Goal: Task Accomplishment & Management: Manage account settings

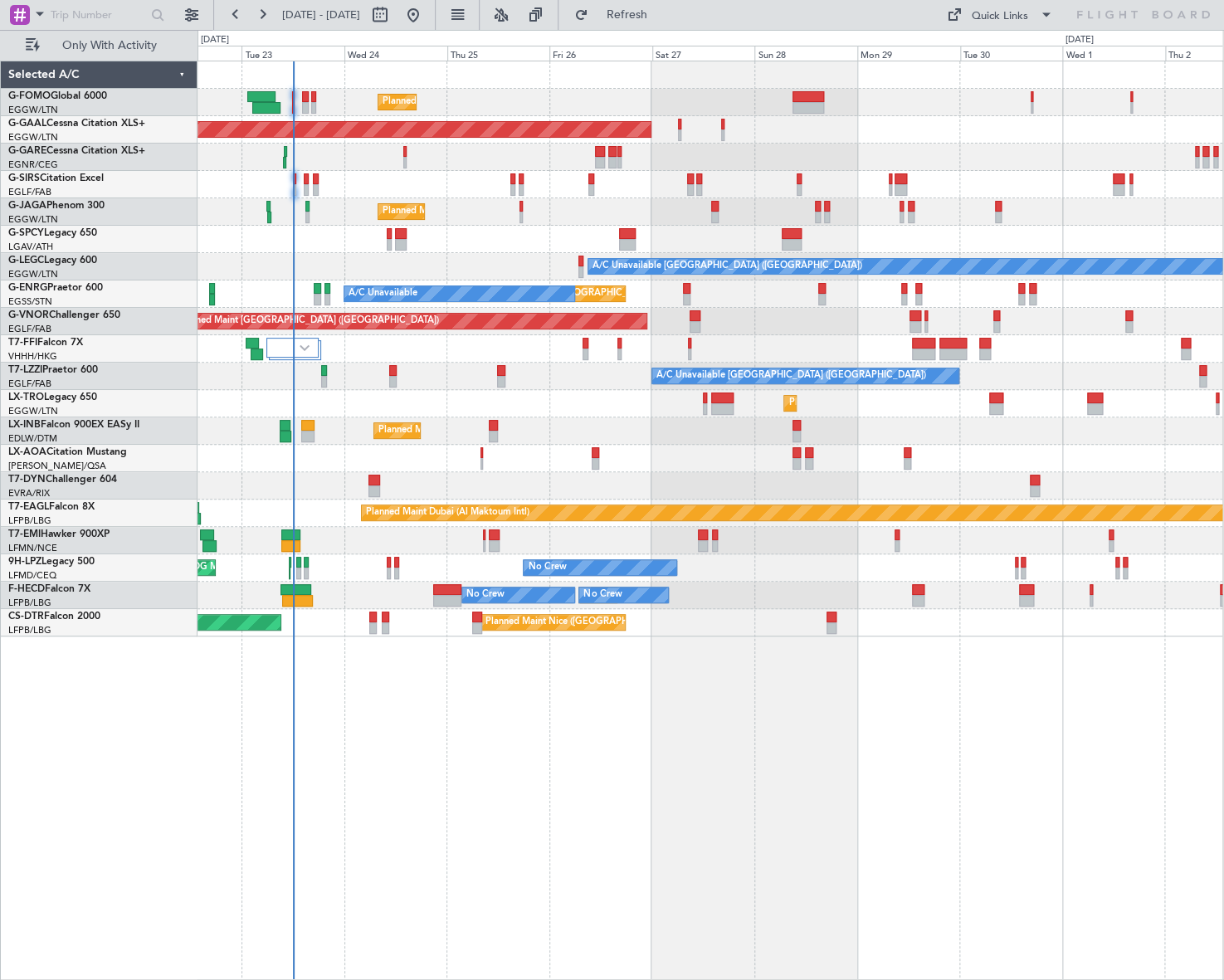
click at [399, 651] on div "Planned Maint London (Luton) Planned Maint Dusseldorf Owner Planned Maint Londo…" at bounding box center [710, 520] width 1026 height 919
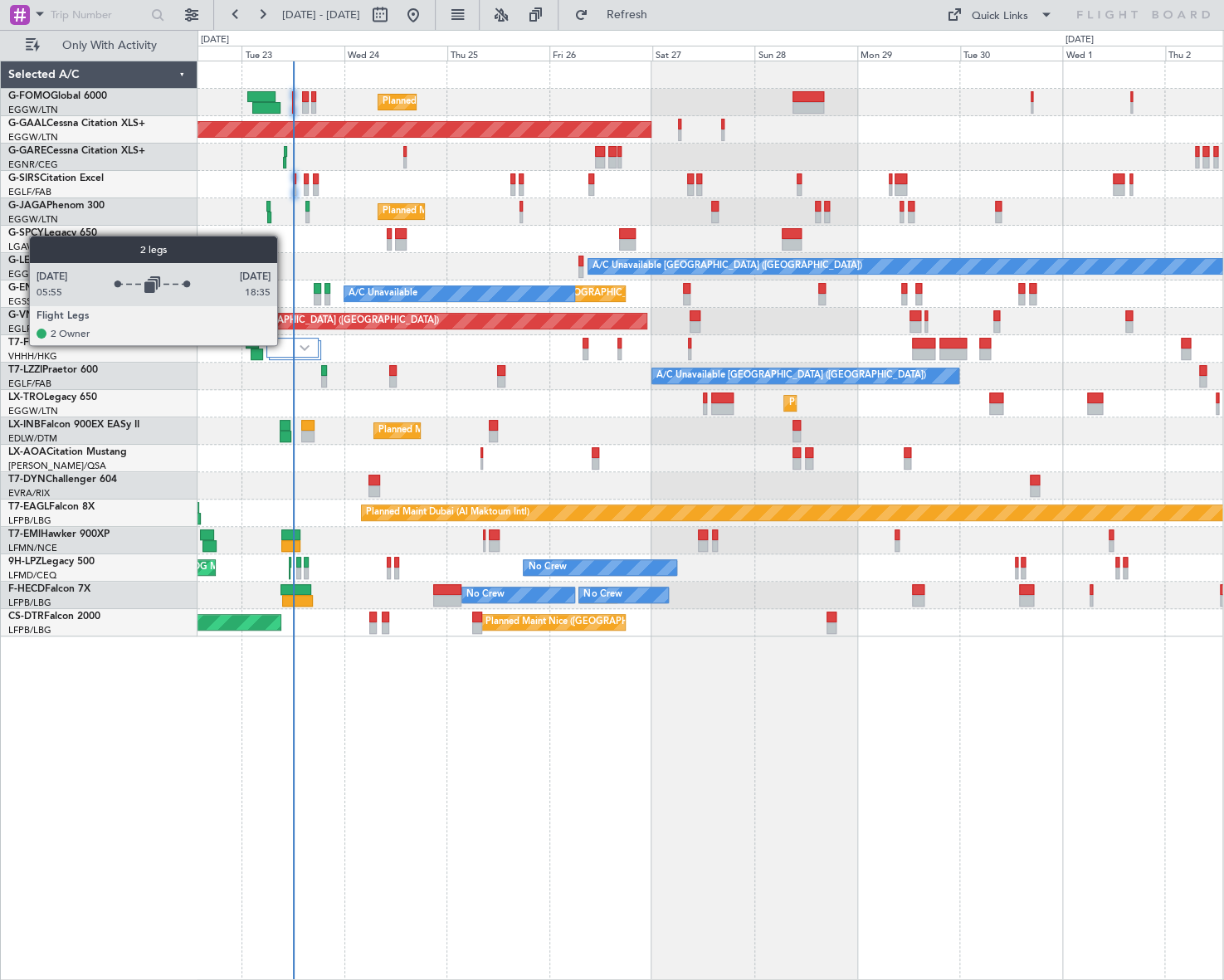
click at [285, 344] on div at bounding box center [292, 348] width 52 height 20
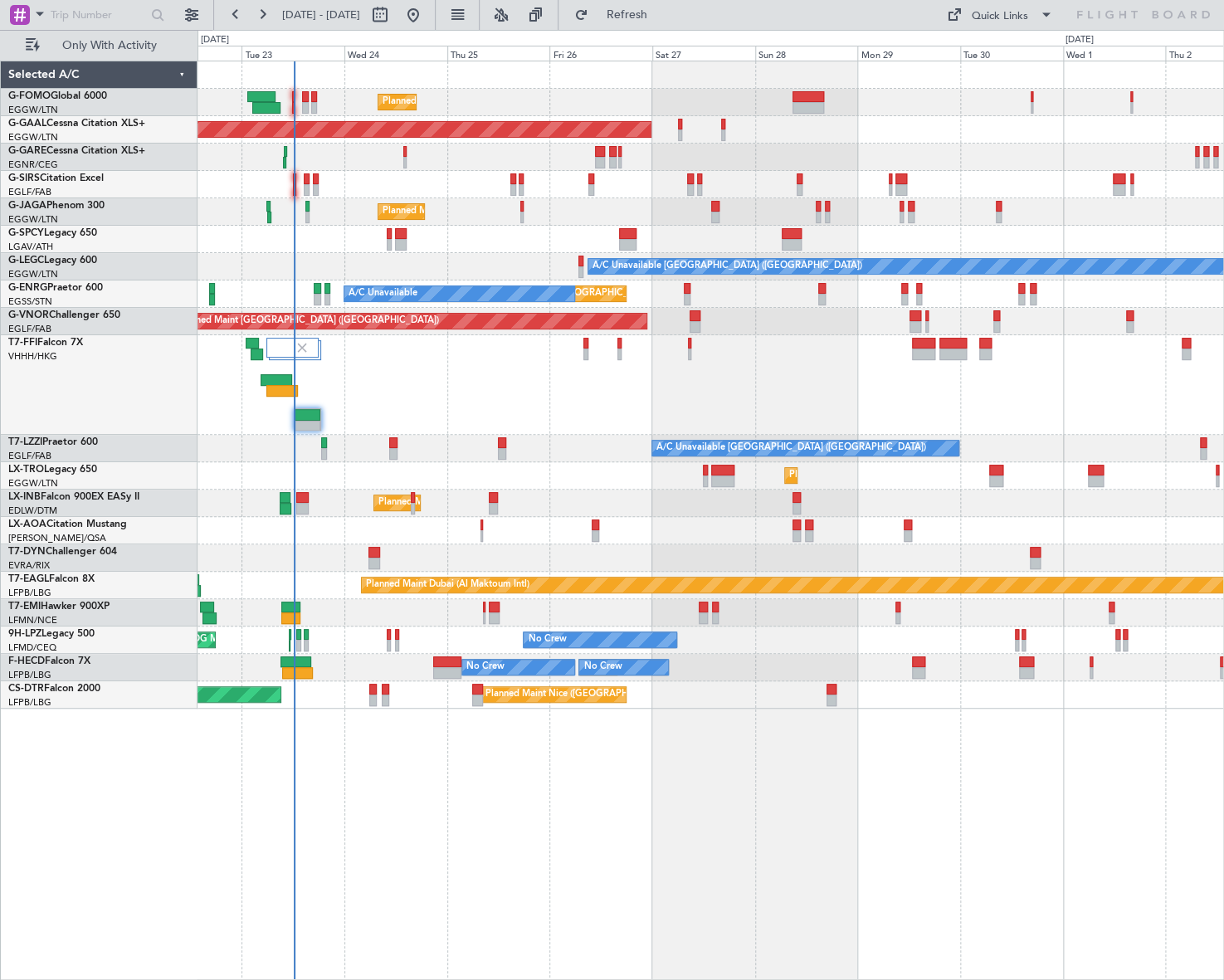
click at [449, 814] on div "Planned Maint London (Luton) Planned Maint Dusseldorf Owner Planned Maint Londo…" at bounding box center [711, 520] width 1027 height 919
click at [547, 788] on div "Planned Maint London (Luton) Planned Maint Dusseldorf Owner Planned Maint Londo…" at bounding box center [711, 520] width 1027 height 919
click at [62, 795] on div "Selected A/C G-FOMO Global 6000 EGGW/LTN London (Luton) G-GAAL Cessna Citation …" at bounding box center [99, 520] width 197 height 919
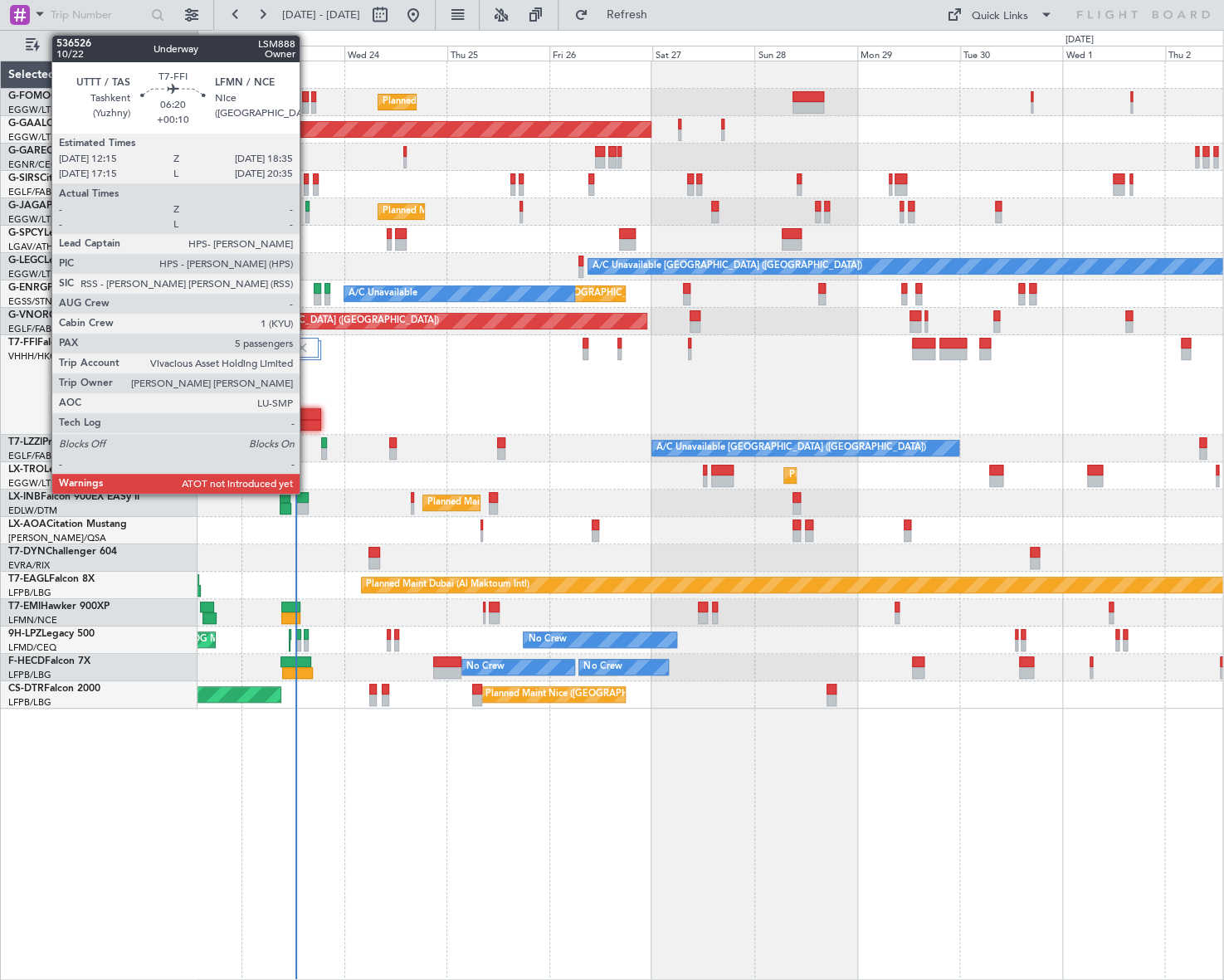
click at [307, 420] on div at bounding box center [307, 426] width 27 height 12
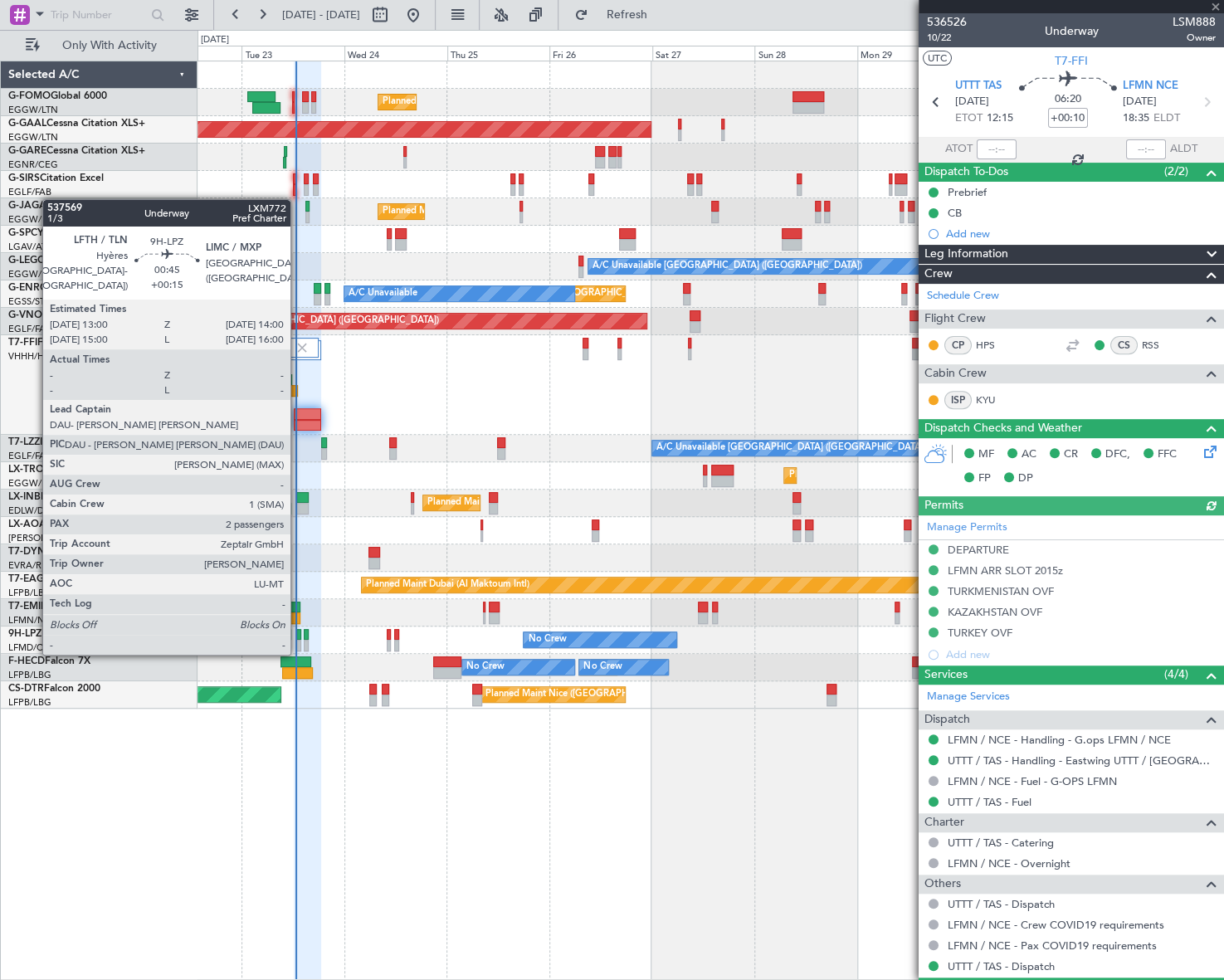
click at [297, 637] on div at bounding box center [298, 635] width 5 height 12
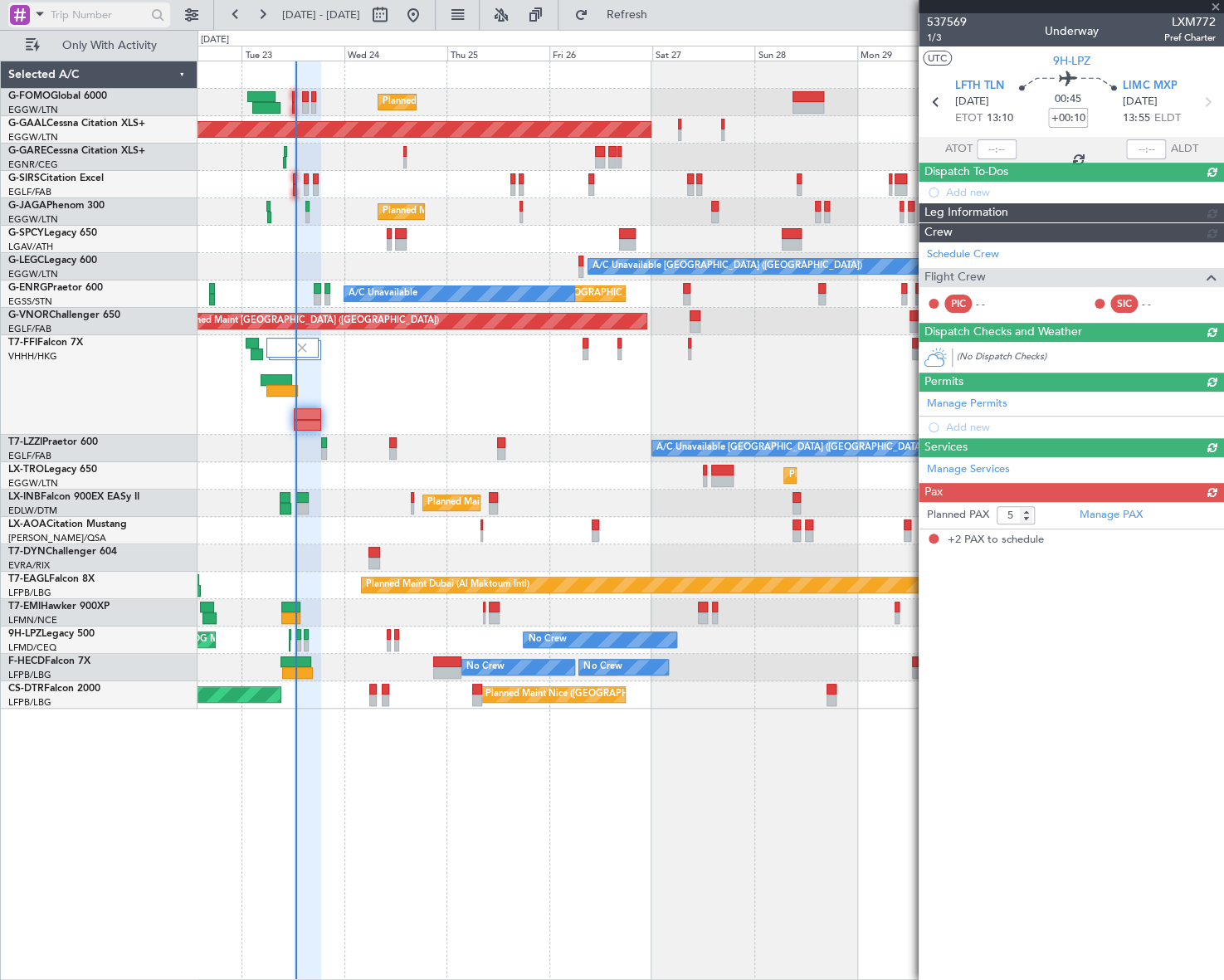
type input "+00:15"
type input "2"
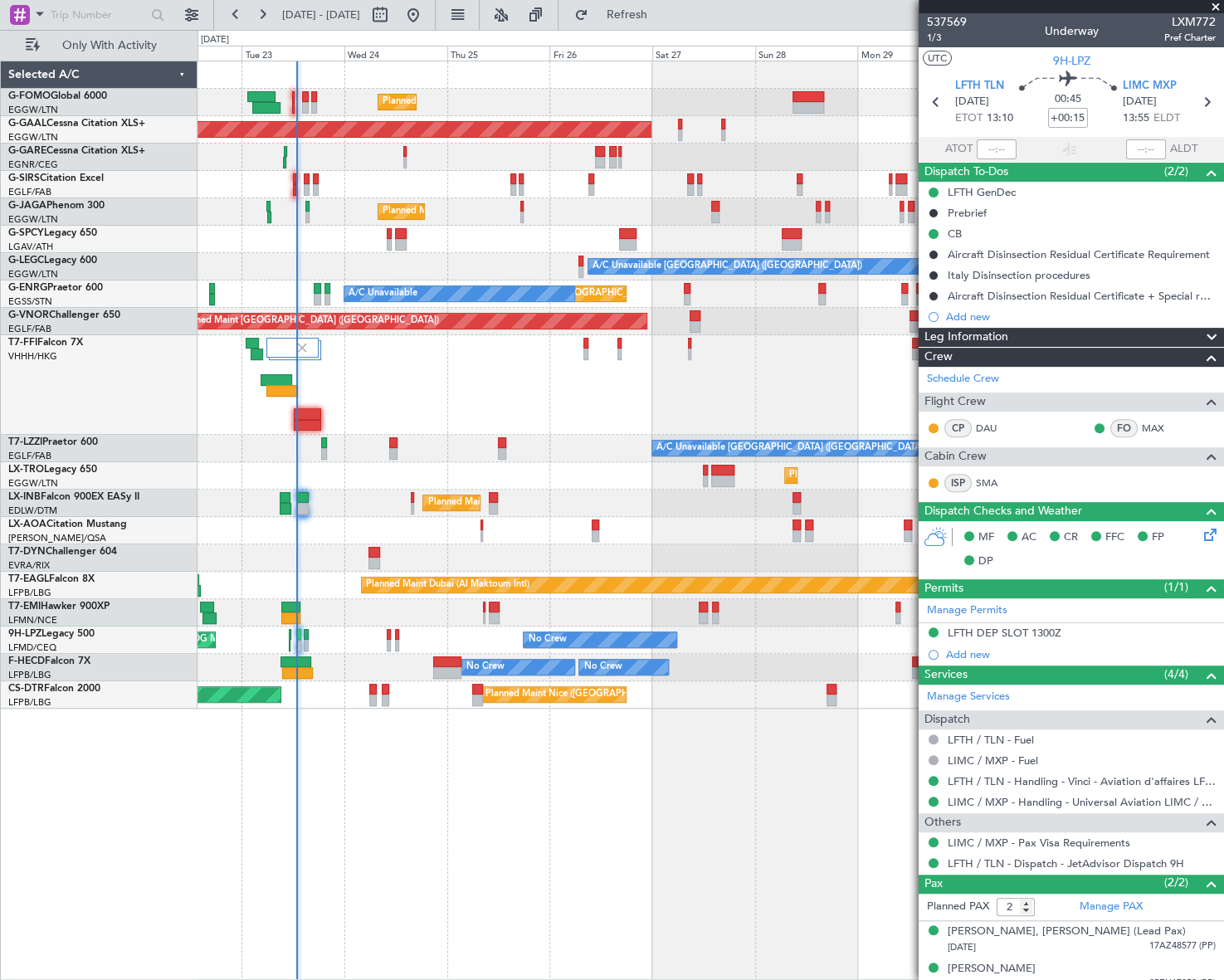
click at [24, 754] on div "Selected A/C G-FOMO Global 6000 EGGW/LTN London (Luton) G-GAAL Cessna Citation …" at bounding box center [99, 520] width 197 height 919
click at [394, 818] on div "Planned Maint London (Luton) Planned Maint Dusseldorf Owner Planned Maint Londo…" at bounding box center [711, 520] width 1027 height 919
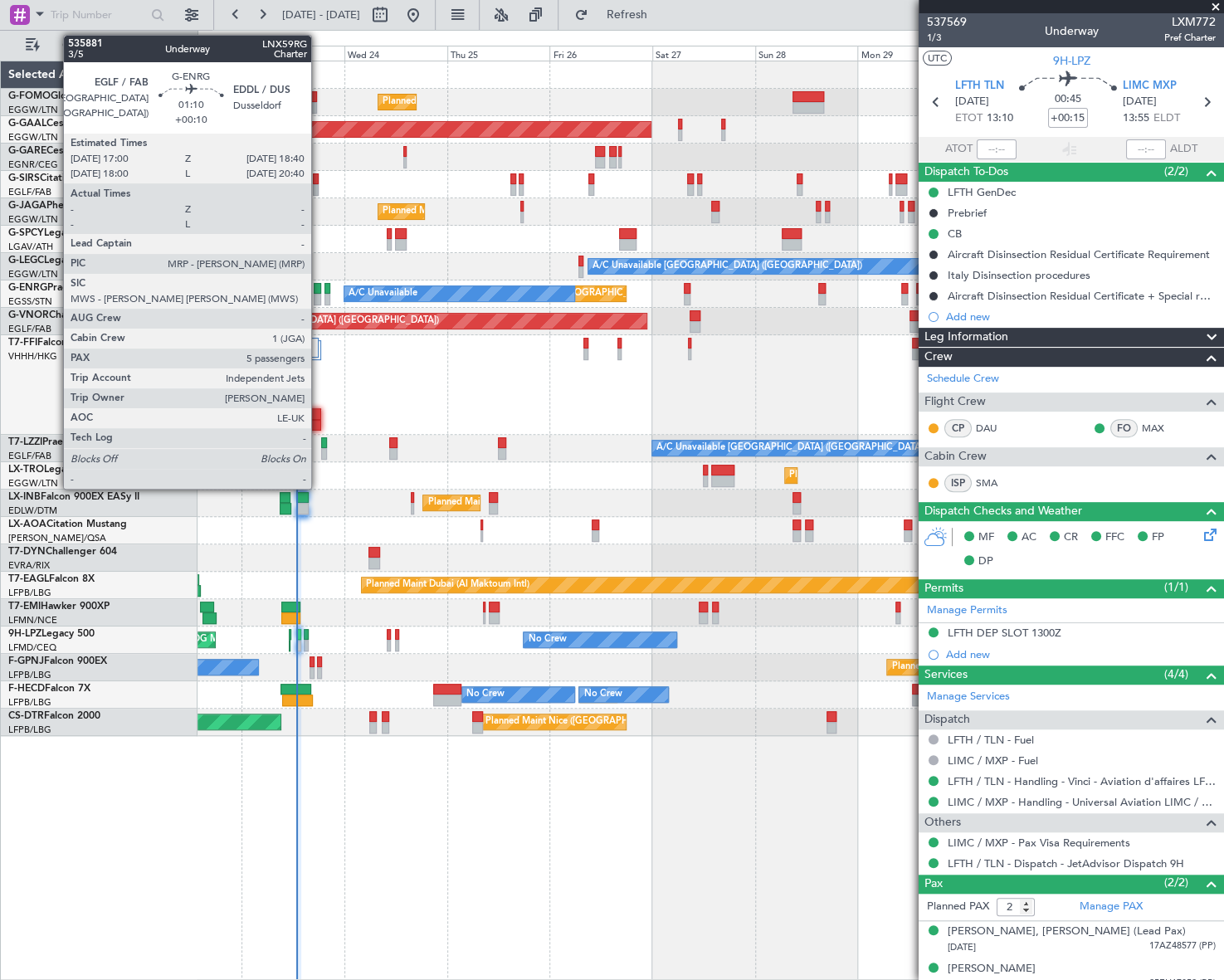
click at [317, 290] on div at bounding box center [317, 289] width 7 height 12
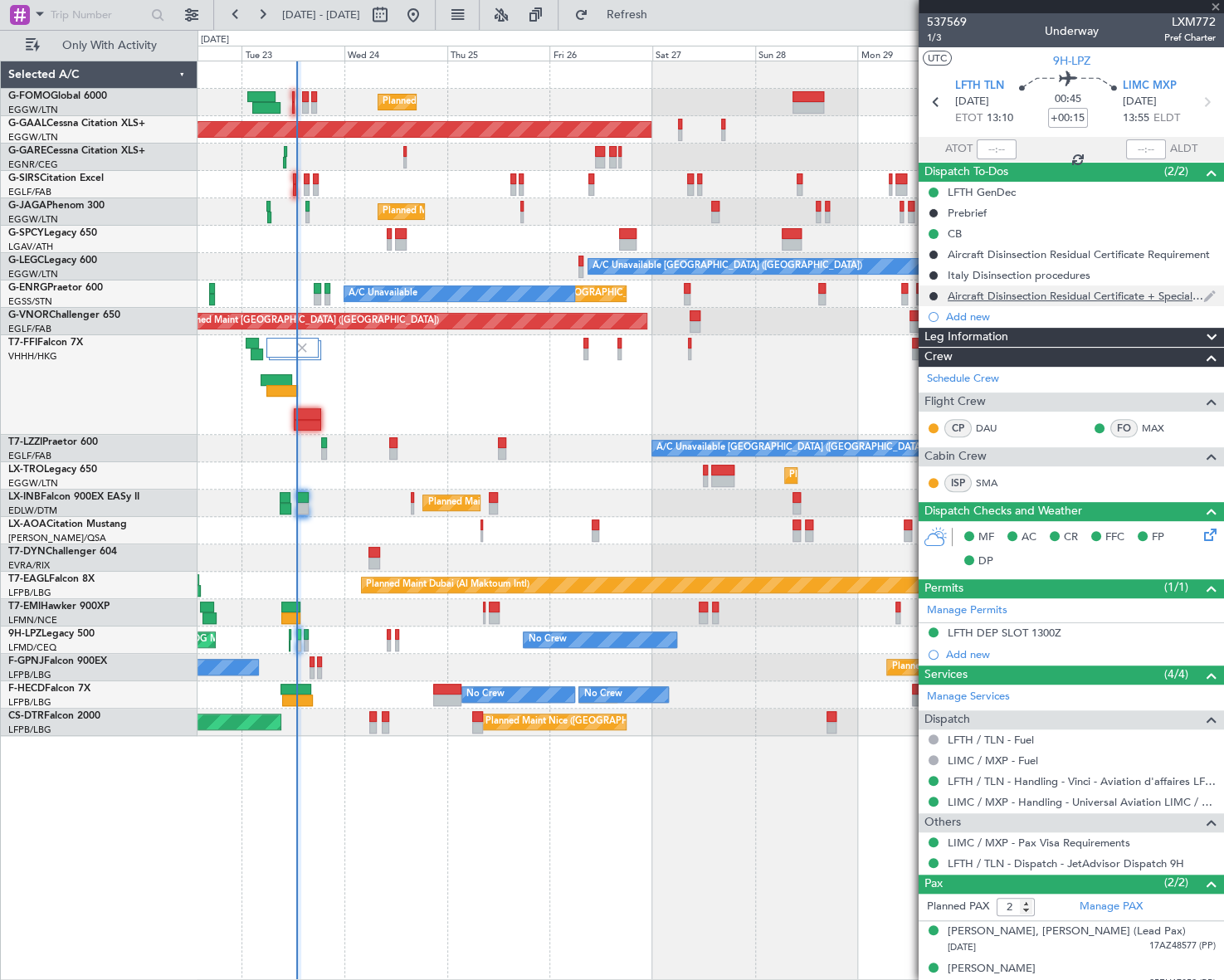
type input "+00:10"
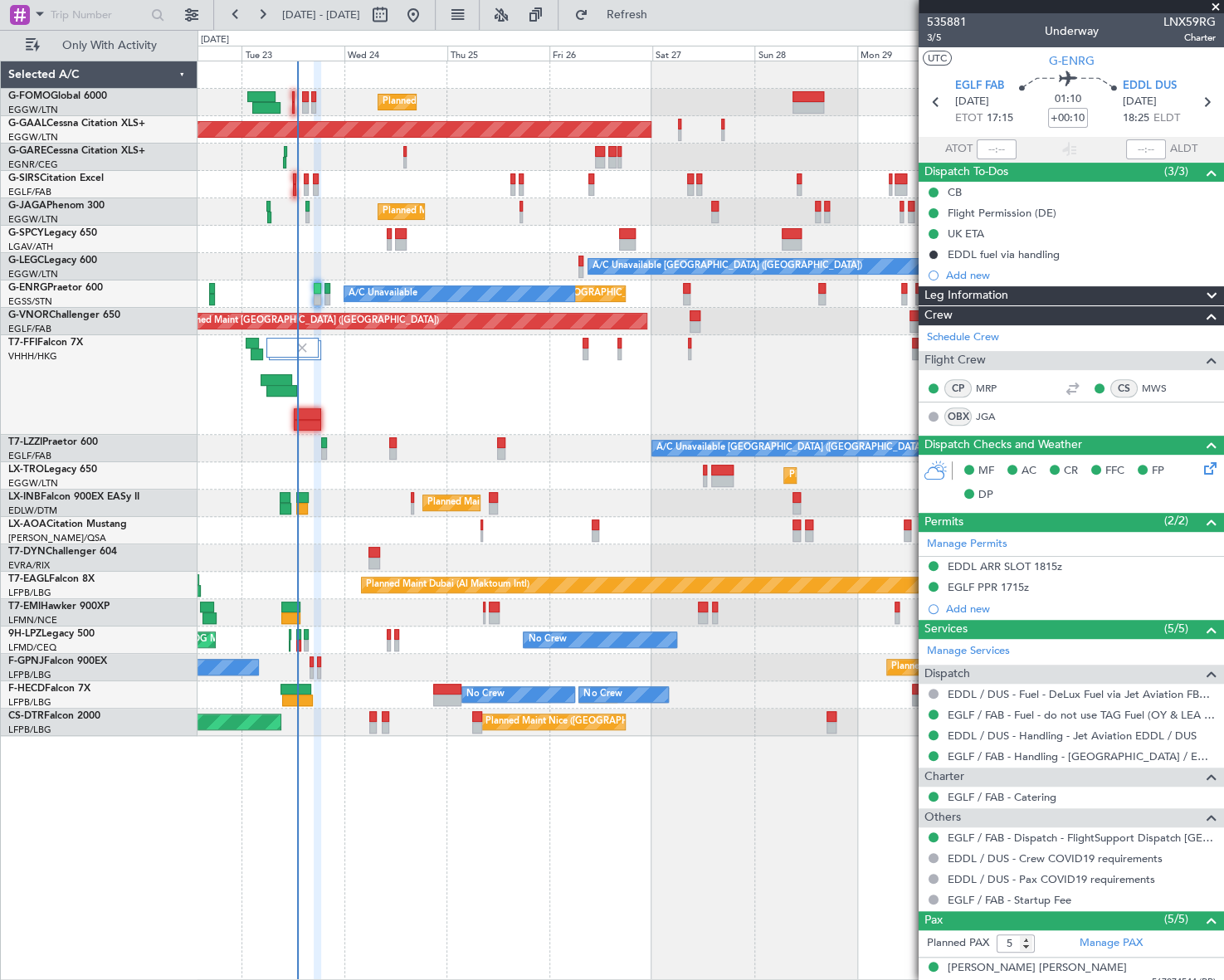
click at [426, 380] on div "Planned Maint Tianjin ([GEOGRAPHIC_DATA])" at bounding box center [710, 384] width 1025 height 99
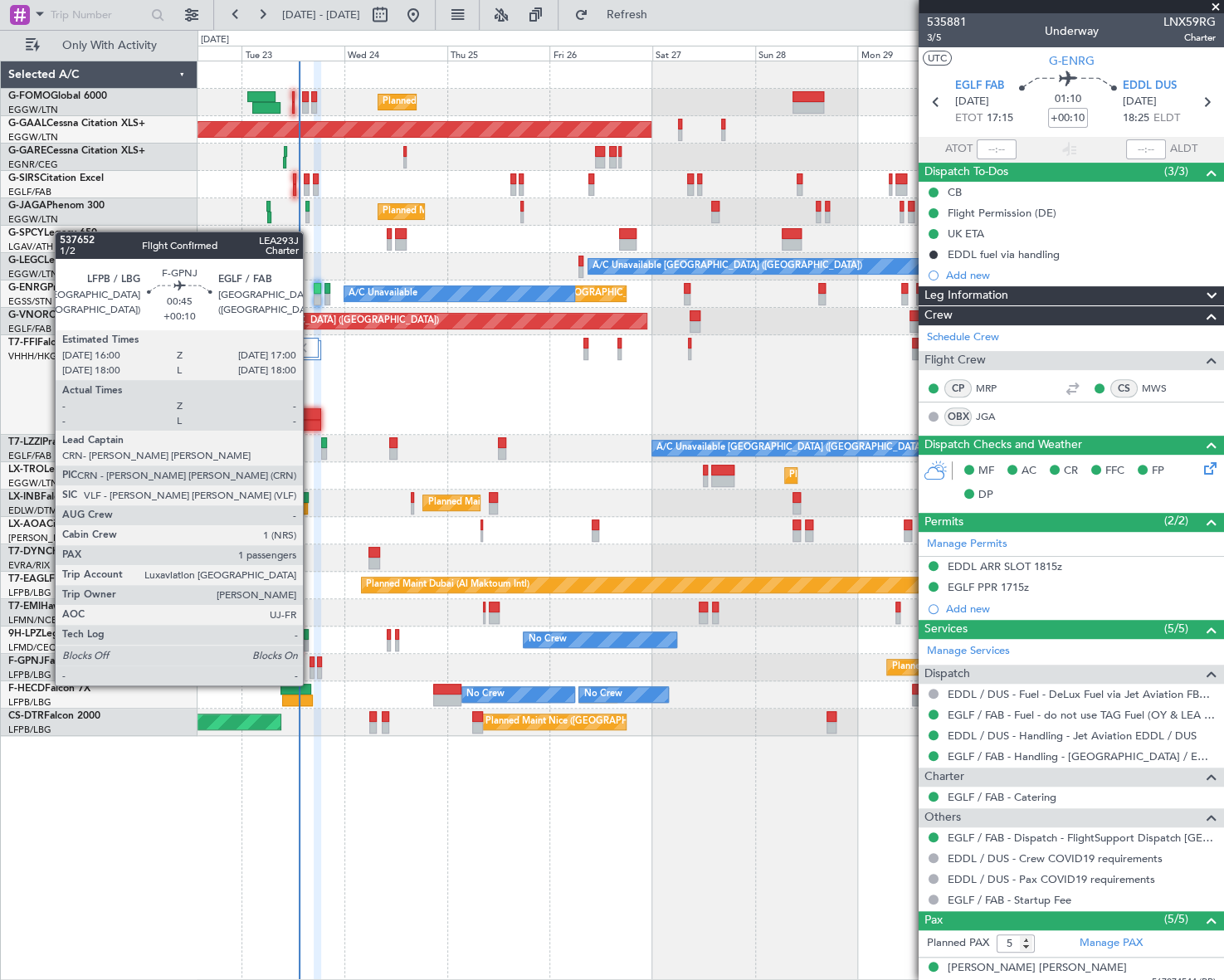
click at [310, 669] on div at bounding box center [312, 673] width 5 height 12
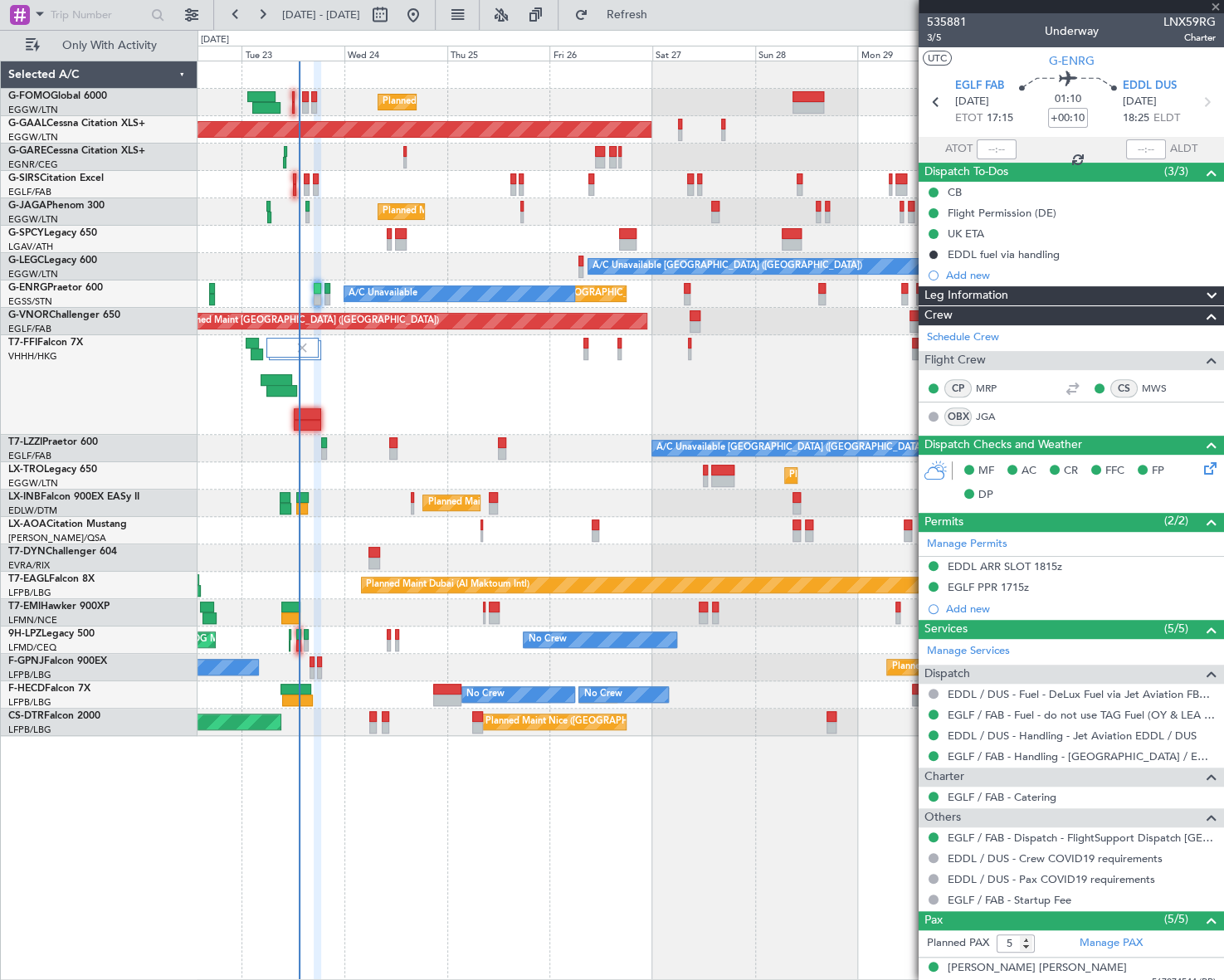
type input "1"
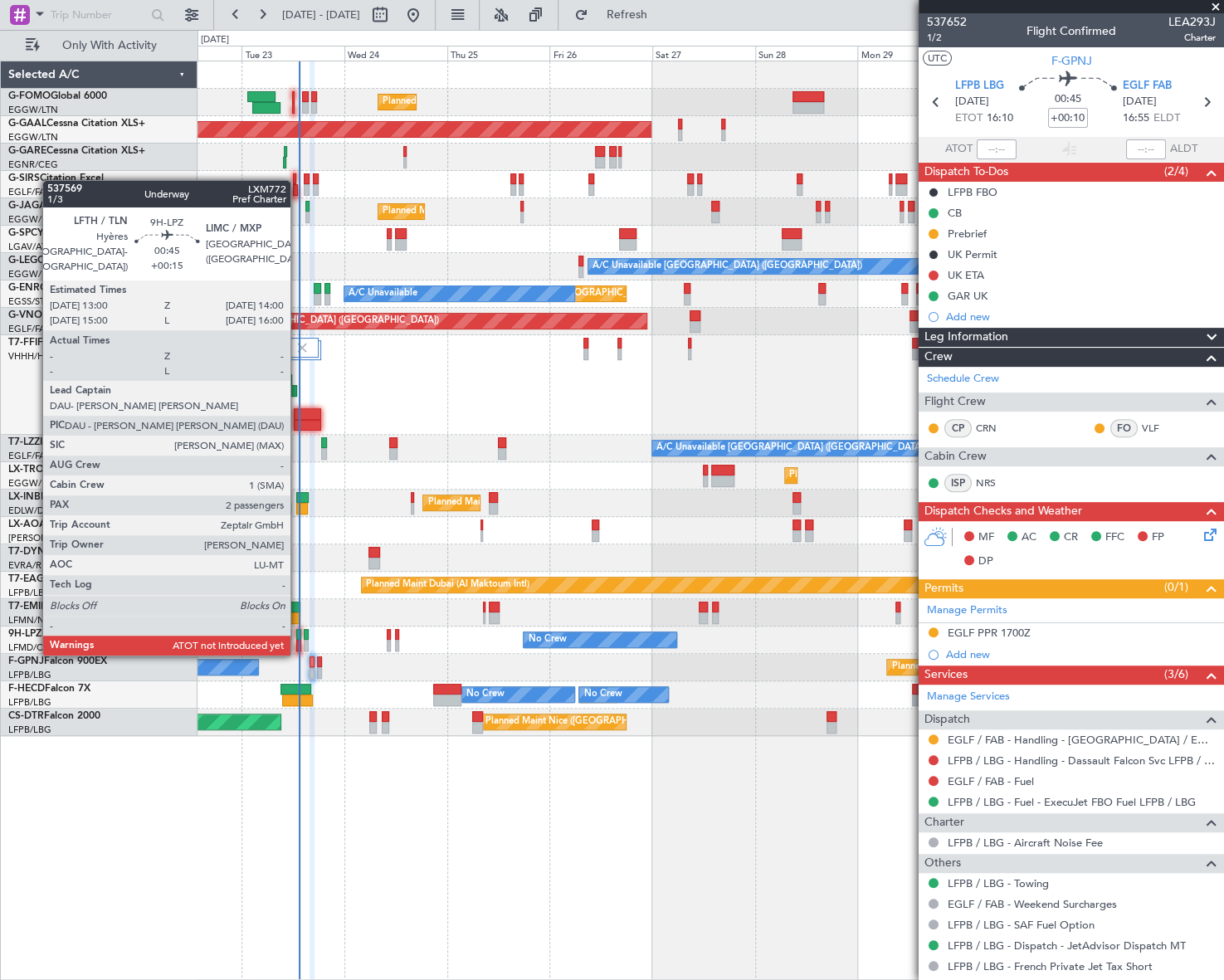
click at [297, 638] on div at bounding box center [298, 635] width 5 height 12
type input "+00:15"
type input "2"
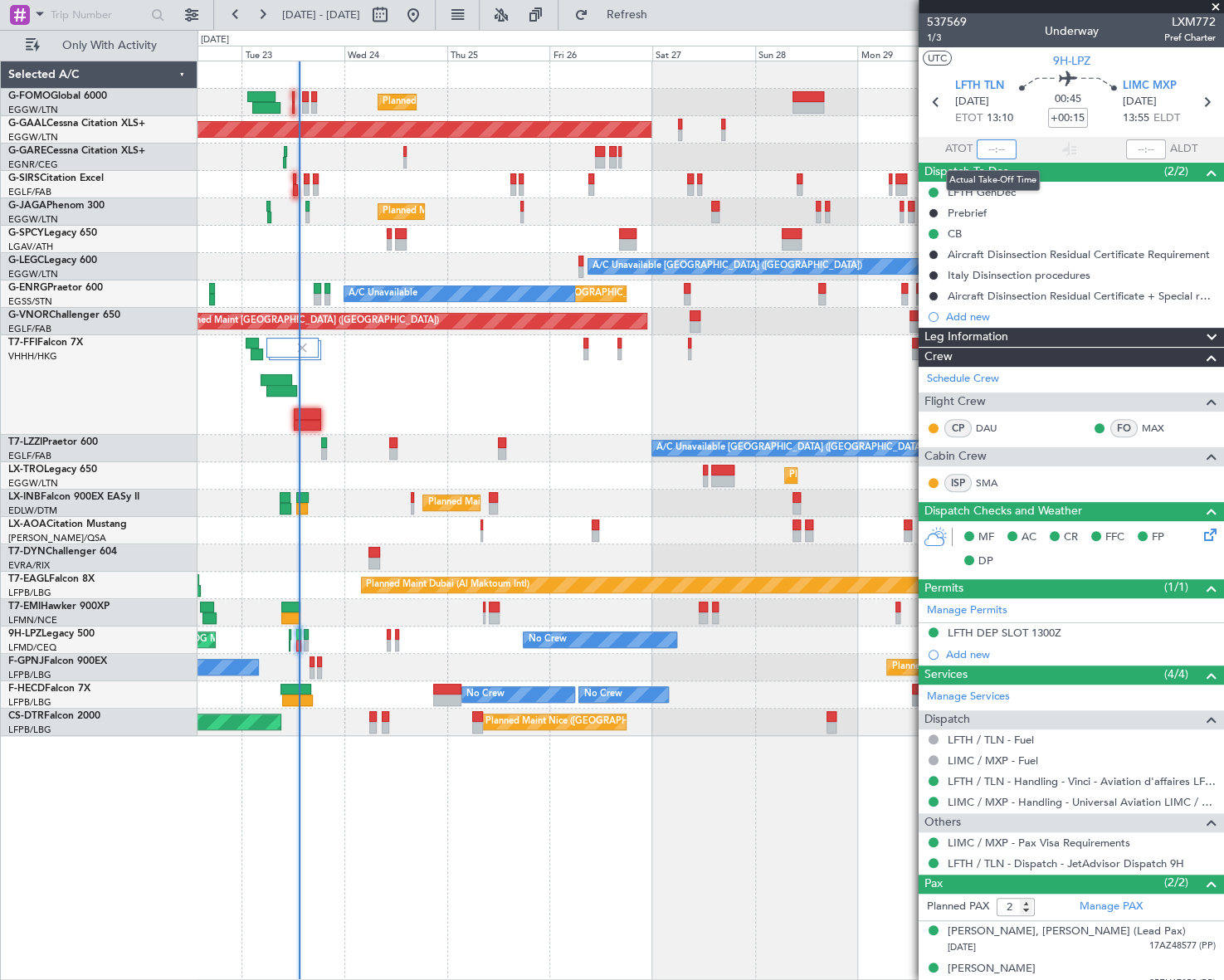
click at [992, 151] on input "text" at bounding box center [997, 149] width 40 height 20
click at [687, 656] on div "Planned Maint Paris (Le Bourget) No Crew" at bounding box center [710, 668] width 1026 height 28
type input "13:20"
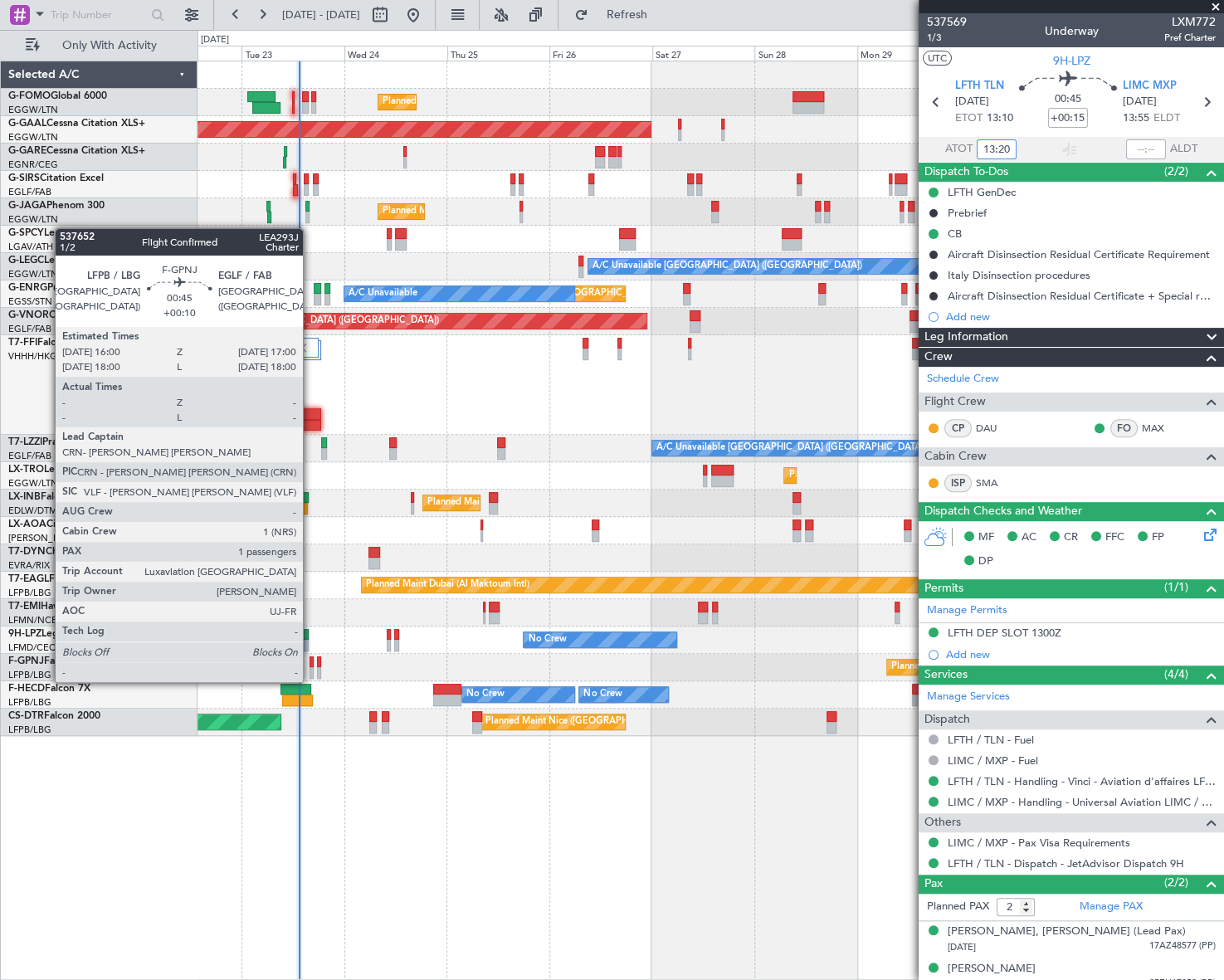
click at [310, 666] on div at bounding box center [312, 662] width 5 height 12
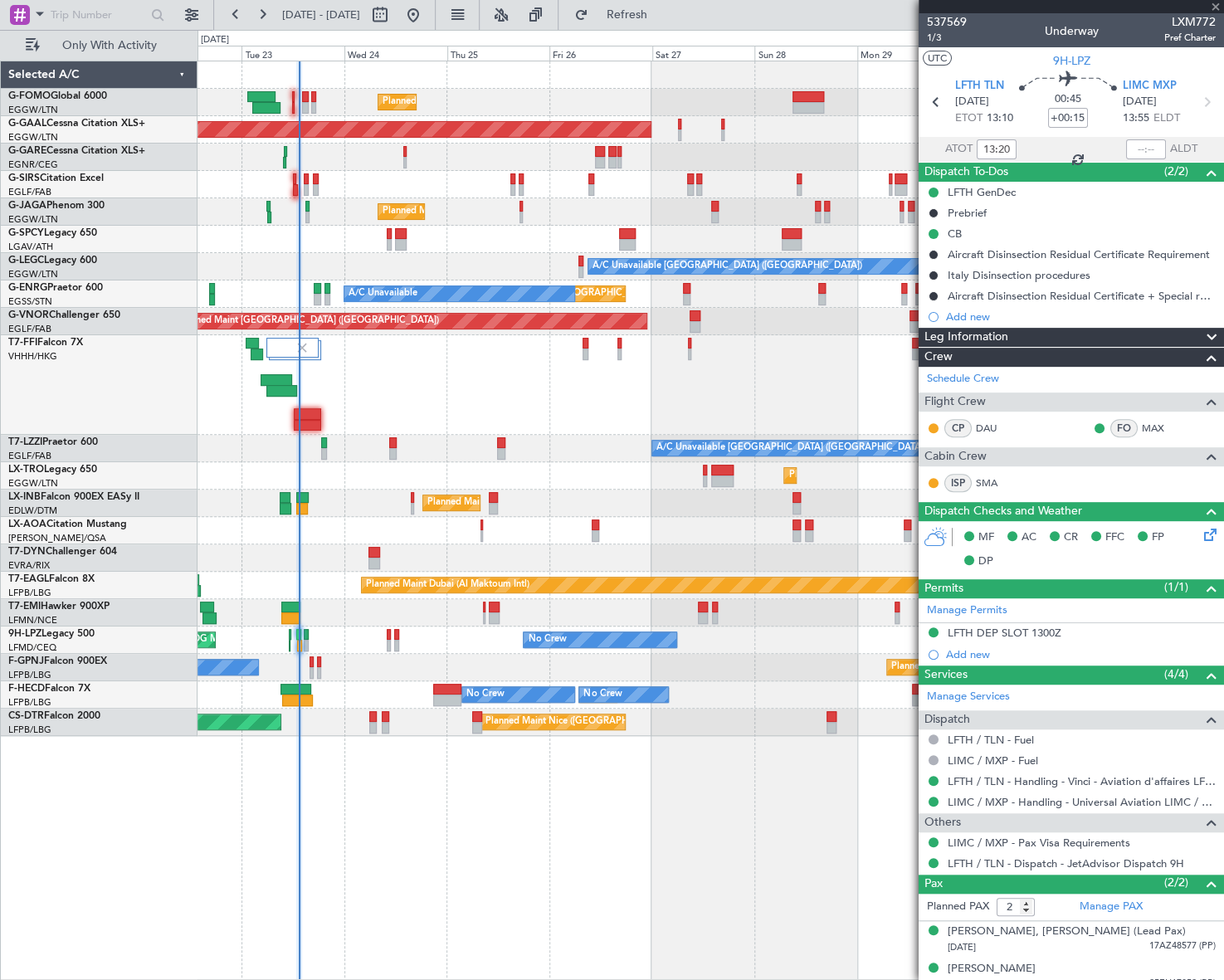
type input "+00:10"
type input "1"
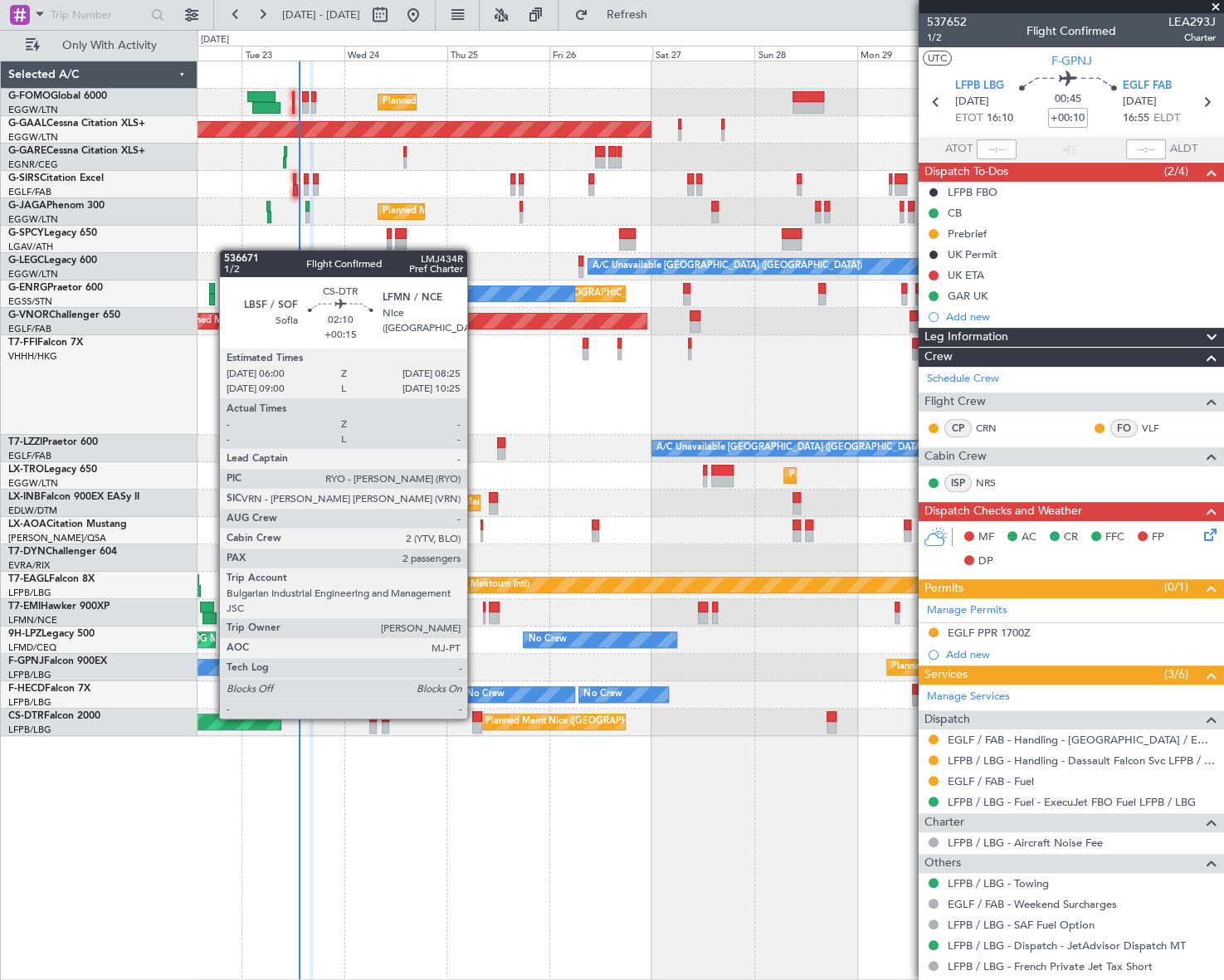
click at [475, 717] on div at bounding box center [477, 717] width 11 height 12
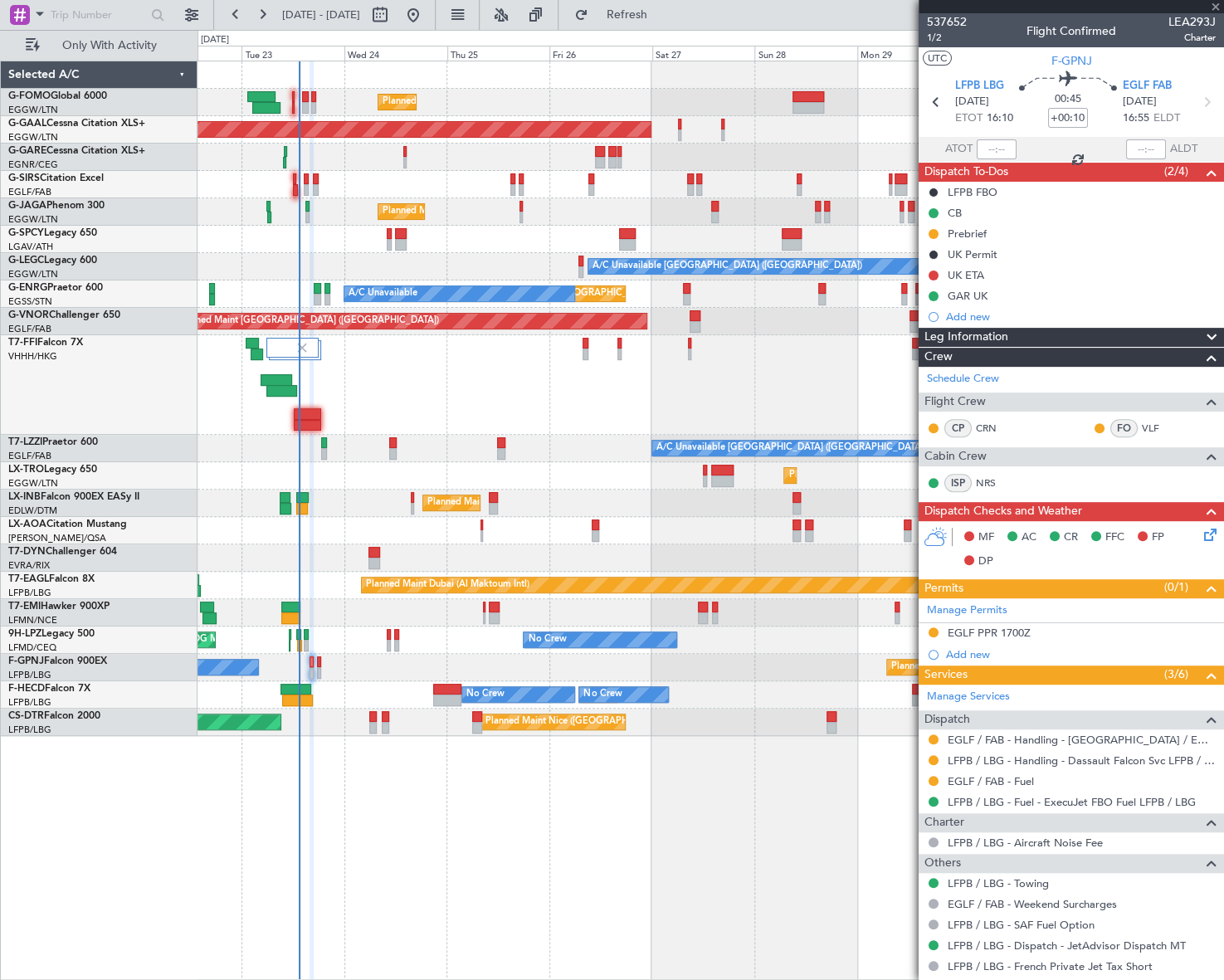
type input "+00:15"
type input "2"
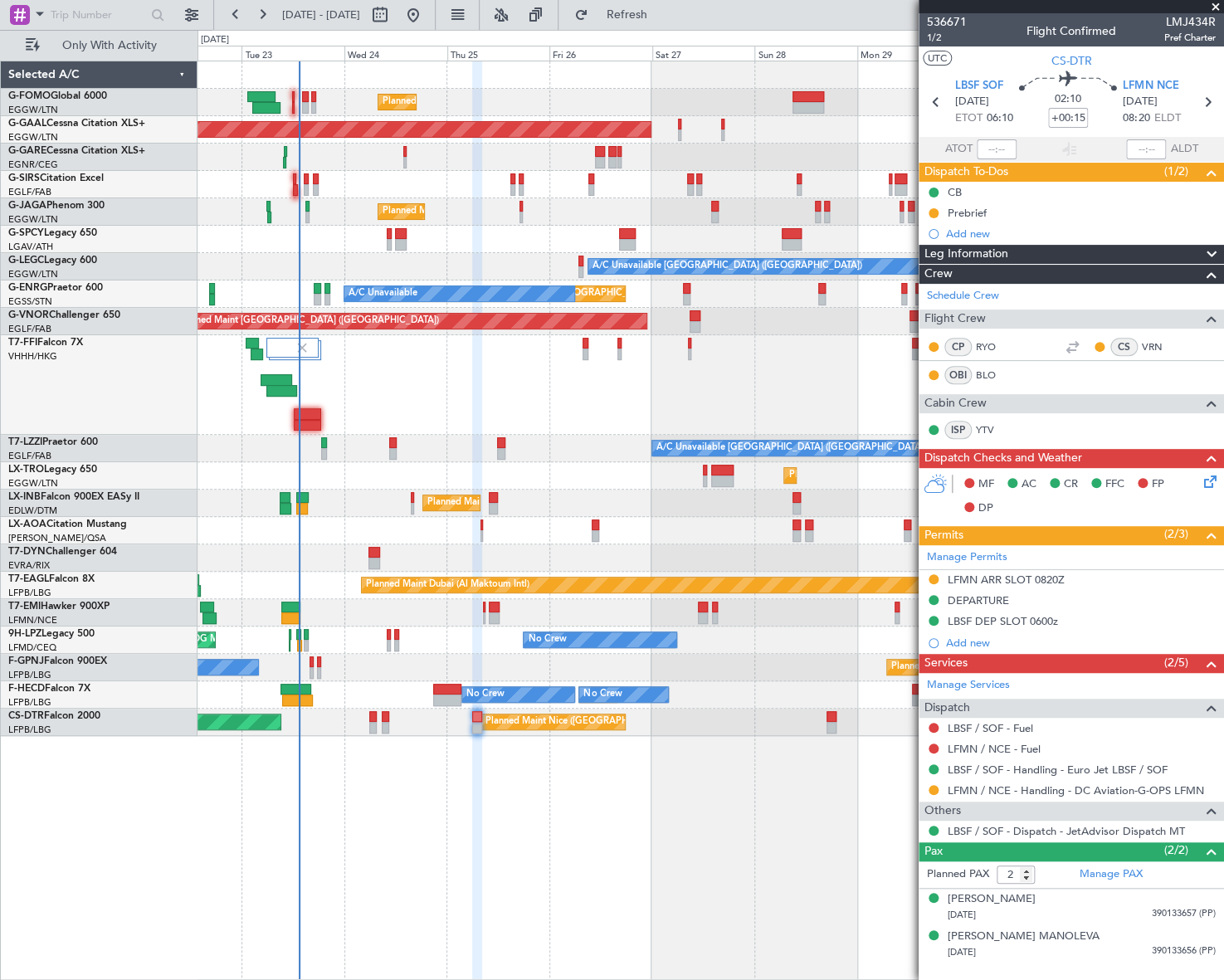
click at [932, 783] on div at bounding box center [933, 790] width 13 height 13
click at [932, 788] on button at bounding box center [933, 790] width 10 height 10
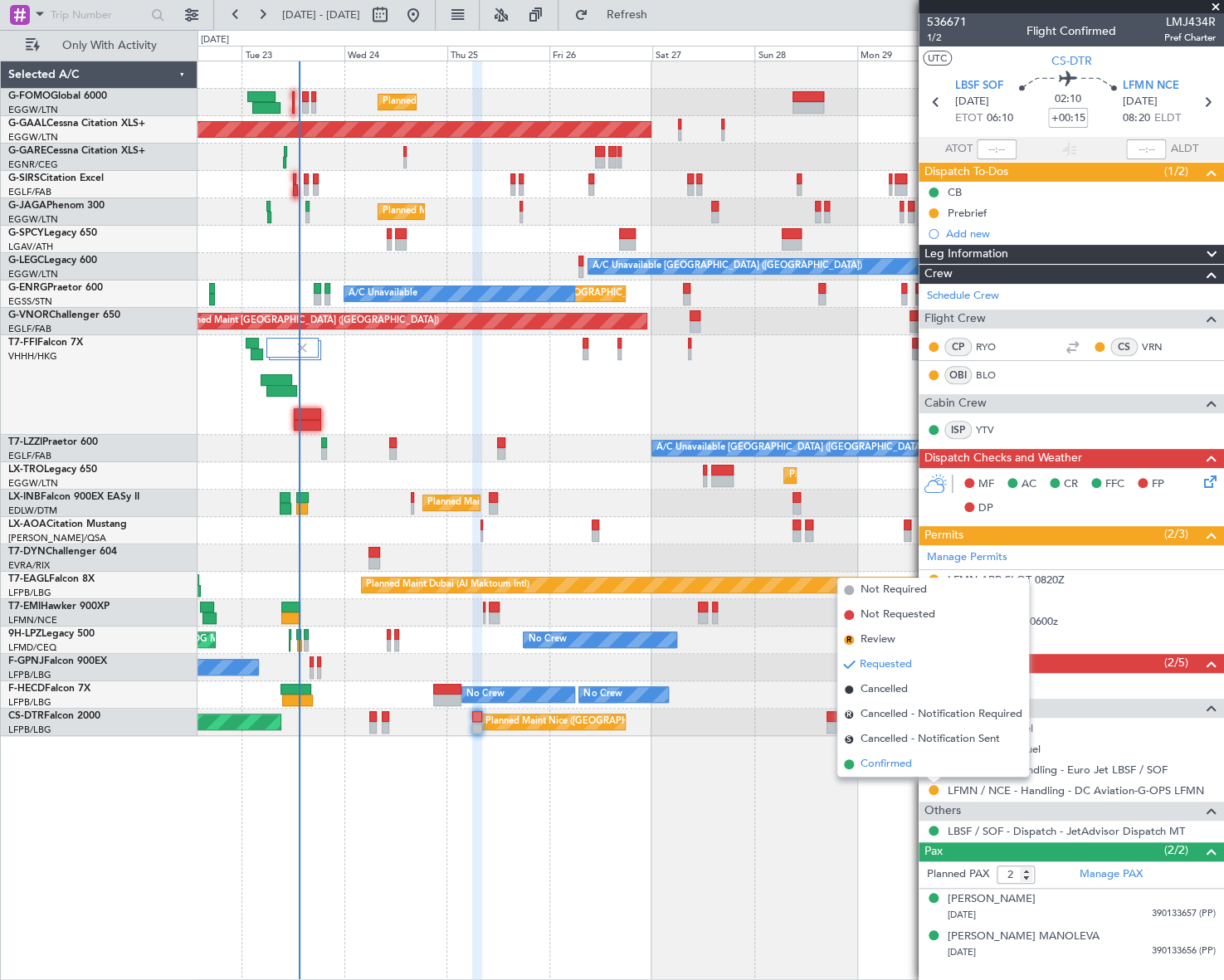
click at [892, 764] on span "Confirmed" at bounding box center [887, 764] width 52 height 17
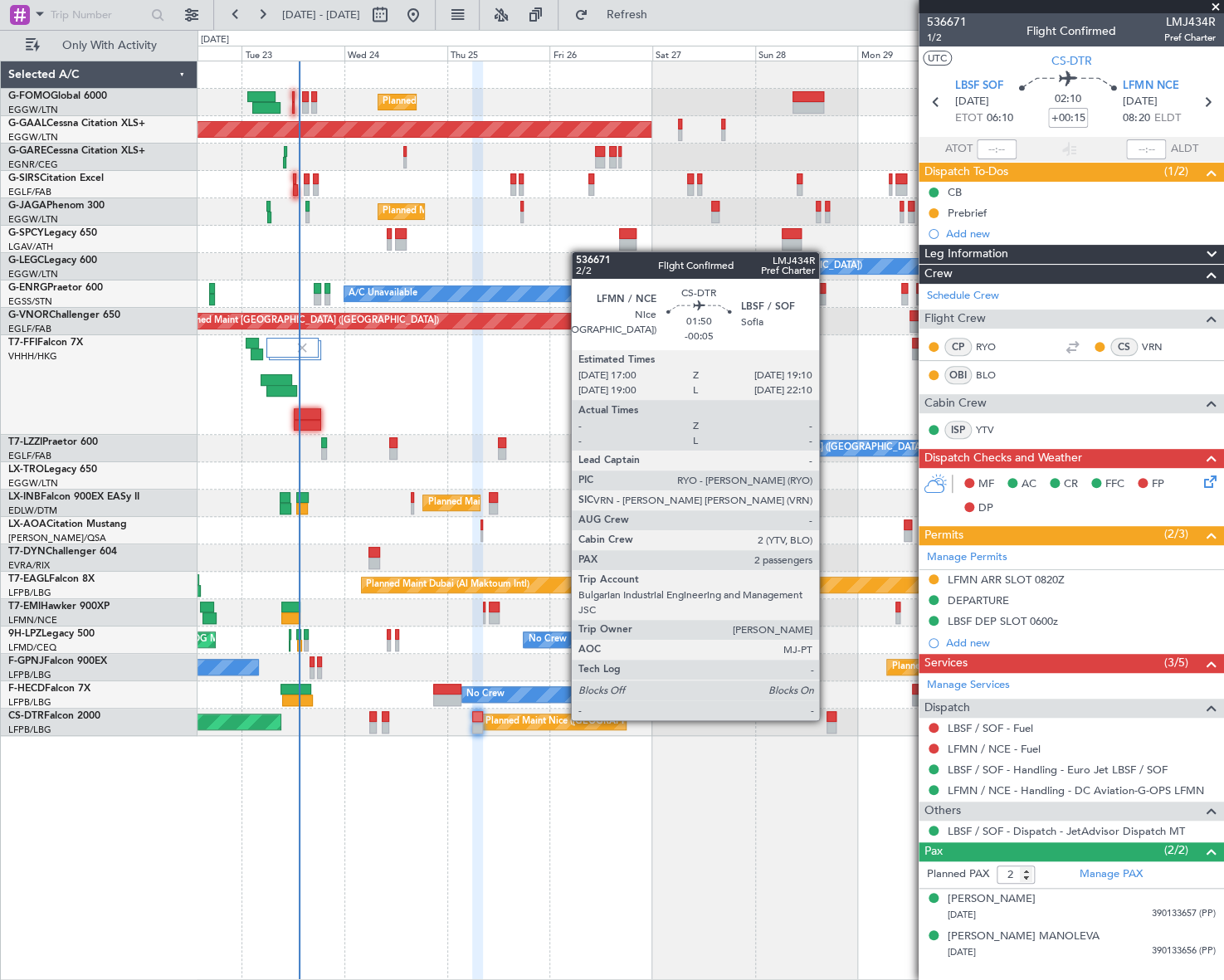
click at [827, 718] on div at bounding box center [832, 717] width 10 height 12
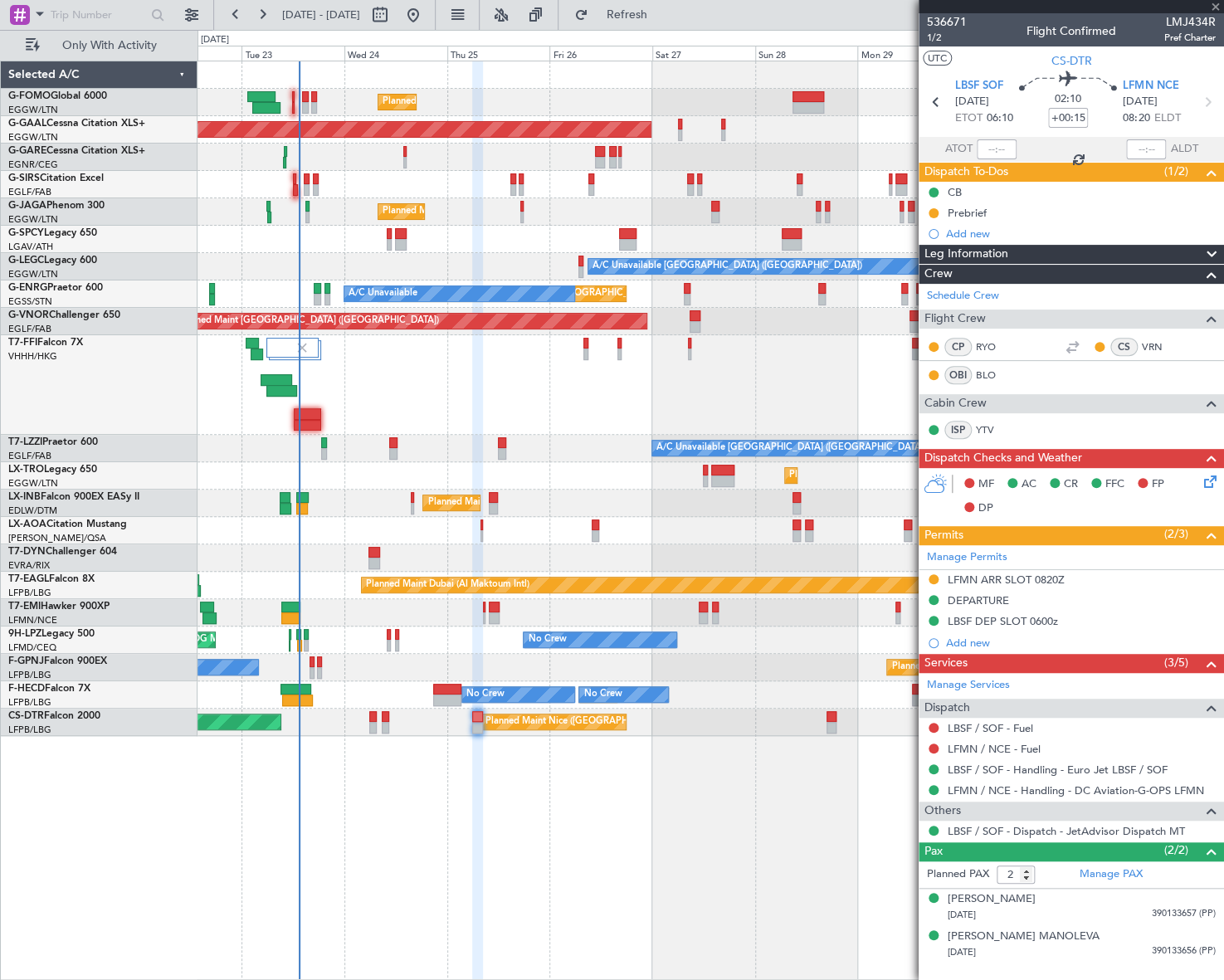
type input "-00:05"
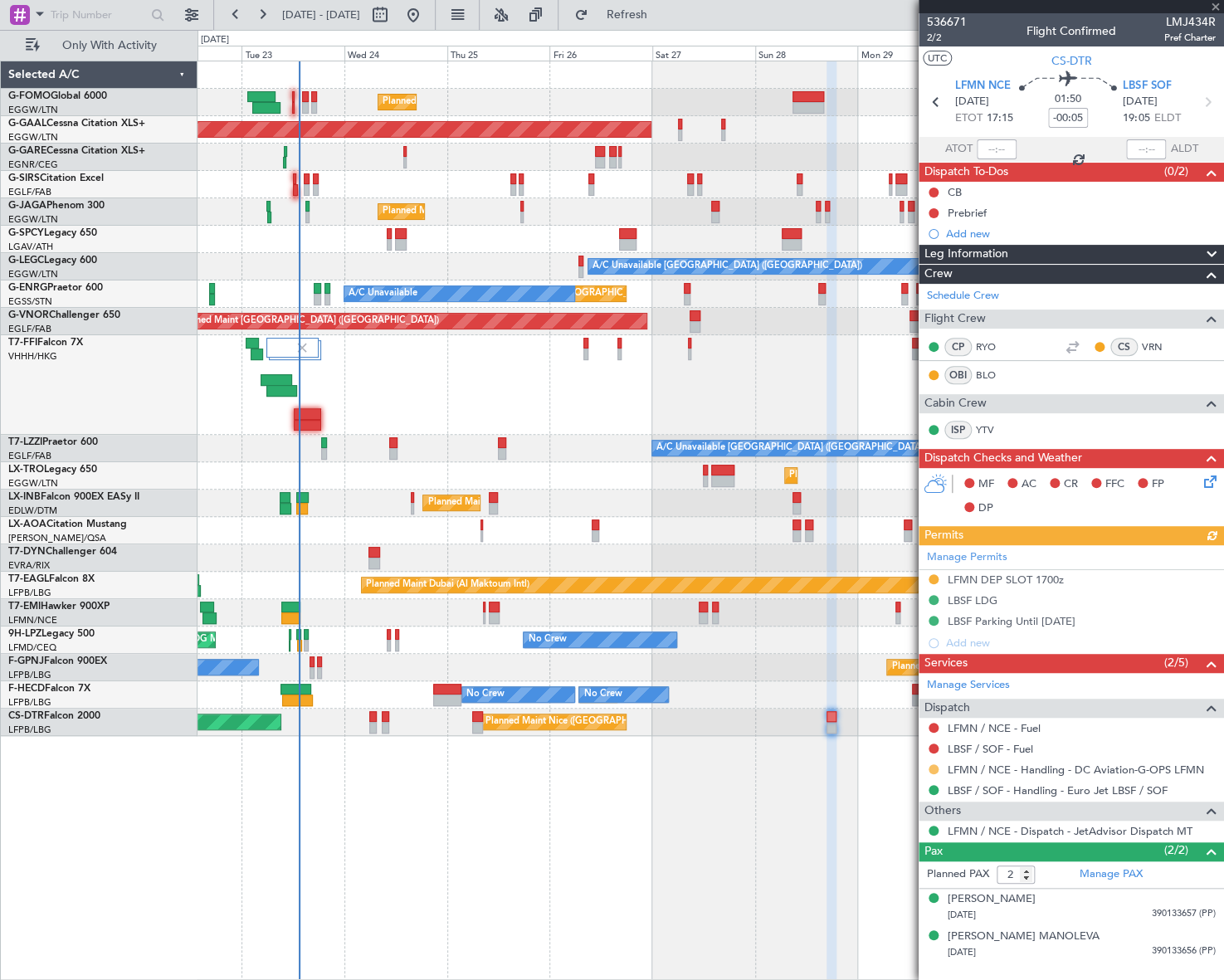
click at [933, 768] on button at bounding box center [933, 769] width 10 height 10
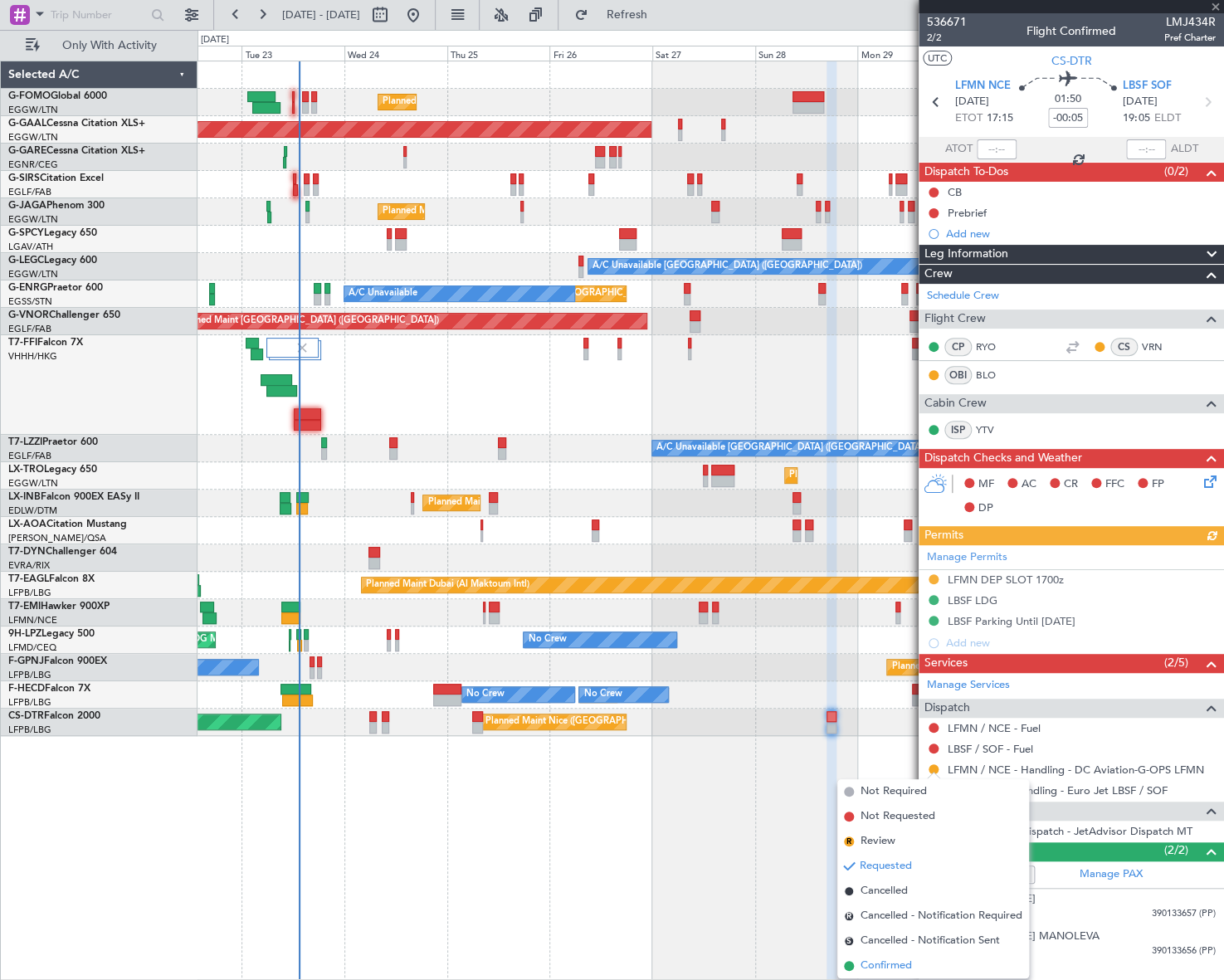
click at [897, 962] on span "Confirmed" at bounding box center [887, 966] width 52 height 17
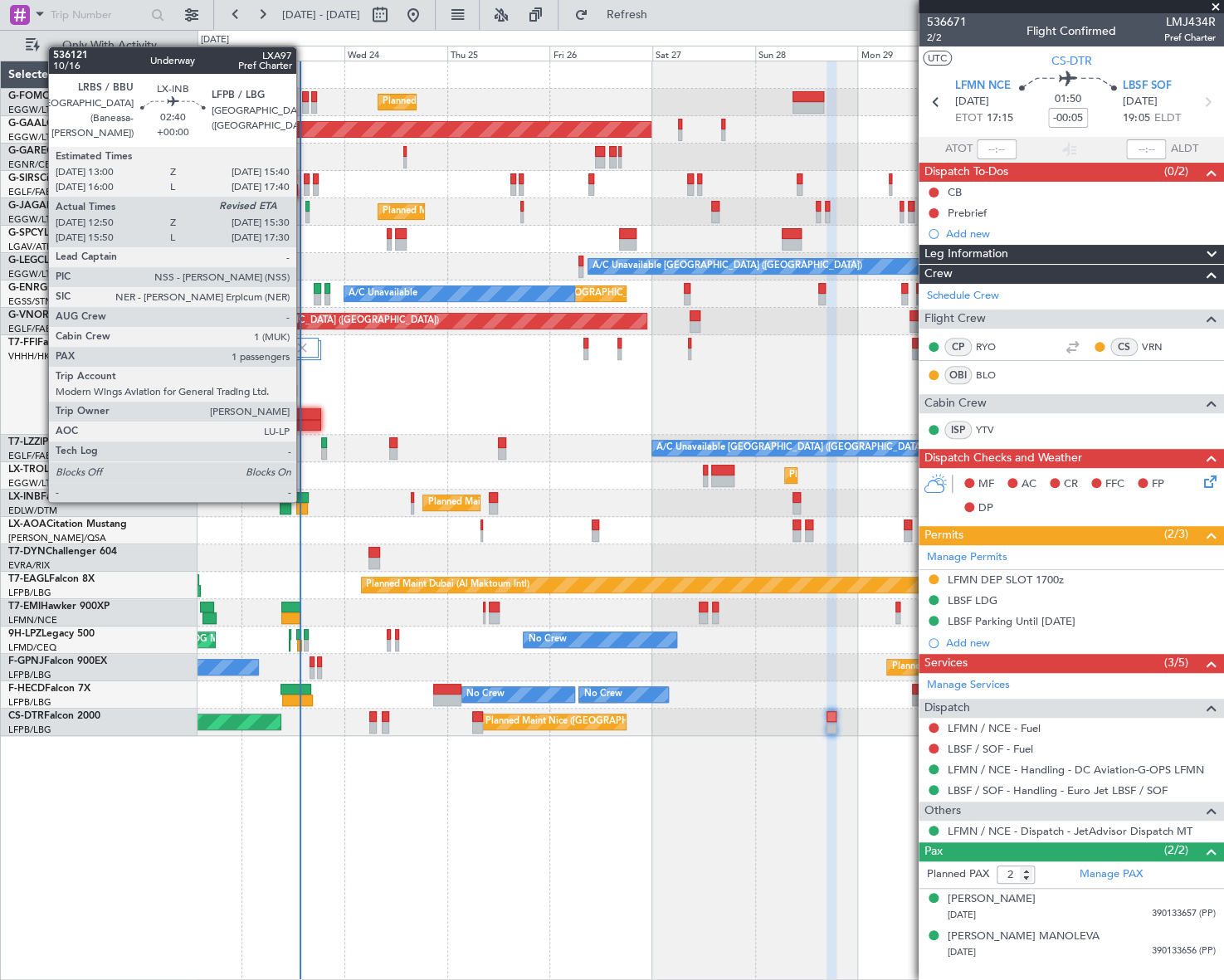
click at [303, 500] on div at bounding box center [302, 498] width 12 height 12
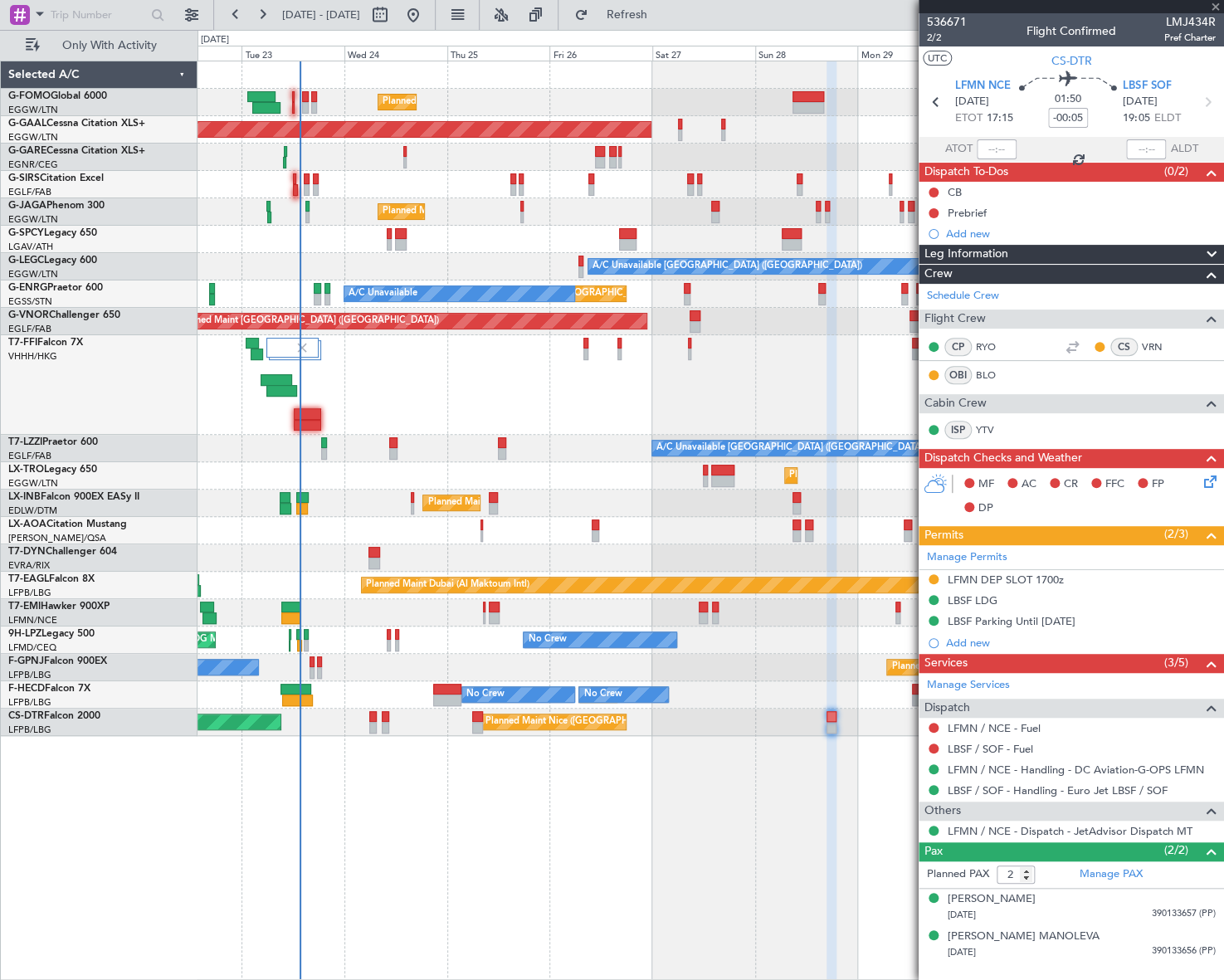
type input "12:50"
type input "1"
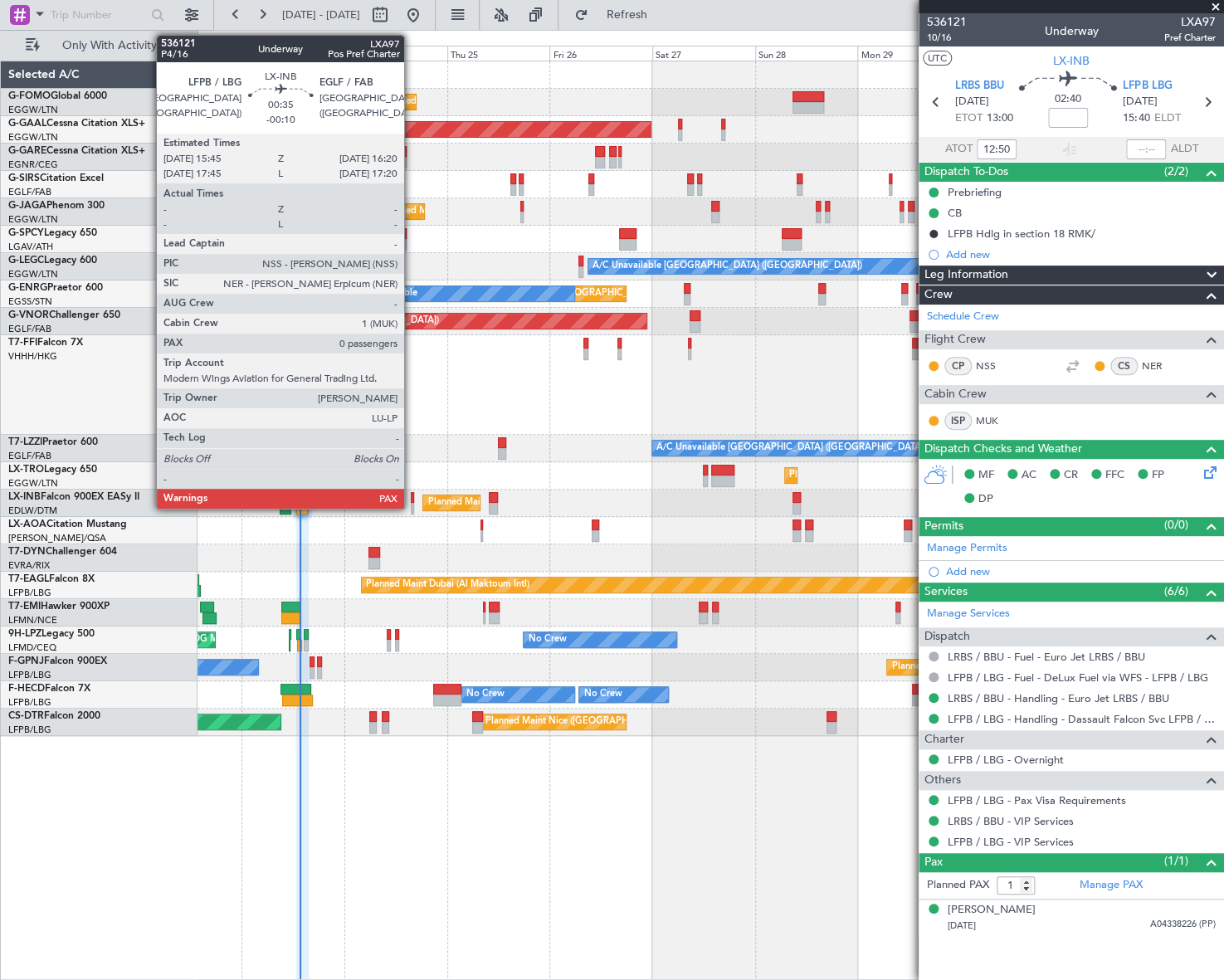
click at [412, 498] on div at bounding box center [412, 498] width 3 height 12
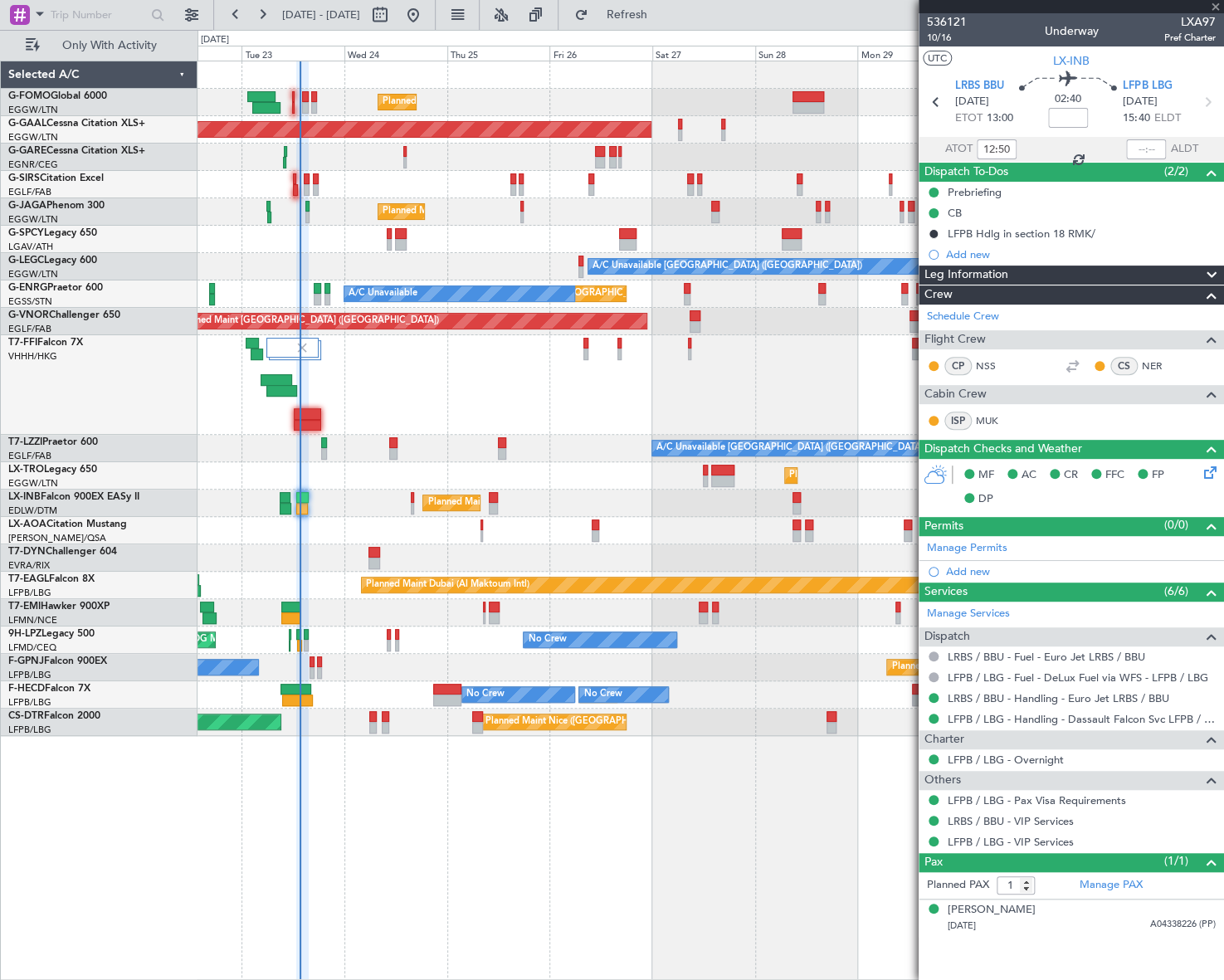
type input "-00:10"
type input "0"
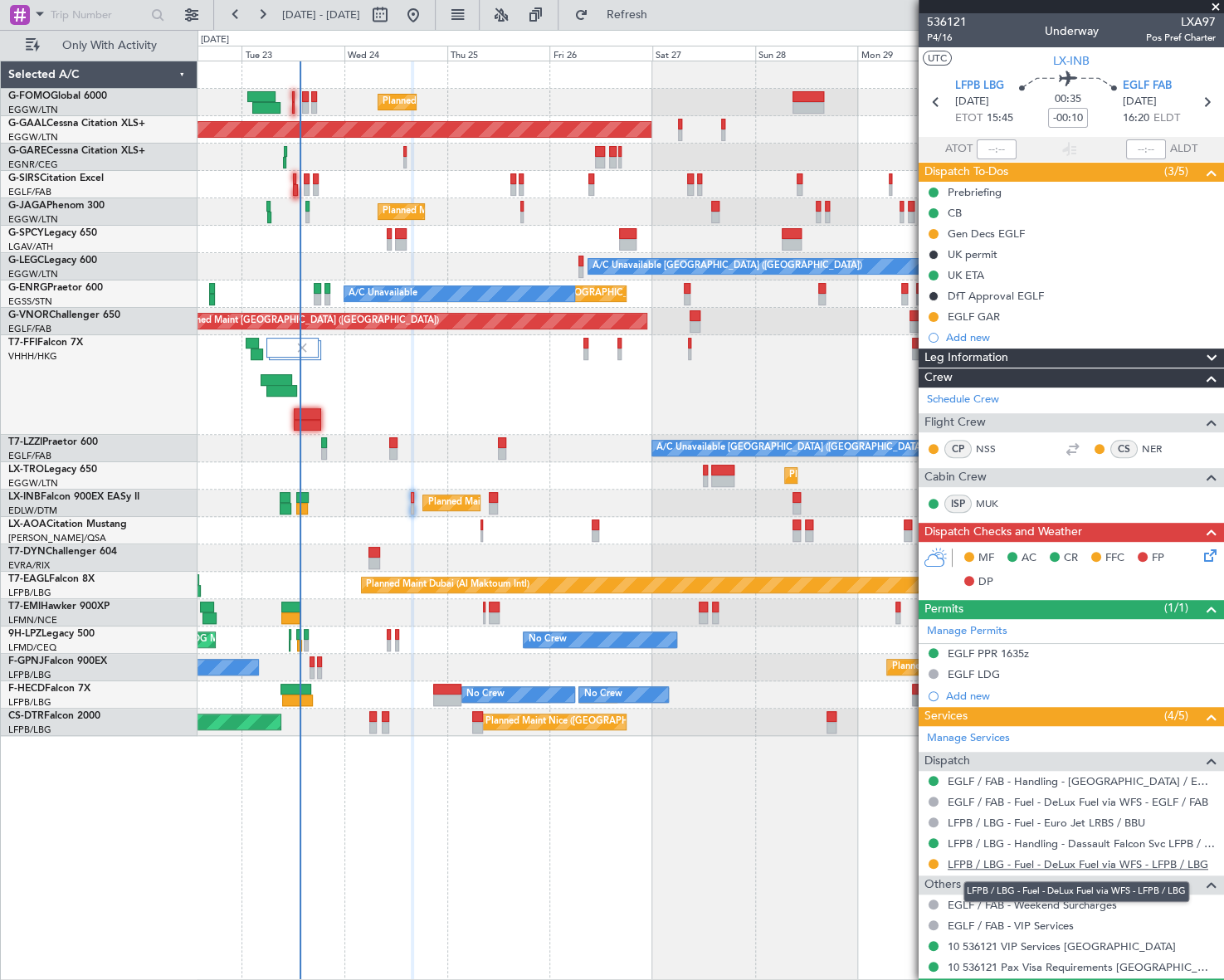
click at [1042, 863] on link "LFPB / LBG - Fuel - DeLux Fuel via WFS - LFPB / LBG" at bounding box center [1077, 864] width 261 height 14
click at [932, 861] on button at bounding box center [933, 864] width 10 height 10
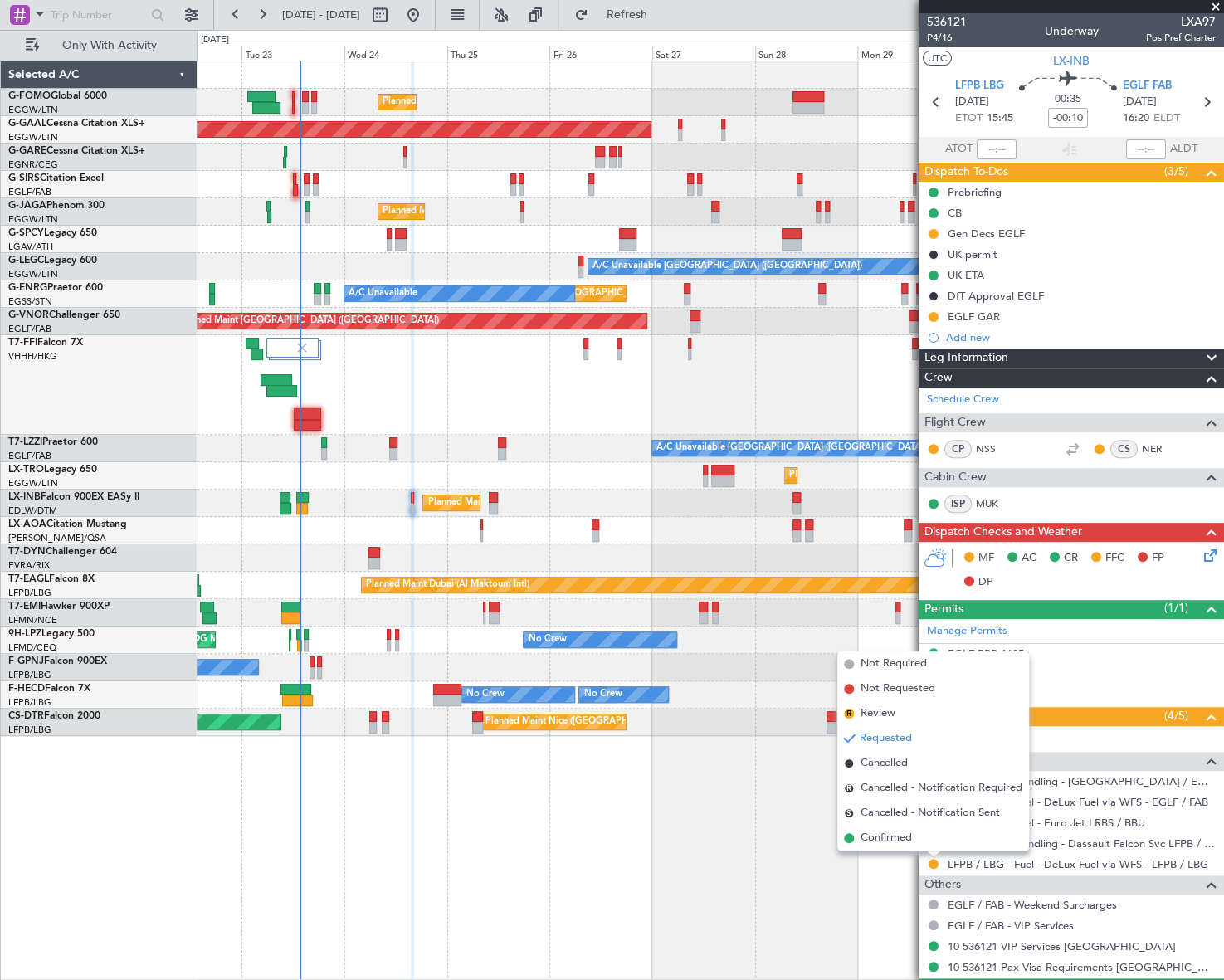
click at [900, 839] on span "Confirmed" at bounding box center [887, 838] width 52 height 17
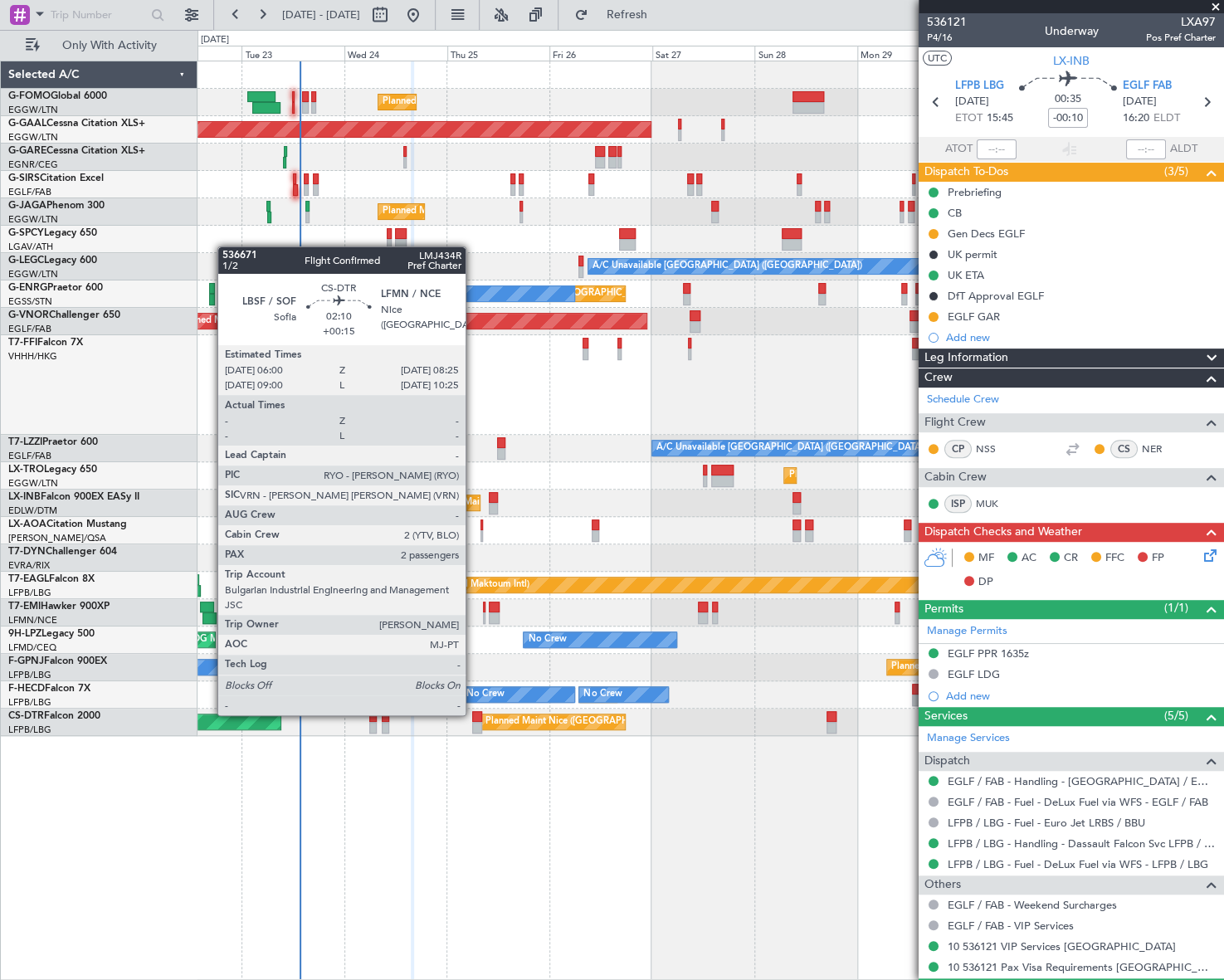
click at [473, 713] on div at bounding box center [477, 717] width 11 height 12
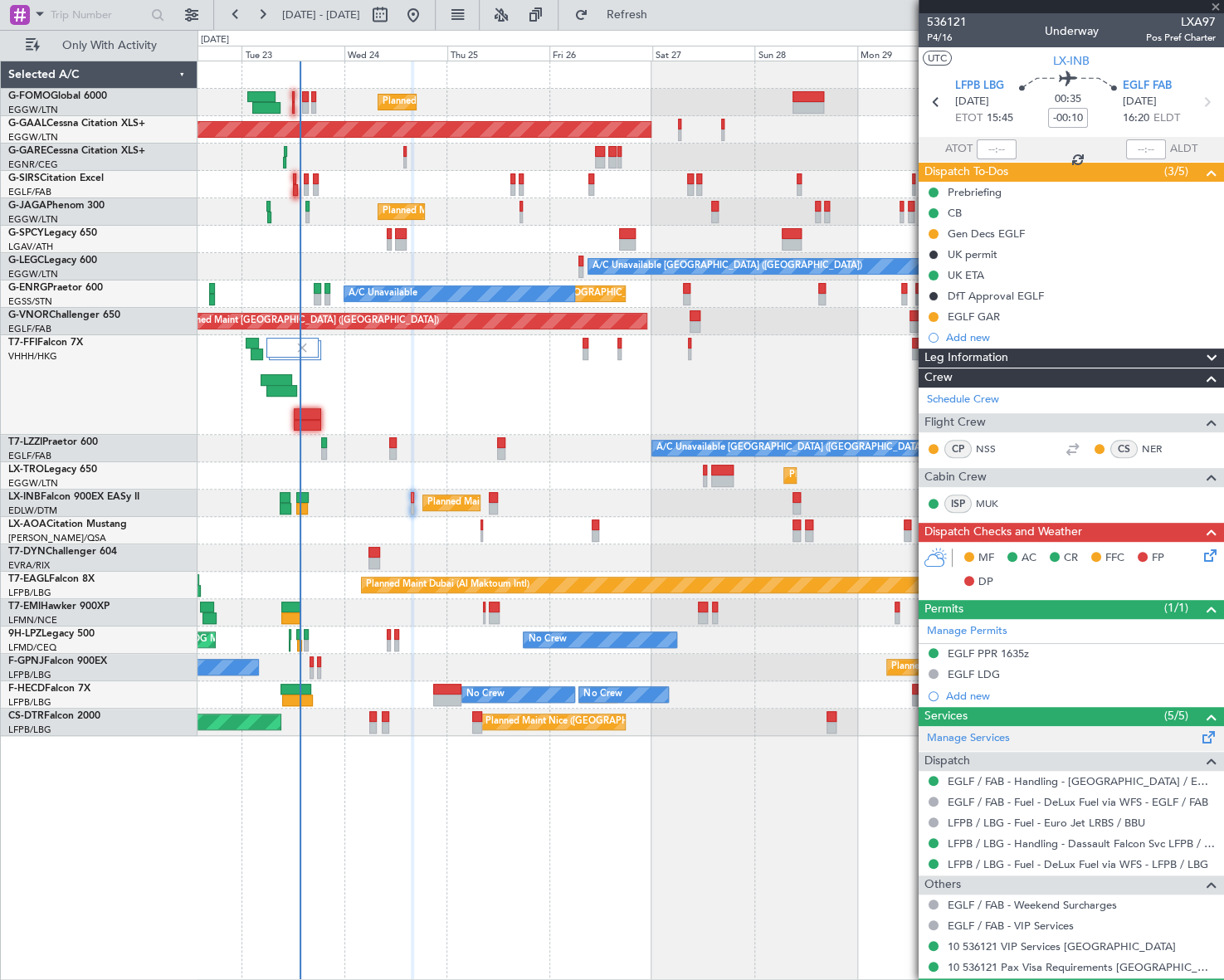
type input "+00:15"
type input "2"
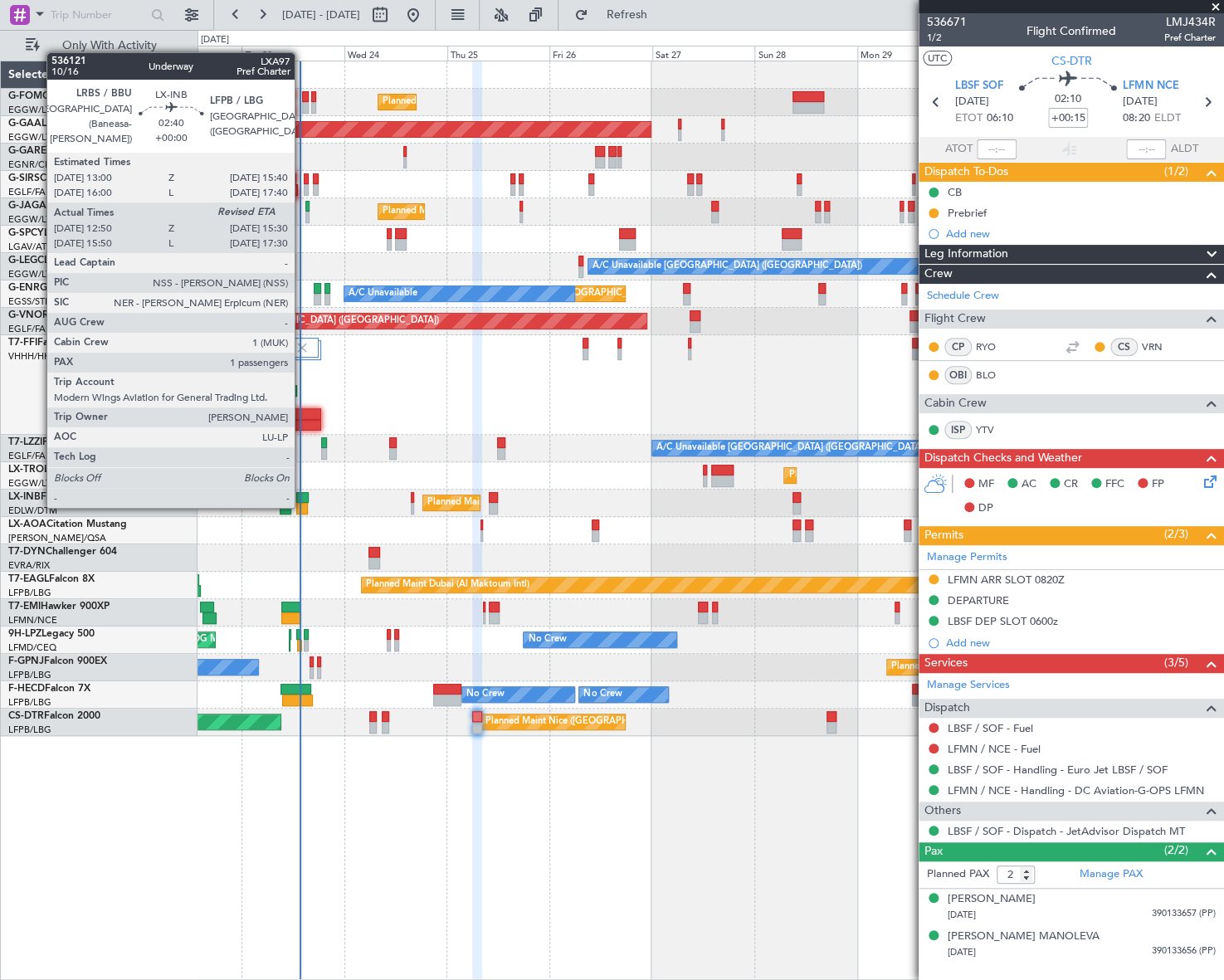
click at [302, 506] on div at bounding box center [302, 508] width 12 height 12
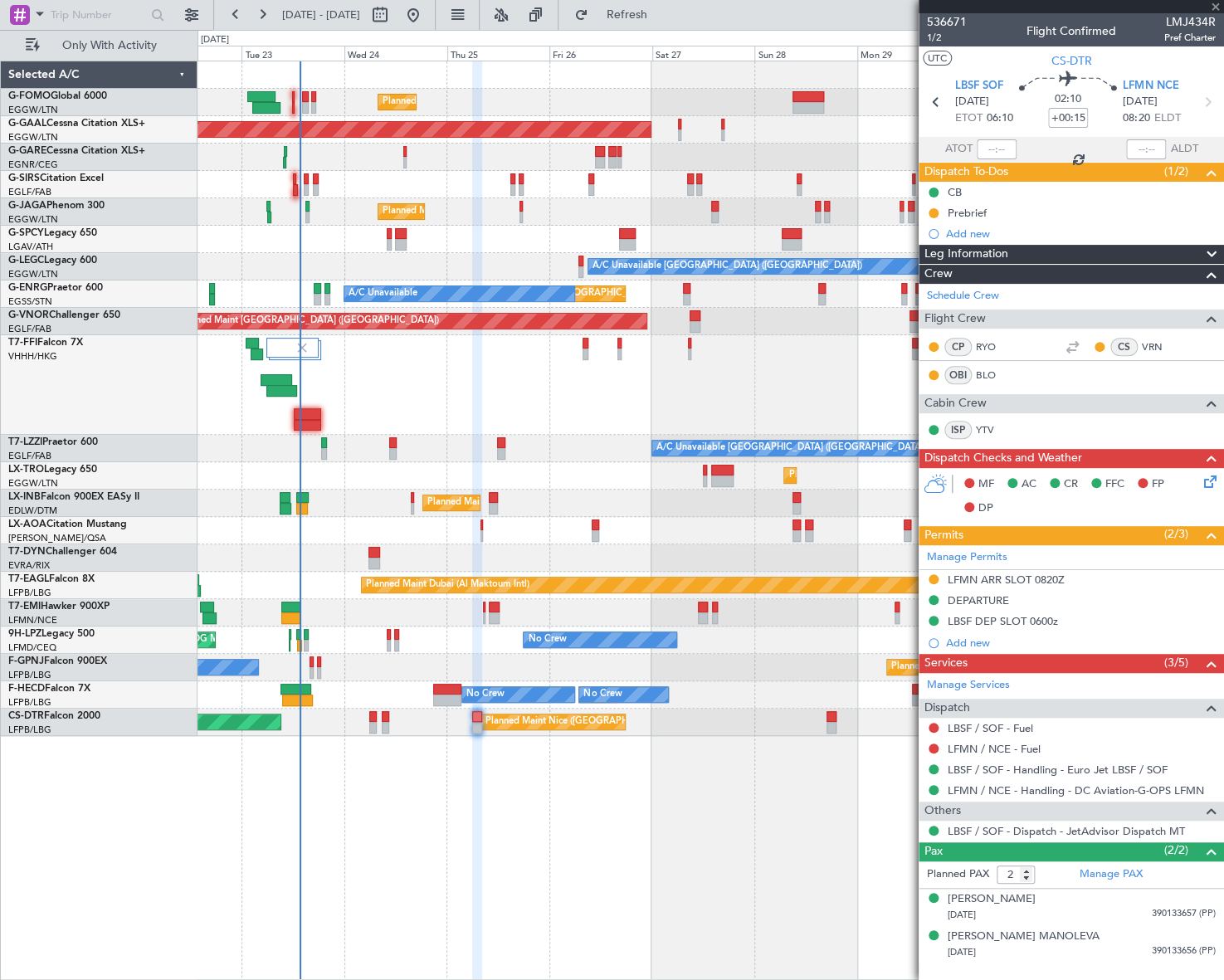
type input "12:50"
type input "1"
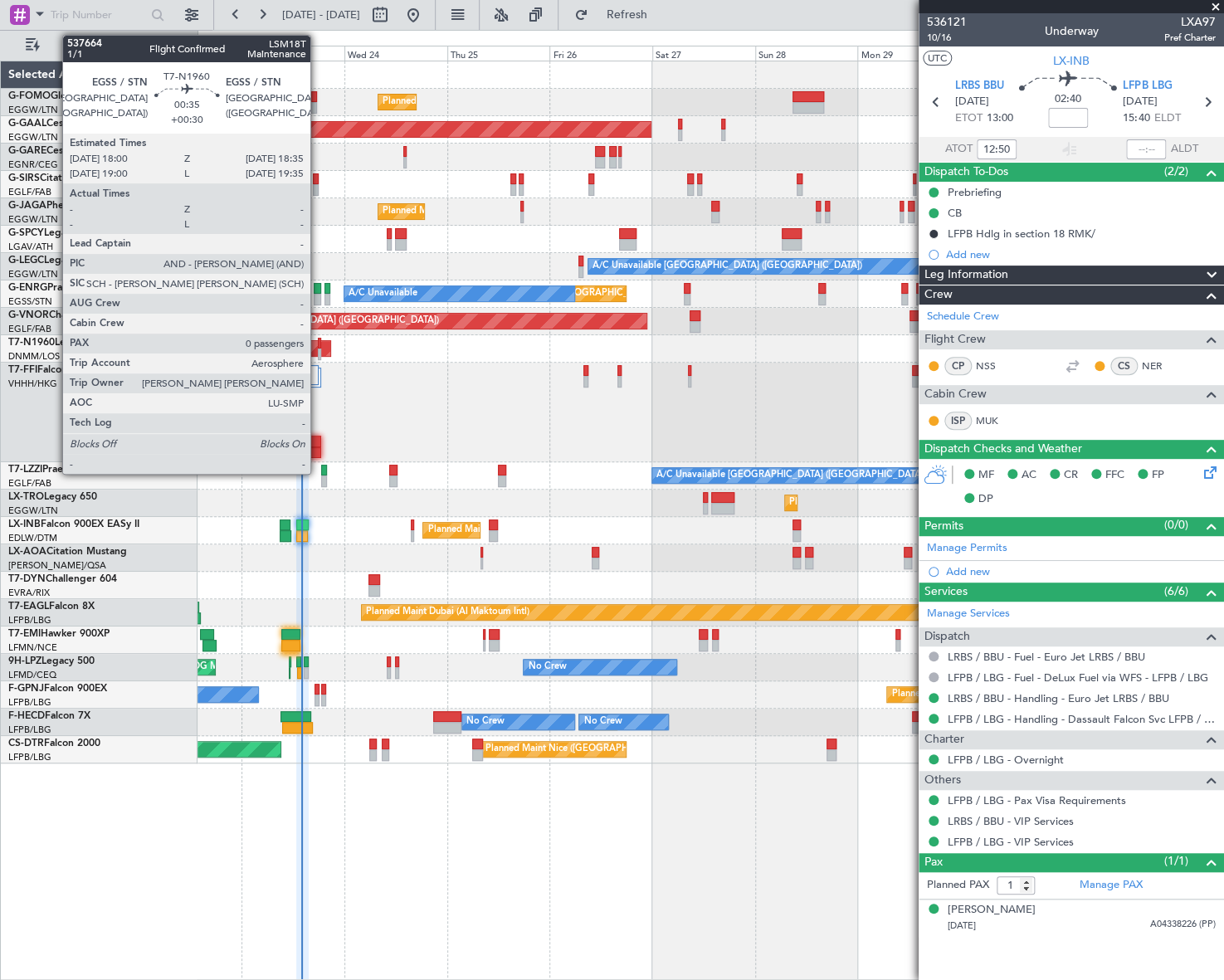
click at [317, 348] on div at bounding box center [319, 354] width 3 height 12
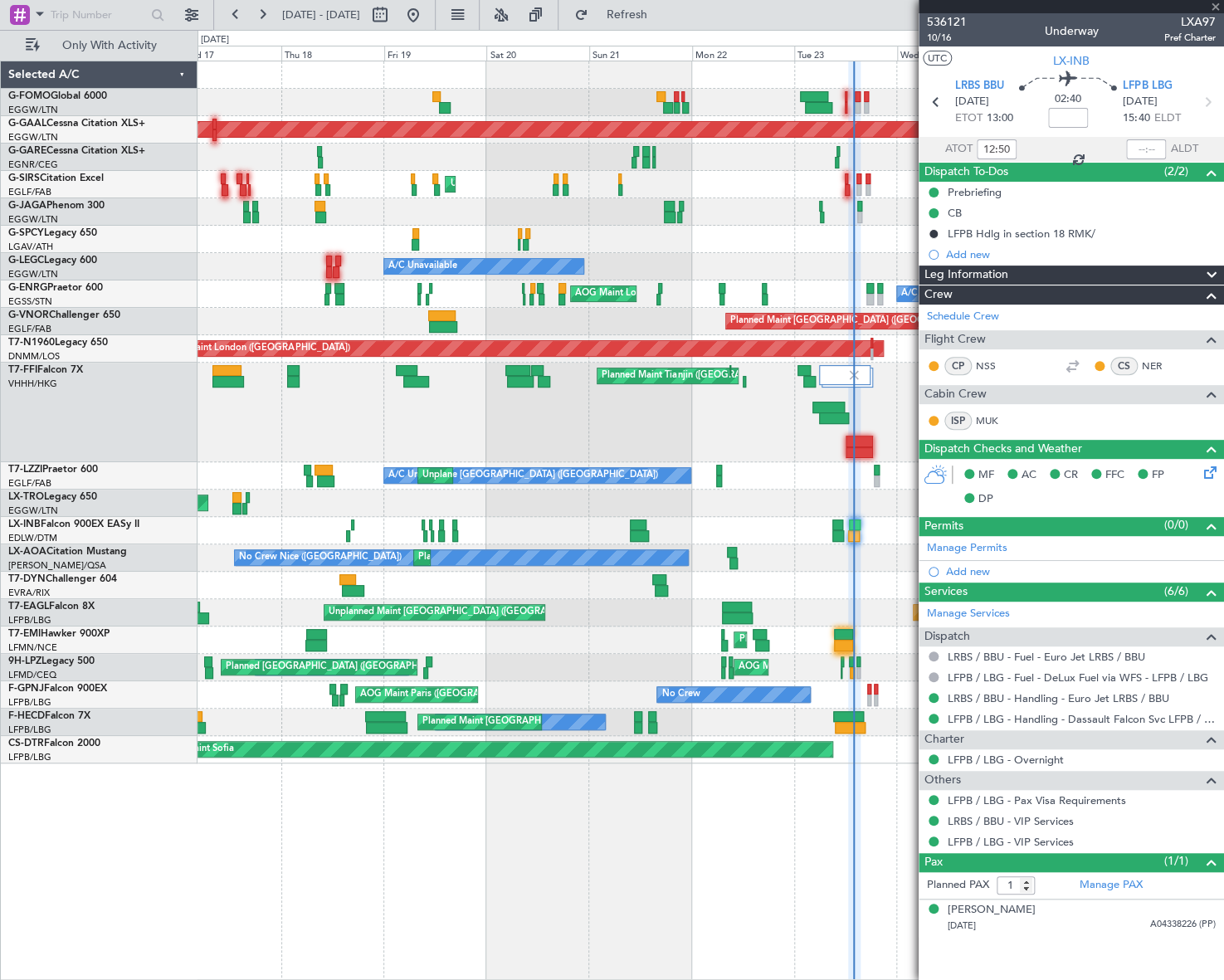
click at [847, 475] on div "Planned Maint [GEOGRAPHIC_DATA] ([GEOGRAPHIC_DATA]) Planned [GEOGRAPHIC_DATA] U…" at bounding box center [710, 412] width 1025 height 702
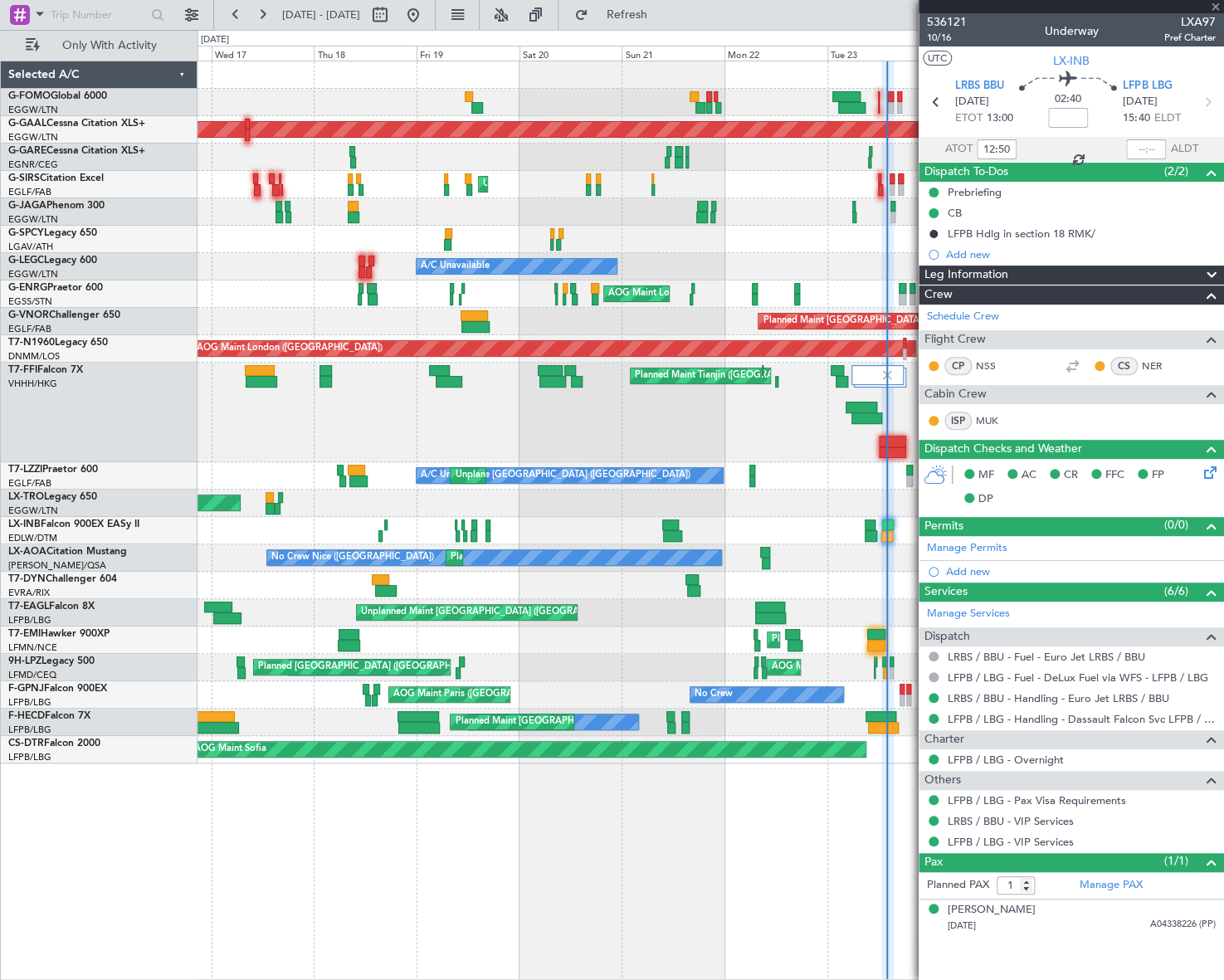
type input "+00:30"
type input "0"
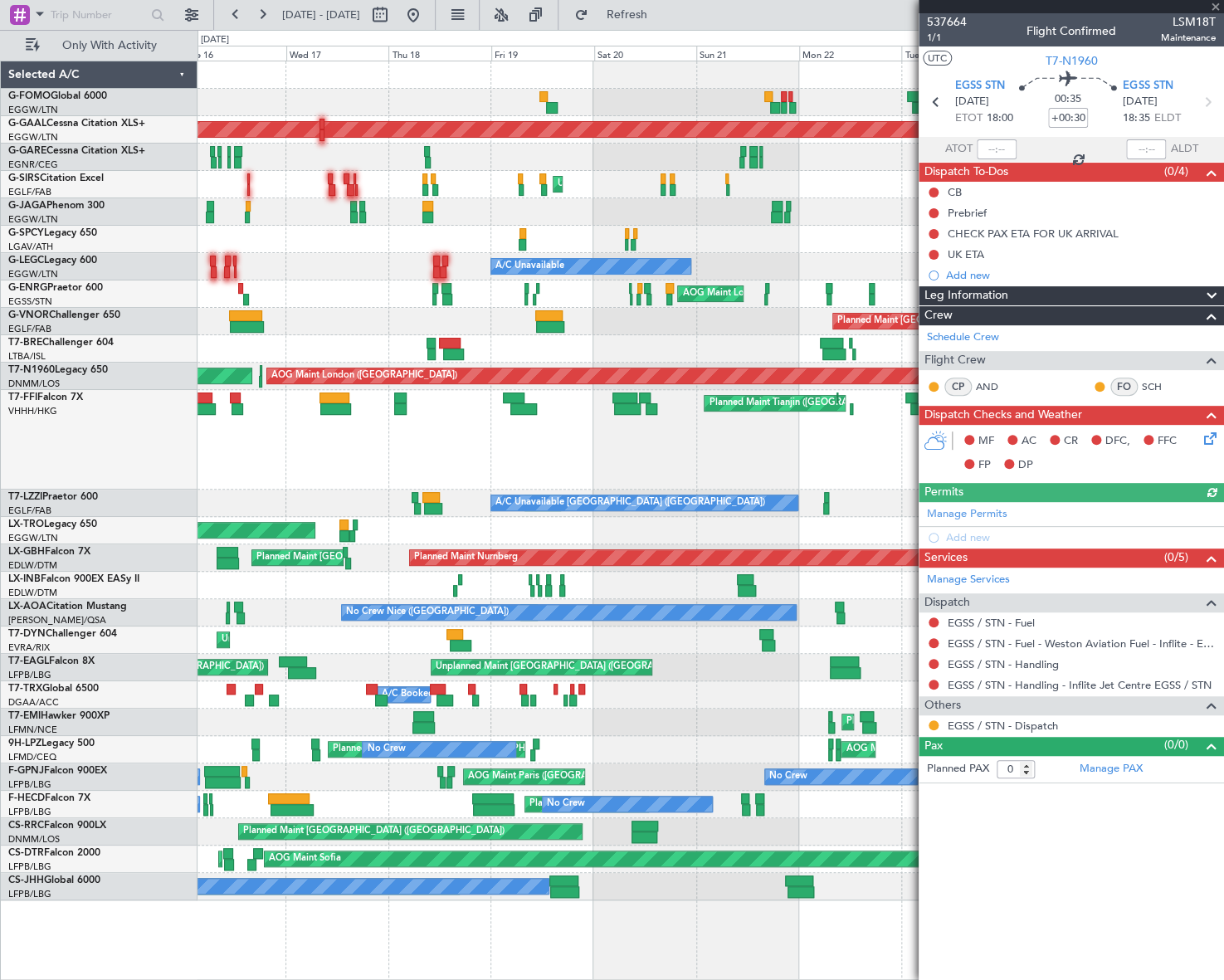
click at [444, 440] on div "Planned Maint Tianjin ([GEOGRAPHIC_DATA])" at bounding box center [710, 439] width 1025 height 99
click at [331, 273] on div "A/C Unavailable A/C Unavailable [GEOGRAPHIC_DATA] ([GEOGRAPHIC_DATA])" at bounding box center [710, 267] width 1025 height 28
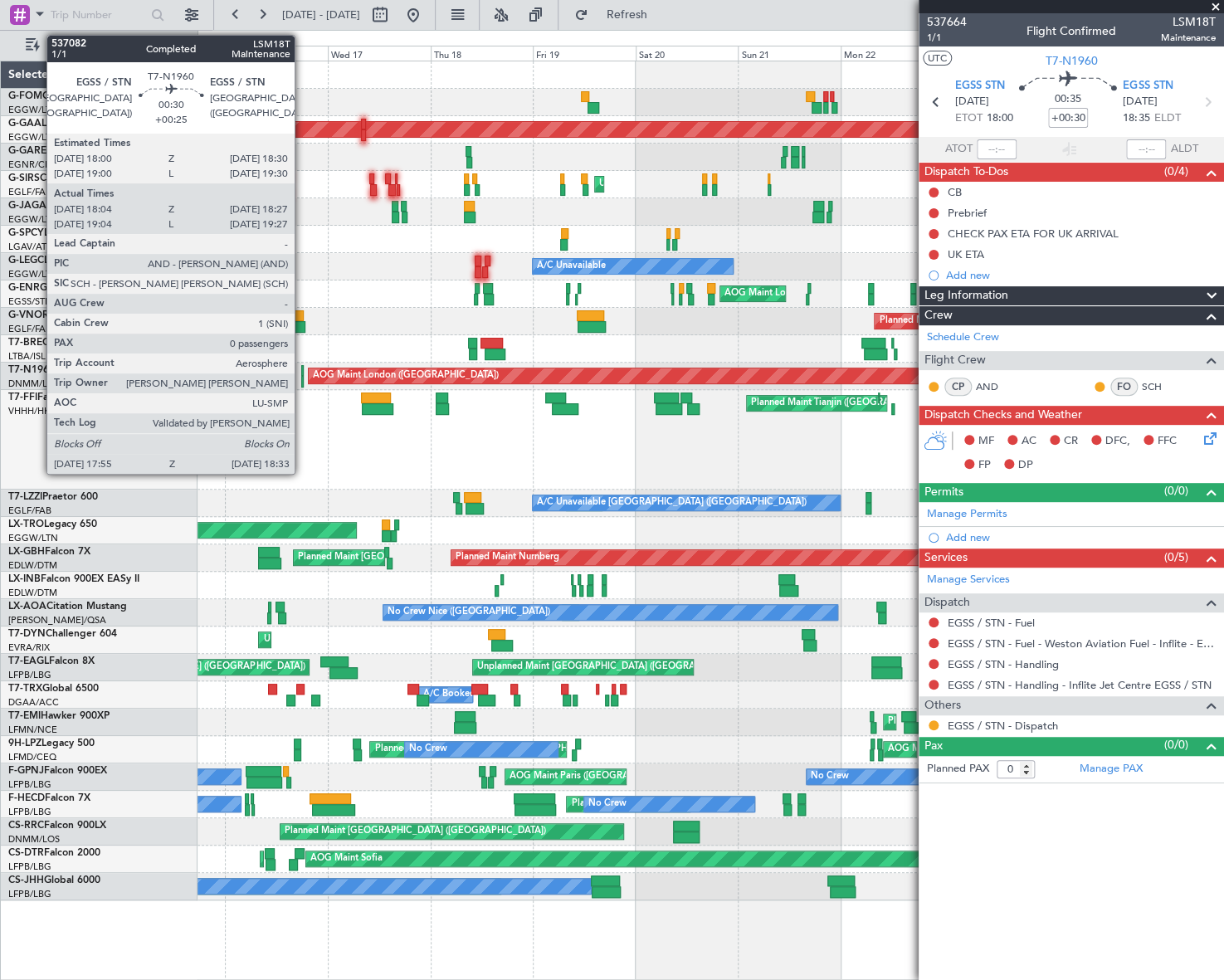
click at [301, 373] on div at bounding box center [302, 371] width 2 height 12
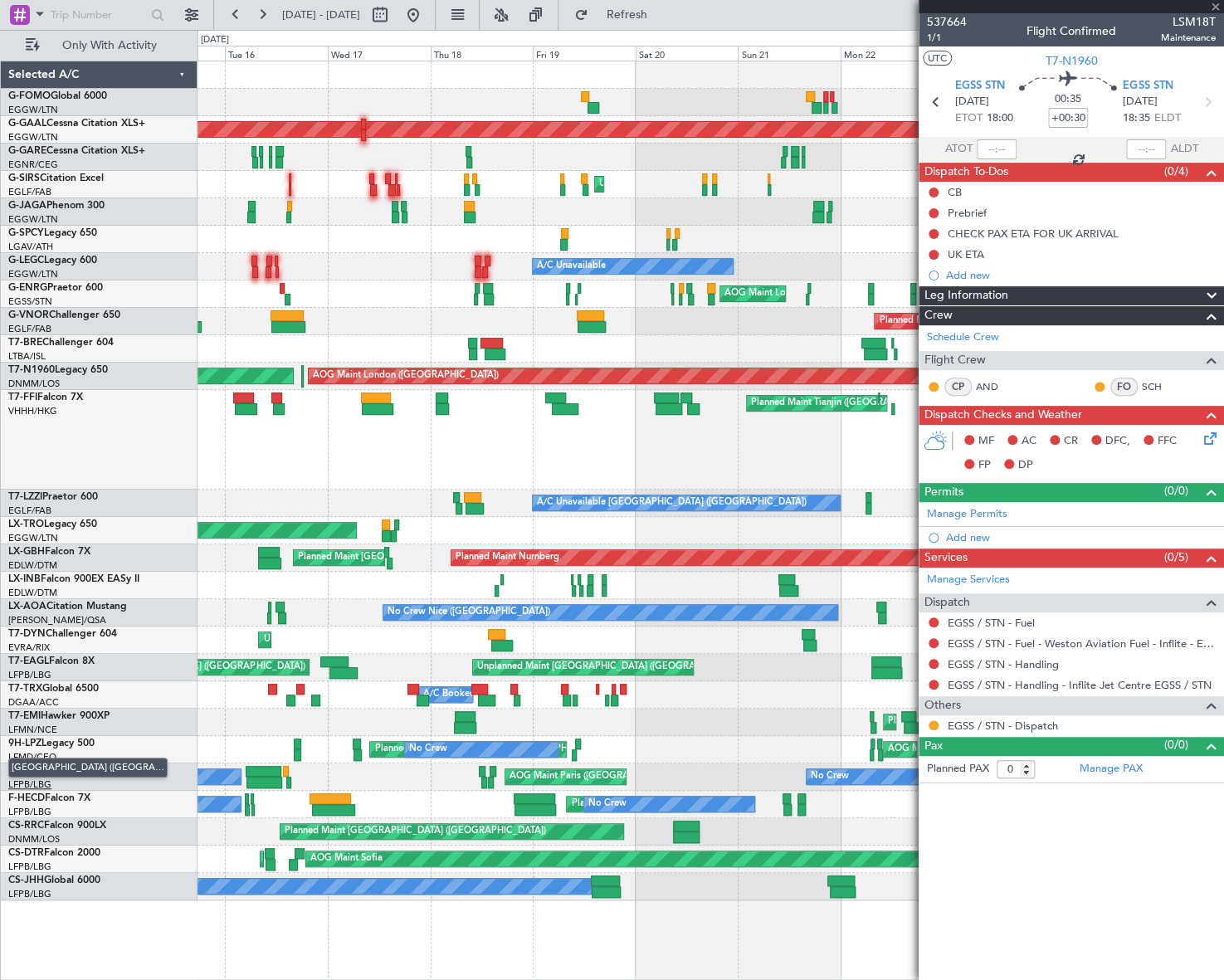
type input "+00:25"
type input "18:04"
type input "18:27"
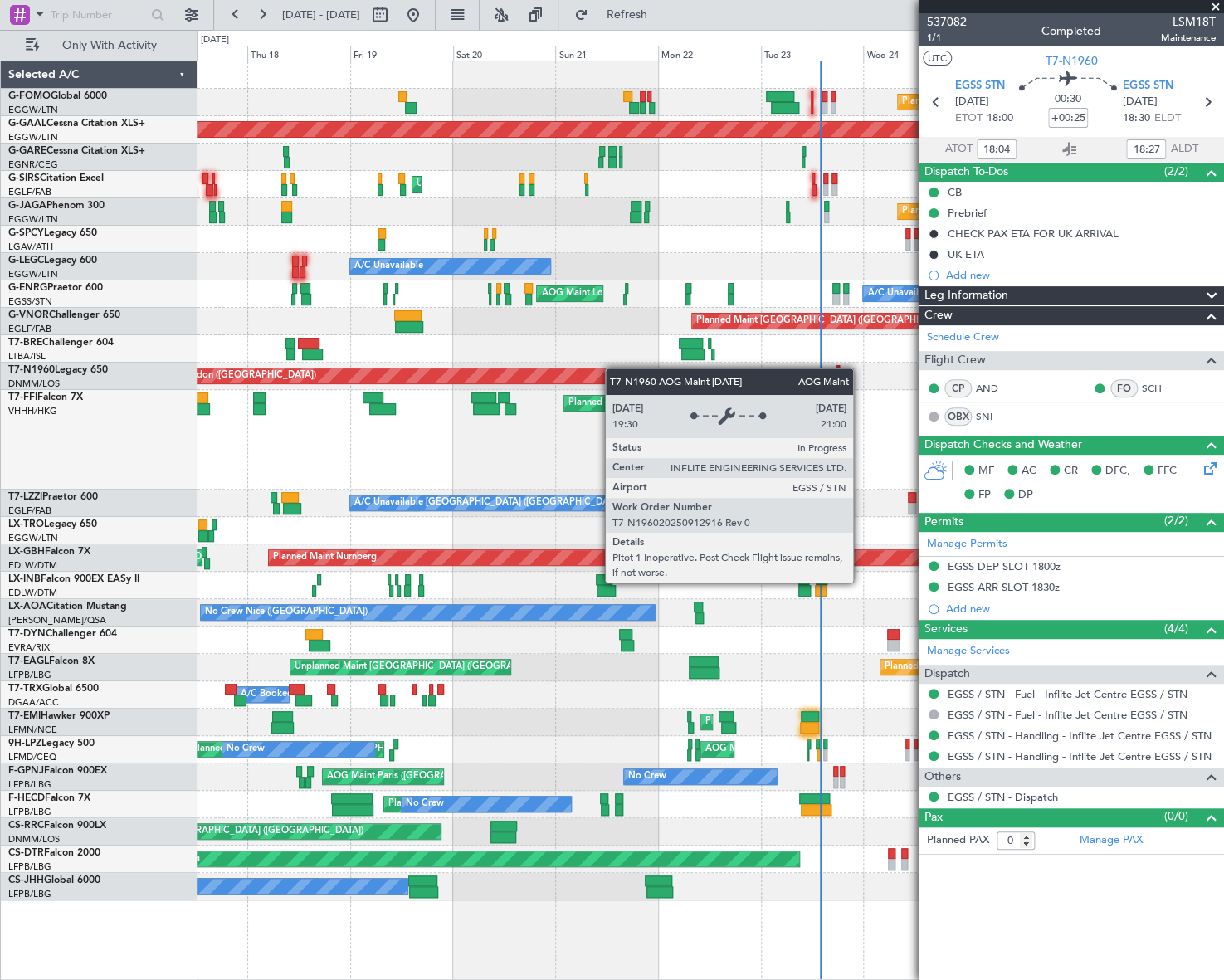
click at [276, 440] on div "Planned Maint [GEOGRAPHIC_DATA] ([GEOGRAPHIC_DATA]) Planned [GEOGRAPHIC_DATA] U…" at bounding box center [710, 481] width 1026 height 839
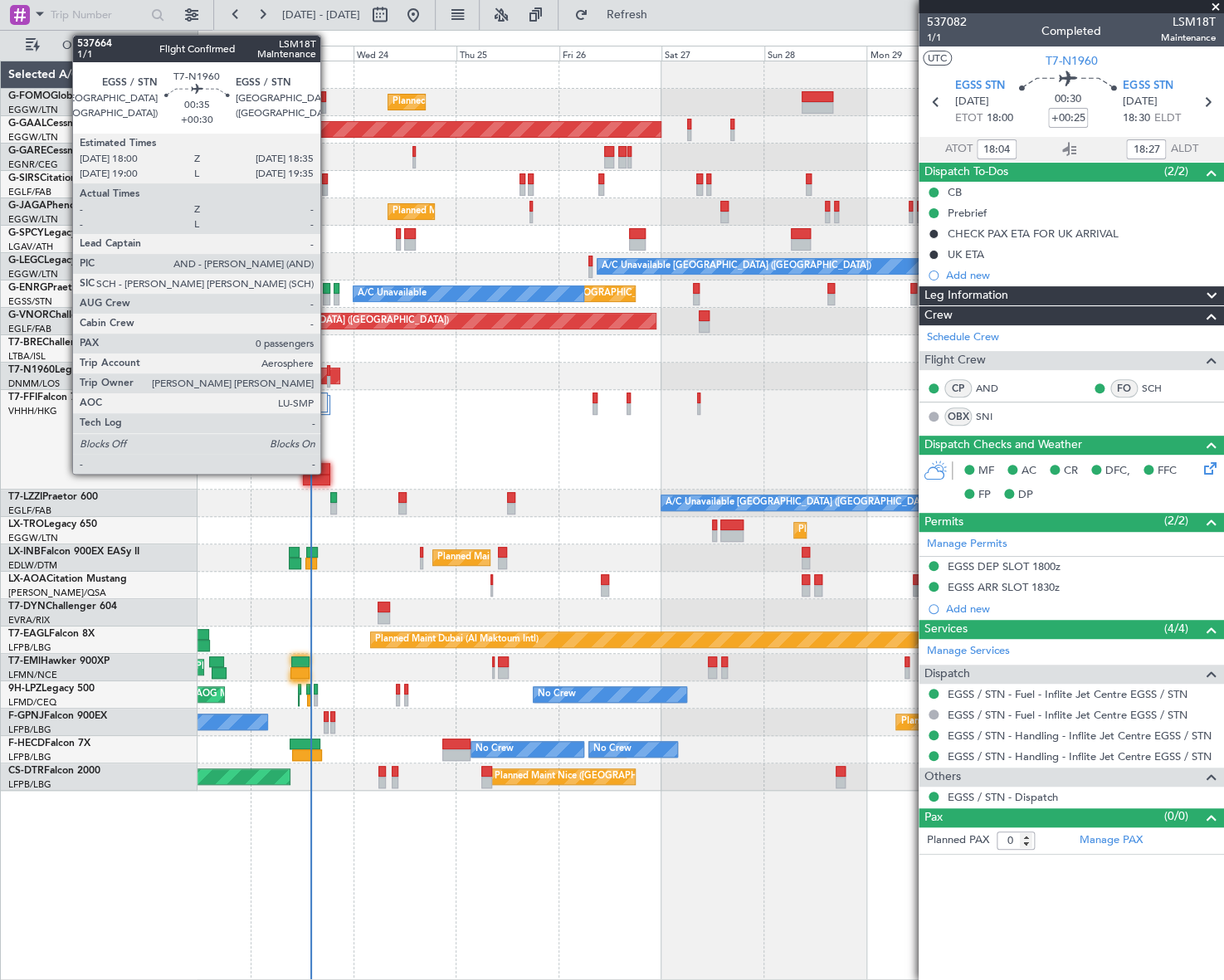
click at [327, 372] on div at bounding box center [328, 371] width 3 height 12
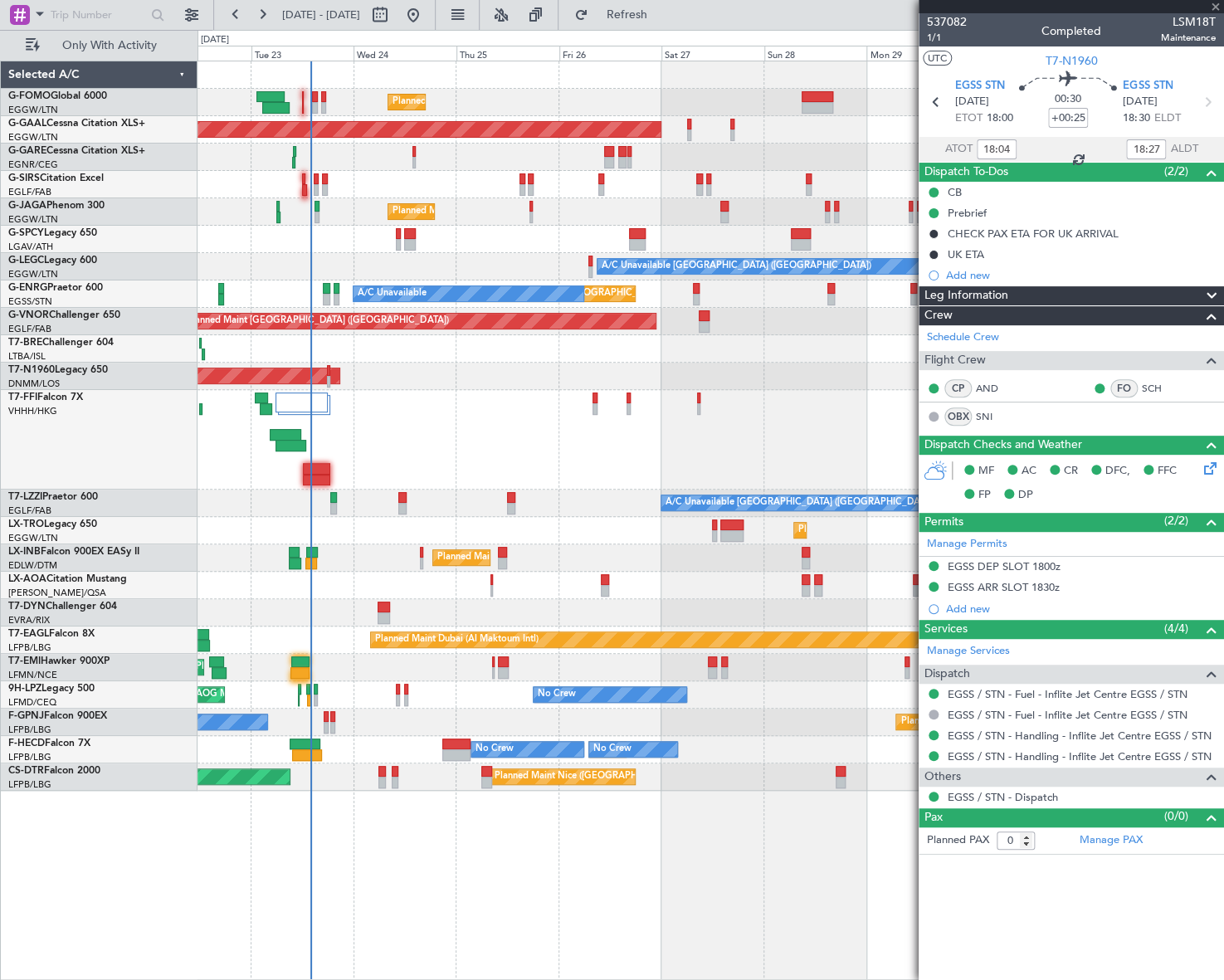
type input "+00:30"
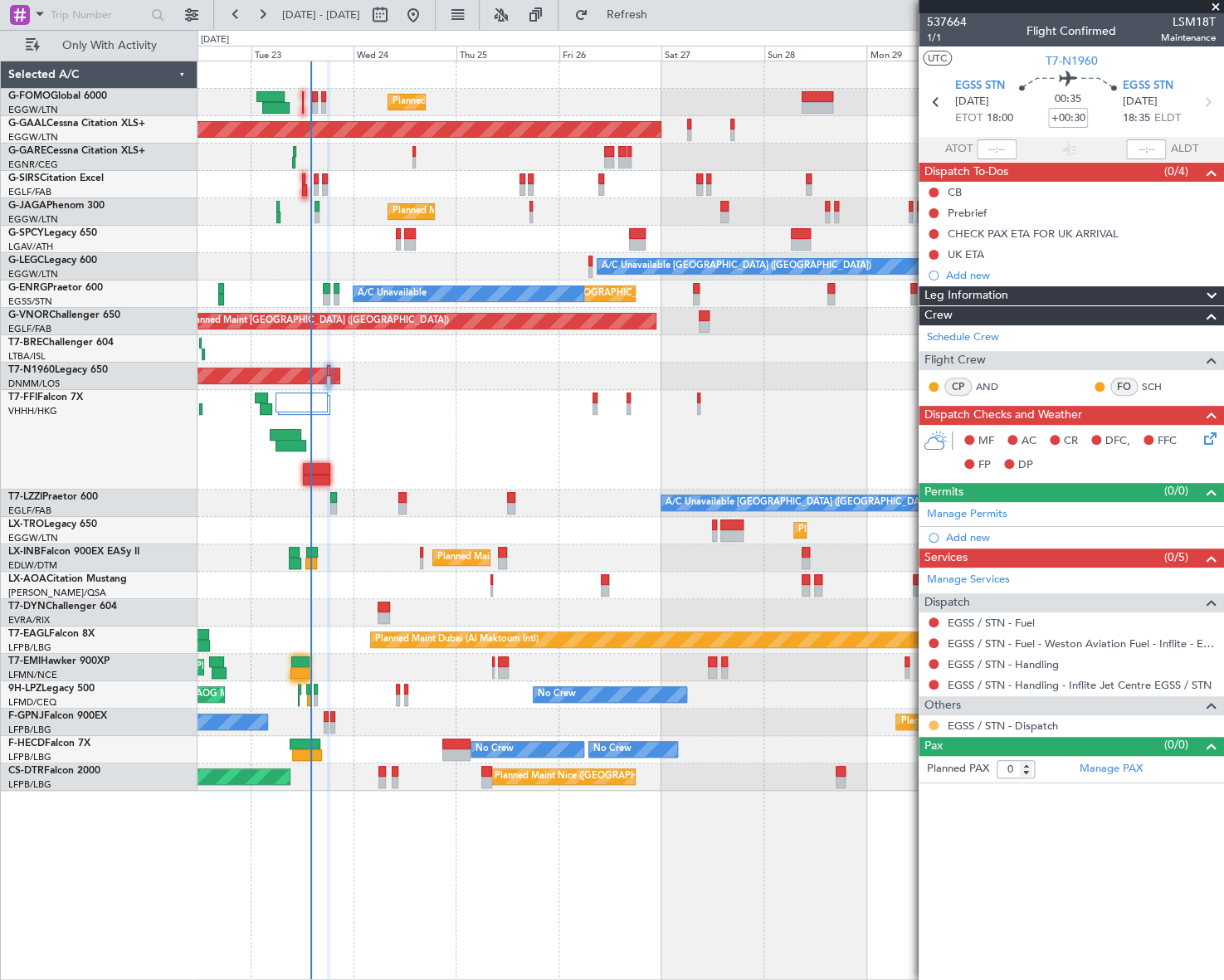
click at [935, 725] on button at bounding box center [933, 725] width 10 height 10
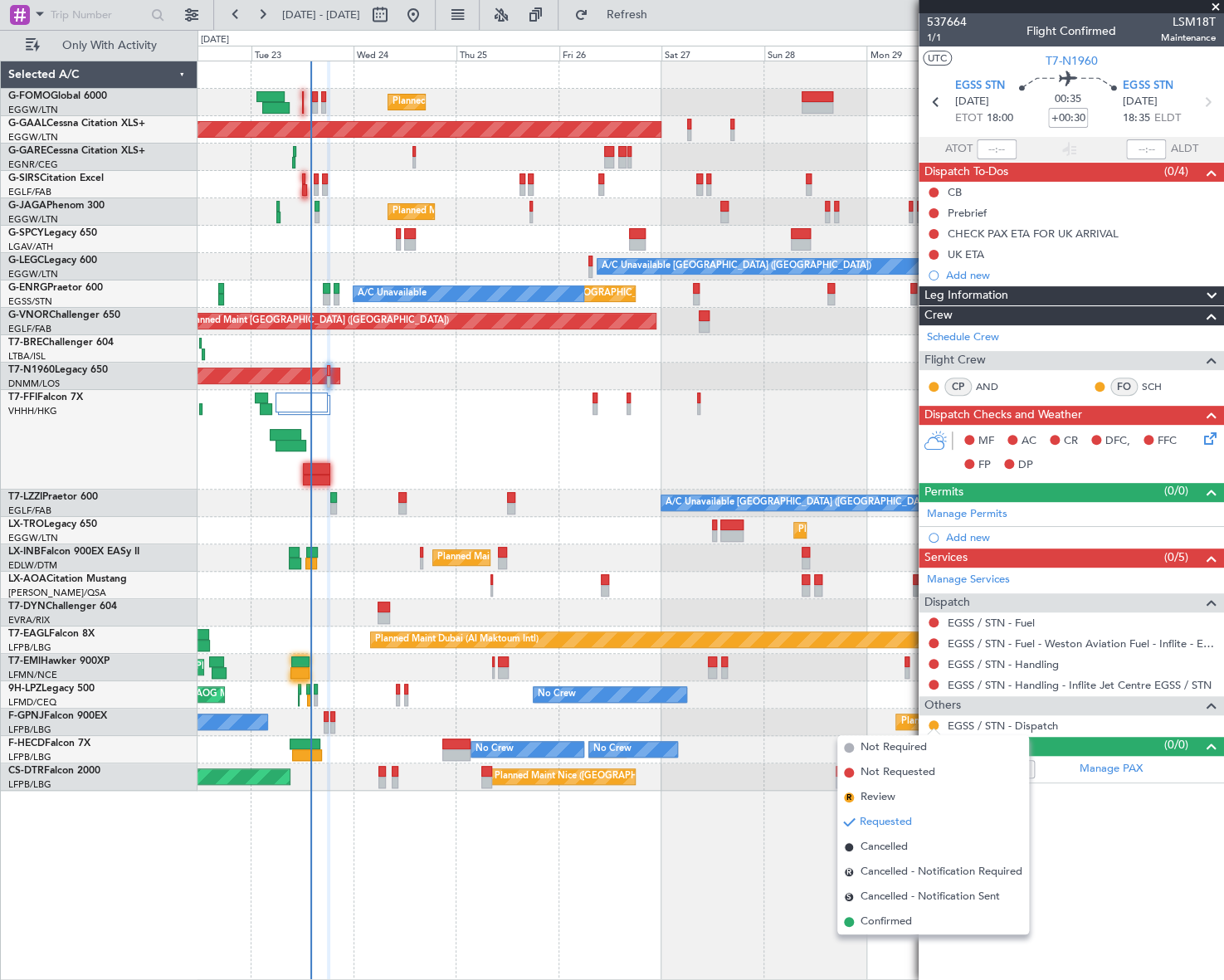
click at [904, 920] on span "Confirmed" at bounding box center [887, 922] width 52 height 17
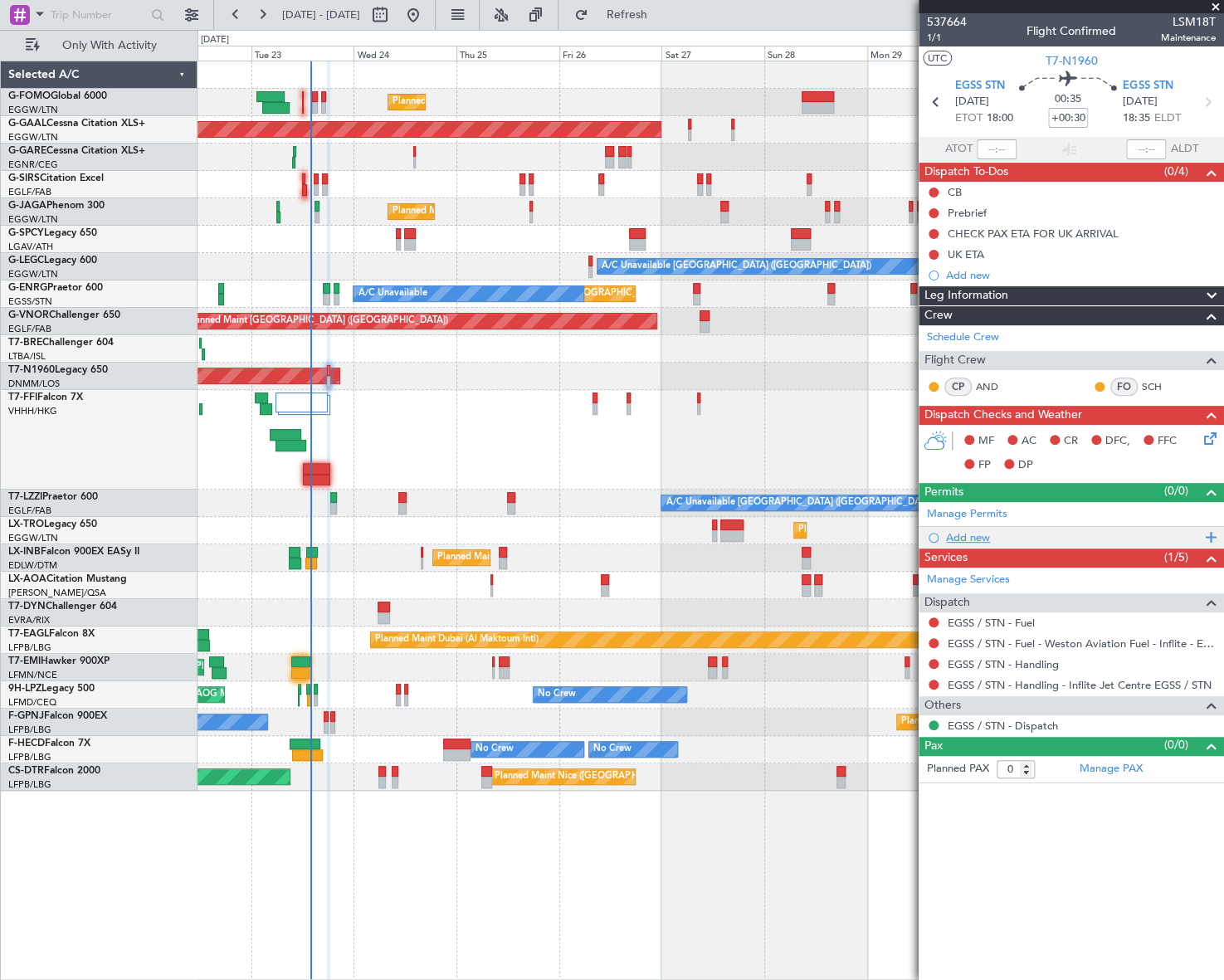
click at [972, 536] on div "Add new" at bounding box center [1073, 537] width 255 height 14
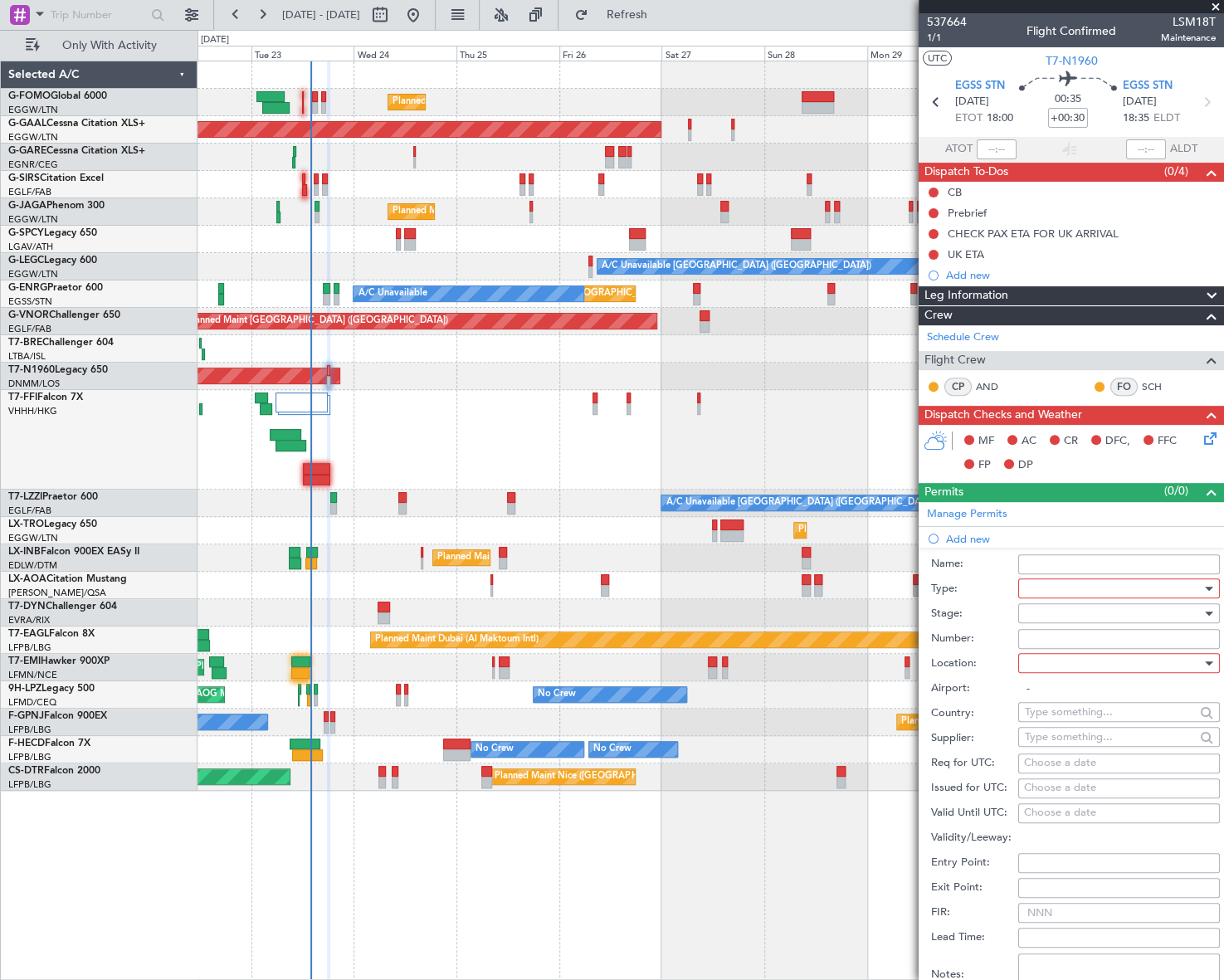
click at [1120, 590] on div at bounding box center [1113, 588] width 177 height 25
click at [1062, 741] on span "Slot" at bounding box center [1112, 745] width 176 height 25
click at [1137, 613] on div at bounding box center [1113, 613] width 177 height 25
click at [1086, 718] on span "Requested" at bounding box center [1112, 721] width 176 height 25
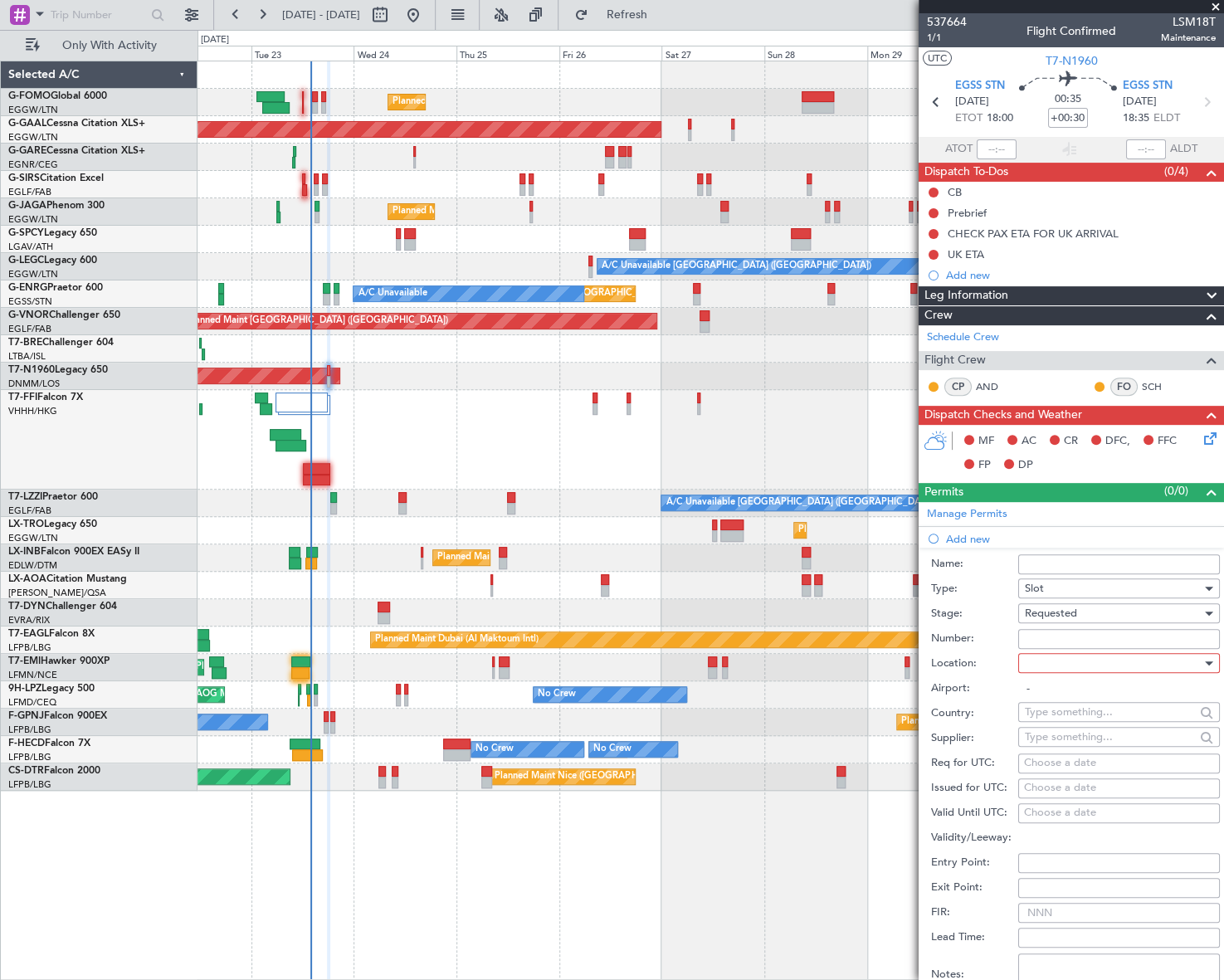
click at [1173, 667] on div at bounding box center [1113, 663] width 177 height 25
click at [1077, 701] on span "Departure" at bounding box center [1112, 696] width 176 height 25
type input "EGSS / STN"
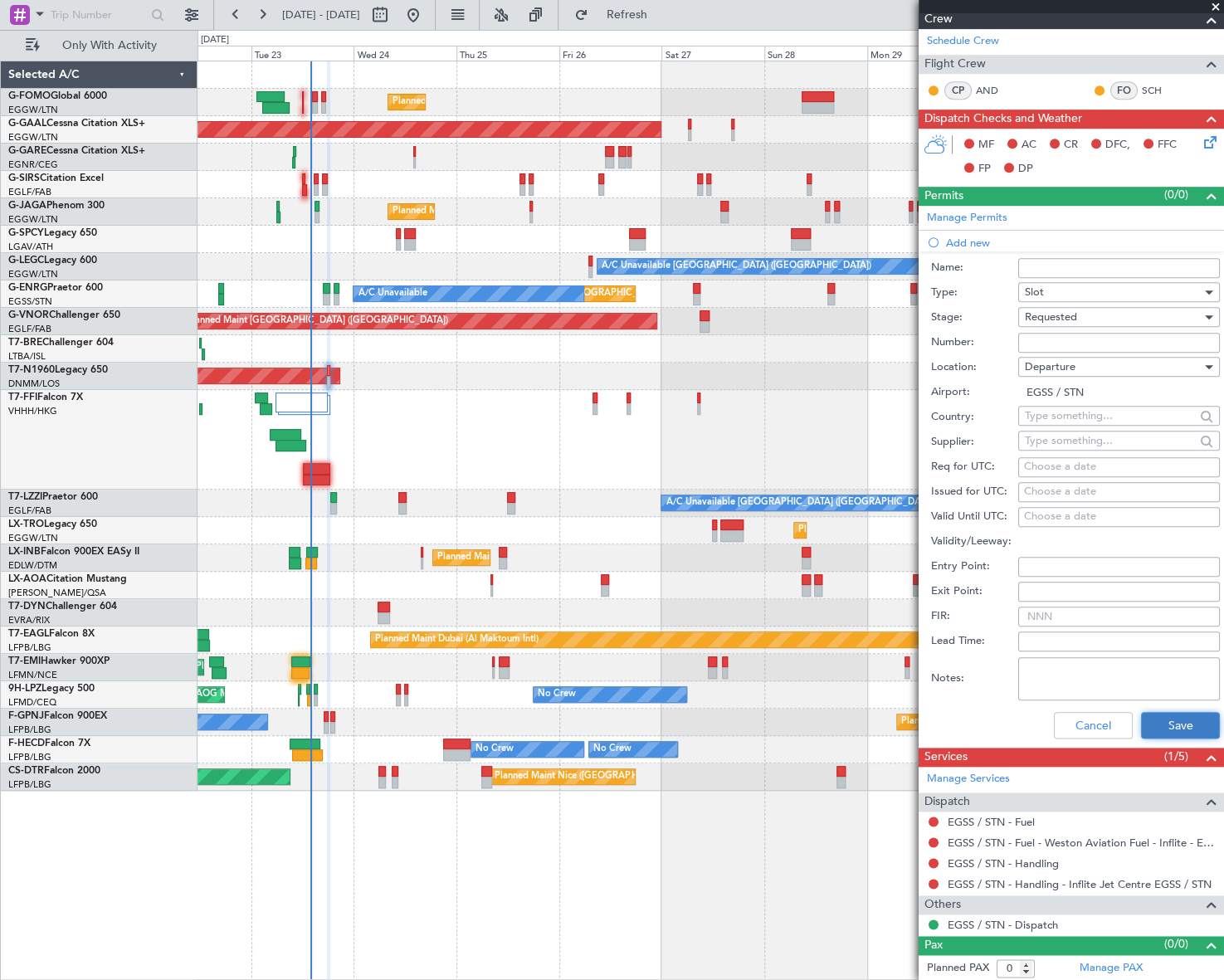
click at [1187, 722] on button "Save" at bounding box center [1180, 725] width 79 height 27
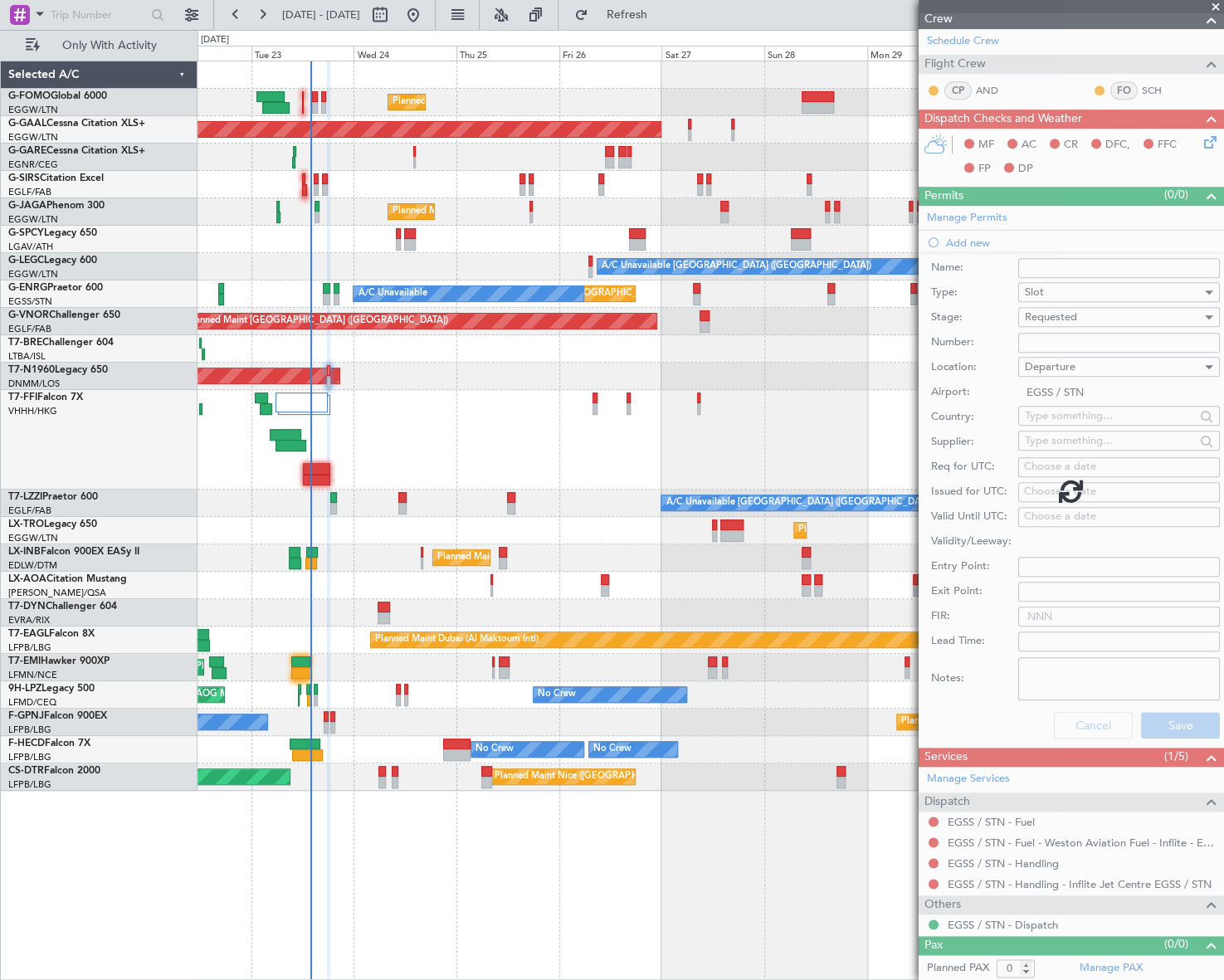
scroll to position [0, 0]
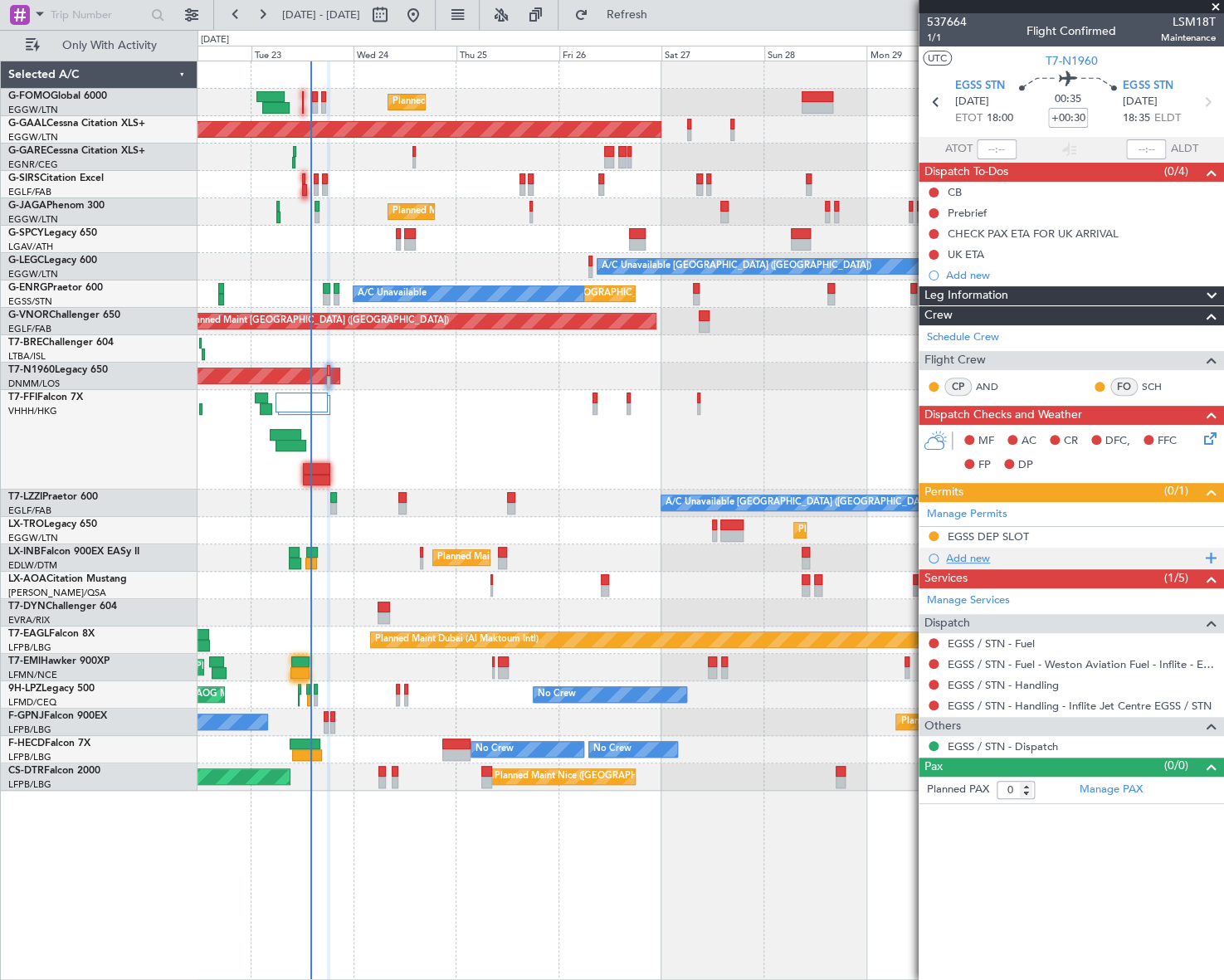
click at [983, 561] on div "Add new" at bounding box center [1073, 558] width 255 height 14
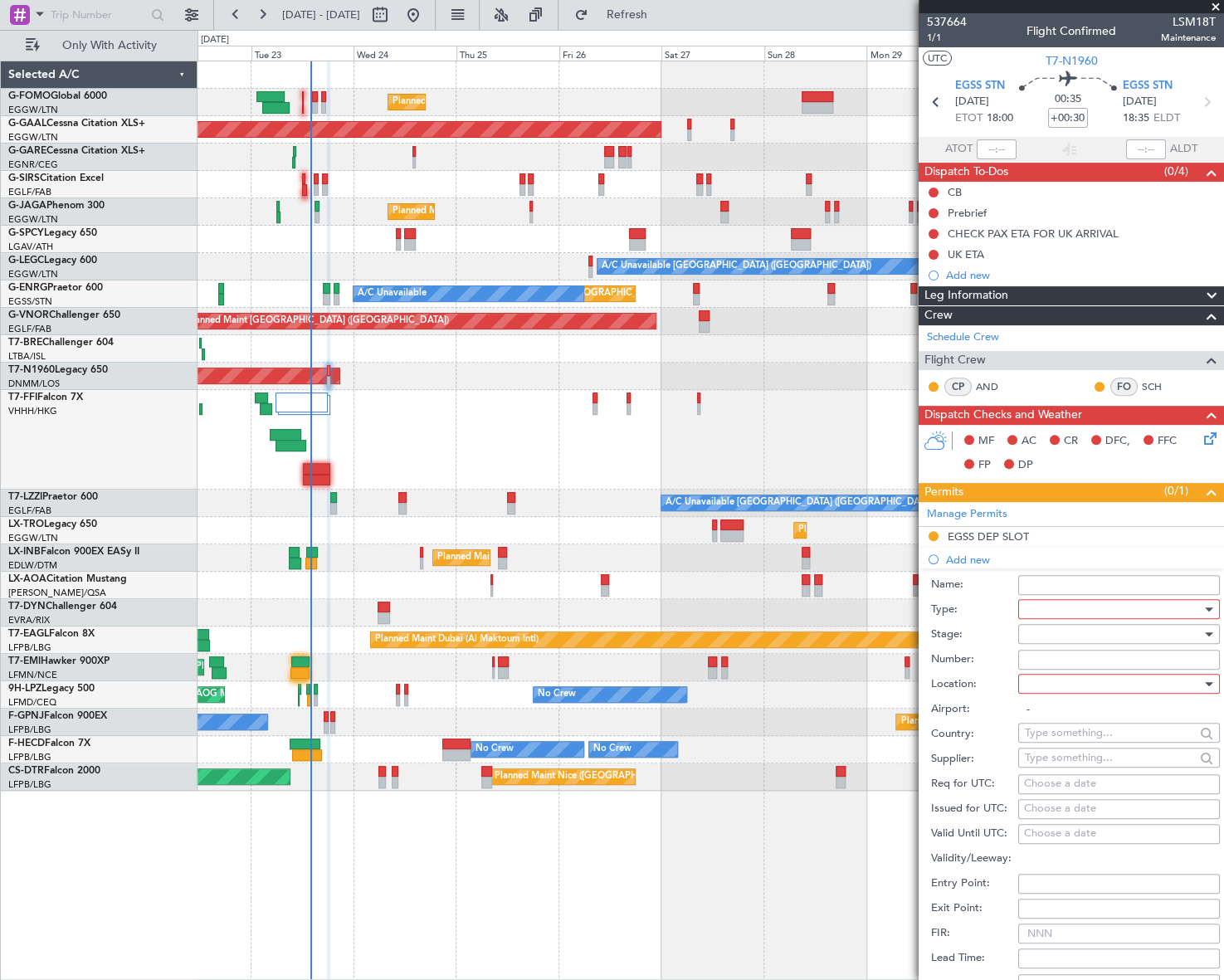
click at [1115, 610] on div at bounding box center [1113, 609] width 177 height 25
click at [1073, 763] on span "Slot" at bounding box center [1112, 766] width 176 height 25
click at [1202, 636] on div at bounding box center [1207, 634] width 12 height 13
click at [1069, 741] on span "Requested" at bounding box center [1112, 742] width 176 height 25
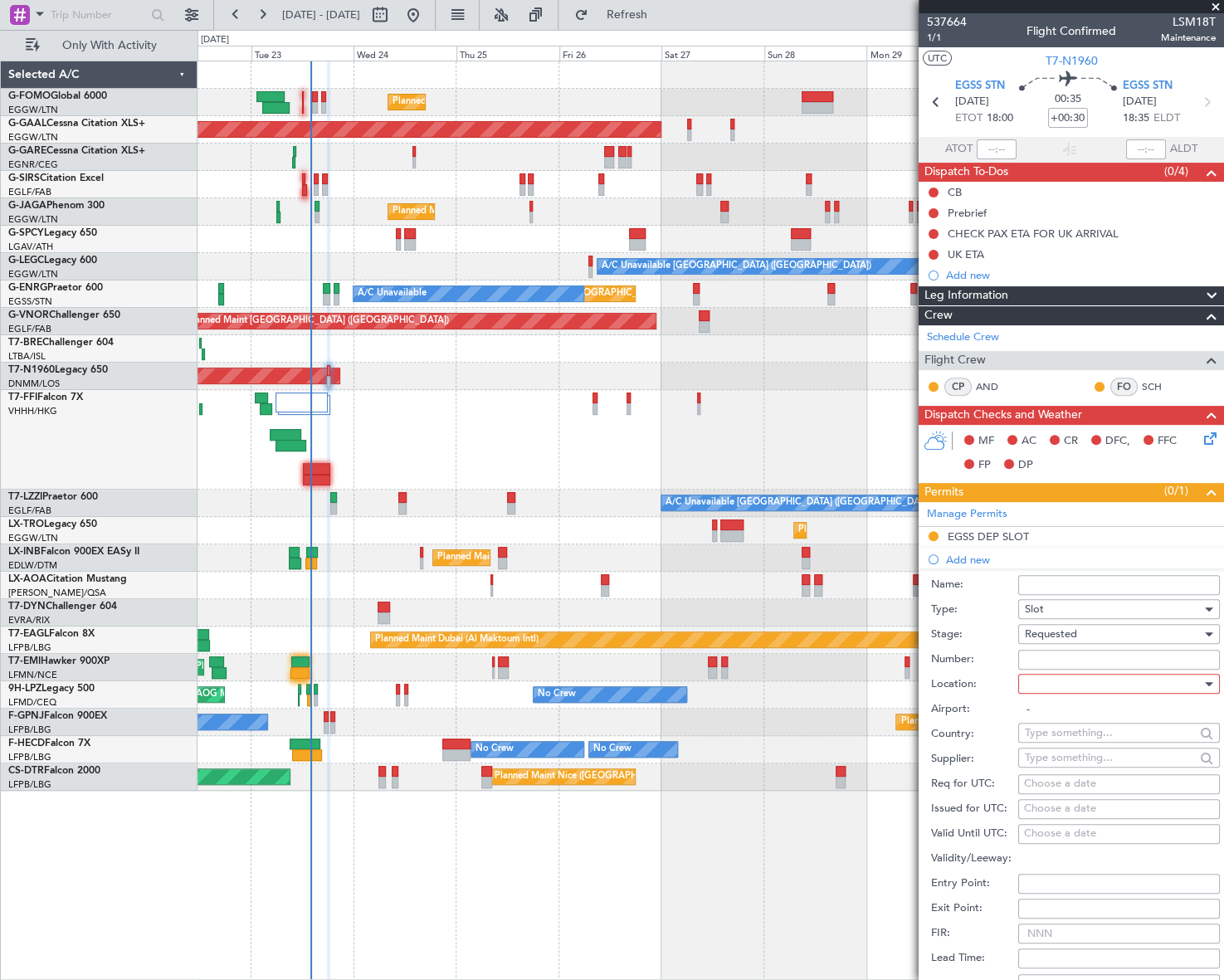
click at [1145, 684] on div at bounding box center [1113, 684] width 177 height 25
click at [1054, 763] on span "Arrival" at bounding box center [1112, 767] width 176 height 25
type input "EGSS / STN"
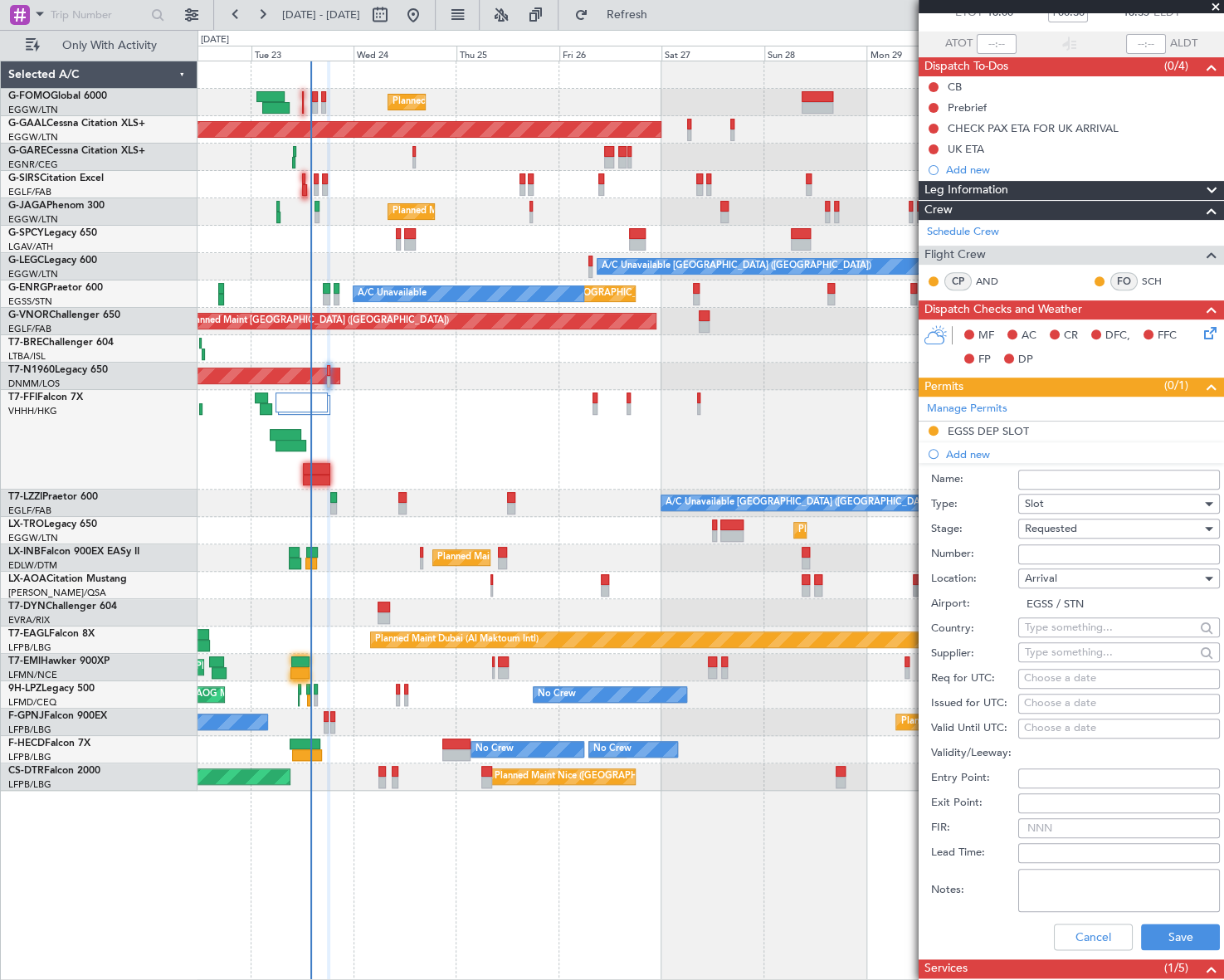
scroll to position [226, 0]
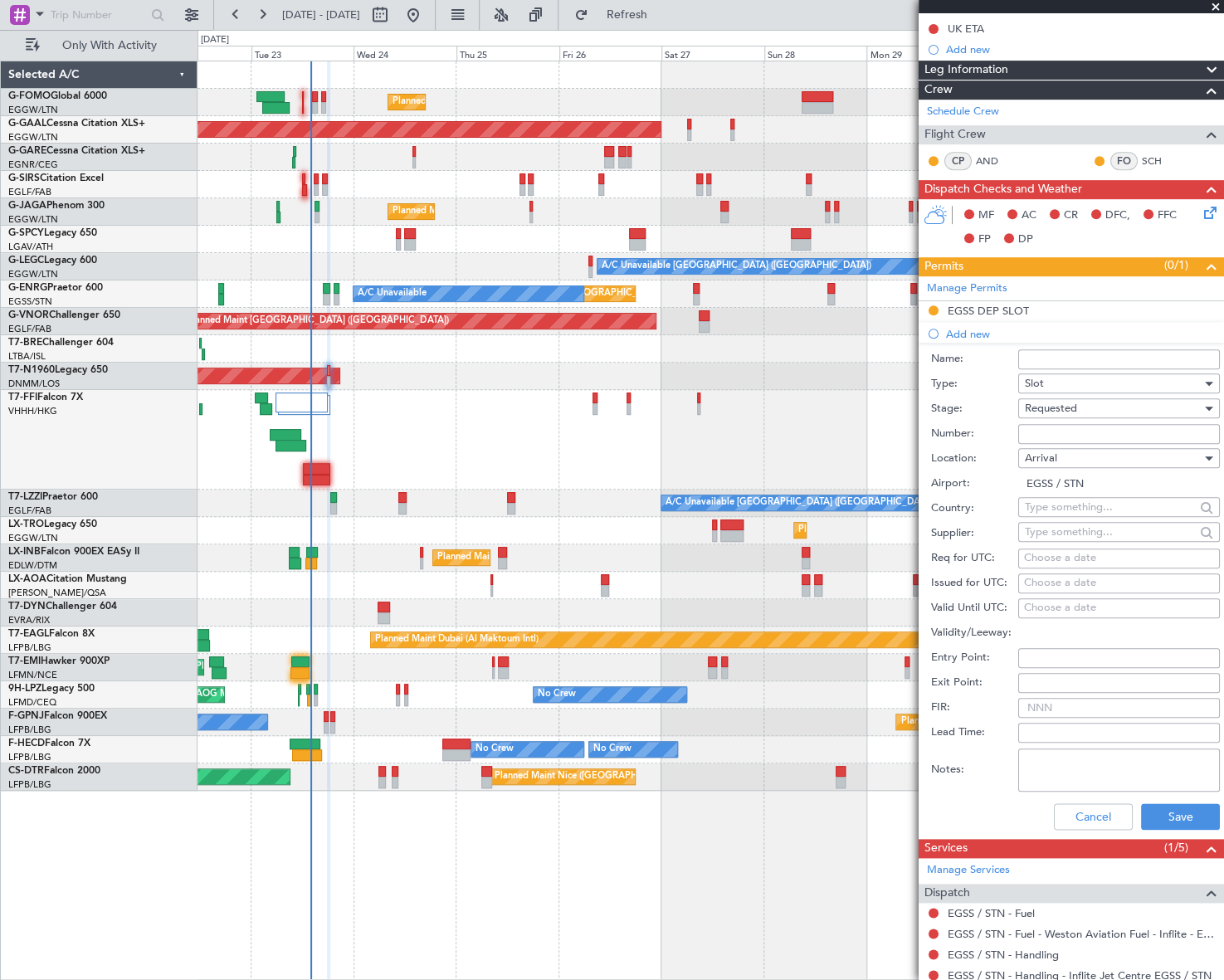
click at [1178, 800] on div "Cancel Save" at bounding box center [1075, 817] width 289 height 43
click at [1178, 810] on button "Save" at bounding box center [1180, 817] width 79 height 27
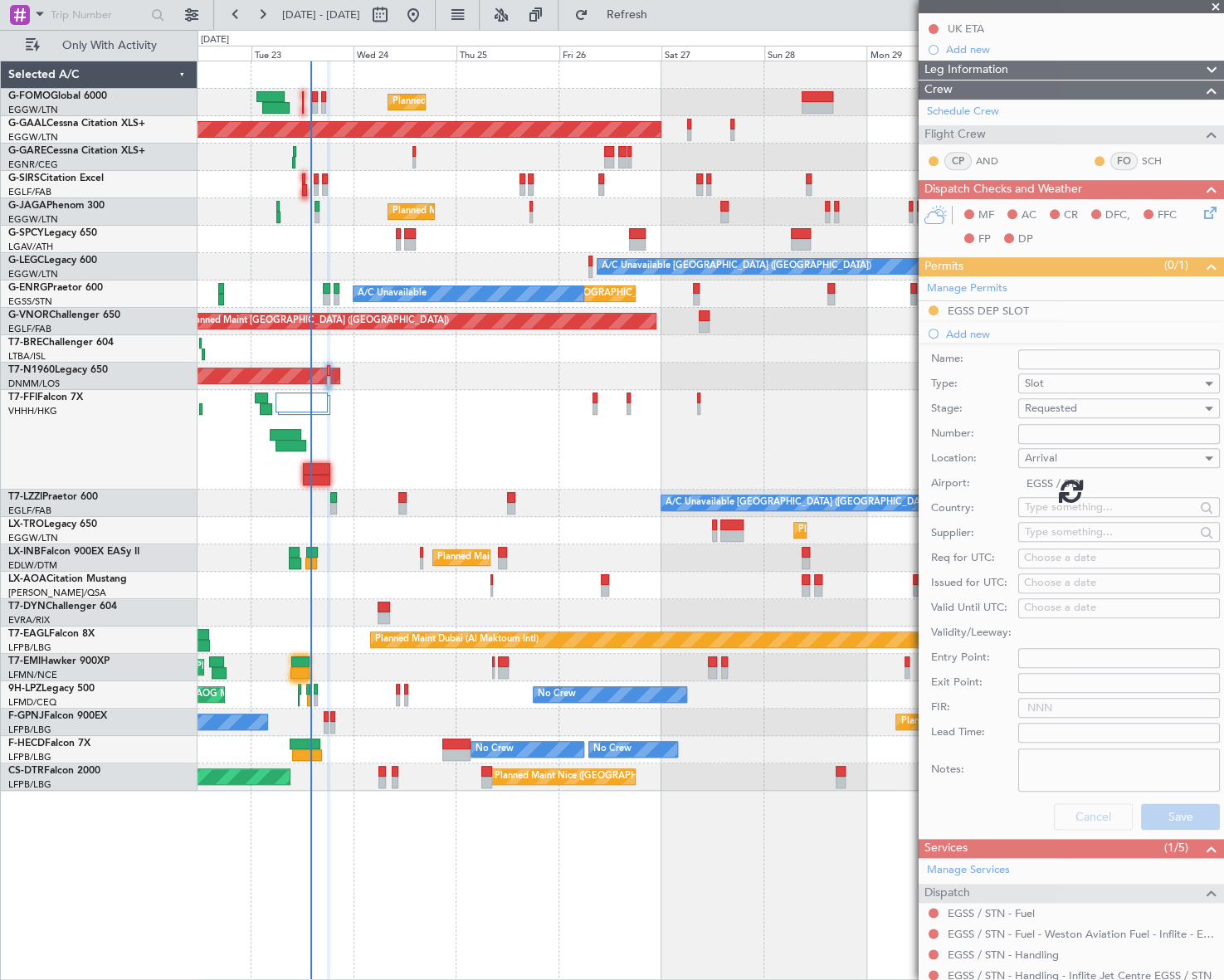
scroll to position [0, 0]
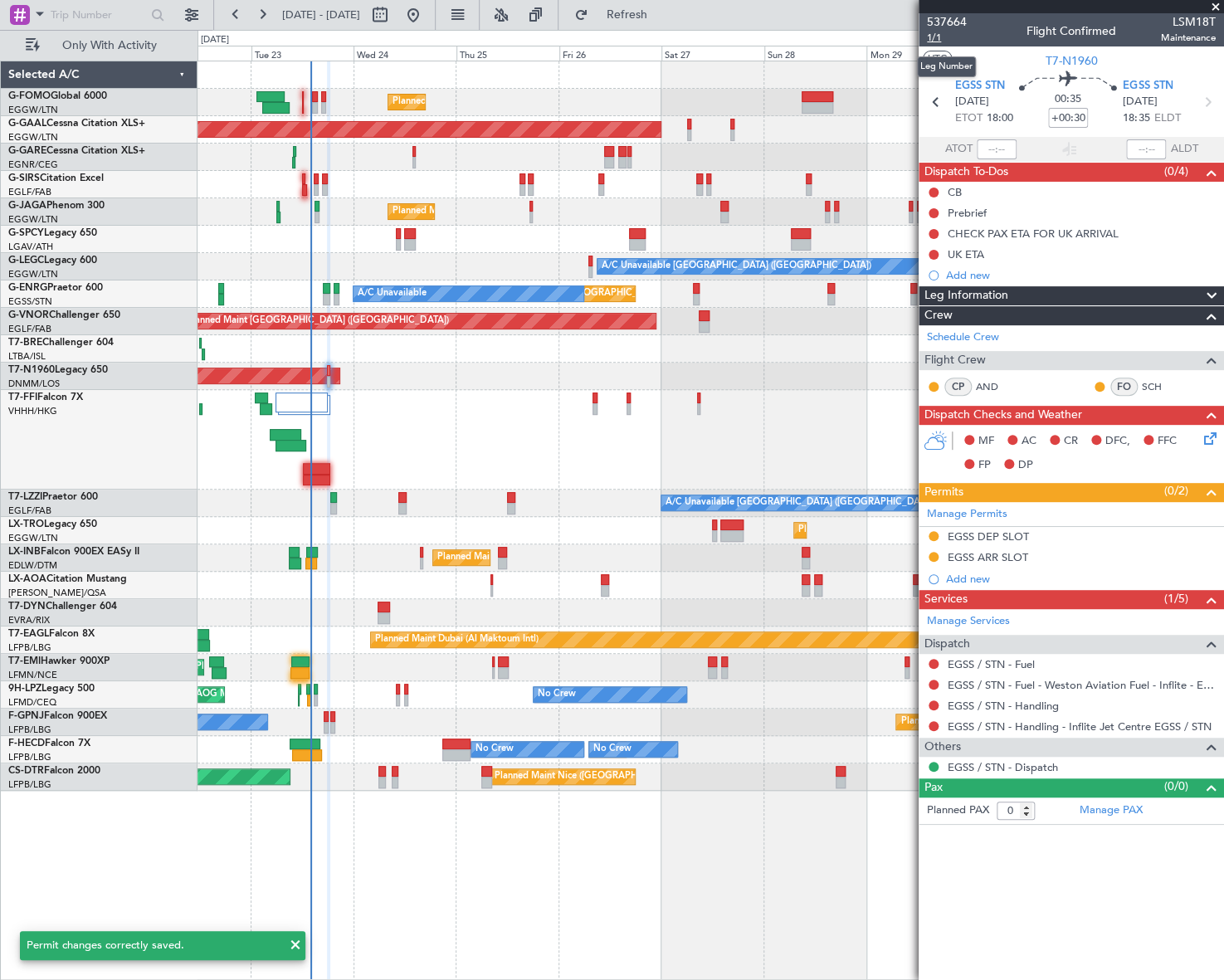
click at [933, 35] on span "1/1" at bounding box center [947, 38] width 40 height 14
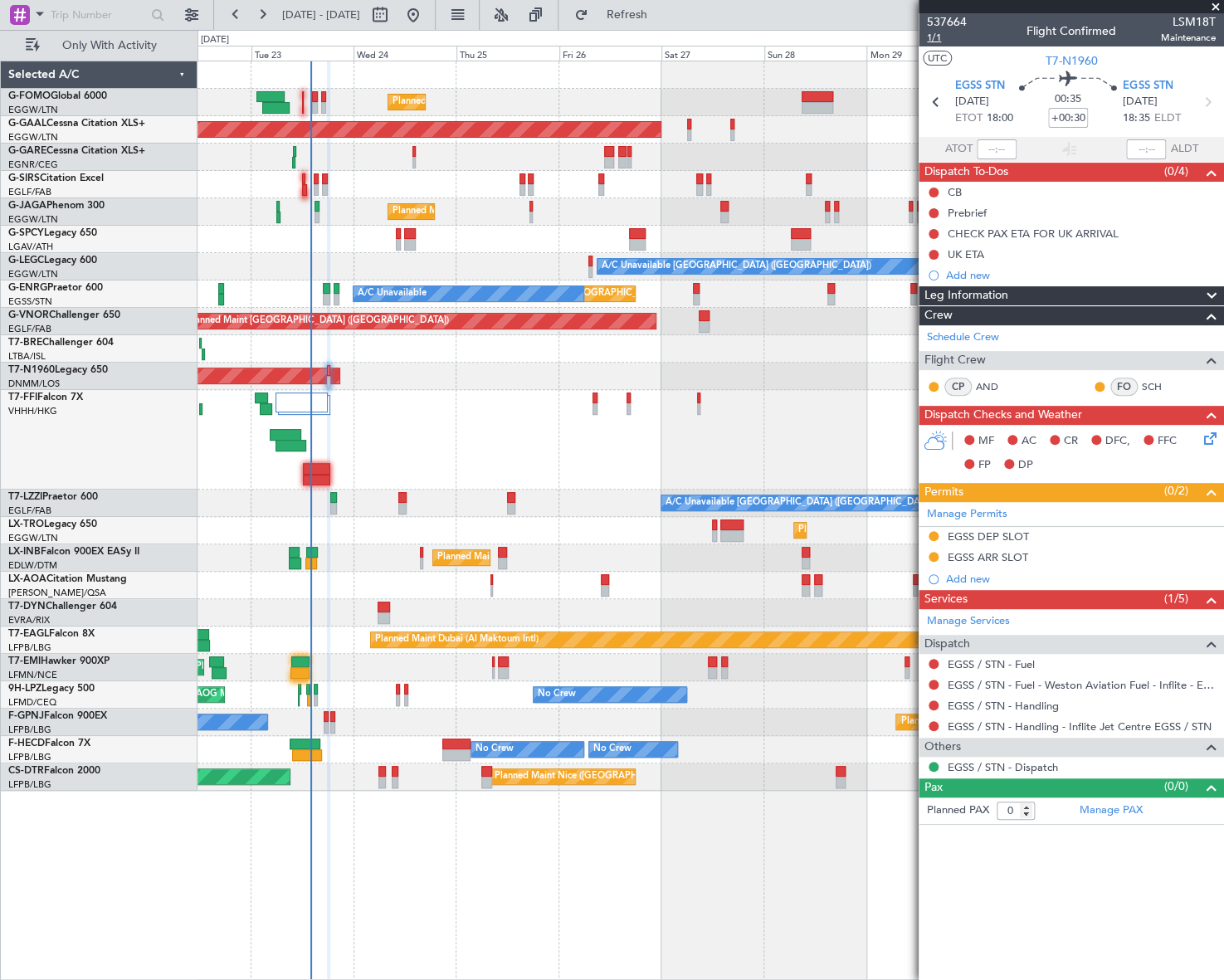
click at [937, 40] on span "1/1" at bounding box center [947, 38] width 40 height 14
click at [1081, 113] on input "+00:30" at bounding box center [1068, 118] width 40 height 20
click at [1082, 115] on input "+00:30" at bounding box center [1068, 118] width 40 height 20
type input "+00:25"
click at [996, 532] on div "EGSS DEP SLOT" at bounding box center [988, 536] width 82 height 14
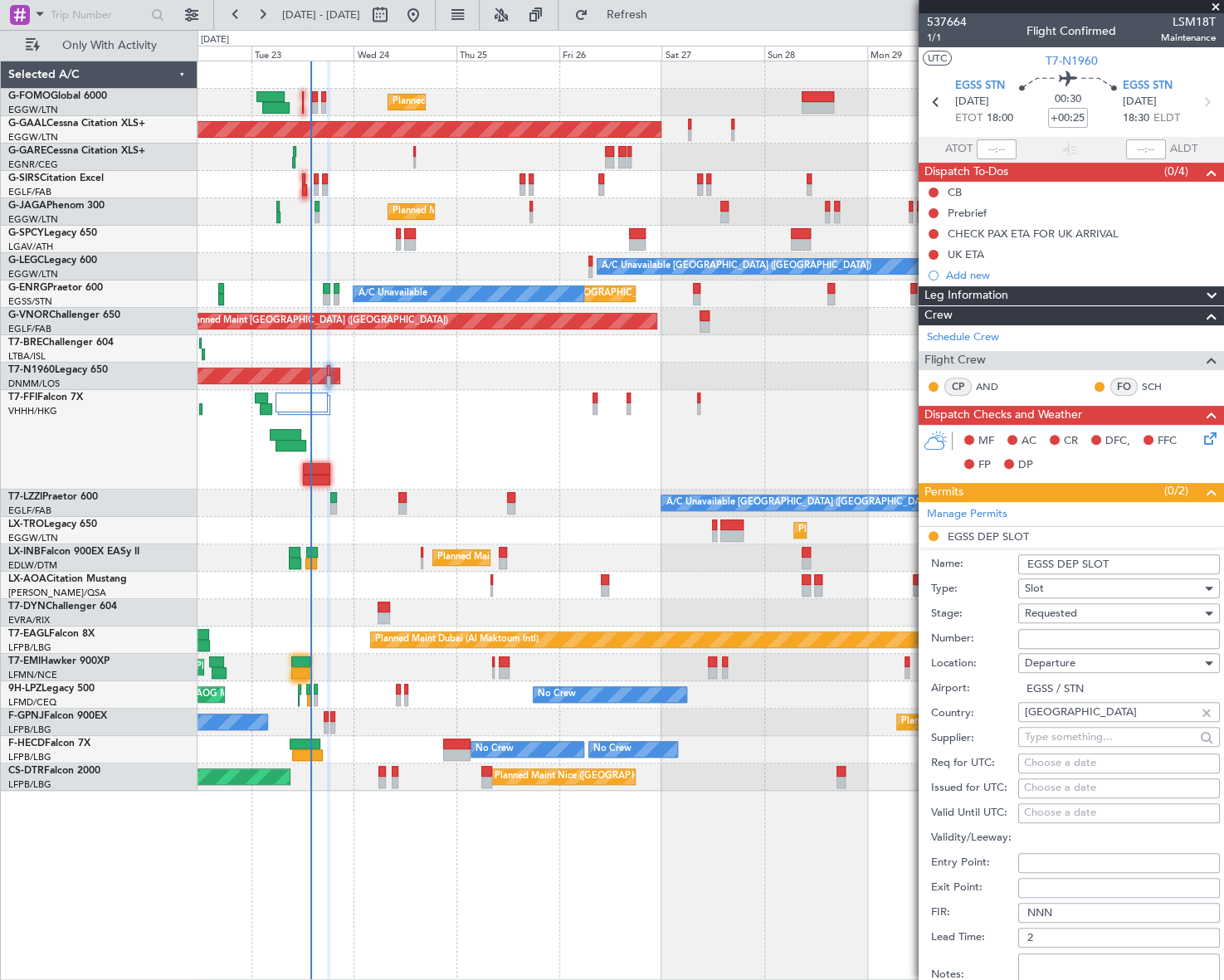
click at [1137, 564] on input "EGSS DEP SLOT" at bounding box center [1119, 564] width 202 height 20
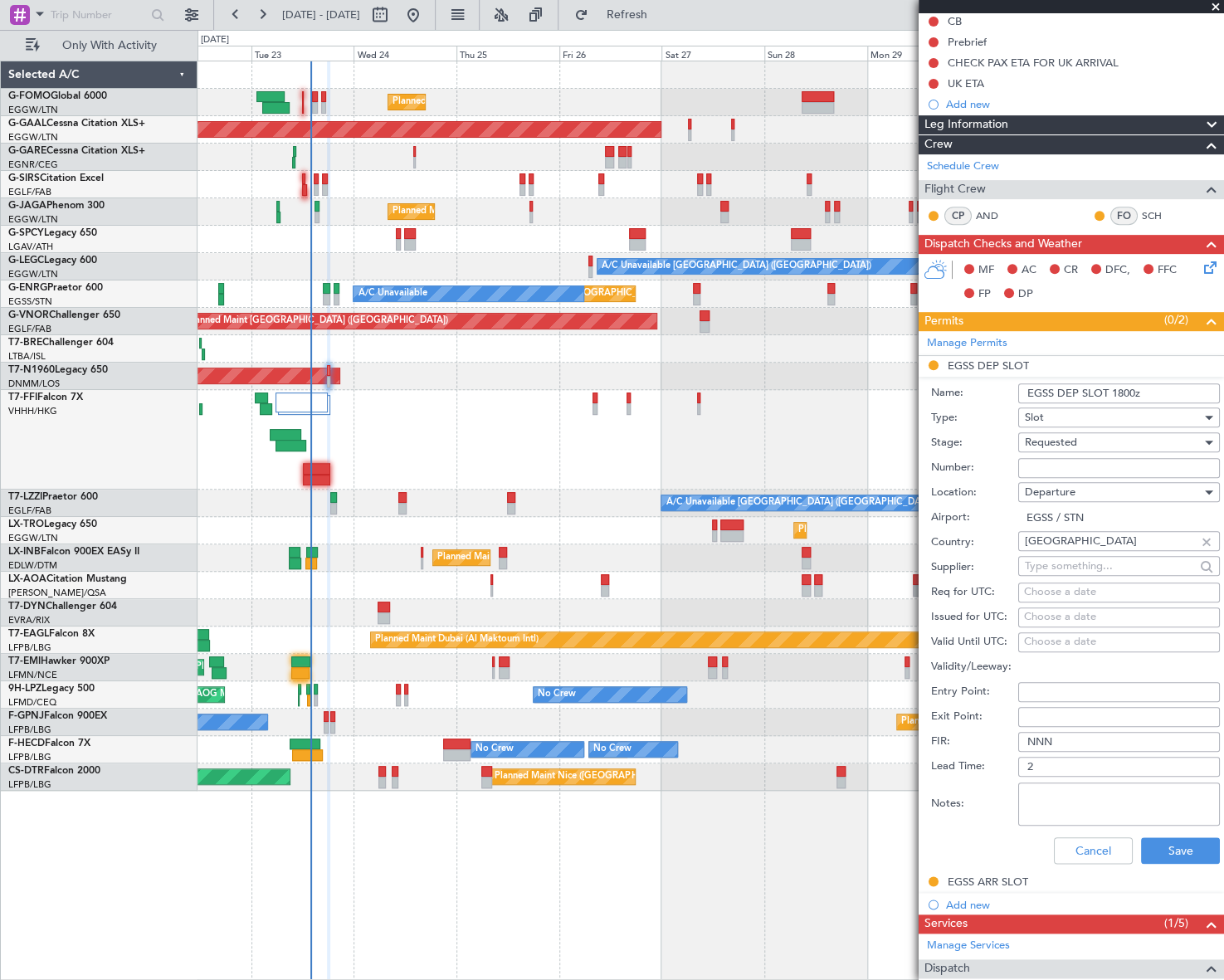
scroll to position [226, 0]
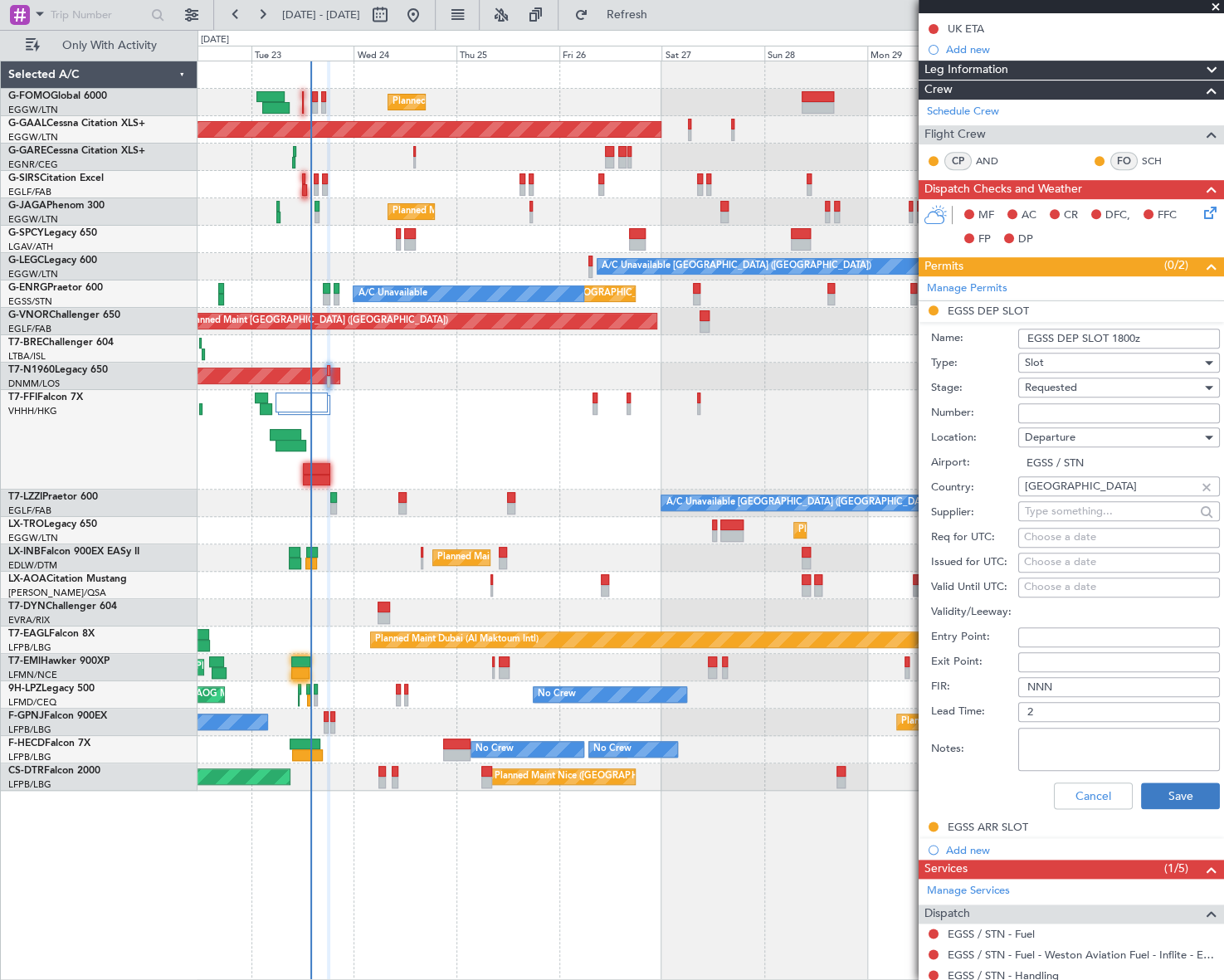
type input "EGSS DEP SLOT 1800z"
click at [1172, 792] on button "Save" at bounding box center [1180, 796] width 79 height 27
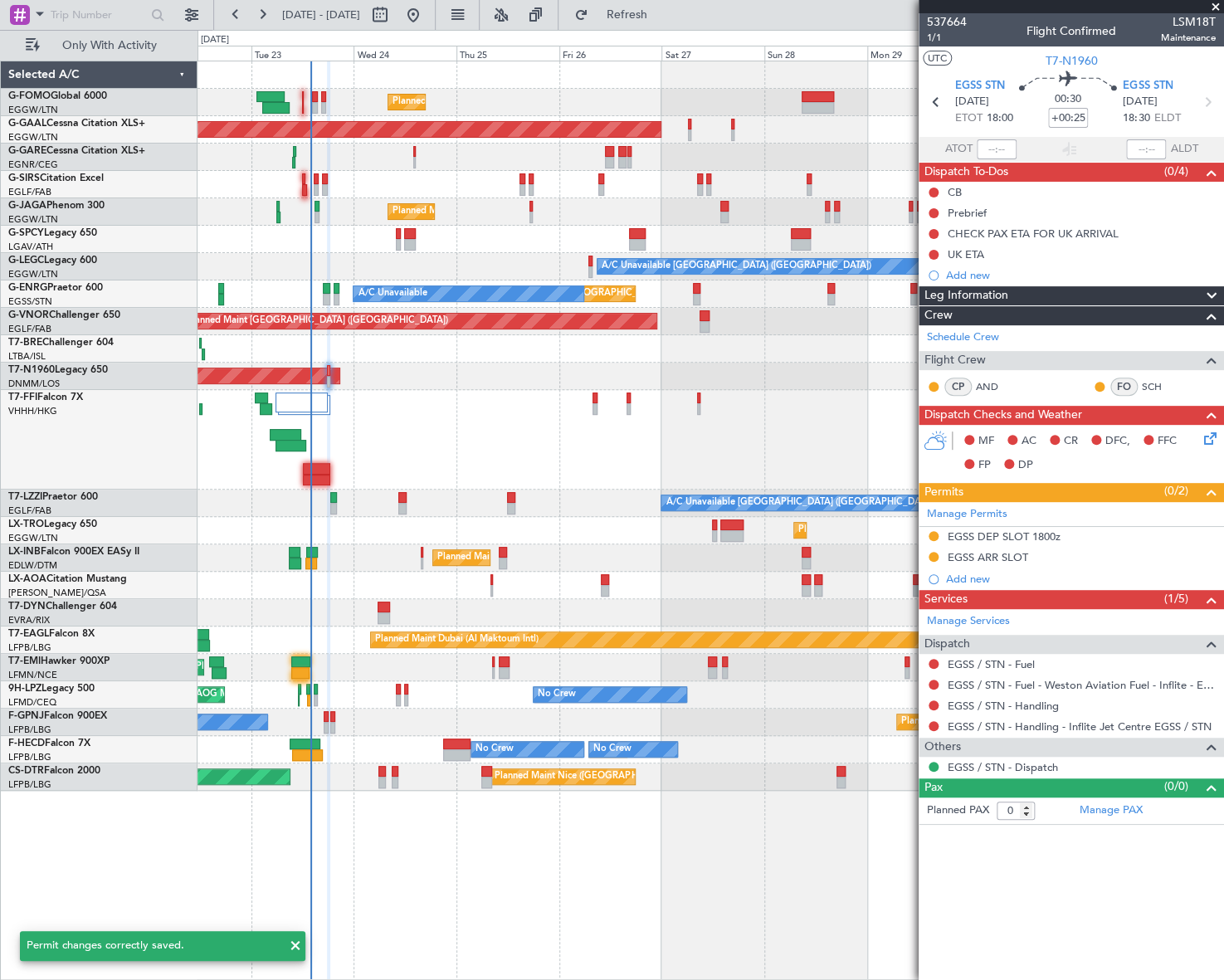
scroll to position [0, 0]
click at [1084, 117] on input "+00:25" at bounding box center [1068, 118] width 40 height 20
click at [1081, 116] on input "+00:25" at bounding box center [1068, 118] width 40 height 20
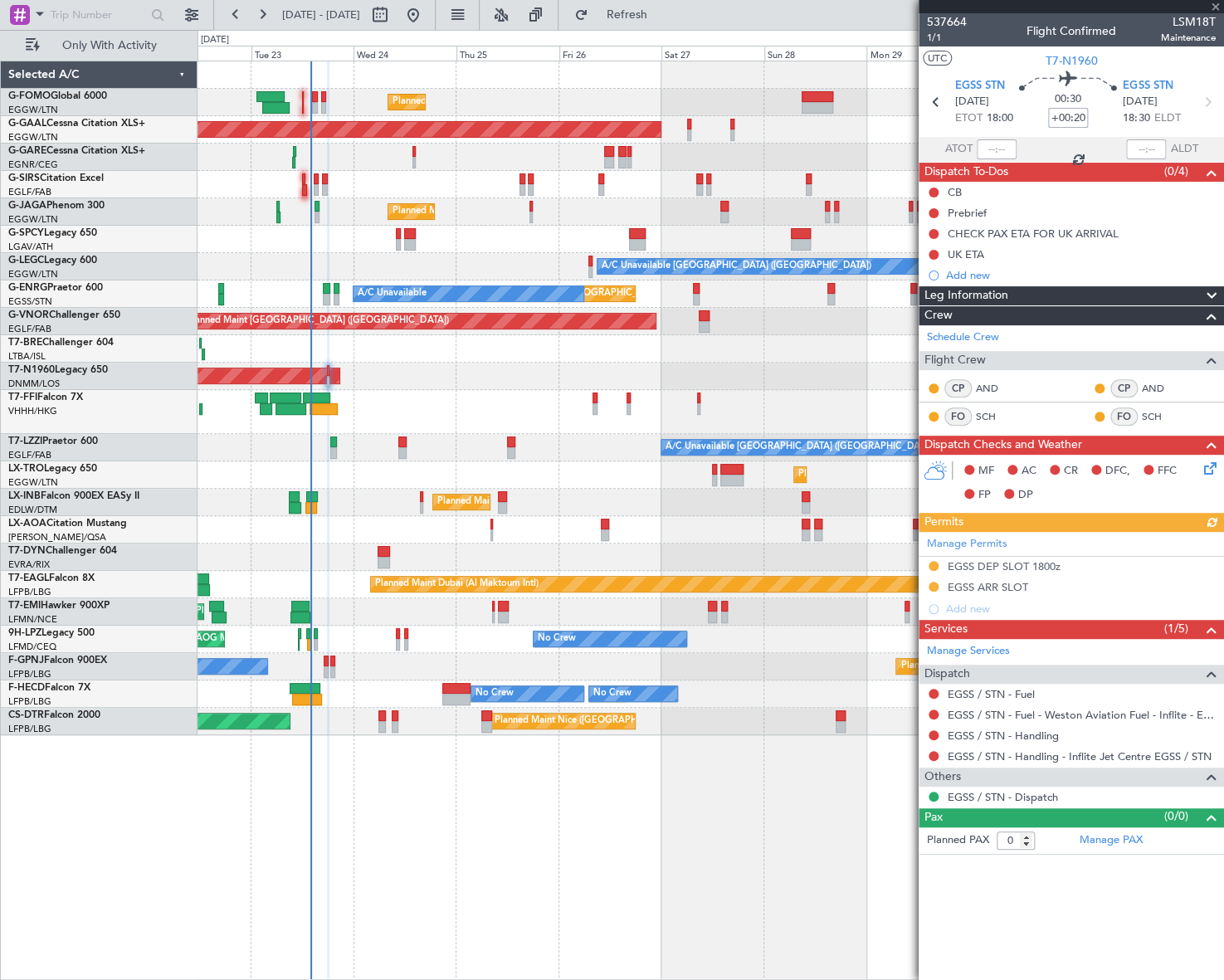
type input "+00:20"
click at [1005, 904] on article "537664 1/1 Flight Confirmed LSM18T Maintenance UTC T7-N1960 EGSS STN [DATE] ETO…" at bounding box center [1071, 497] width 305 height 967
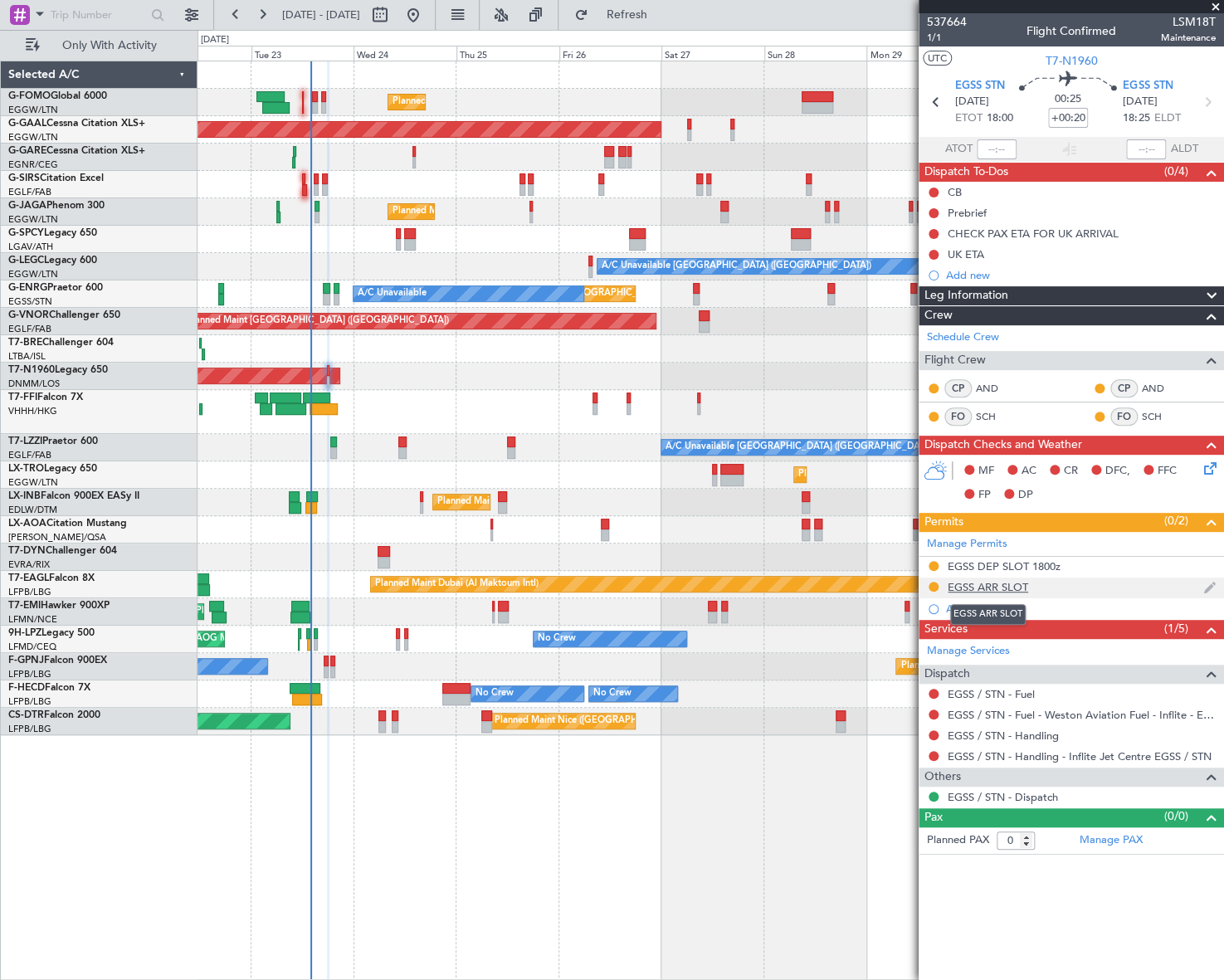
click at [1009, 585] on div "EGSS ARR SLOT" at bounding box center [987, 587] width 81 height 14
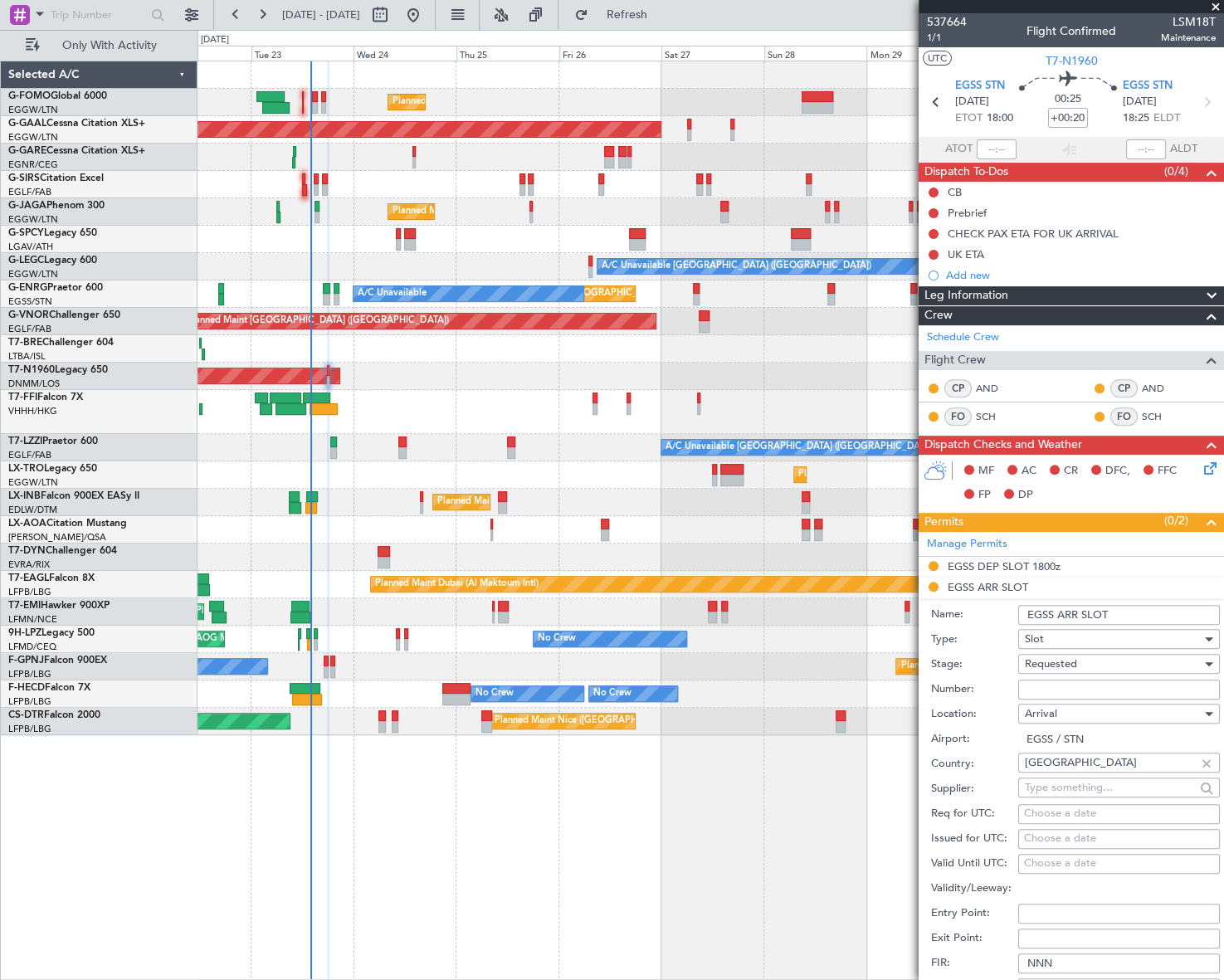
click at [1130, 609] on input "EGSS ARR SLOT" at bounding box center [1119, 615] width 202 height 20
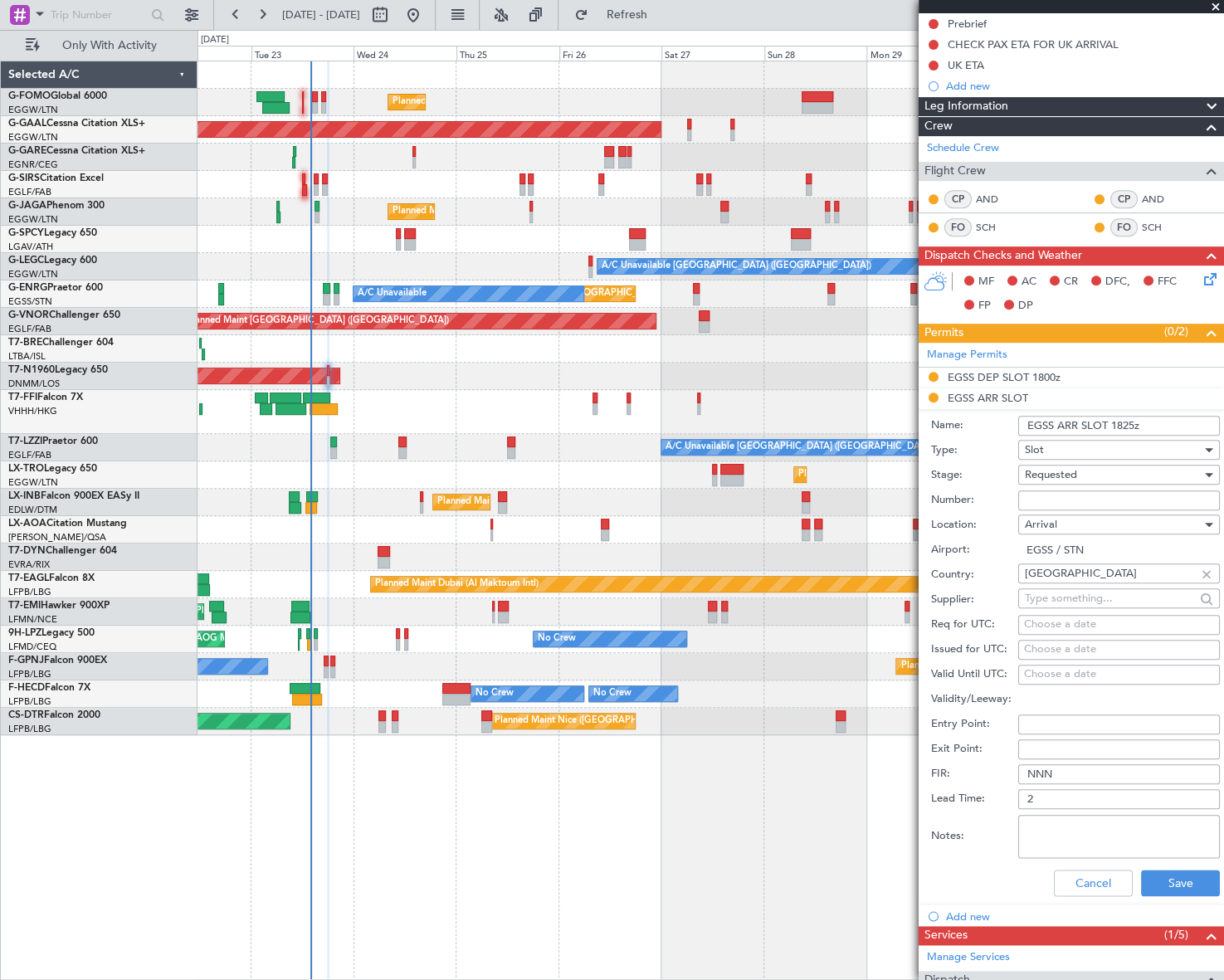
scroll to position [301, 0]
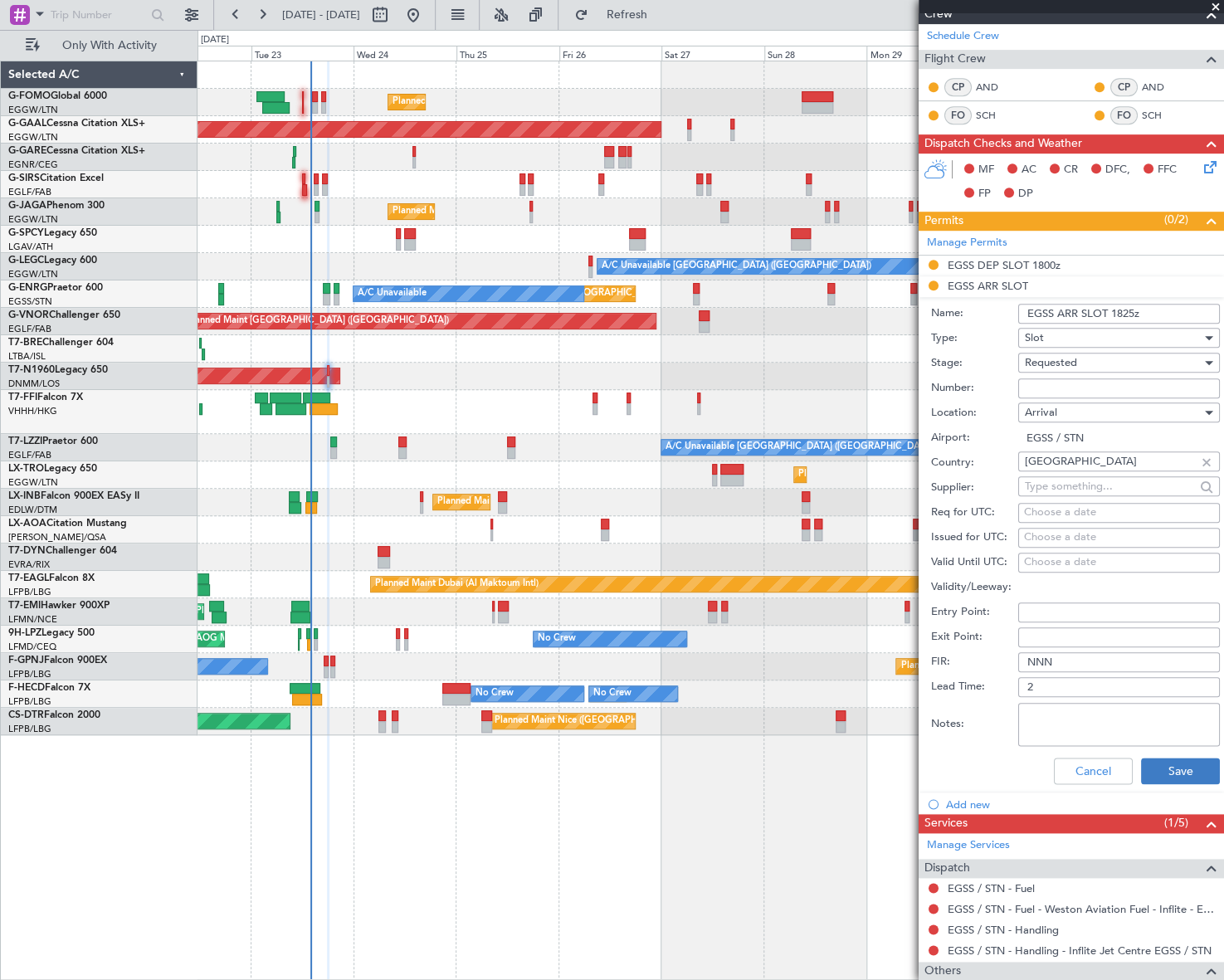
type input "EGSS ARR SLOT 1825z"
click at [1178, 770] on button "Save" at bounding box center [1180, 771] width 79 height 27
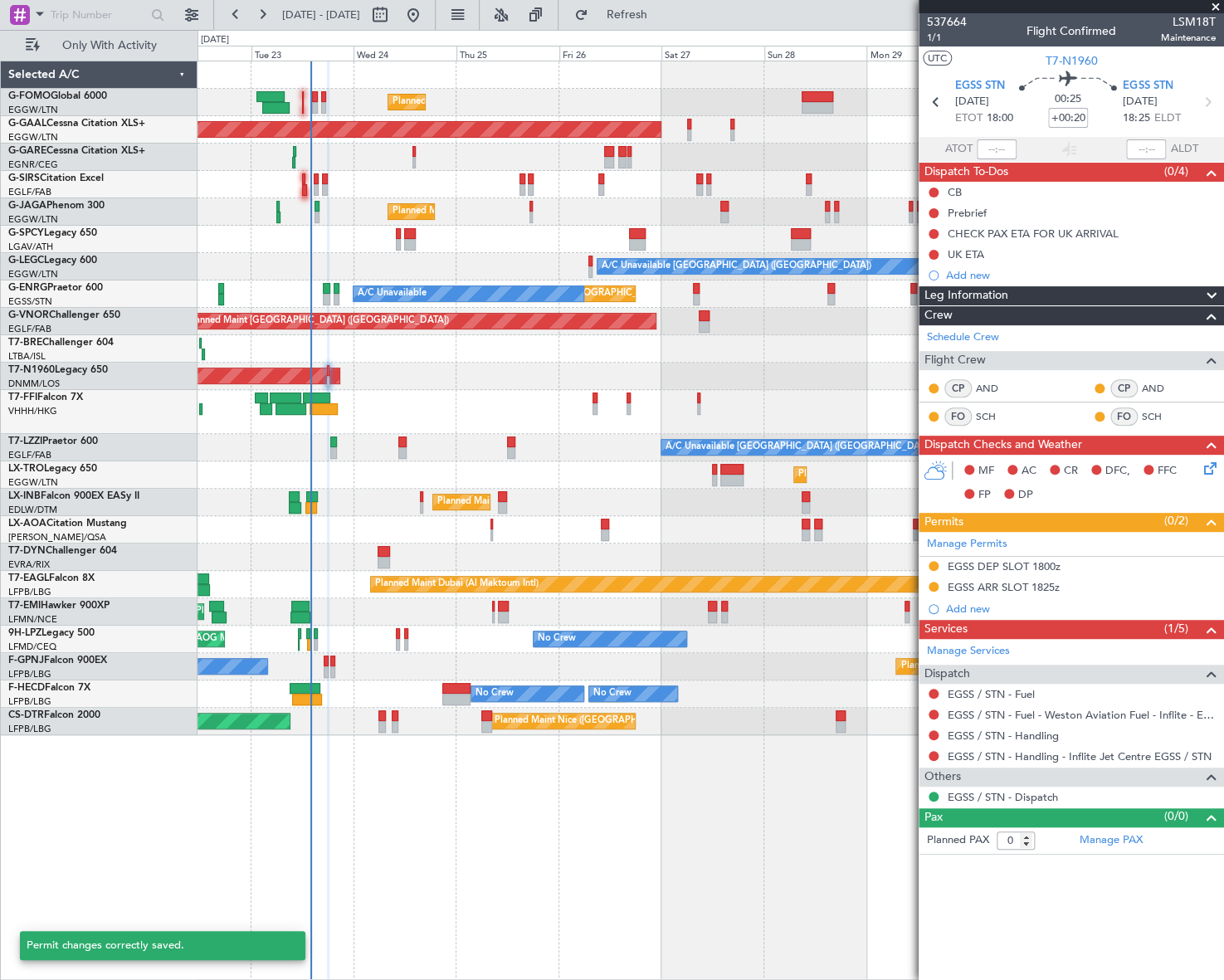
scroll to position [0, 0]
drag, startPoint x: 933, startPoint y: 192, endPoint x: 927, endPoint y: 209, distance: 18.0
click at [933, 192] on button at bounding box center [933, 192] width 10 height 10
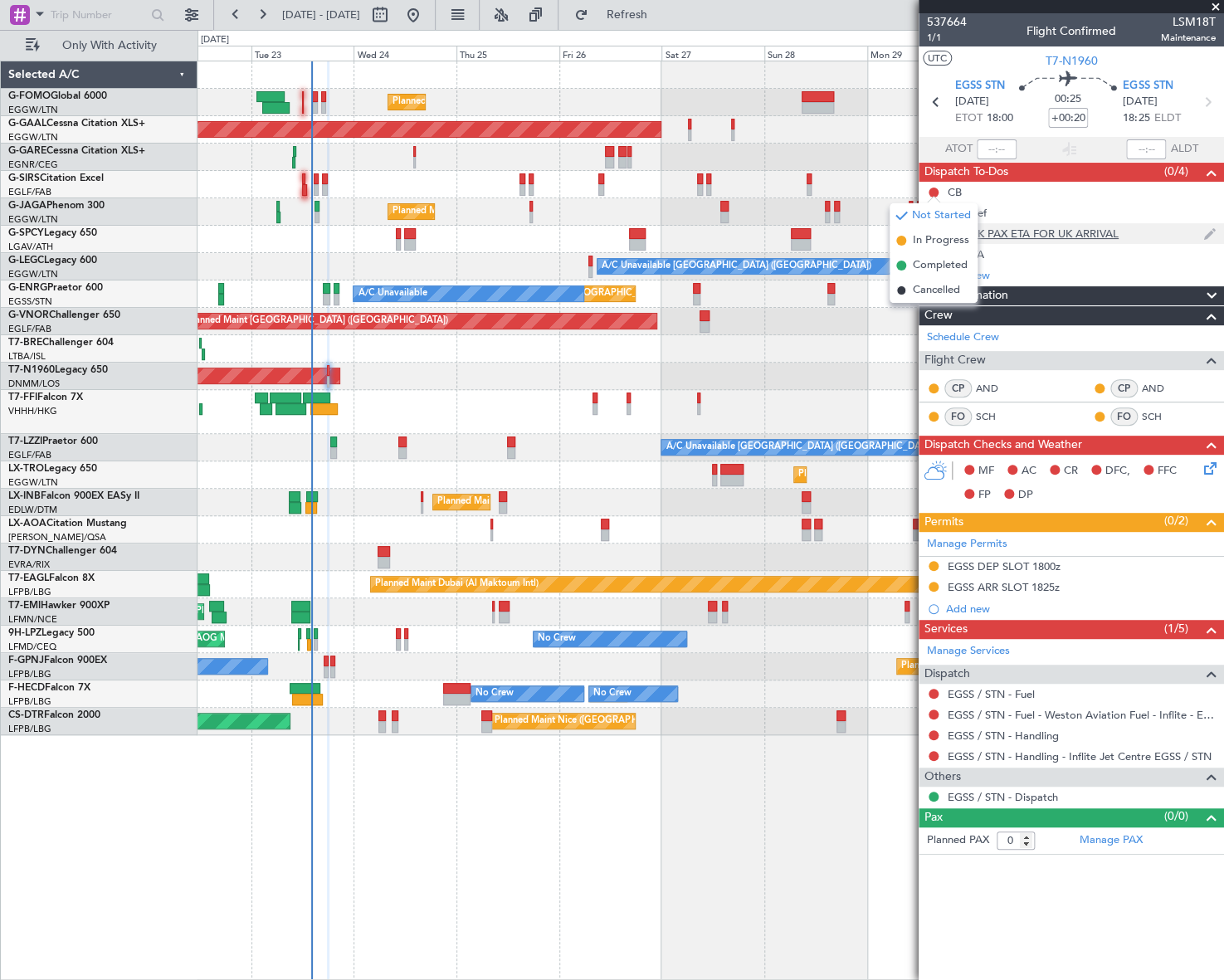
drag, startPoint x: 927, startPoint y: 267, endPoint x: 947, endPoint y: 232, distance: 40.3
click at [927, 267] on span "Completed" at bounding box center [940, 266] width 55 height 17
click at [931, 214] on button at bounding box center [933, 213] width 10 height 10
click at [930, 311] on span "Cancelled" at bounding box center [936, 311] width 47 height 17
click at [930, 232] on button at bounding box center [933, 234] width 10 height 10
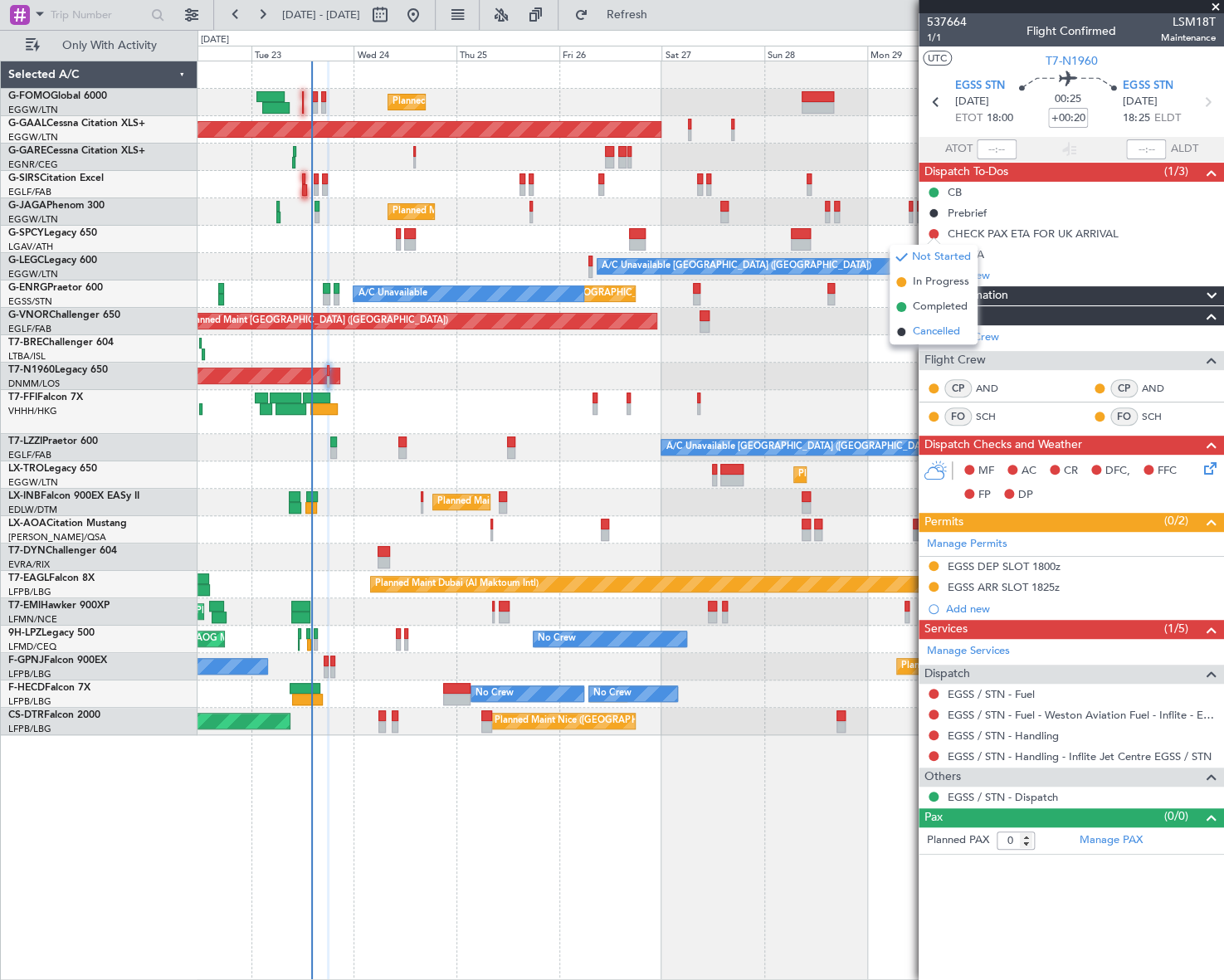
click at [932, 338] on span "Cancelled" at bounding box center [936, 332] width 47 height 17
click at [932, 253] on button at bounding box center [933, 255] width 10 height 10
click at [926, 356] on span "Cancelled" at bounding box center [936, 352] width 47 height 17
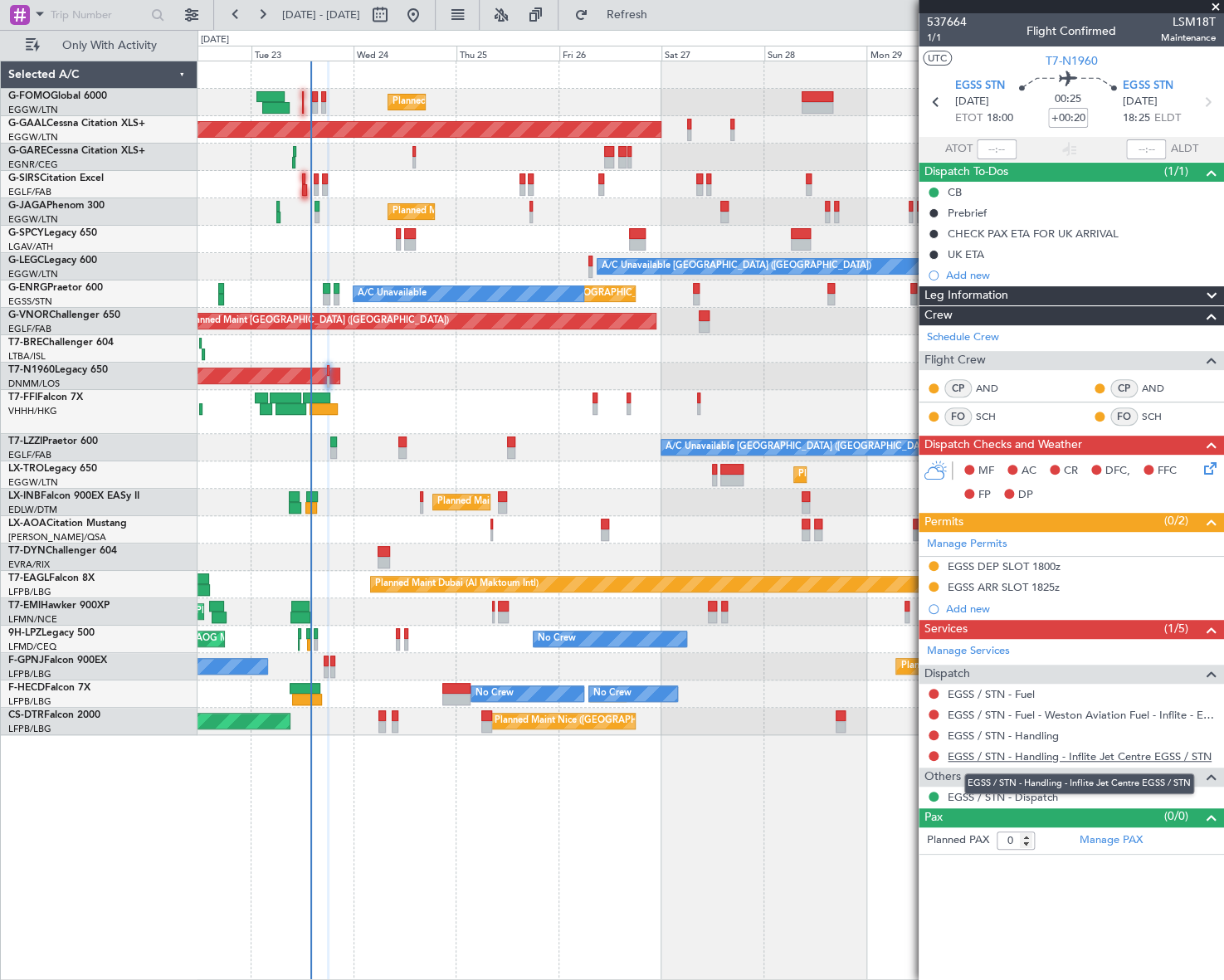
click at [1046, 753] on link "EGSS / STN - Handling - Inflite Jet Centre EGSS / STN" at bounding box center [1079, 756] width 264 height 14
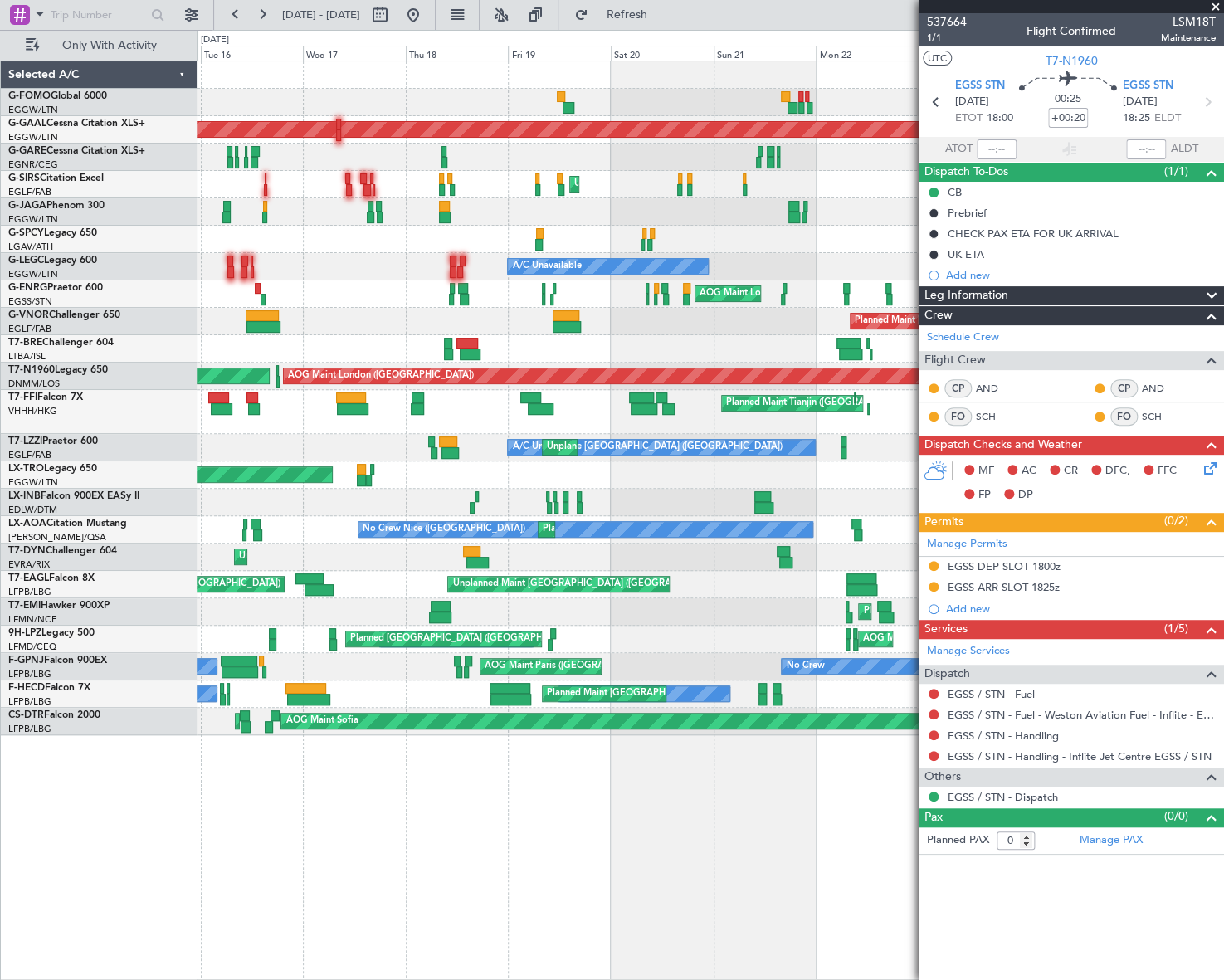
click at [976, 312] on fb-app "[DATE] - [DATE] Refresh Quick Links Only With Activity Planned Maint [GEOGRAPHI…" at bounding box center [612, 496] width 1224 height 968
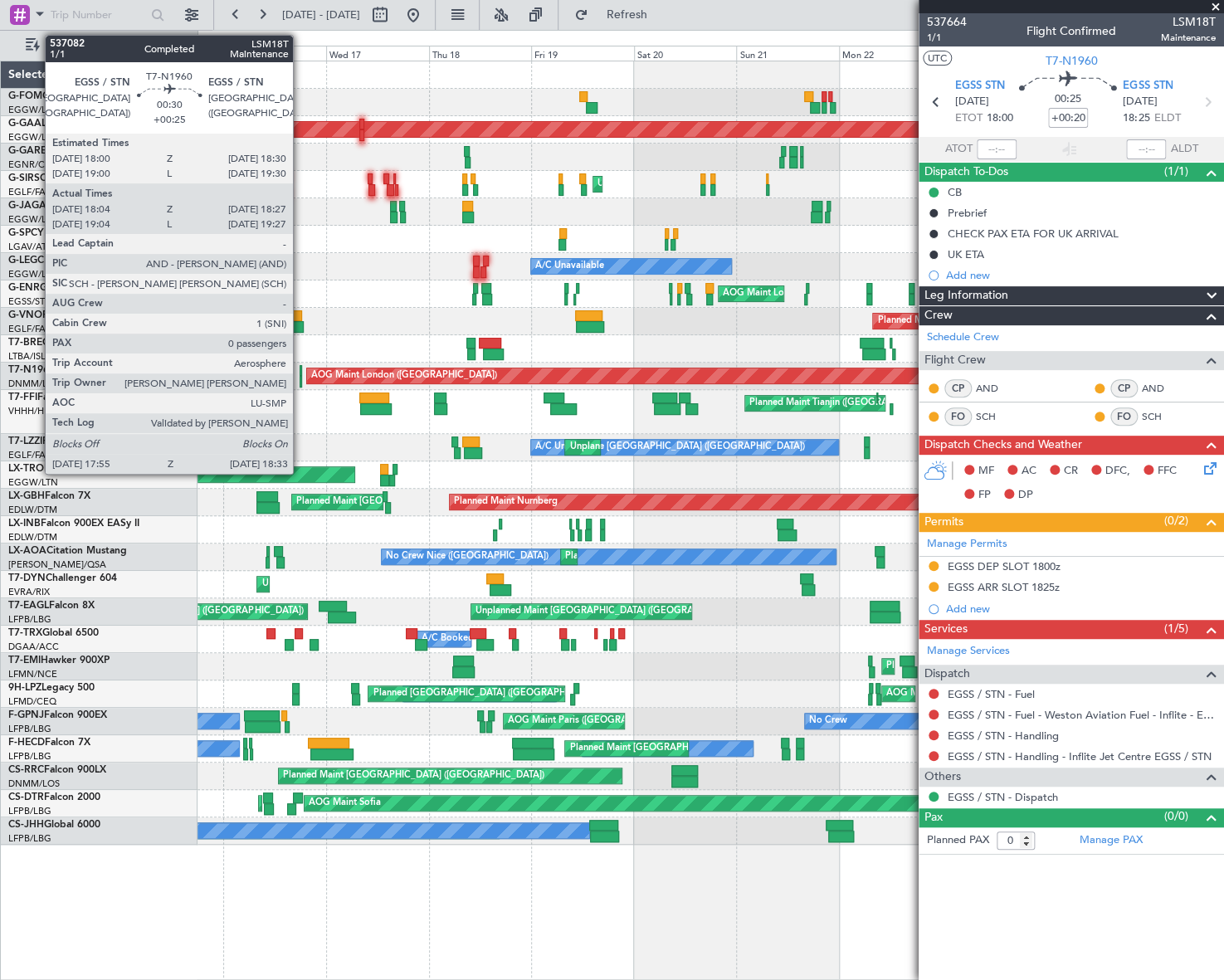
click at [300, 382] on div at bounding box center [301, 382] width 3 height 12
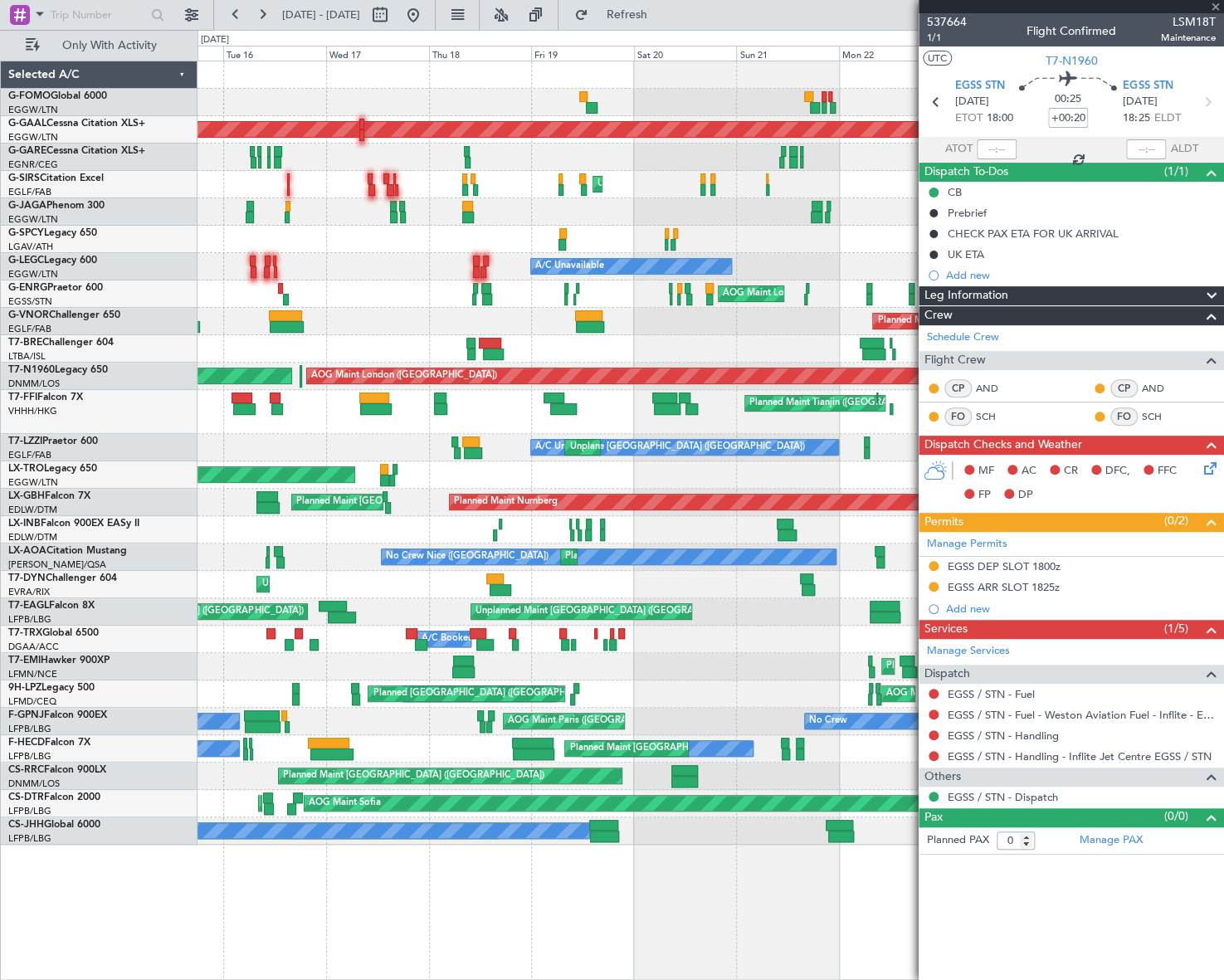
type input "+00:25"
type input "18:04"
type input "18:27"
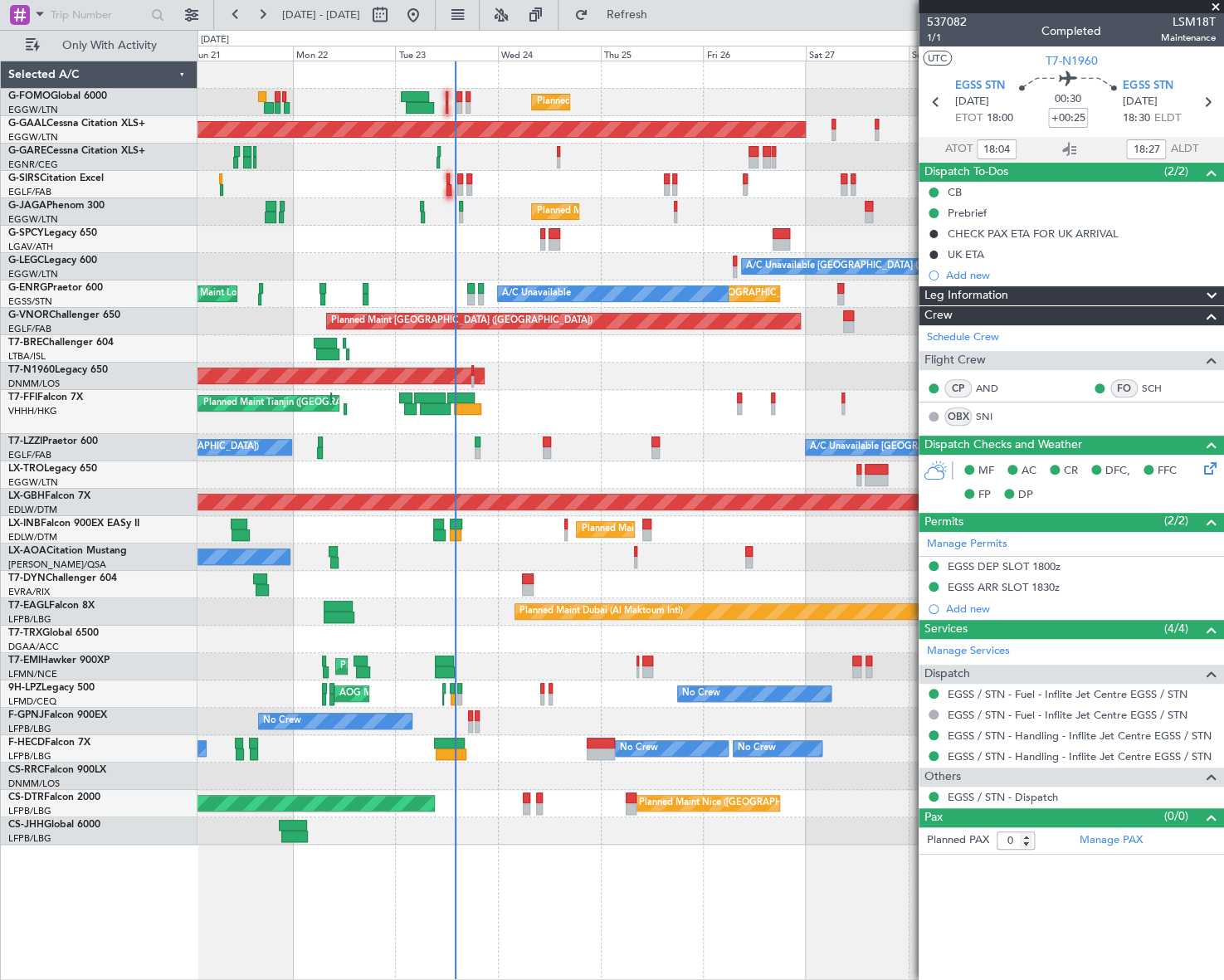
click at [178, 567] on div "Planned Maint [GEOGRAPHIC_DATA] ([GEOGRAPHIC_DATA]) Planned [GEOGRAPHIC_DATA] U…" at bounding box center [612, 505] width 1224 height 950
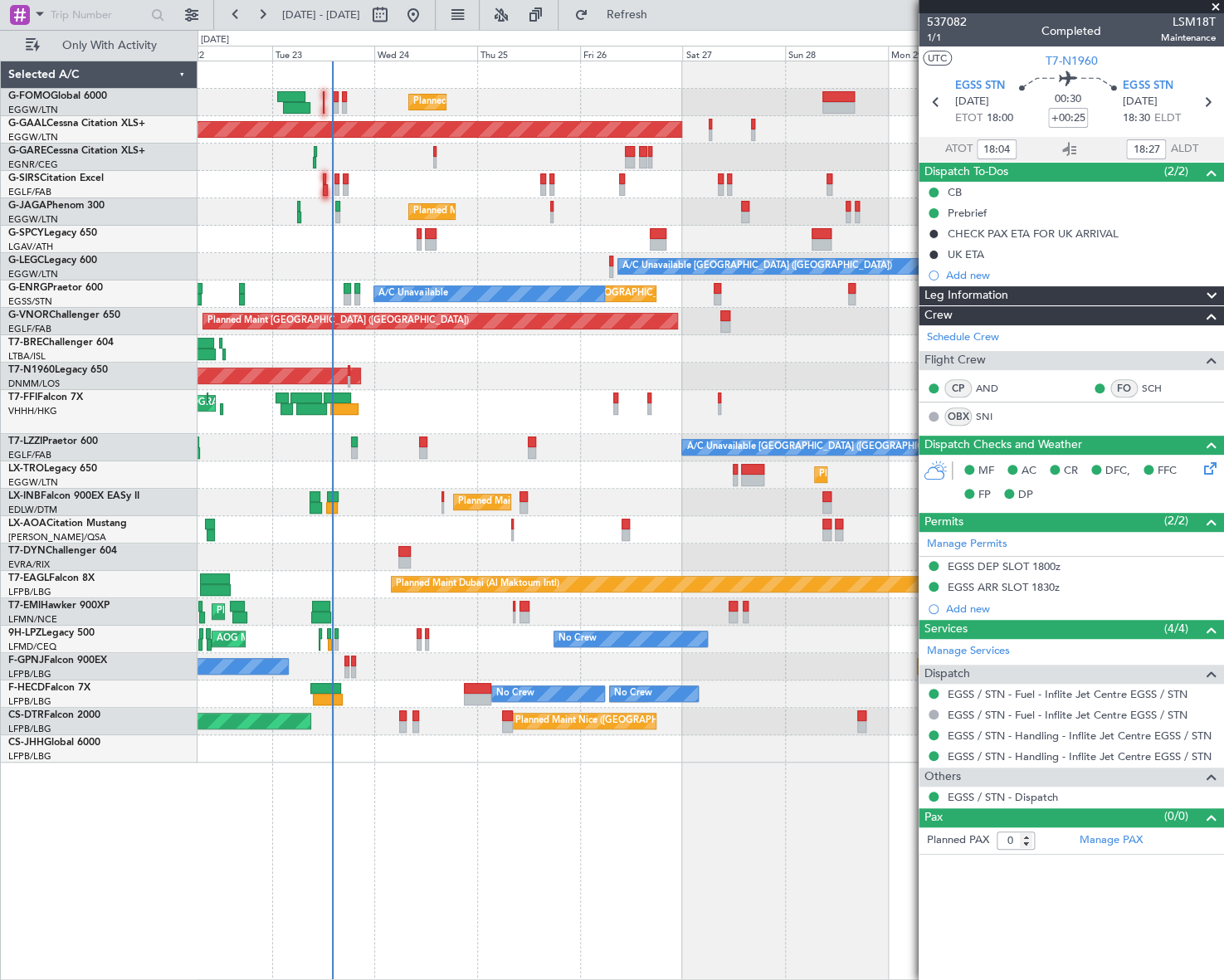
click at [505, 413] on div "Planned Maint Tianjin ([GEOGRAPHIC_DATA])" at bounding box center [710, 412] width 1026 height 44
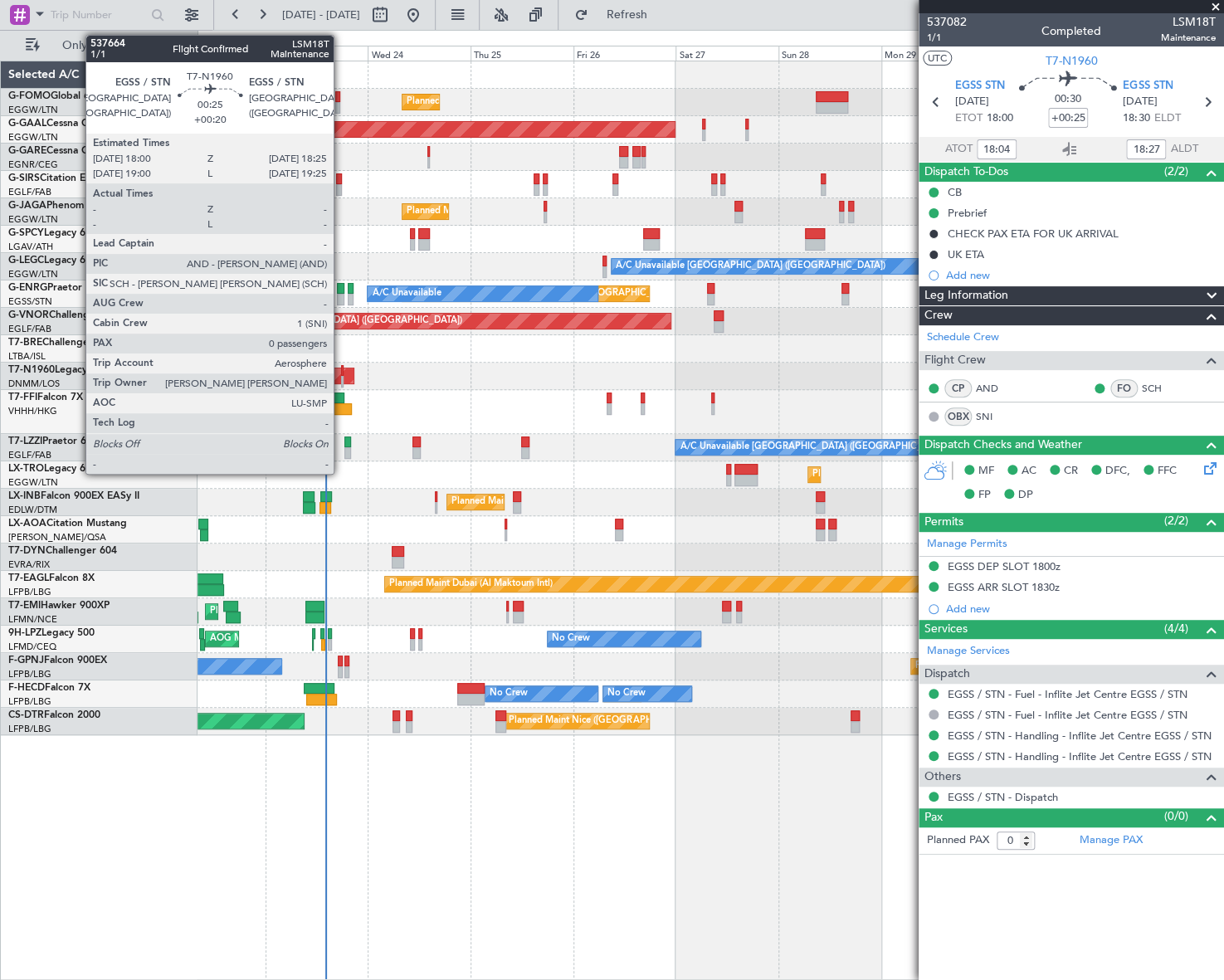
click at [342, 372] on div at bounding box center [342, 371] width 2 height 12
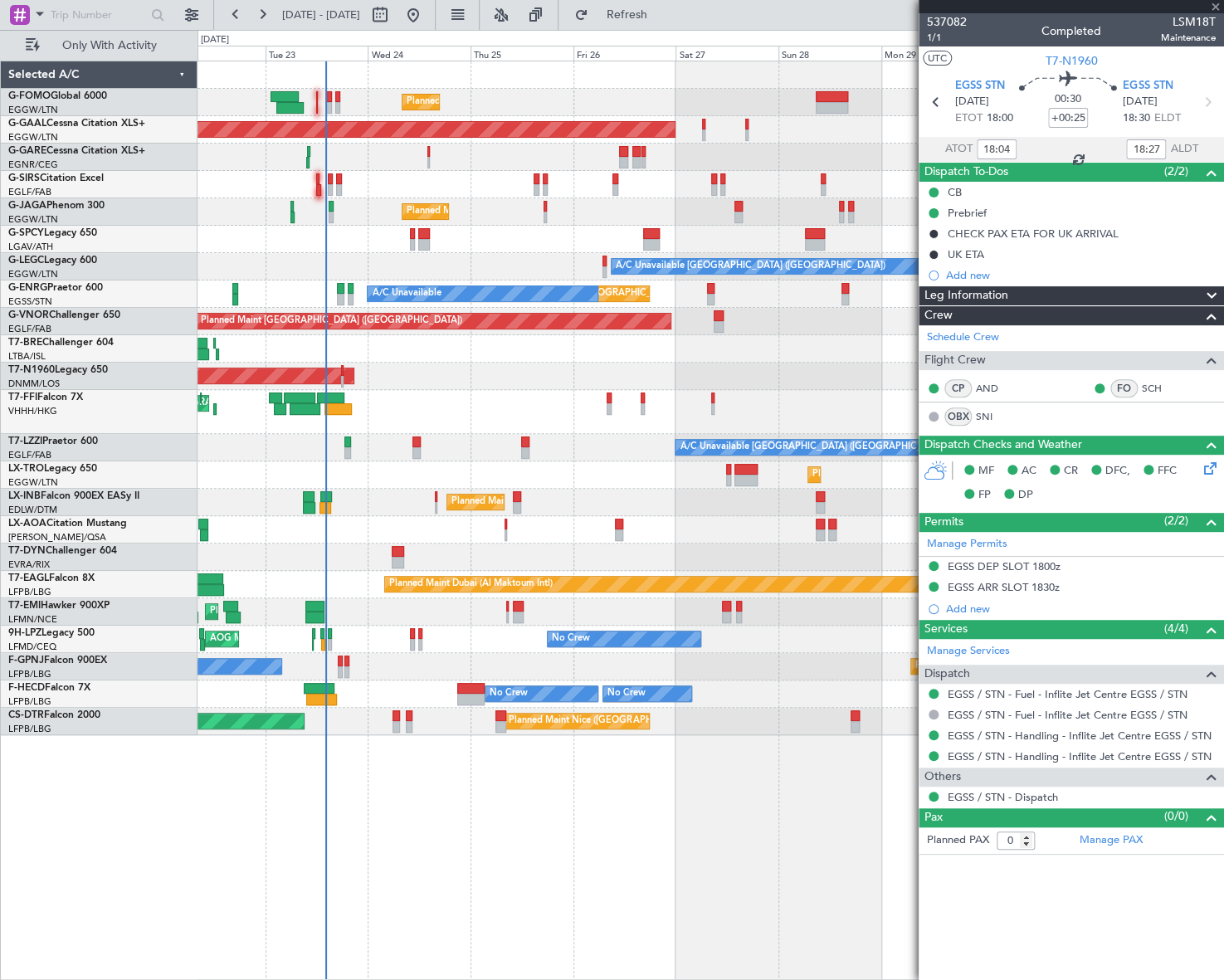
type input "+00:20"
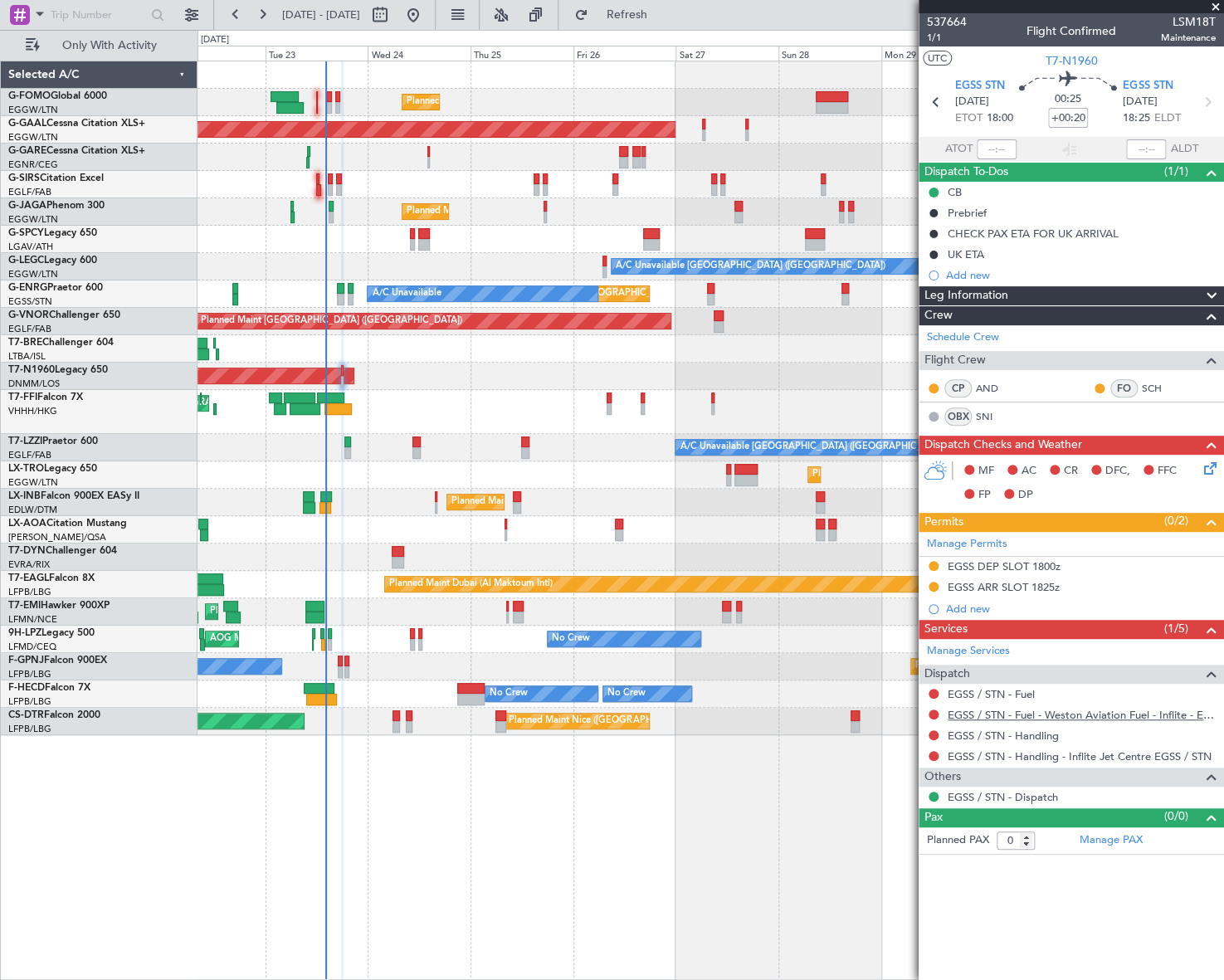
click at [1083, 718] on link "EGSS / STN - Fuel - Weston Aviation Fuel - Inflite - EGSS / STN" at bounding box center [1082, 714] width 268 height 14
click at [667, 22] on button "Refresh" at bounding box center [616, 15] width 99 height 27
click at [662, 19] on span "Refresh" at bounding box center [627, 15] width 70 height 12
click at [932, 736] on button at bounding box center [933, 735] width 10 height 10
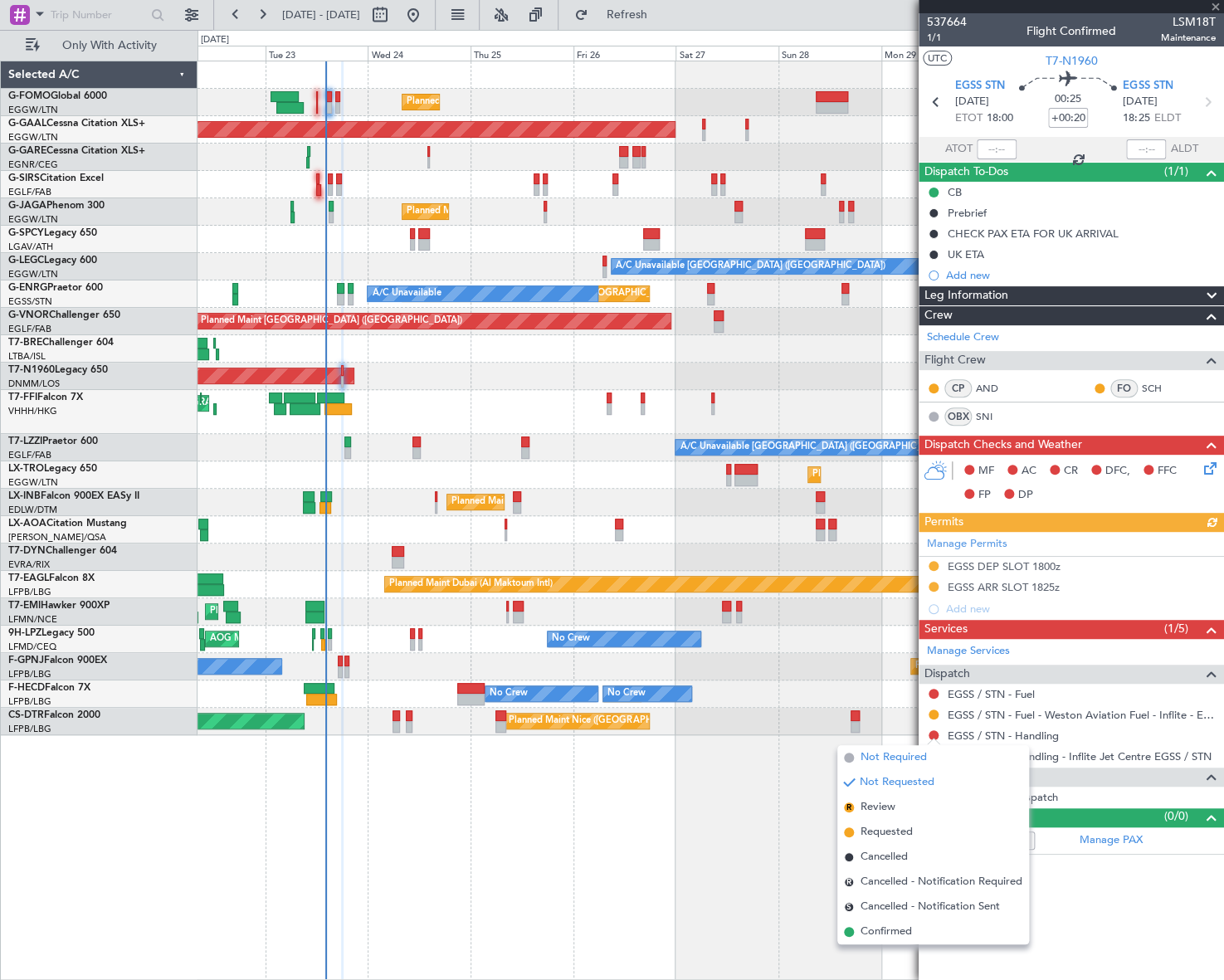
click at [879, 753] on span "Not Required" at bounding box center [894, 758] width 67 height 17
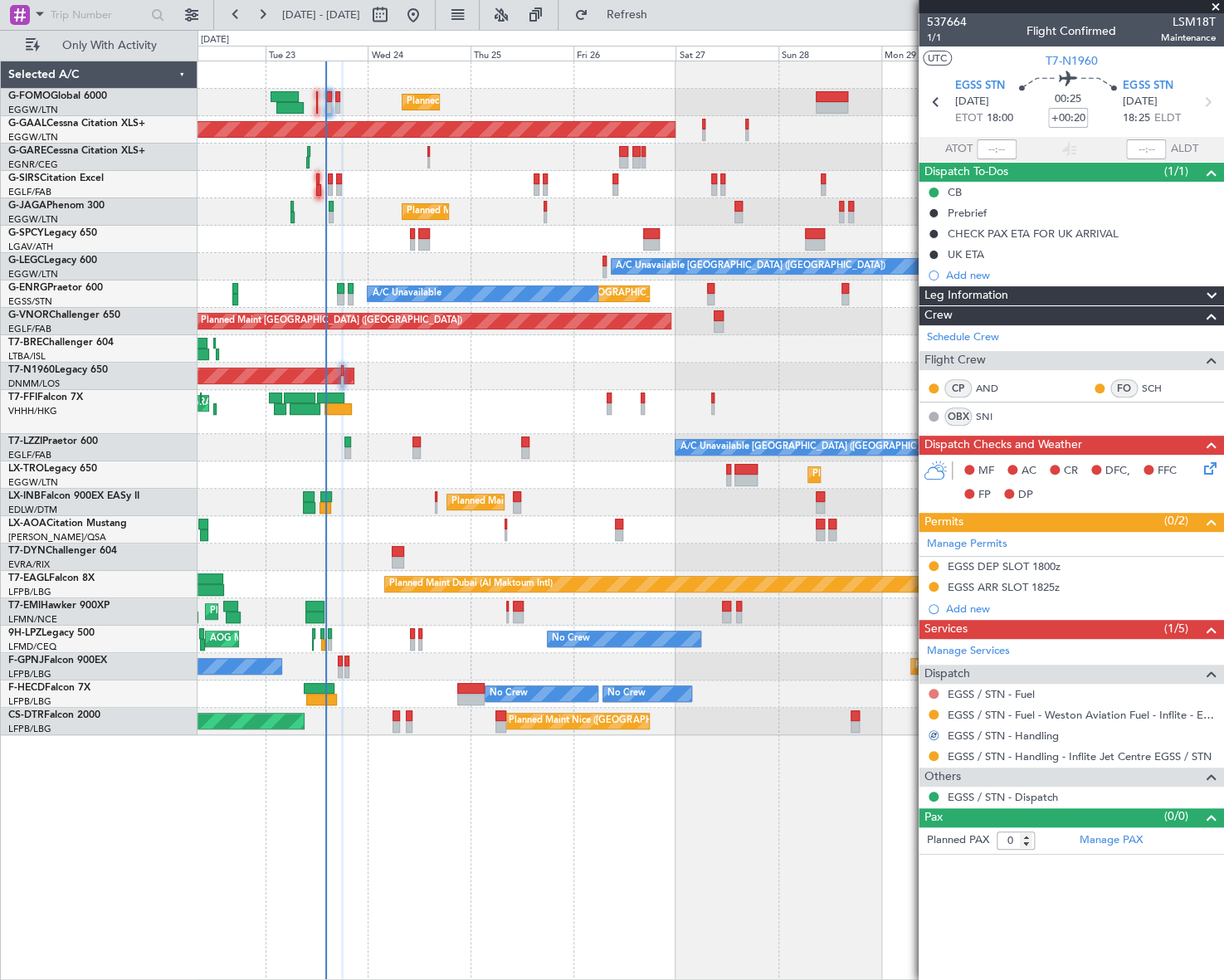
click at [935, 689] on button at bounding box center [933, 693] width 10 height 10
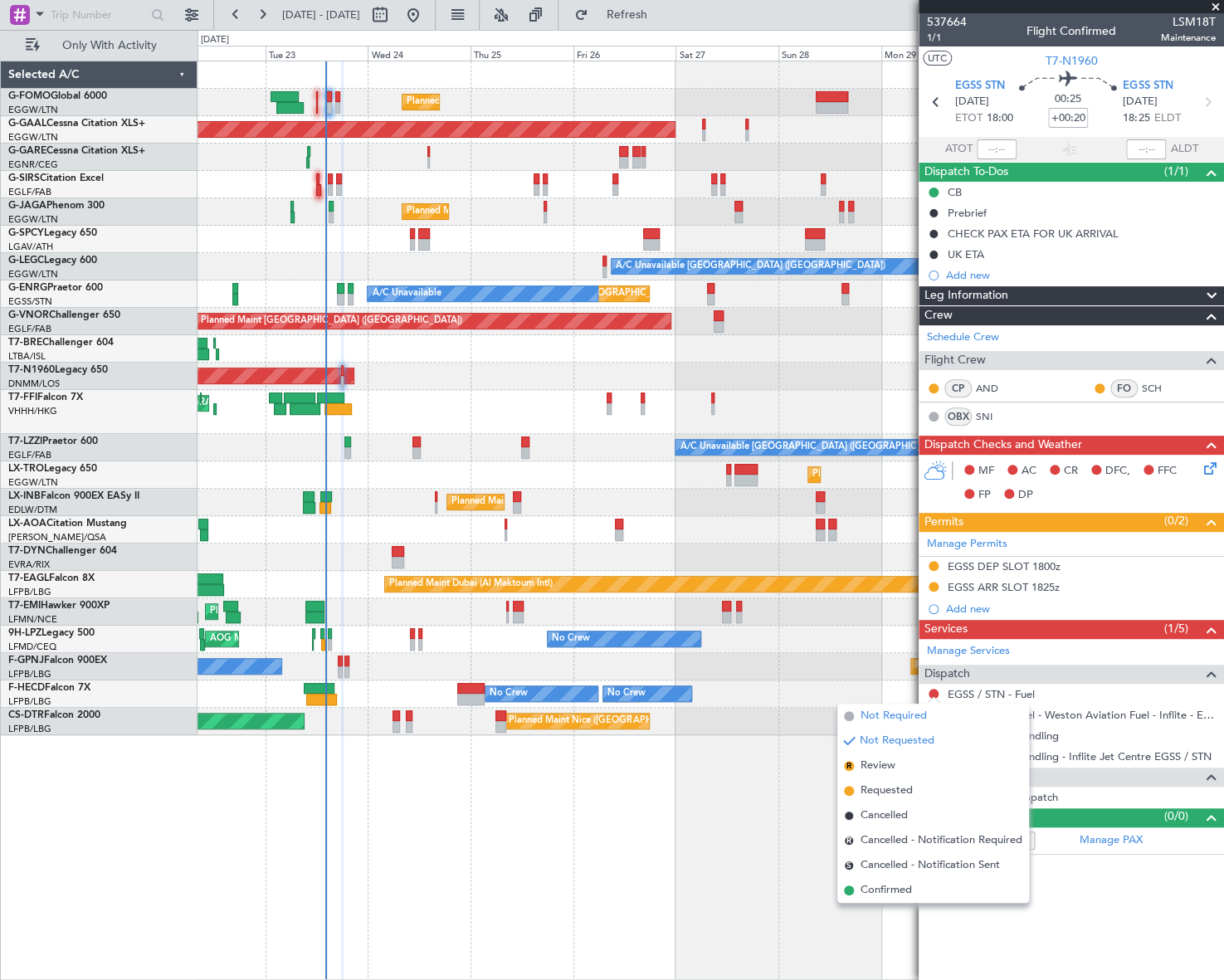
click at [866, 715] on span "Not Required" at bounding box center [894, 716] width 67 height 17
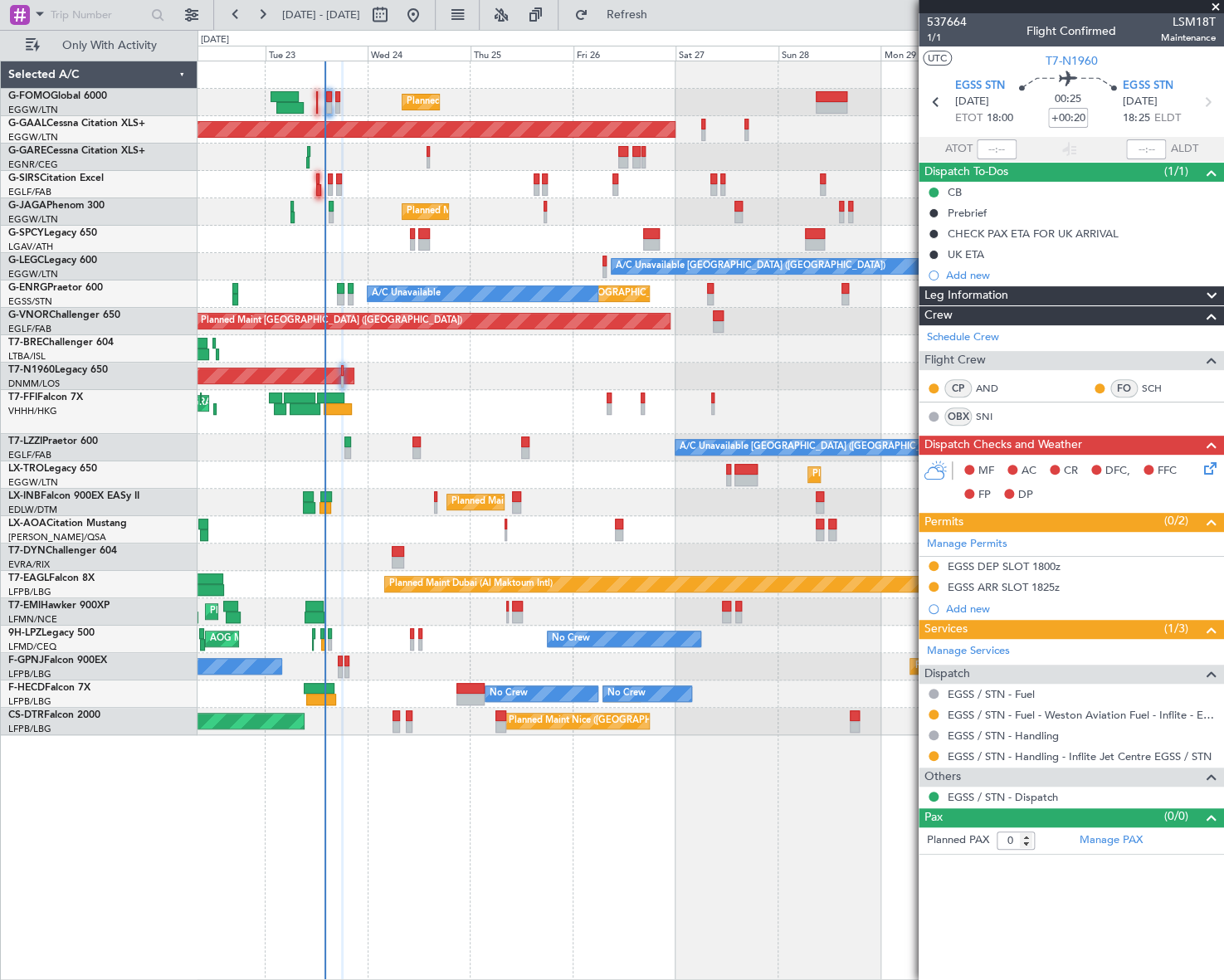
click at [1205, 471] on icon at bounding box center [1207, 466] width 13 height 13
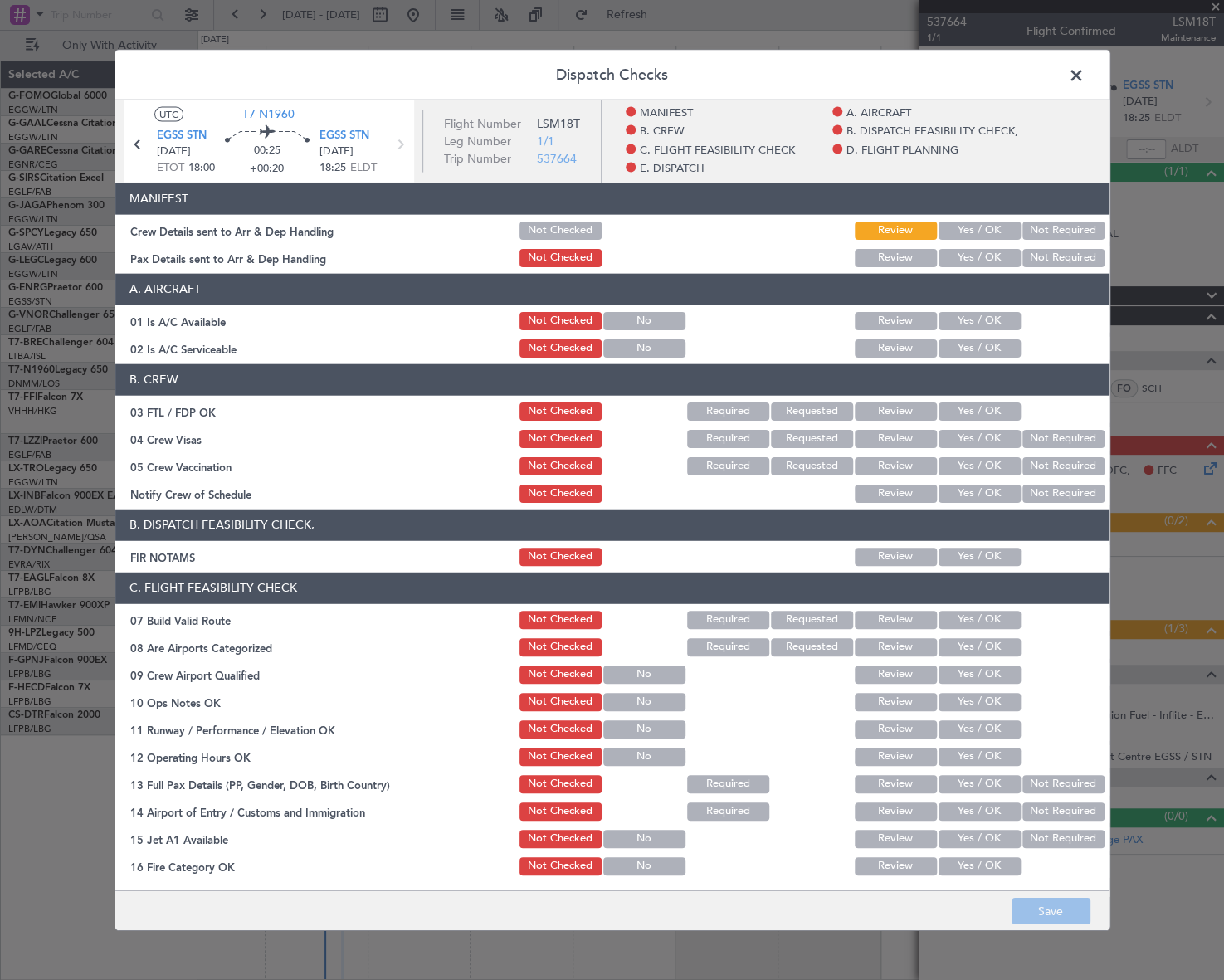
click at [947, 231] on button "Yes / OK" at bounding box center [979, 230] width 82 height 18
click at [957, 251] on button "Yes / OK" at bounding box center [979, 258] width 82 height 18
click at [983, 315] on button "Yes / OK" at bounding box center [979, 320] width 82 height 18
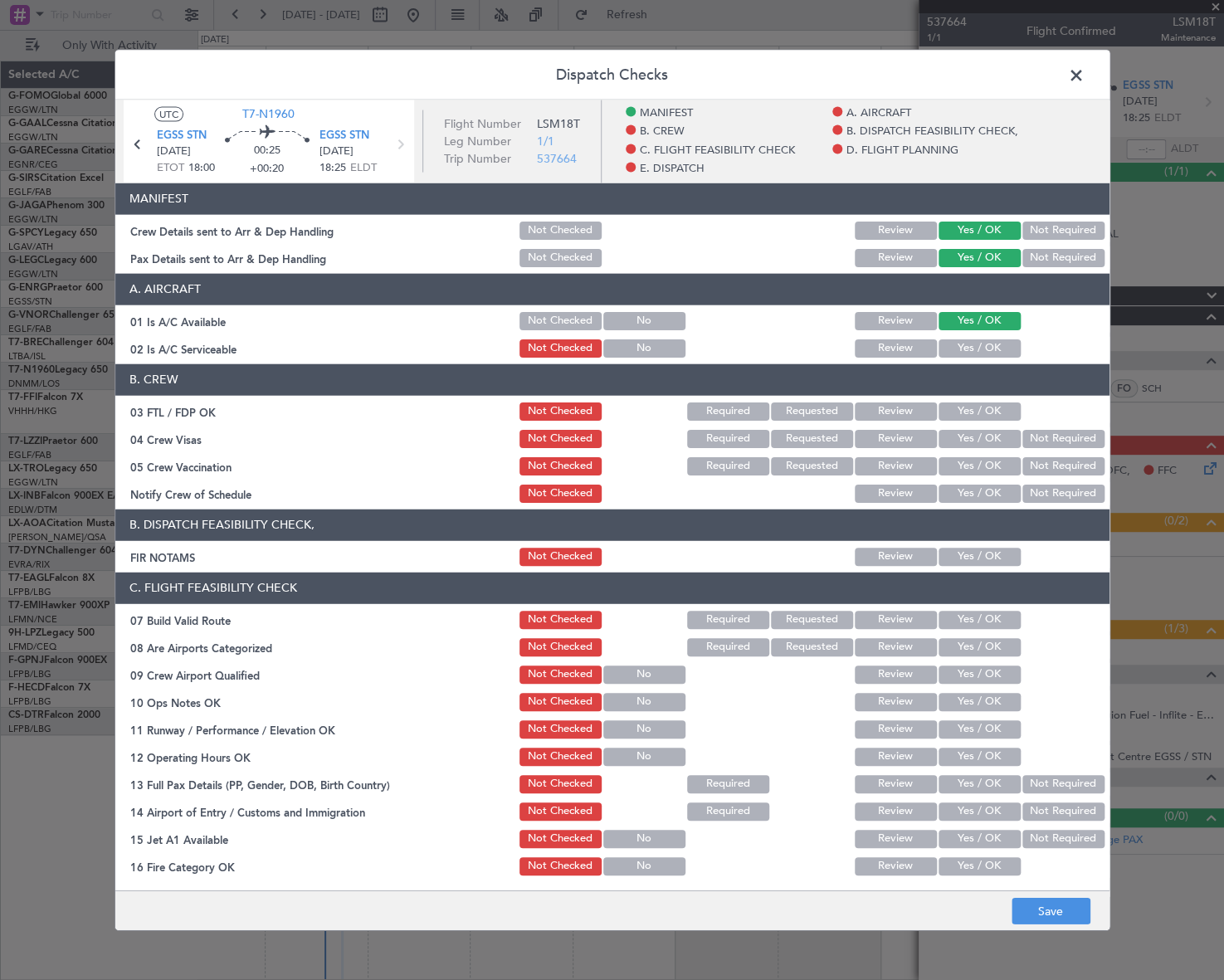
click at [986, 348] on button "Yes / OK" at bounding box center [979, 348] width 82 height 18
click at [985, 549] on button "Yes / OK" at bounding box center [979, 556] width 82 height 18
click at [988, 612] on button "Yes / OK" at bounding box center [979, 619] width 82 height 18
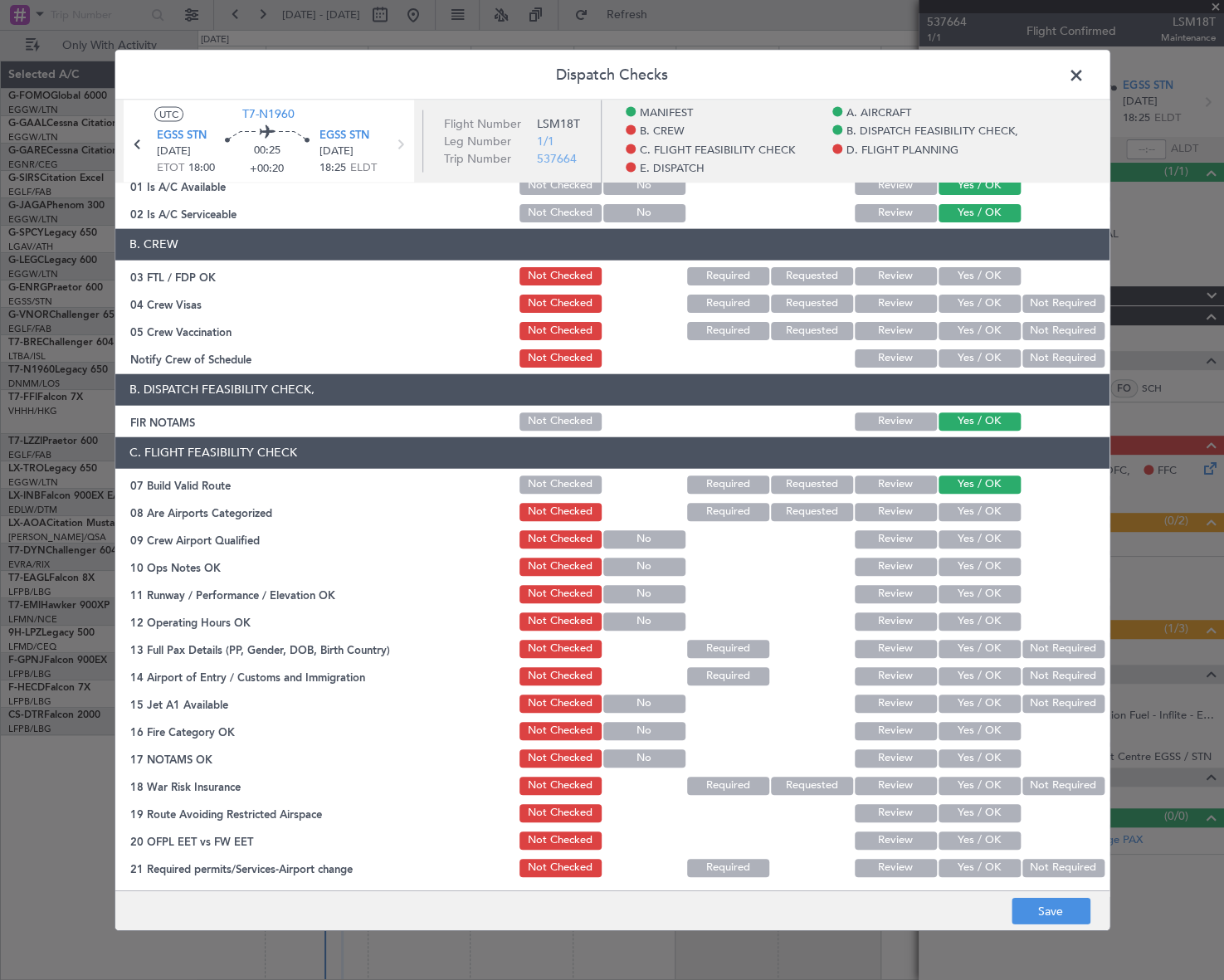
scroll to position [226, 0]
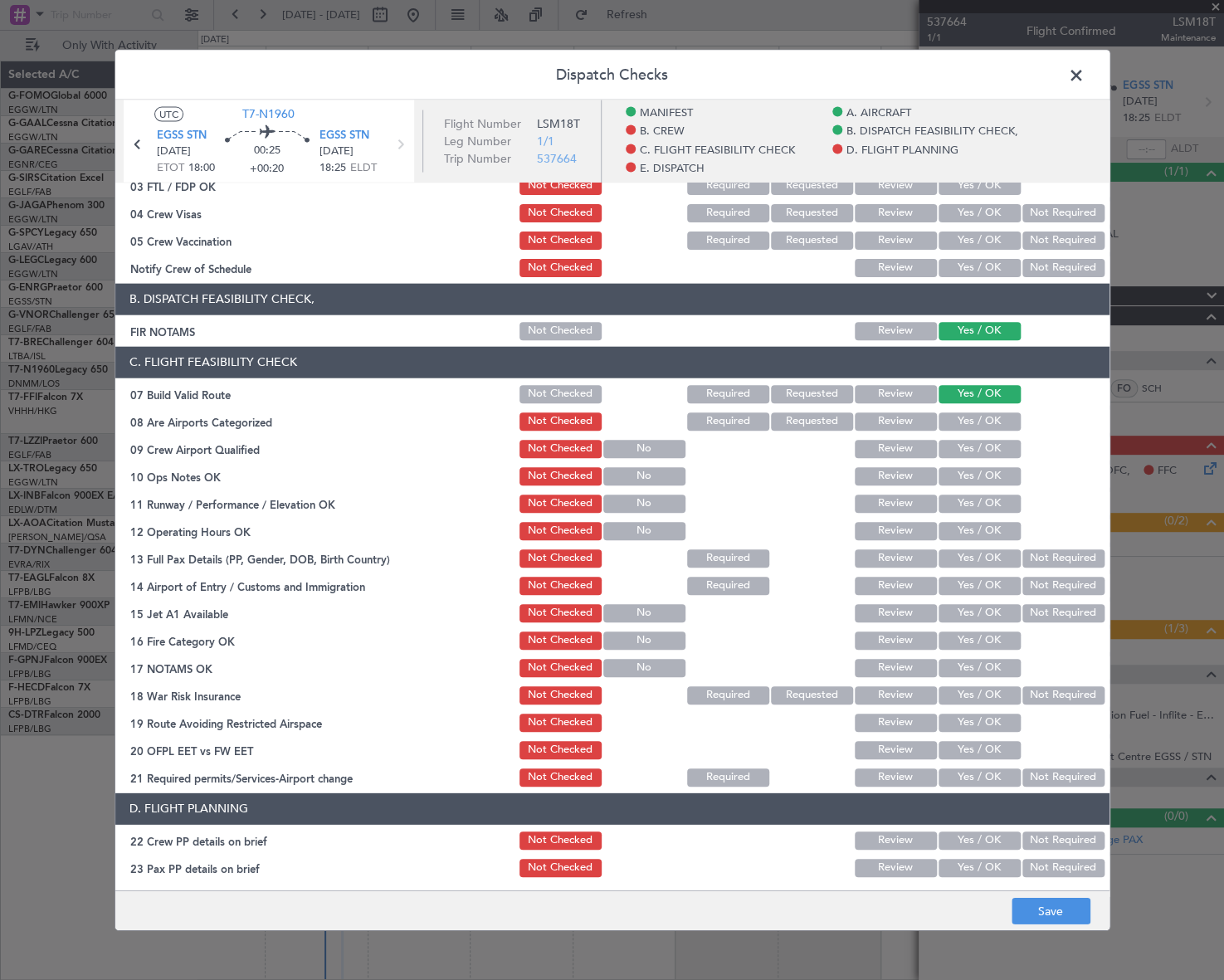
drag, startPoint x: 993, startPoint y: 476, endPoint x: 987, endPoint y: 499, distance: 23.8
click at [992, 476] on button "Yes / OK" at bounding box center [979, 476] width 82 height 18
click at [987, 499] on button "Yes / OK" at bounding box center [979, 502] width 82 height 18
drag, startPoint x: 993, startPoint y: 521, endPoint x: 992, endPoint y: 544, distance: 23.0
click at [993, 523] on button "Yes / OK" at bounding box center [979, 530] width 82 height 18
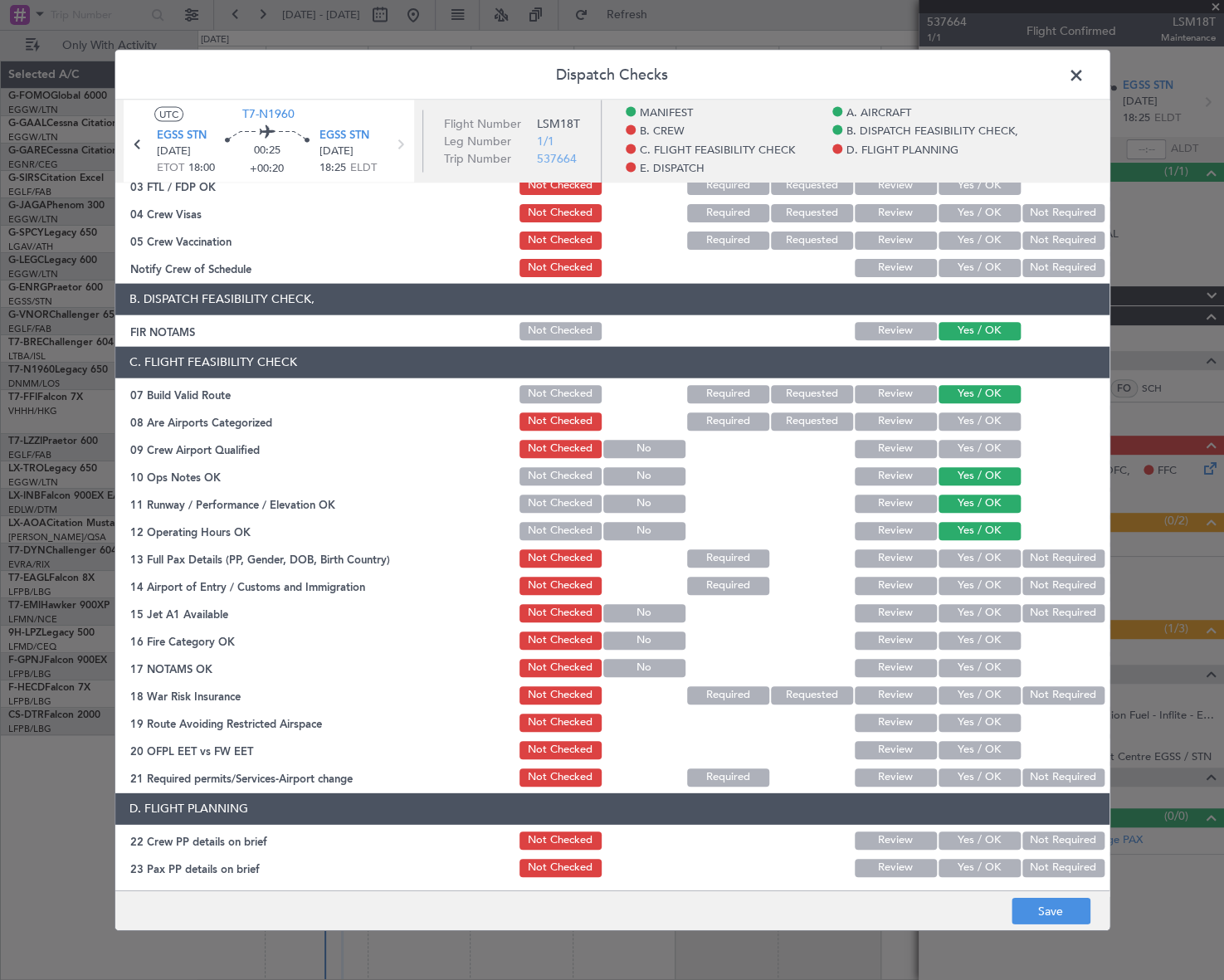
drag, startPoint x: 993, startPoint y: 547, endPoint x: 988, endPoint y: 563, distance: 16.8
click at [993, 551] on button "Yes / OK" at bounding box center [979, 558] width 82 height 18
click at [990, 585] on button "Yes / OK" at bounding box center [979, 585] width 82 height 18
drag, startPoint x: 989, startPoint y: 614, endPoint x: 991, endPoint y: 632, distance: 18.1
click at [989, 615] on button "Yes / OK" at bounding box center [979, 612] width 82 height 18
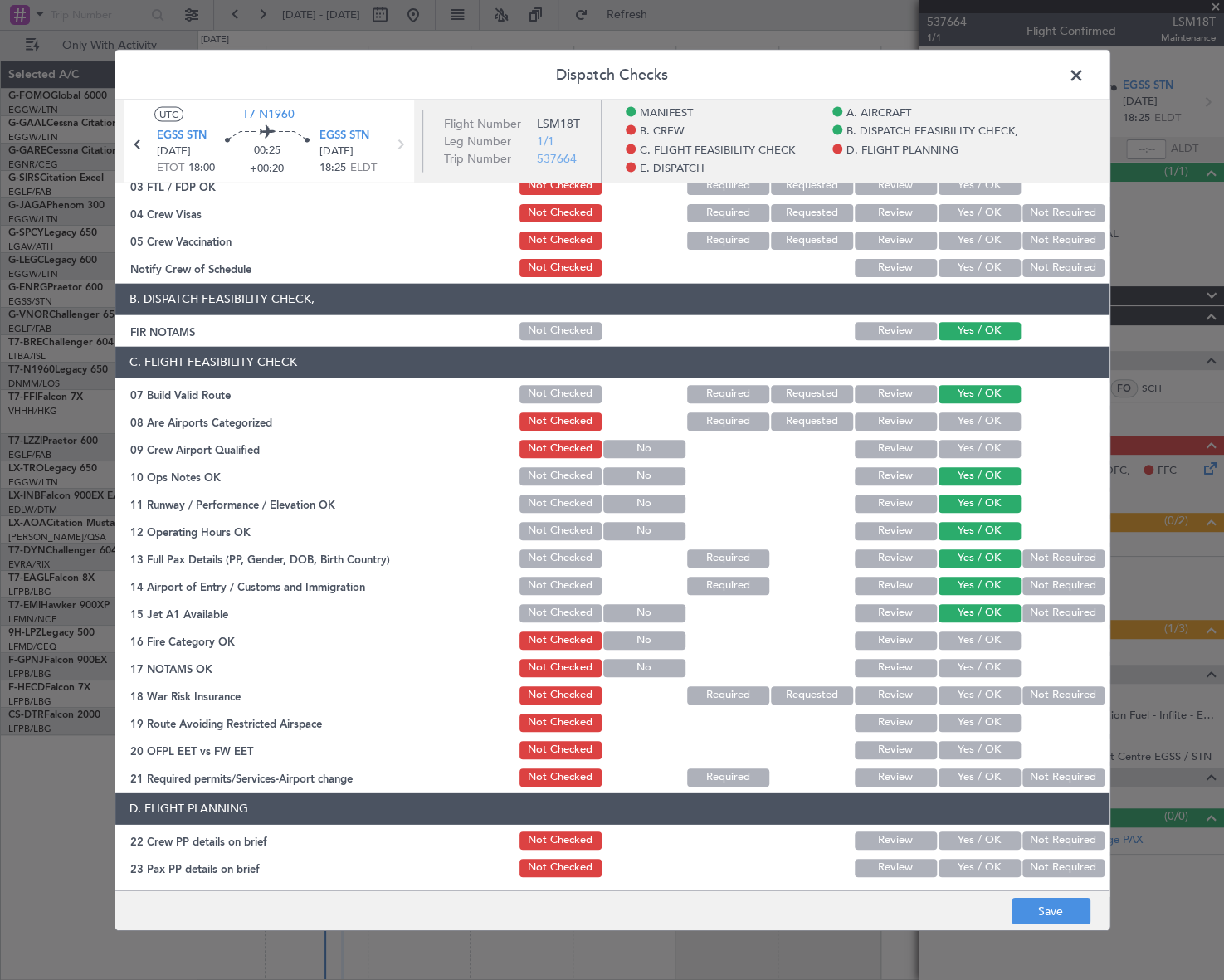
drag, startPoint x: 991, startPoint y: 632, endPoint x: 989, endPoint y: 656, distance: 24.1
click at [991, 637] on button "Yes / OK" at bounding box center [979, 640] width 82 height 18
drag, startPoint x: 989, startPoint y: 658, endPoint x: 989, endPoint y: 670, distance: 12.0
click at [989, 658] on button "Yes / OK" at bounding box center [979, 668] width 82 height 18
click at [1037, 703] on div "Not Required" at bounding box center [1062, 694] width 84 height 23
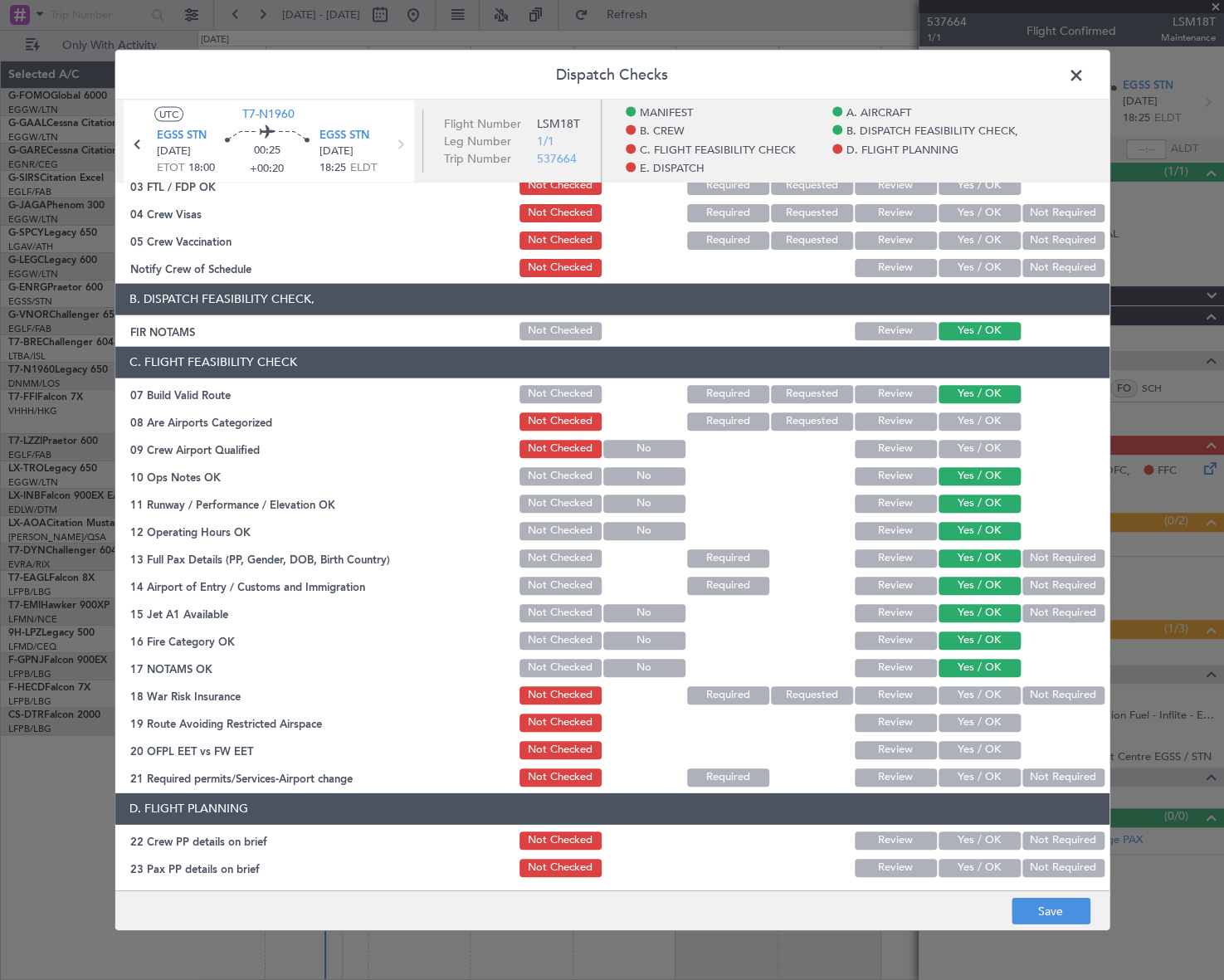
drag, startPoint x: 1041, startPoint y: 689, endPoint x: 989, endPoint y: 717, distance: 59.1
click at [1032, 695] on button "Not Required" at bounding box center [1063, 694] width 82 height 18
click at [984, 720] on button "Yes / OK" at bounding box center [979, 722] width 82 height 18
drag, startPoint x: 983, startPoint y: 746, endPoint x: 982, endPoint y: 766, distance: 20.0
click at [983, 753] on button "Yes / OK" at bounding box center [979, 749] width 82 height 18
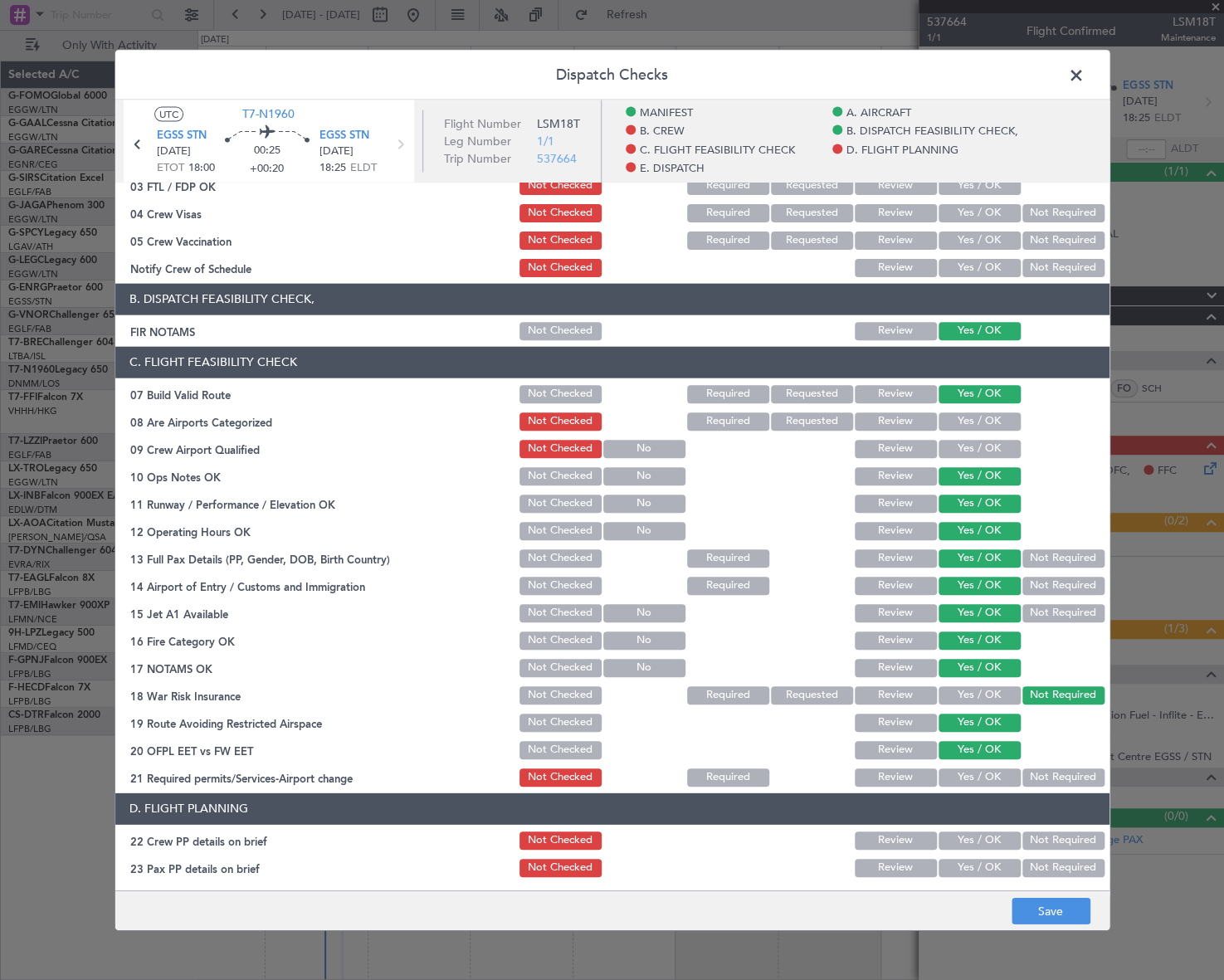
click at [982, 768] on button "Yes / OK" at bounding box center [979, 777] width 82 height 18
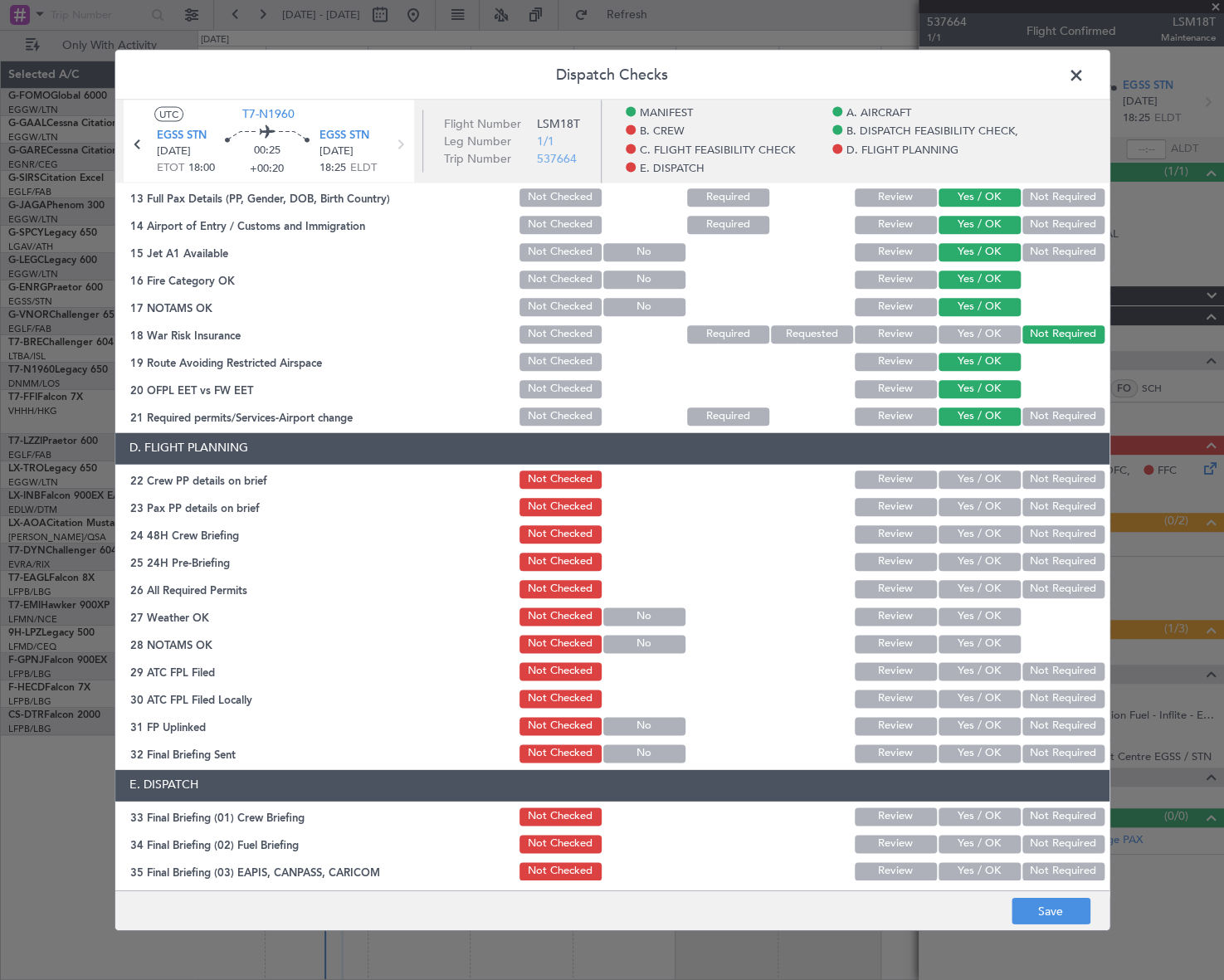
scroll to position [603, 0]
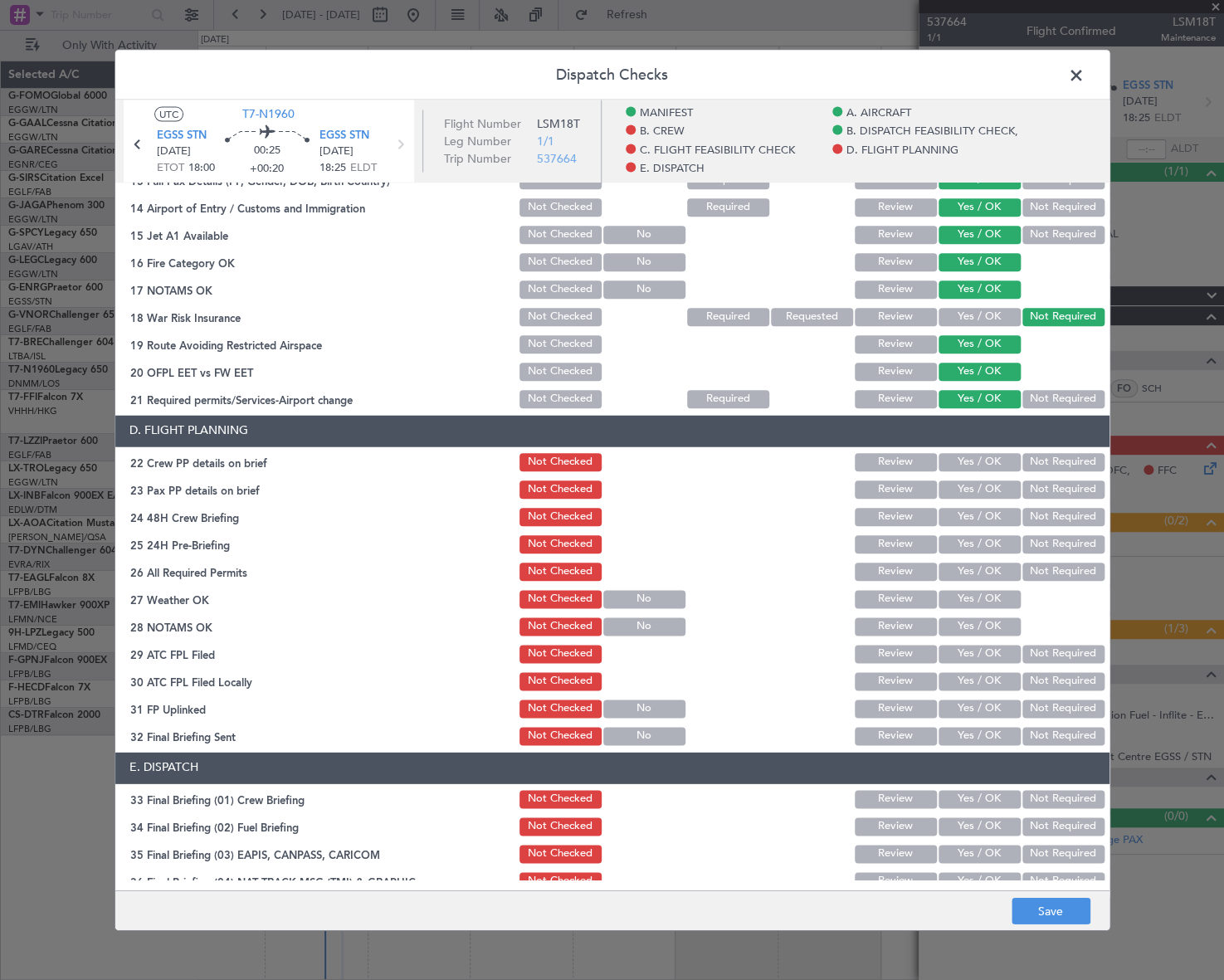
click at [987, 458] on button "Yes / OK" at bounding box center [979, 462] width 82 height 18
click at [987, 482] on button "Yes / OK" at bounding box center [979, 490] width 82 height 18
click at [987, 512] on button "Yes / OK" at bounding box center [979, 517] width 82 height 18
click at [1047, 539] on button "Not Required" at bounding box center [1063, 544] width 82 height 18
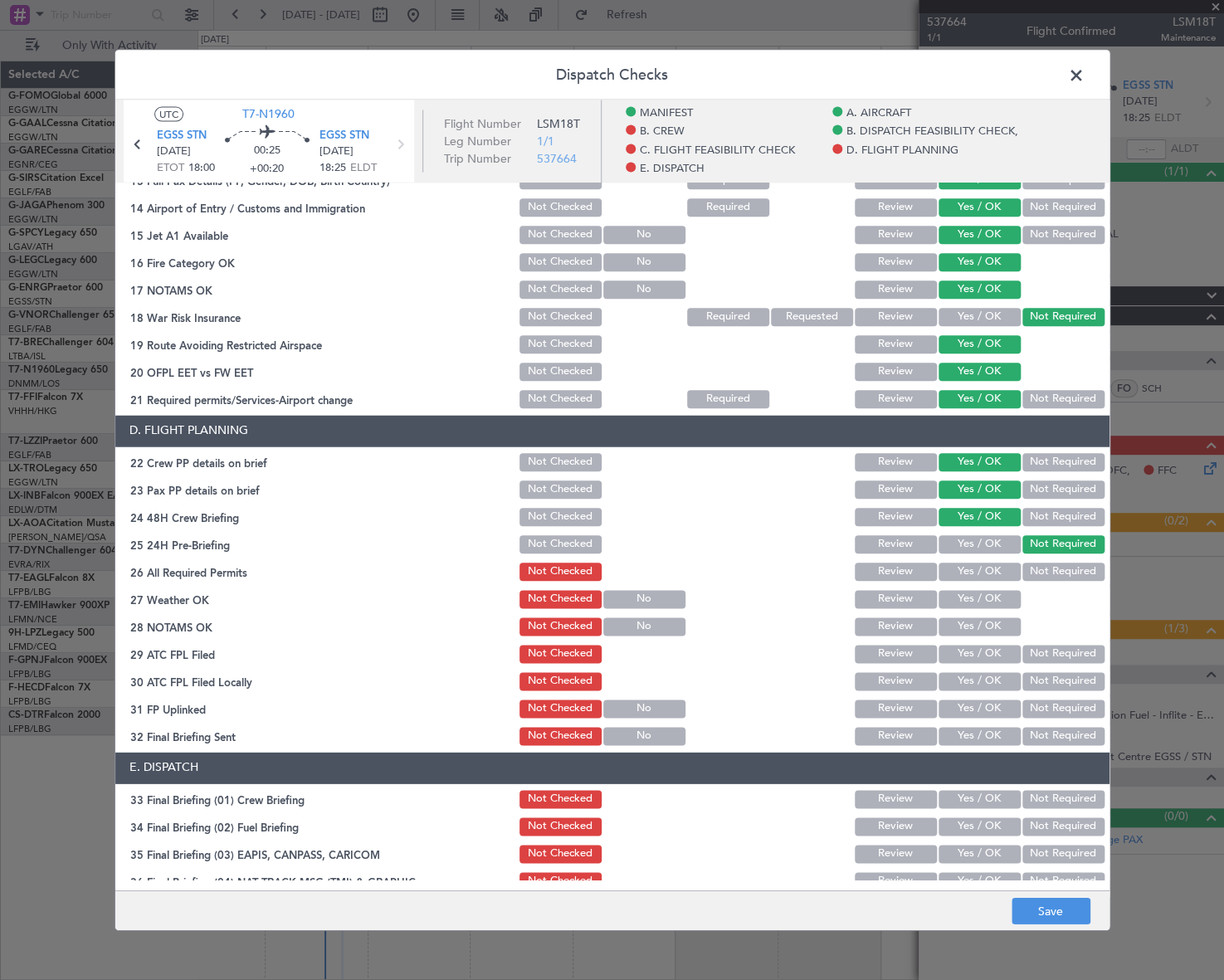
click at [996, 571] on button "Yes / OK" at bounding box center [979, 572] width 82 height 18
drag, startPoint x: 993, startPoint y: 600, endPoint x: 993, endPoint y: 609, distance: 9.0
click at [993, 602] on button "Yes / OK" at bounding box center [979, 599] width 82 height 18
drag, startPoint x: 991, startPoint y: 627, endPoint x: 991, endPoint y: 636, distance: 9.0
click at [992, 627] on button "Yes / OK" at bounding box center [979, 627] width 82 height 18
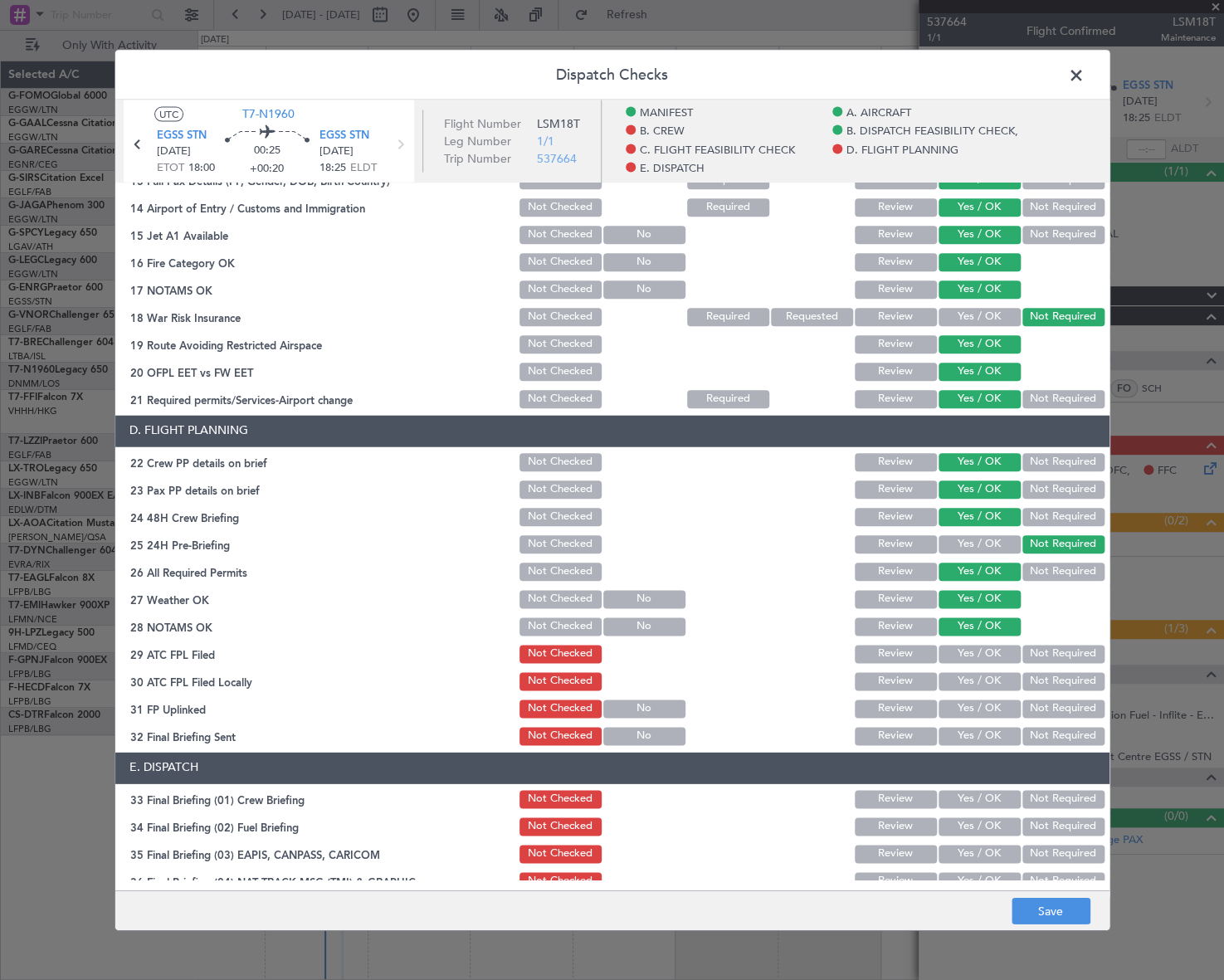
drag, startPoint x: 996, startPoint y: 652, endPoint x: 1036, endPoint y: 692, distance: 56.6
click at [996, 654] on button "Yes / OK" at bounding box center [979, 654] width 82 height 18
click at [1046, 686] on button "Not Required" at bounding box center [1063, 682] width 82 height 18
click at [1002, 710] on button "Yes / OK" at bounding box center [979, 708] width 82 height 18
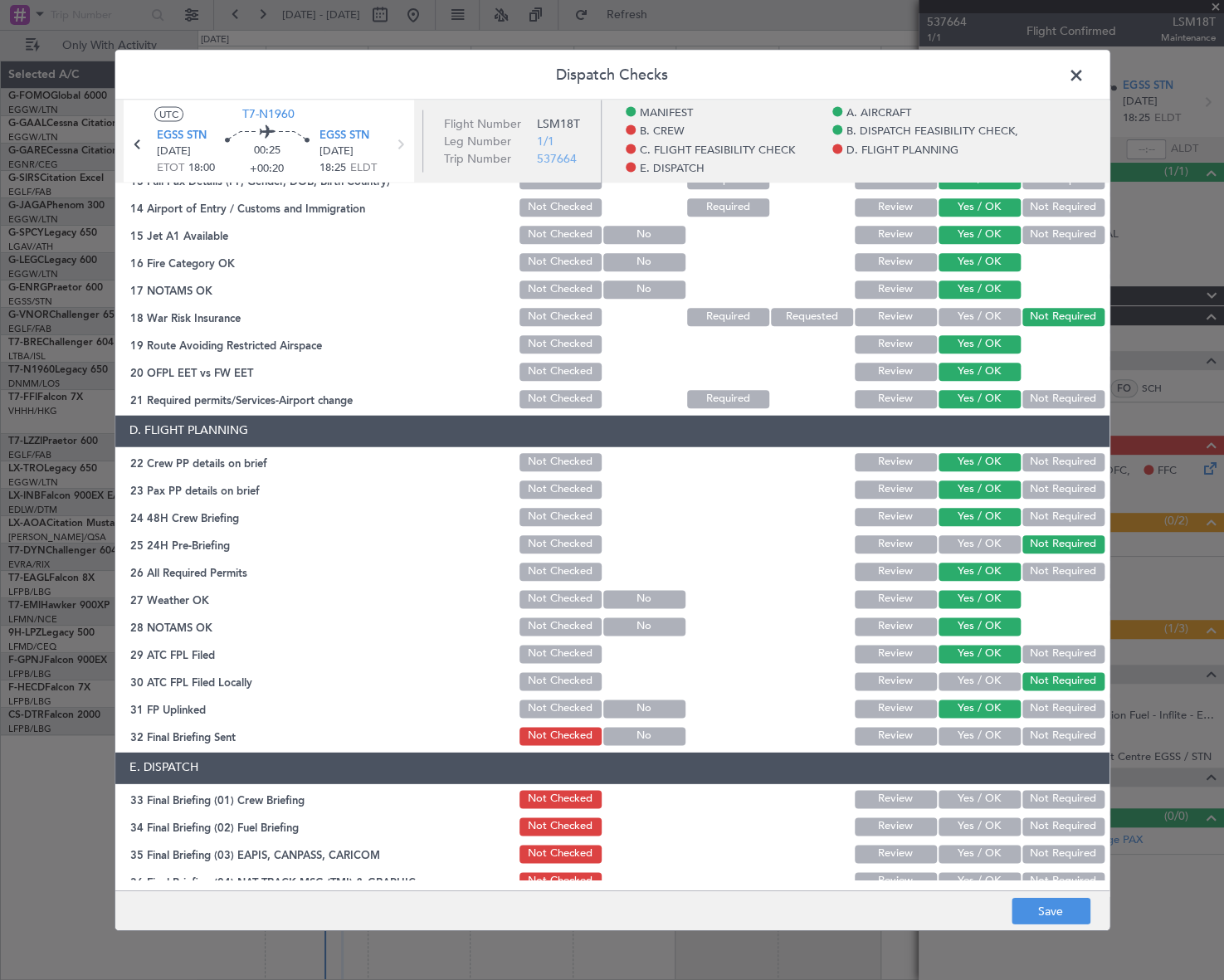
click at [1047, 740] on button "Not Required" at bounding box center [1063, 736] width 82 height 18
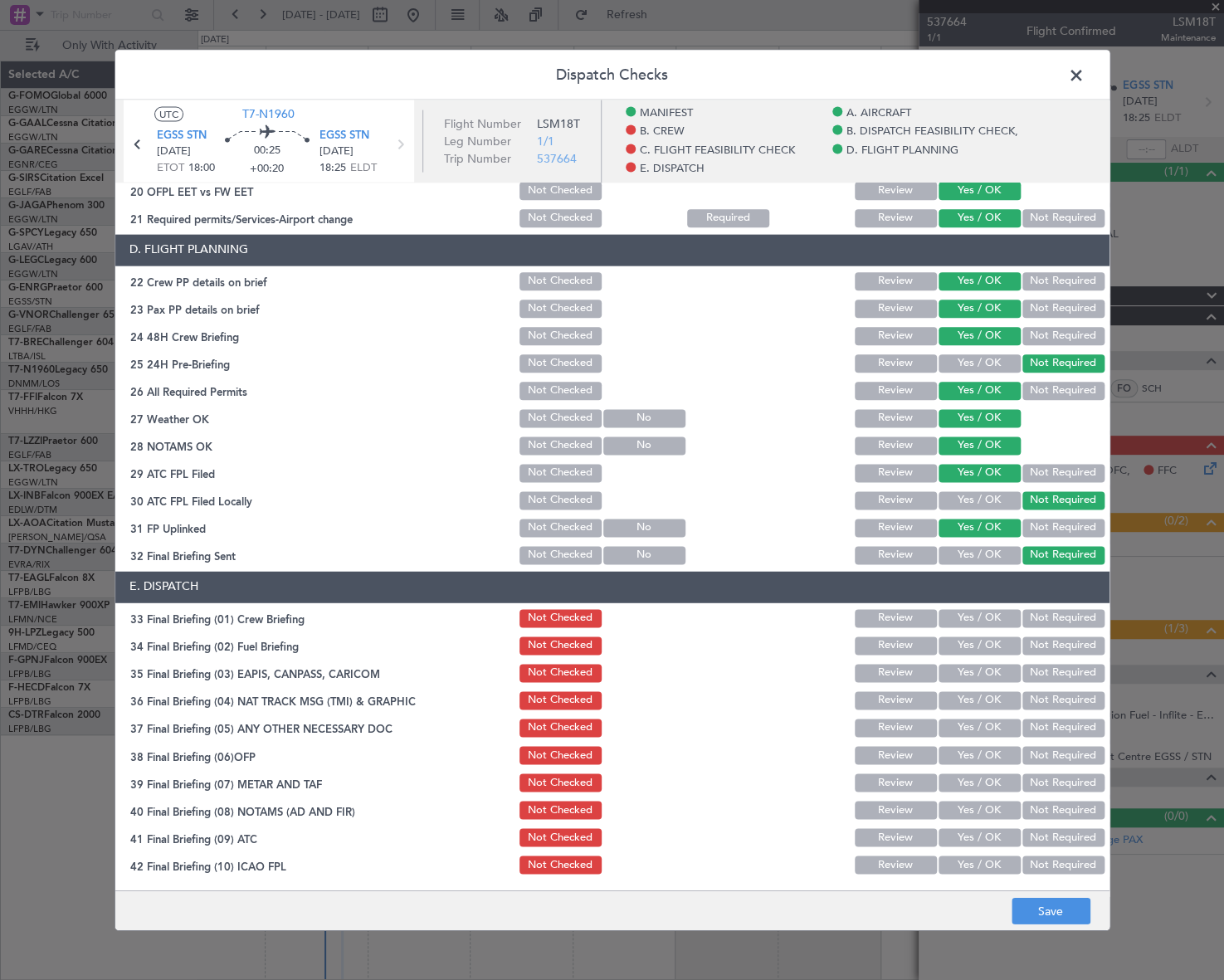
scroll to position [838, 0]
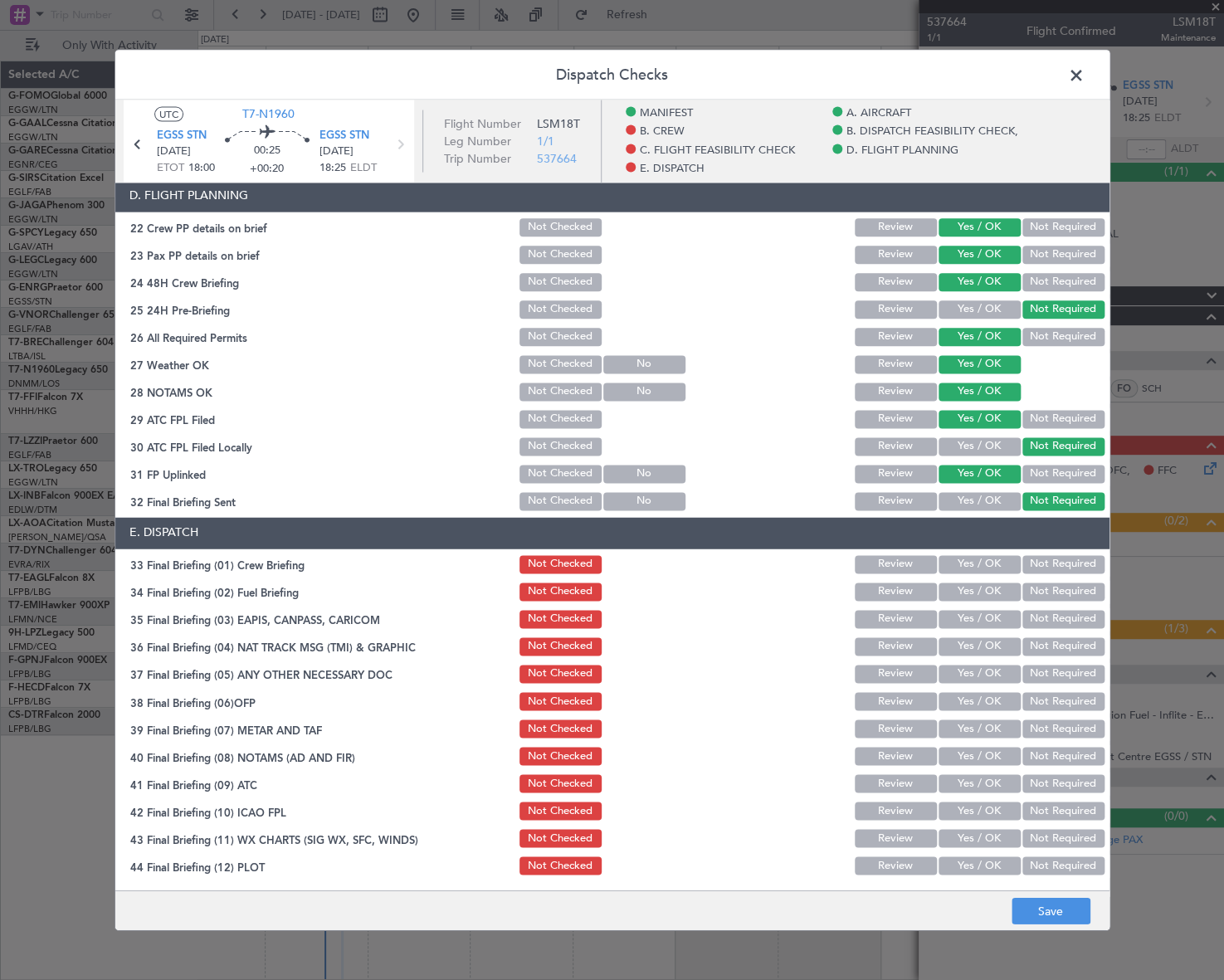
click at [982, 562] on button "Yes / OK" at bounding box center [979, 564] width 82 height 18
click at [982, 598] on button "Yes / OK" at bounding box center [979, 592] width 82 height 18
click at [987, 618] on button "Yes / OK" at bounding box center [979, 619] width 82 height 18
click at [1039, 625] on button "Not Required" at bounding box center [1063, 619] width 82 height 18
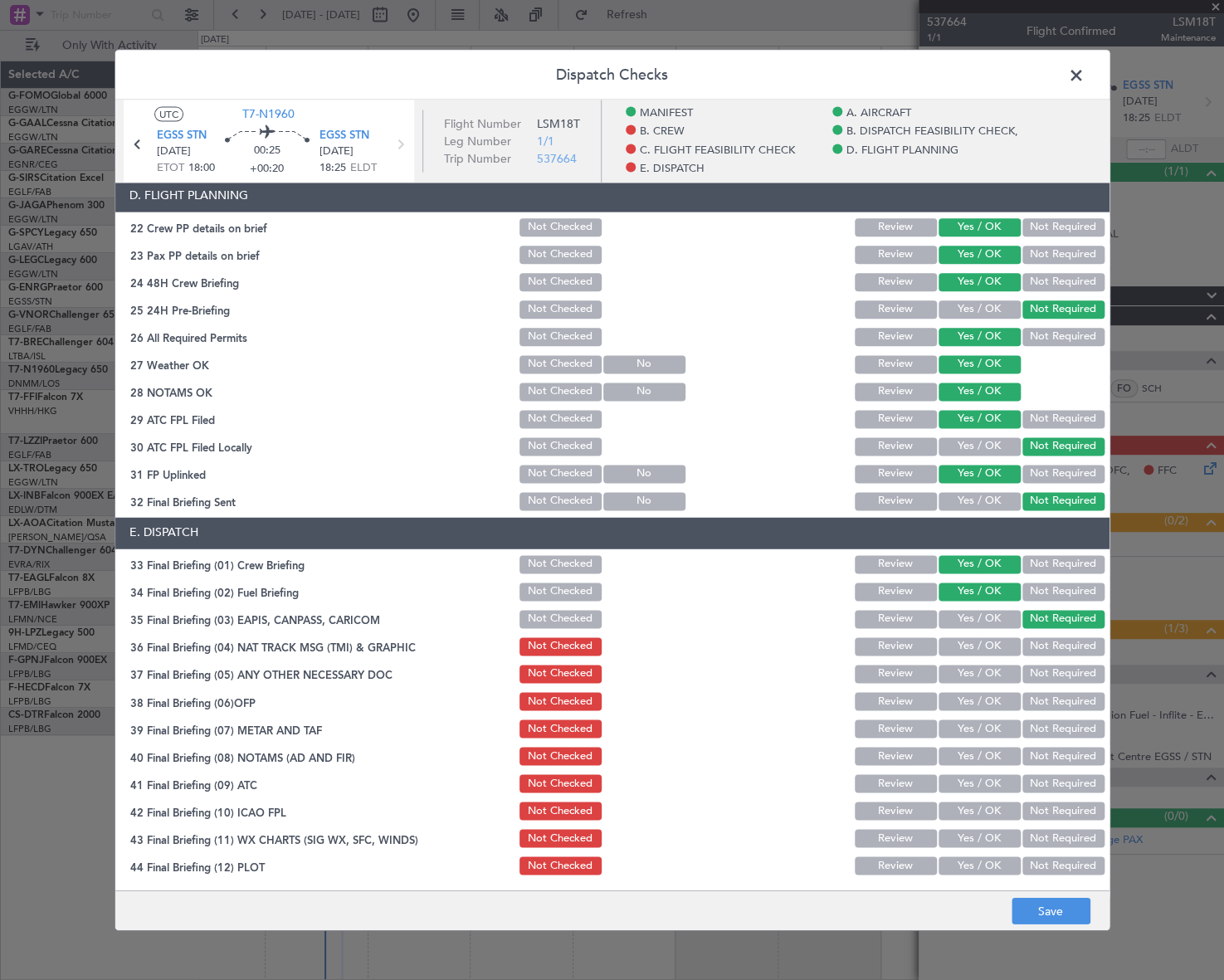
click at [1042, 648] on button "Not Required" at bounding box center [1063, 647] width 82 height 18
click at [985, 668] on button "Yes / OK" at bounding box center [979, 674] width 82 height 18
click at [984, 701] on button "Yes / OK" at bounding box center [979, 701] width 82 height 18
click at [984, 726] on button "Yes / OK" at bounding box center [979, 728] width 82 height 18
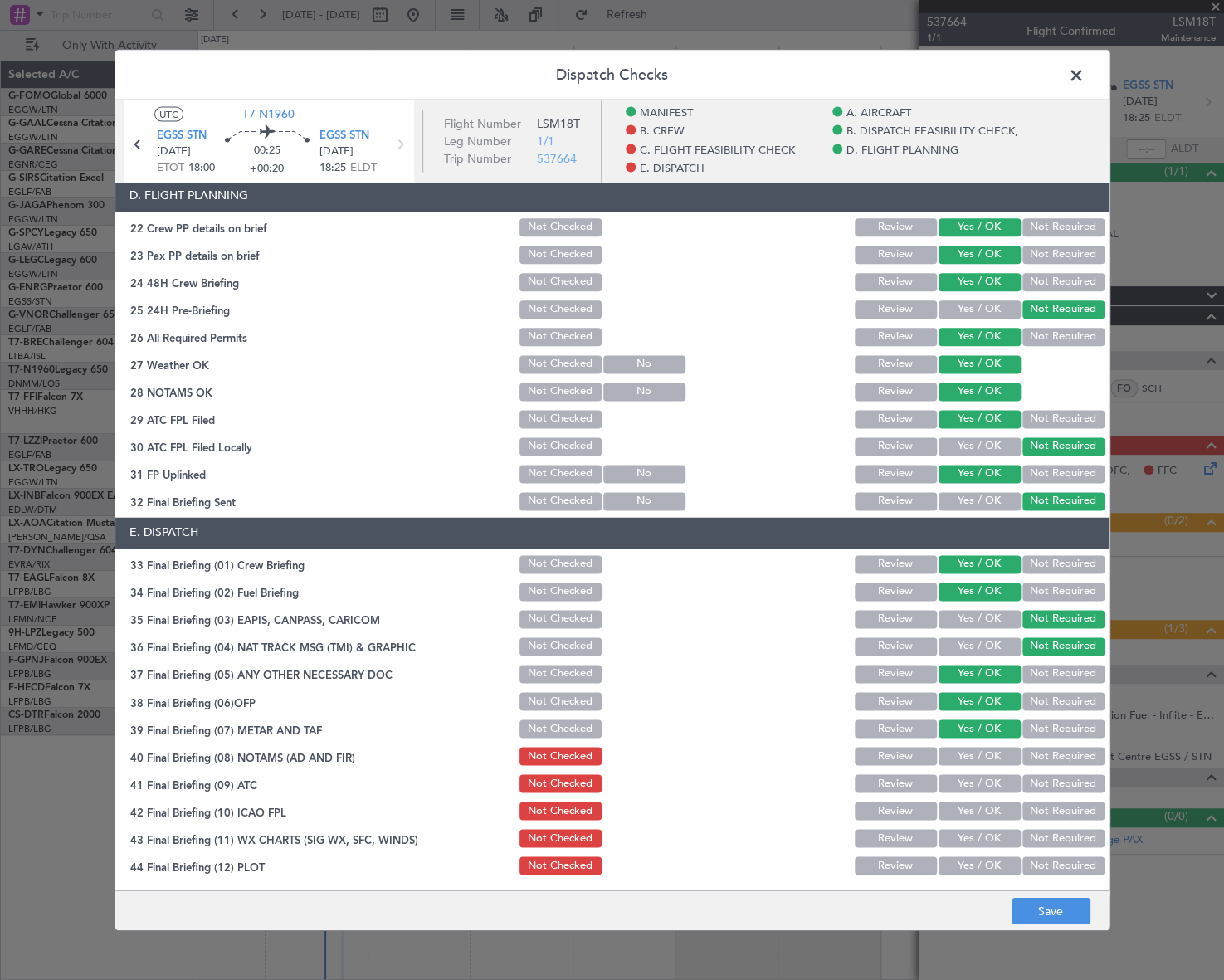
click at [995, 751] on button "Yes / OK" at bounding box center [979, 756] width 82 height 18
click at [997, 778] on button "Yes / OK" at bounding box center [979, 783] width 82 height 18
click at [992, 811] on button "Yes / OK" at bounding box center [979, 811] width 82 height 18
click at [992, 835] on button "Yes / OK" at bounding box center [979, 838] width 82 height 18
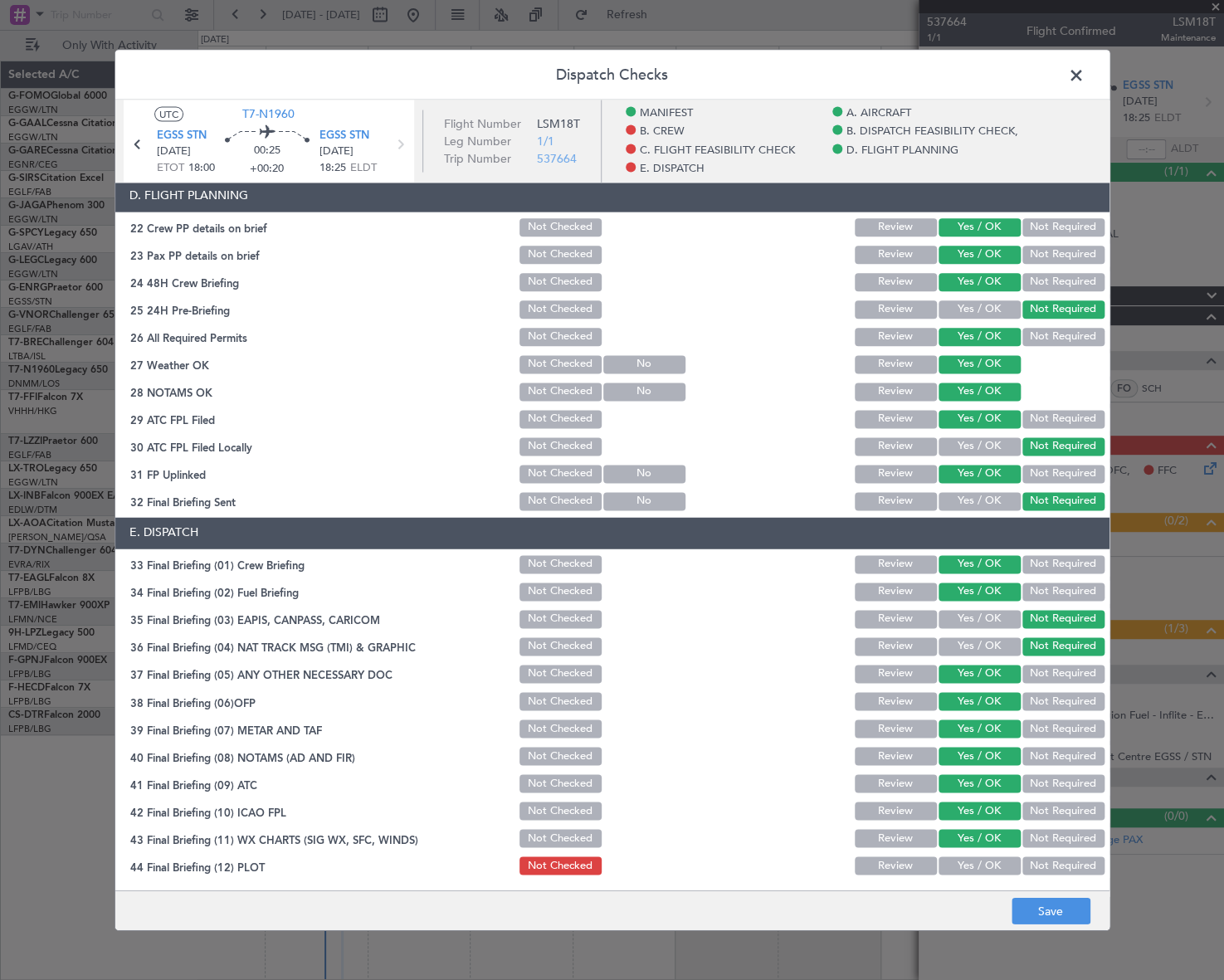
click at [992, 867] on button "Yes / OK" at bounding box center [979, 866] width 82 height 18
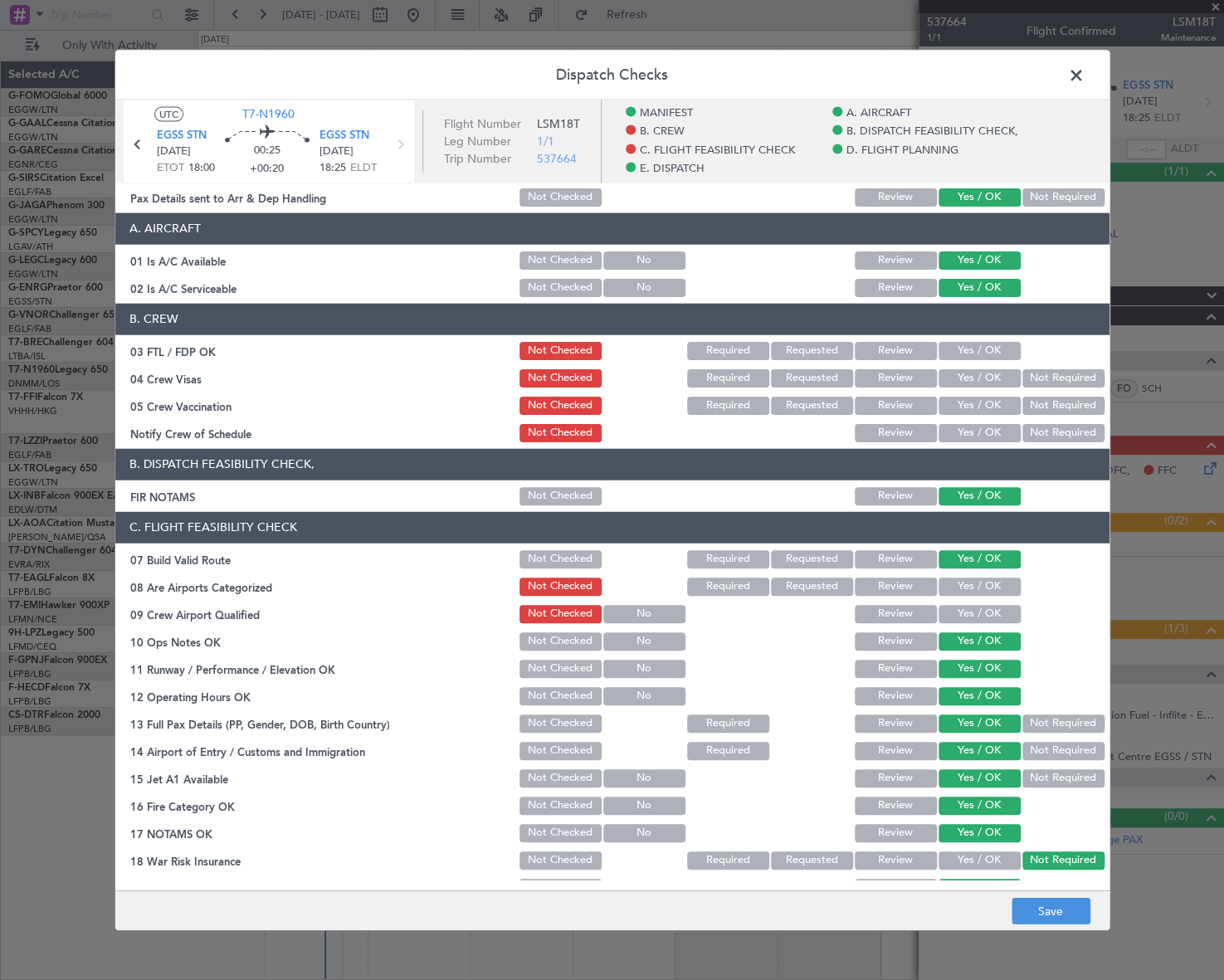
scroll to position [0, 0]
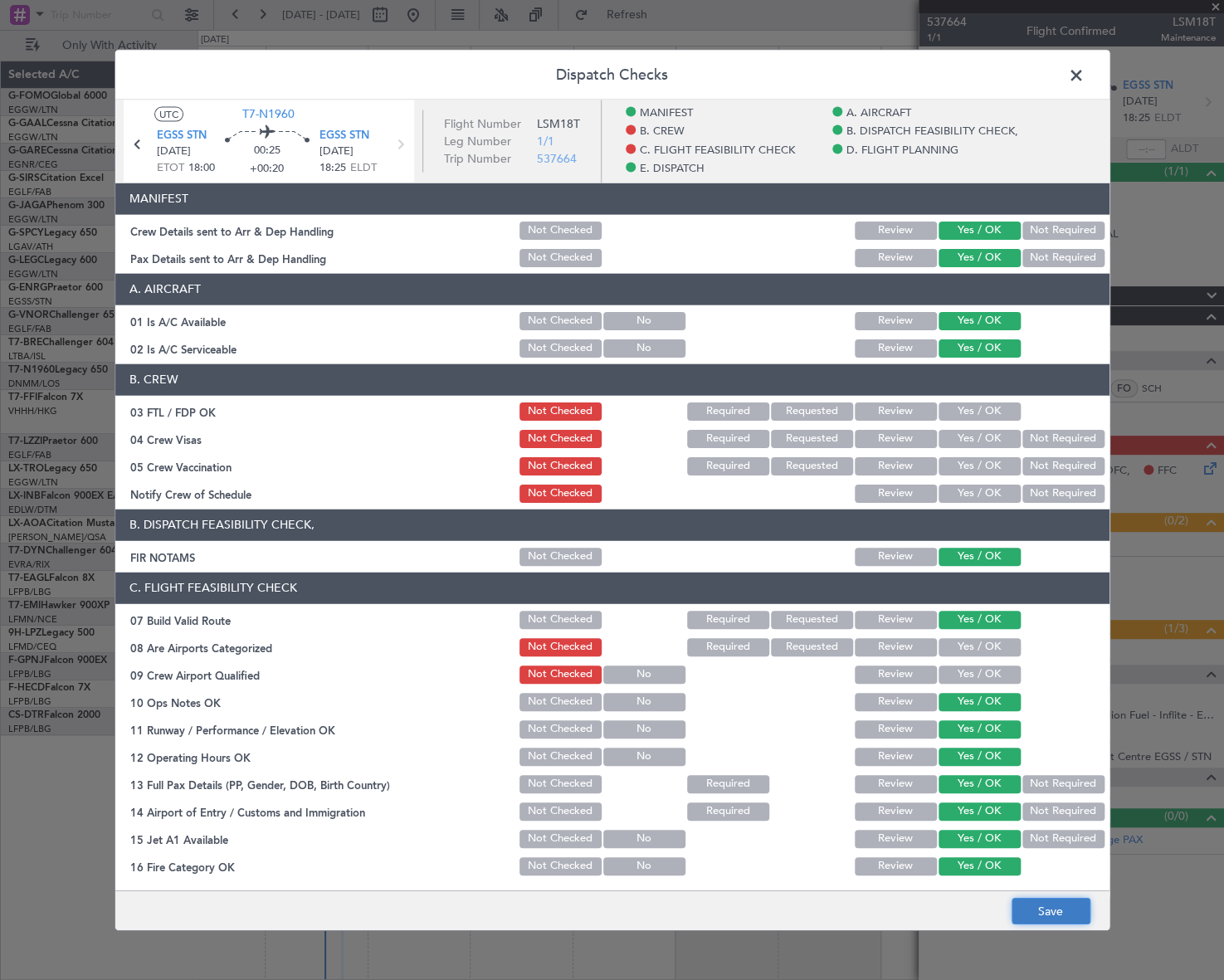
click at [1072, 904] on button "Save" at bounding box center [1051, 911] width 79 height 27
click at [1084, 78] on span at bounding box center [1084, 79] width 0 height 33
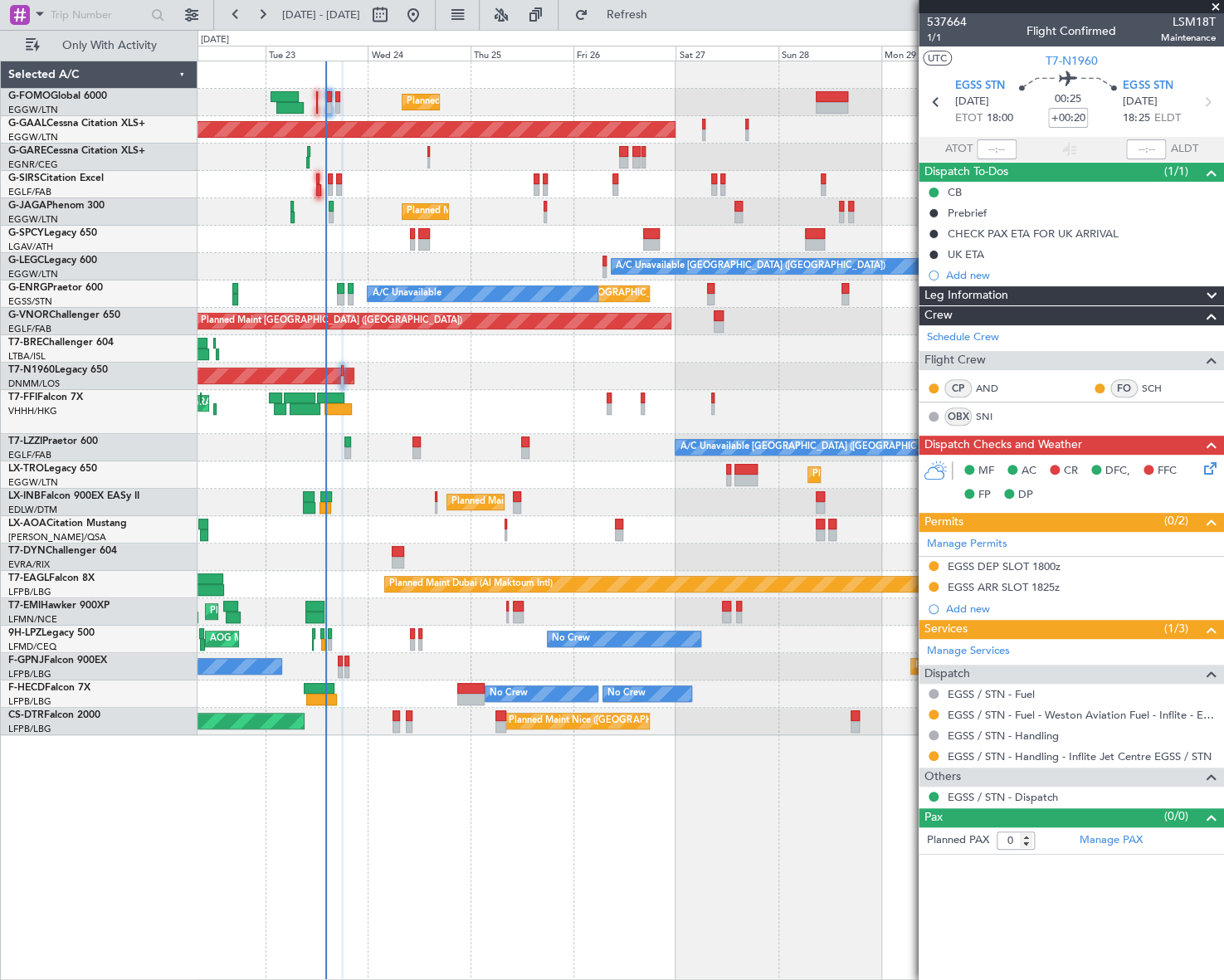
click at [1205, 465] on icon at bounding box center [1207, 466] width 13 height 13
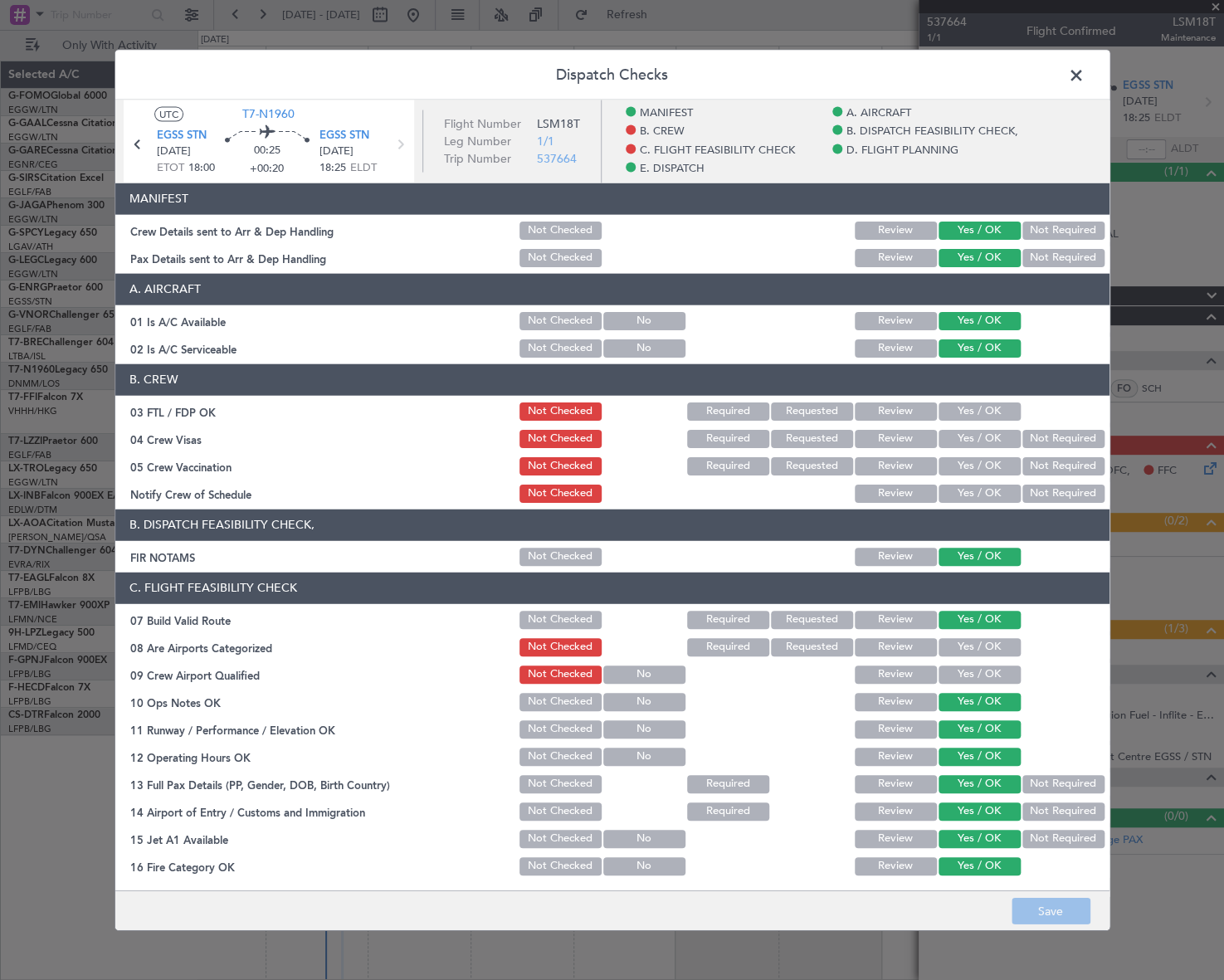
click at [1084, 72] on span at bounding box center [1084, 79] width 0 height 33
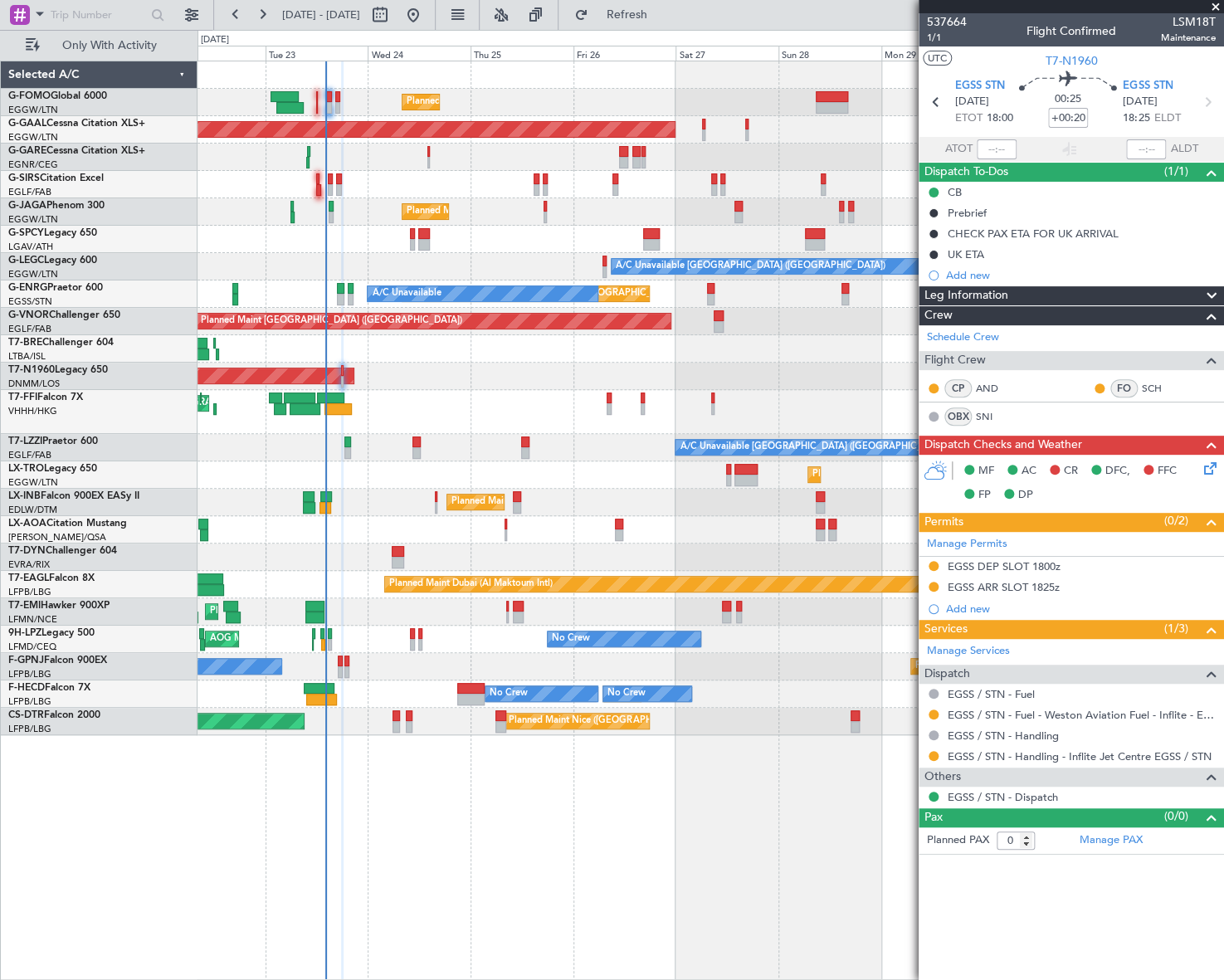
click at [965, 292] on span "Leg Information" at bounding box center [966, 296] width 84 height 19
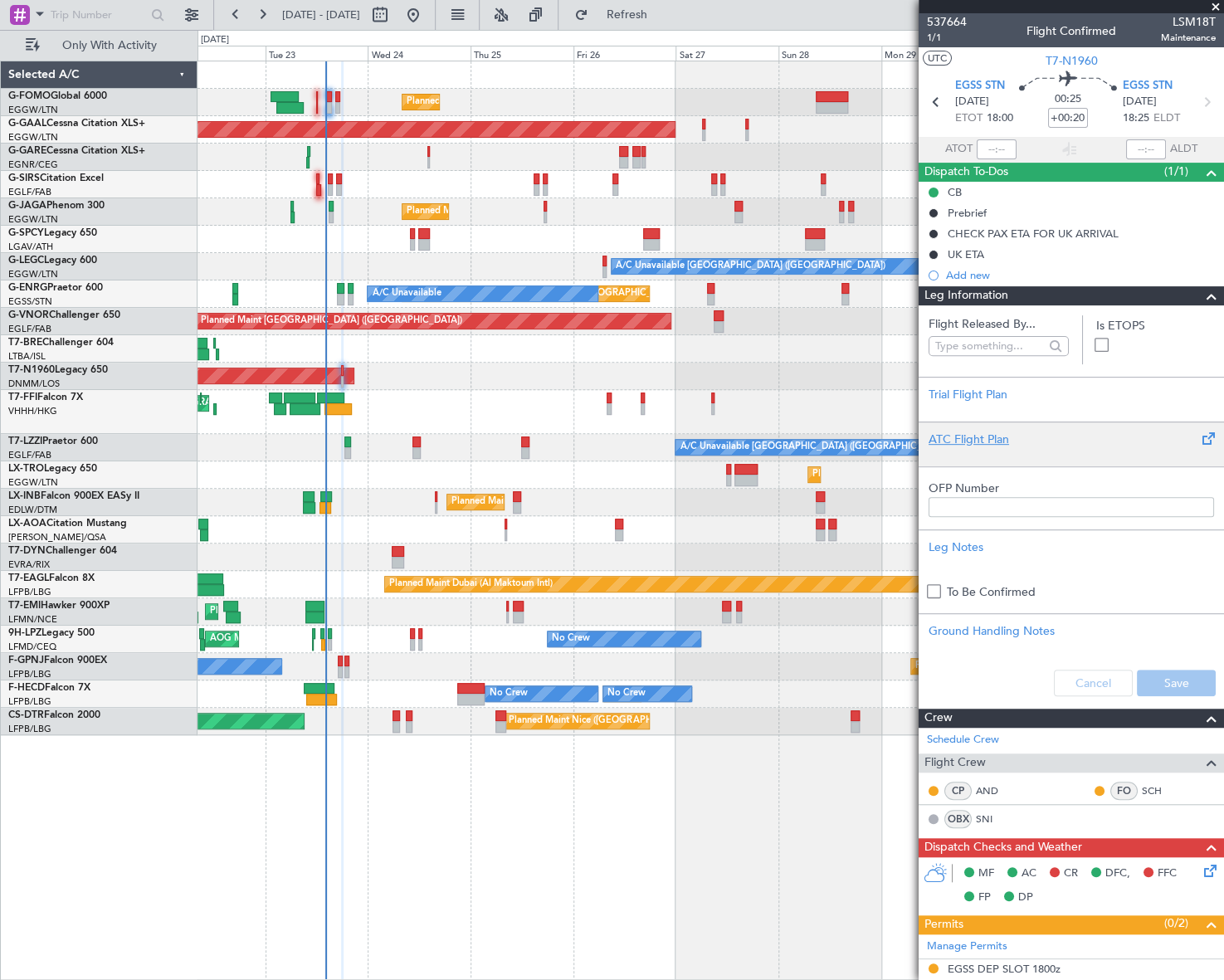
click at [983, 440] on div "ATC Flight Plan" at bounding box center [1071, 439] width 286 height 18
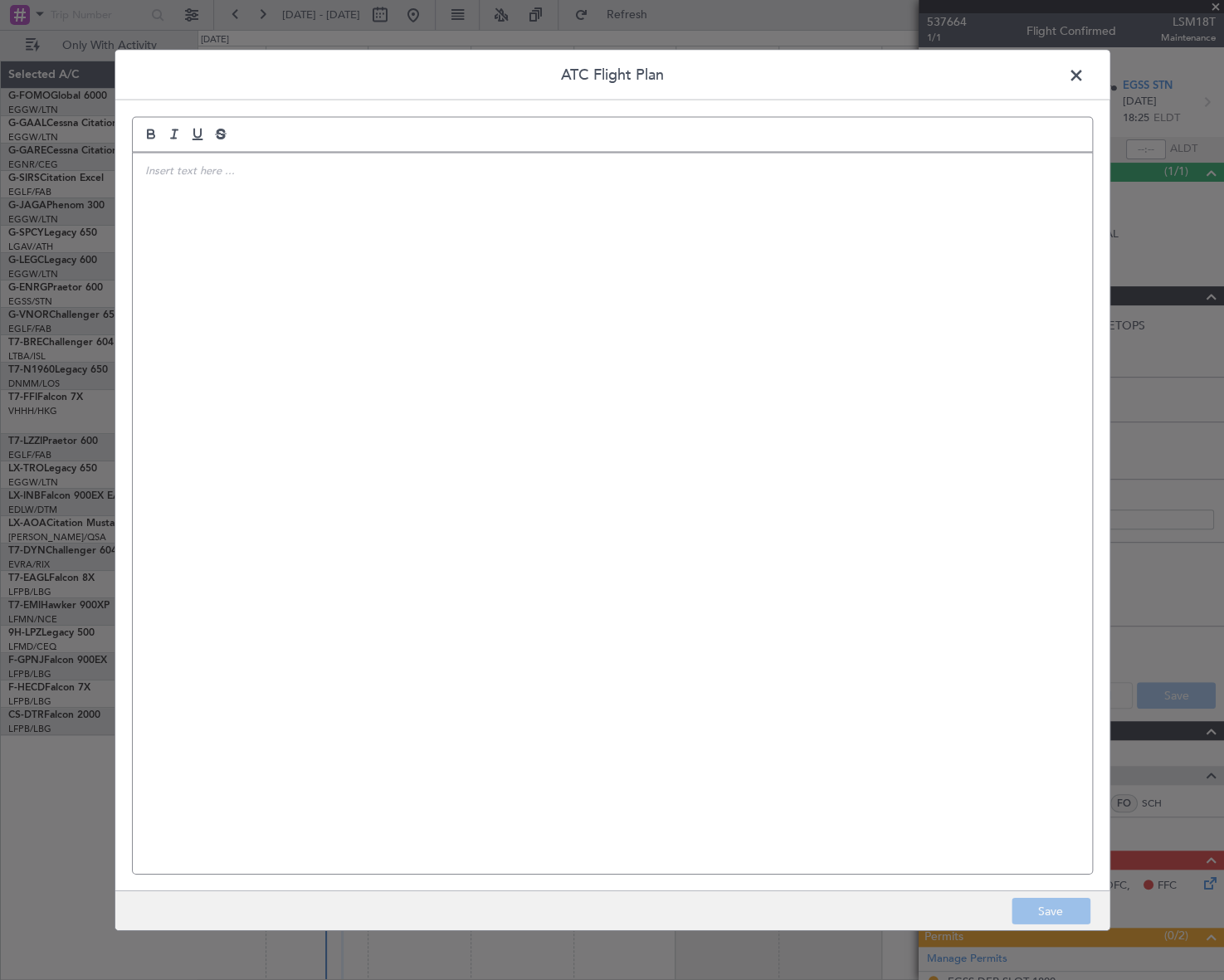
click at [397, 368] on div at bounding box center [612, 512] width 959 height 721
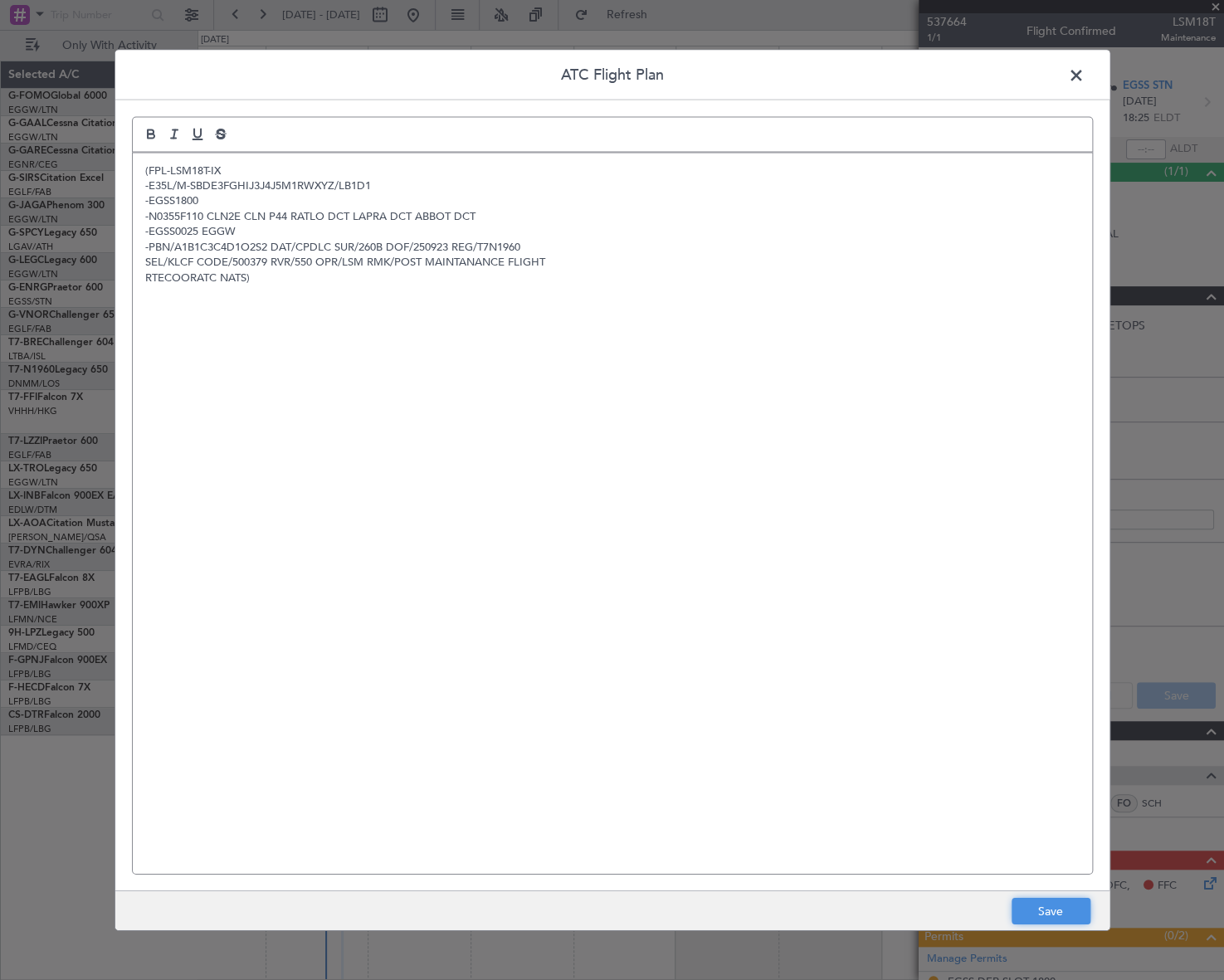
click at [1042, 907] on button "Save" at bounding box center [1051, 911] width 79 height 27
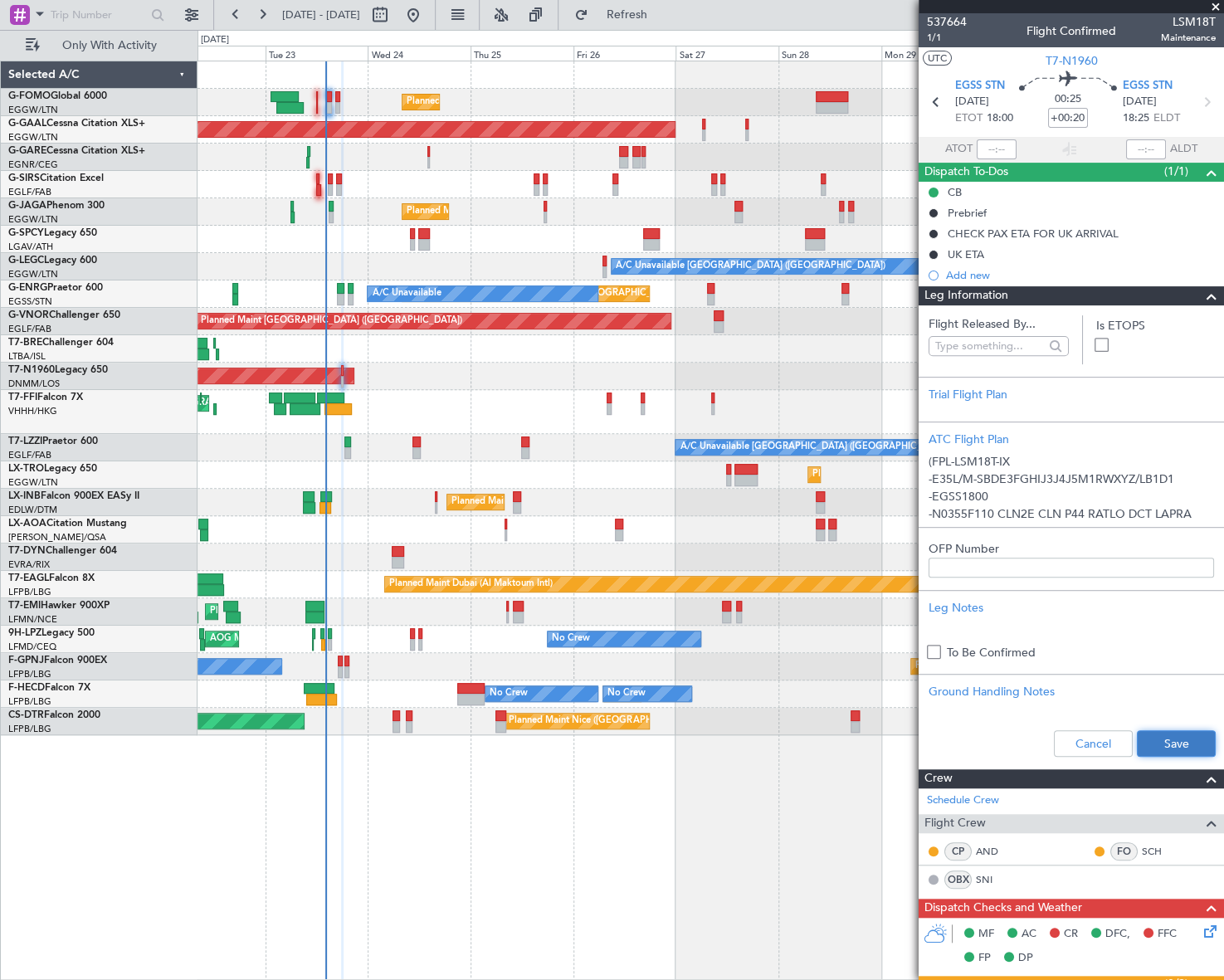
click at [1195, 732] on button "Save" at bounding box center [1176, 743] width 79 height 27
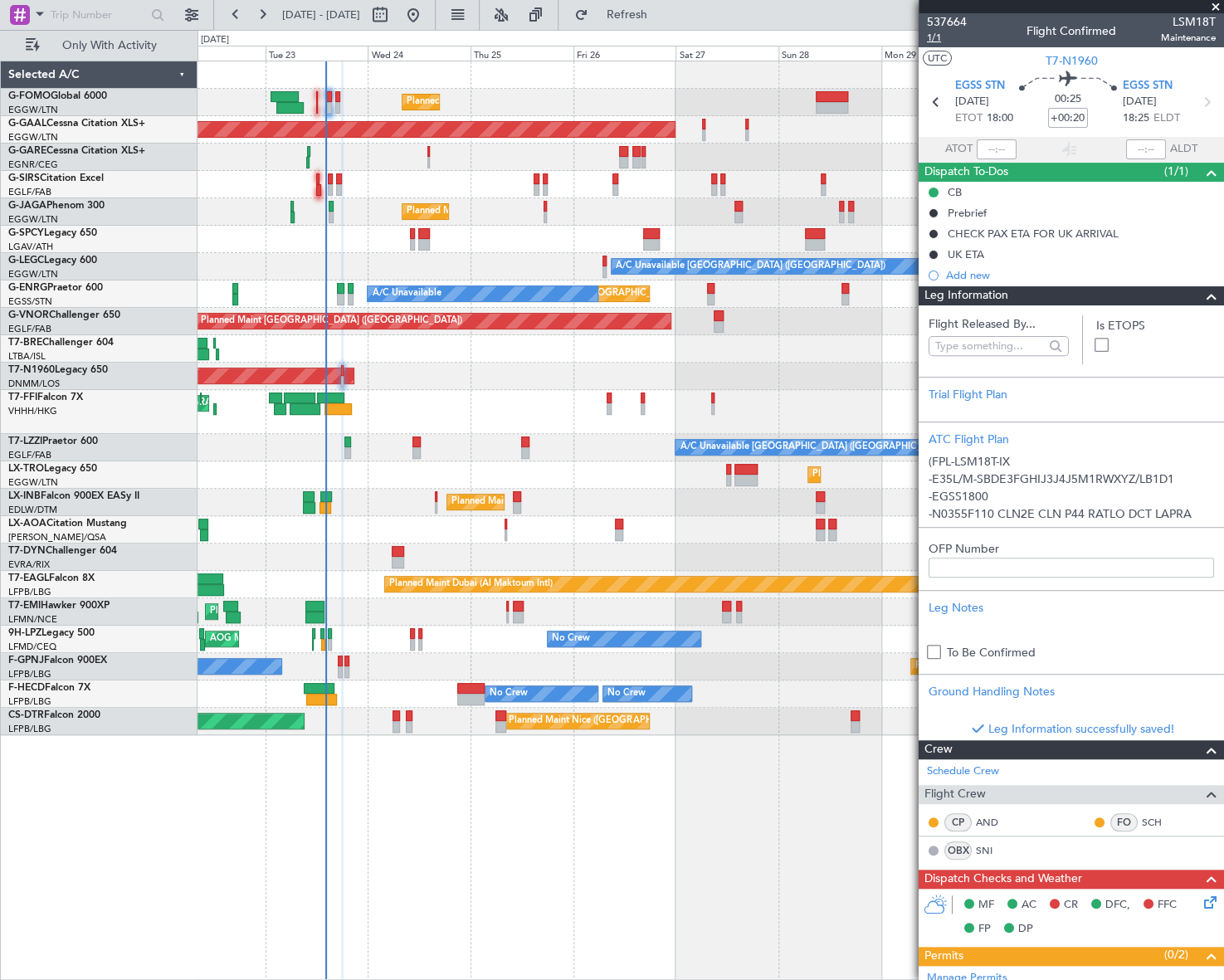
click at [934, 39] on span "1/1" at bounding box center [947, 38] width 40 height 14
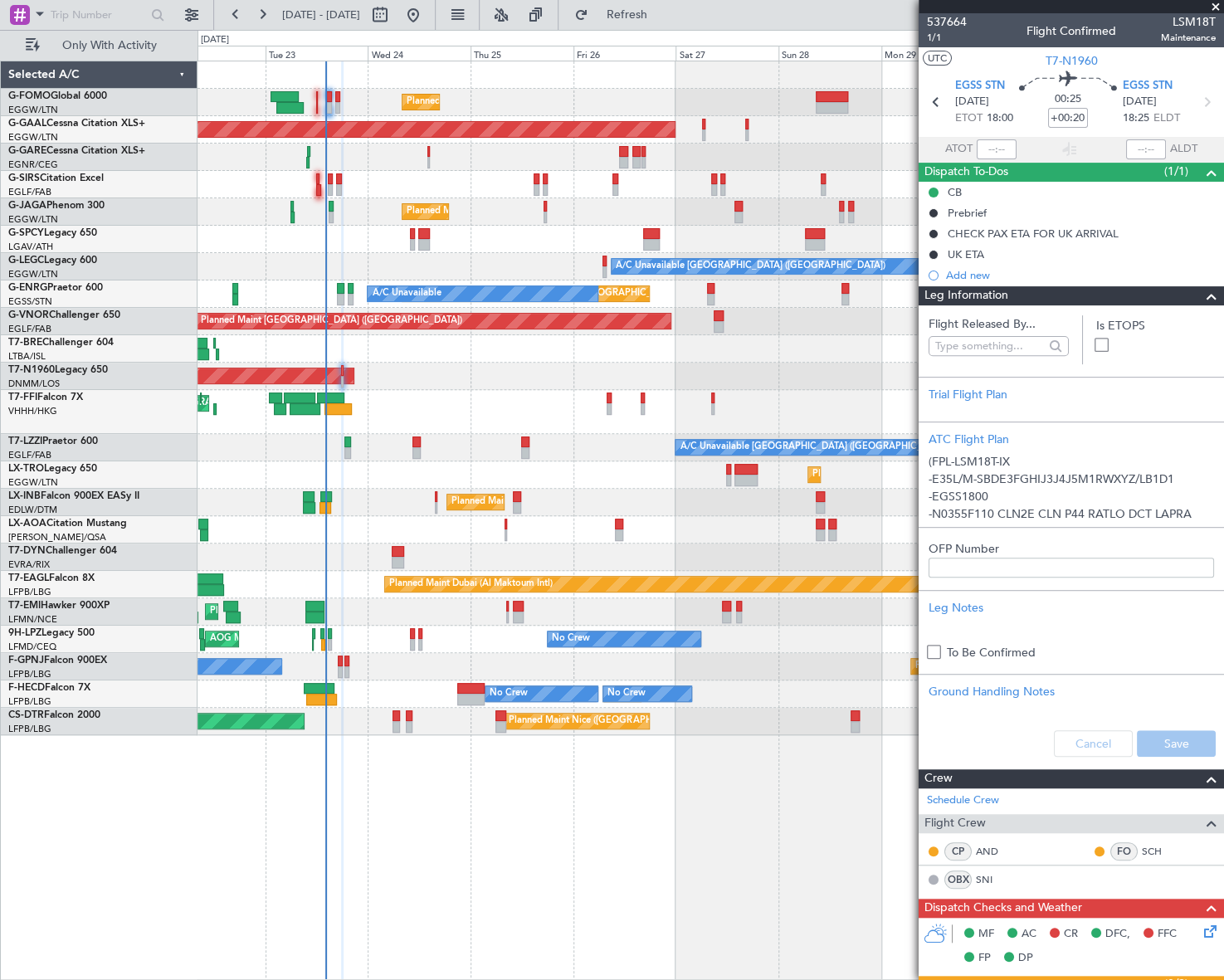
click at [1206, 293] on span at bounding box center [1212, 297] width 20 height 20
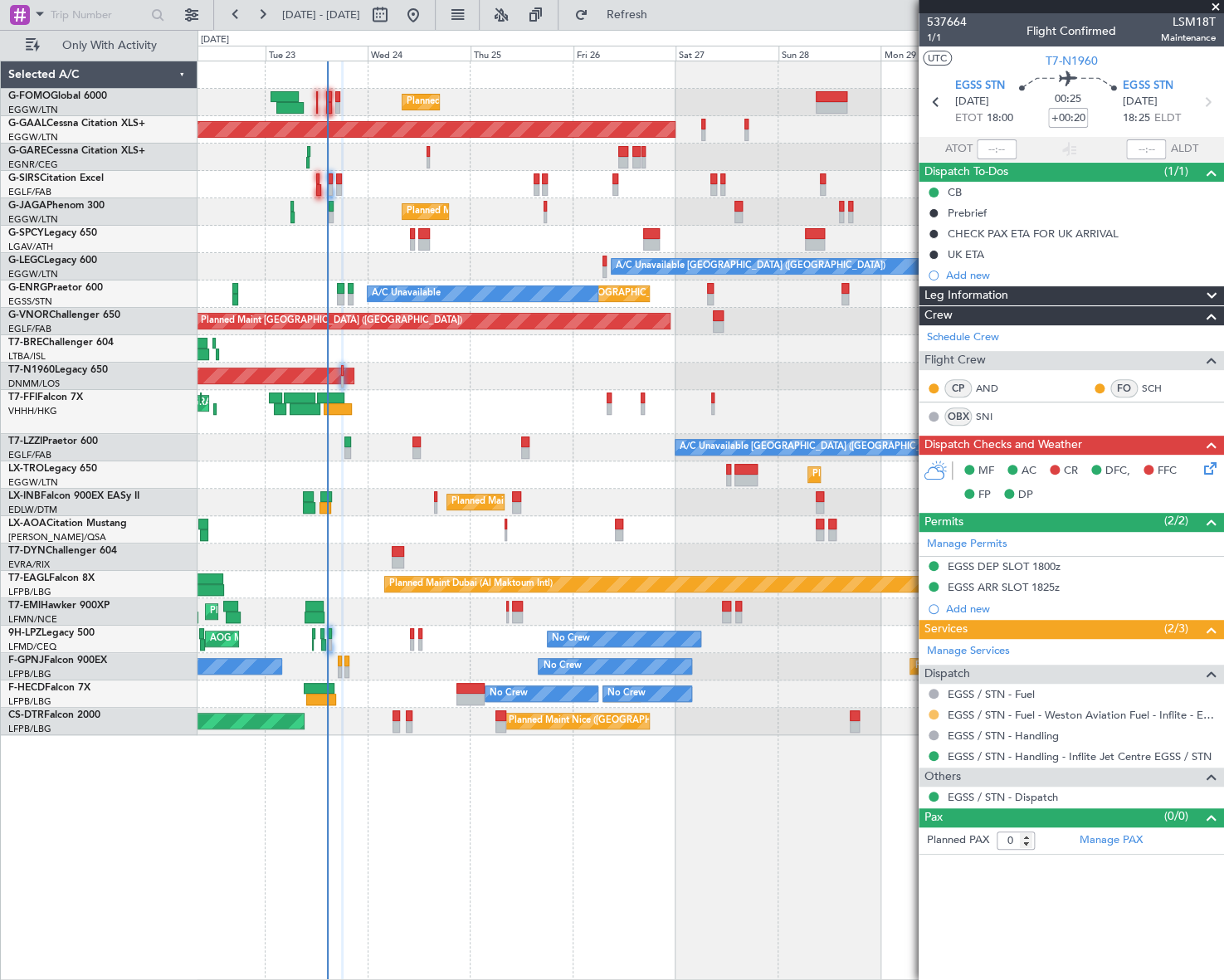
click at [932, 709] on button at bounding box center [933, 714] width 10 height 10
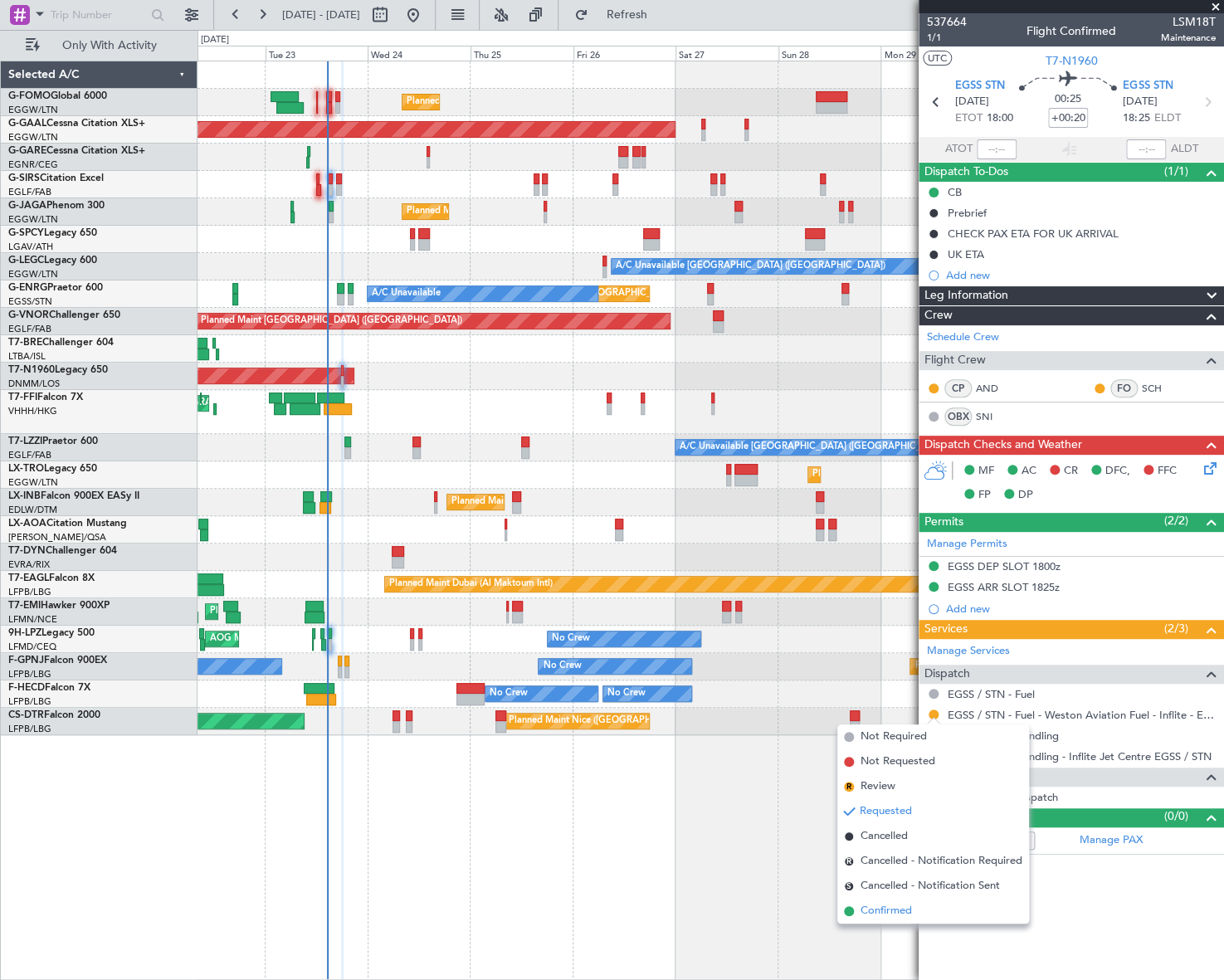
click at [898, 906] on span "Confirmed" at bounding box center [887, 911] width 52 height 17
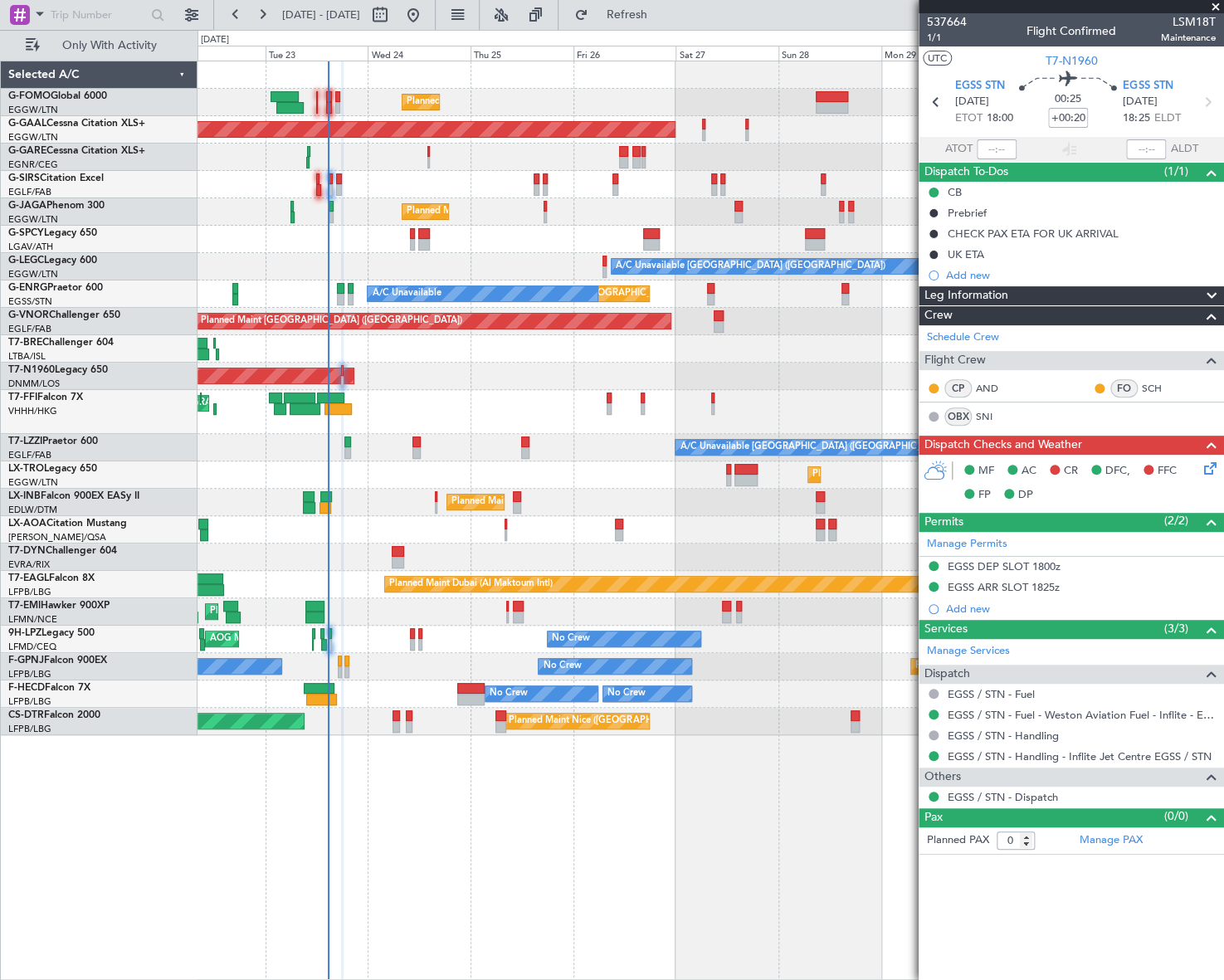
click at [714, 806] on div "Planned Maint London (Luton) Planned Maint Dusseldorf Owner Planned Maint Londo…" at bounding box center [711, 520] width 1027 height 919
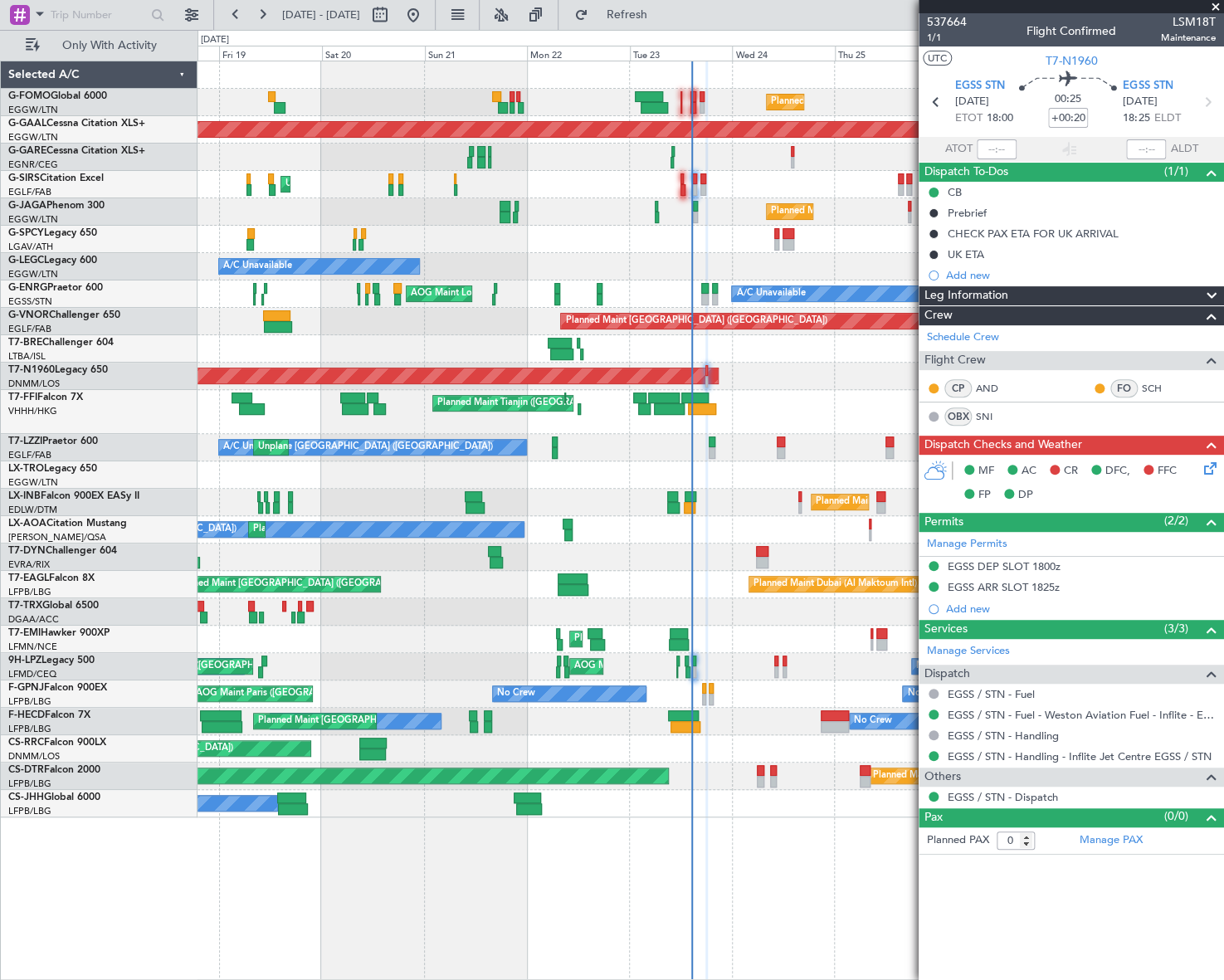
click at [974, 852] on fb-app "18 Sep 2025 - 28 Sep 2025 Refresh Quick Links Only With Activity Planned Maint …" at bounding box center [612, 496] width 1224 height 968
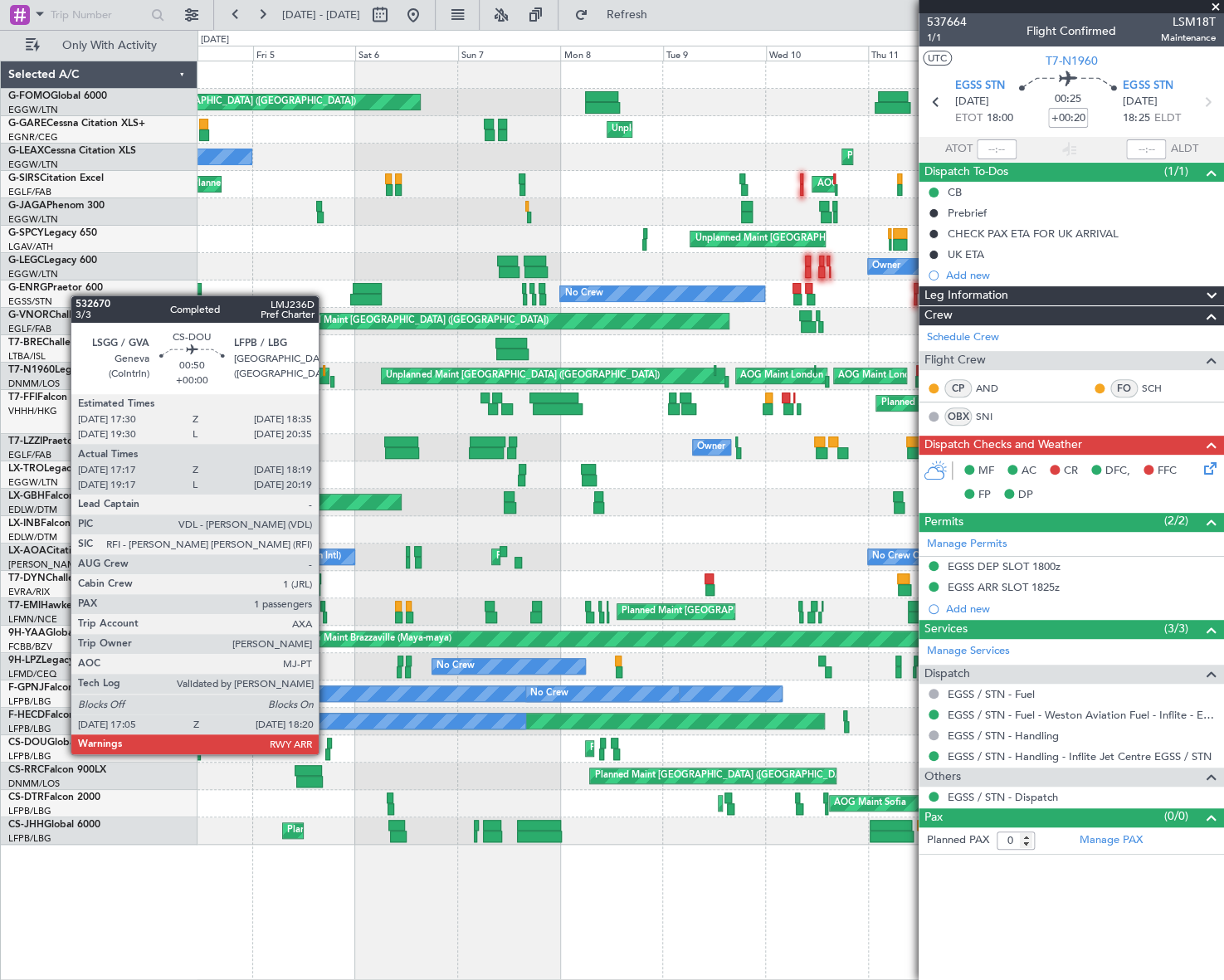
click at [326, 752] on div at bounding box center [327, 754] width 6 height 12
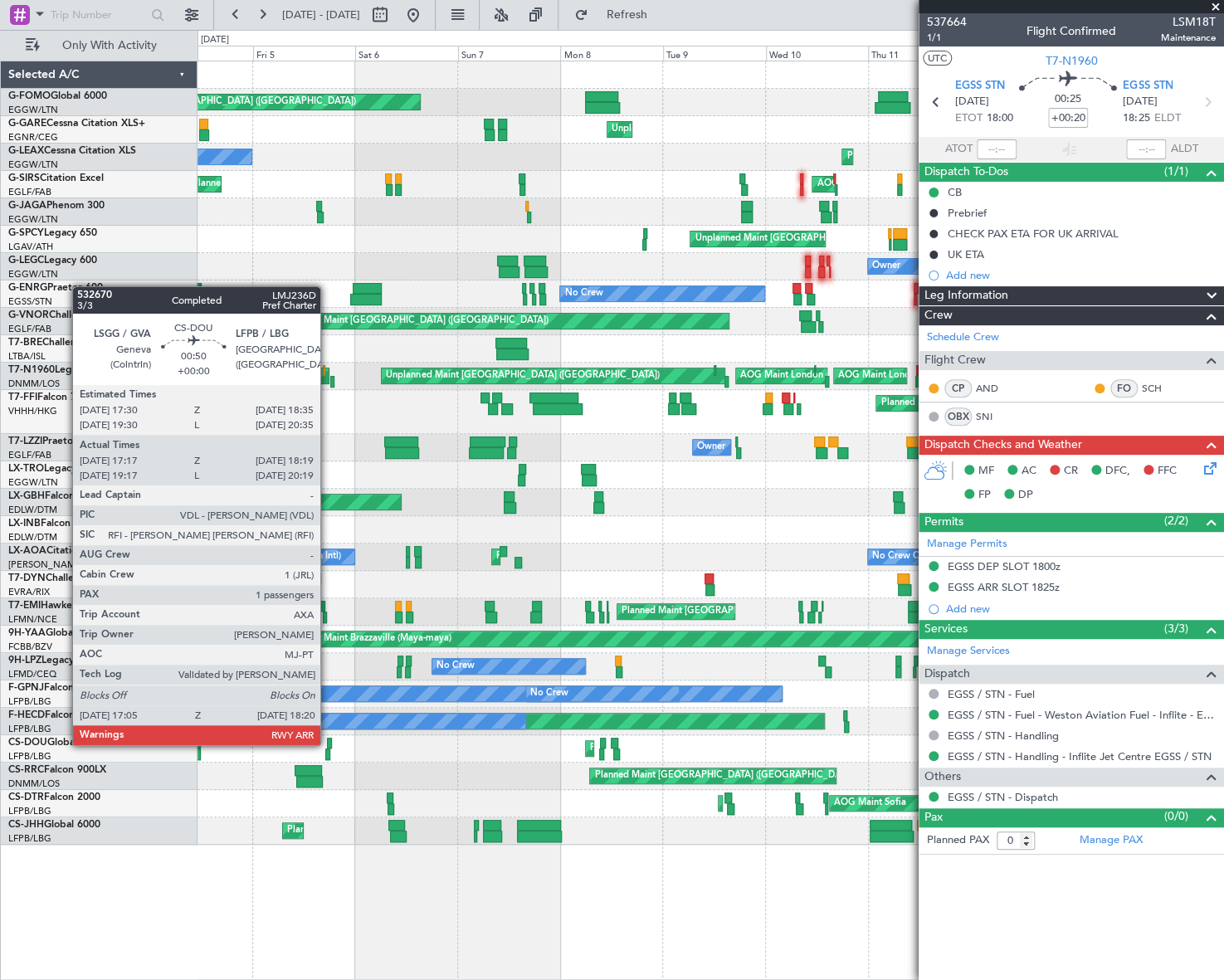
click at [327, 743] on div at bounding box center [329, 743] width 5 height 12
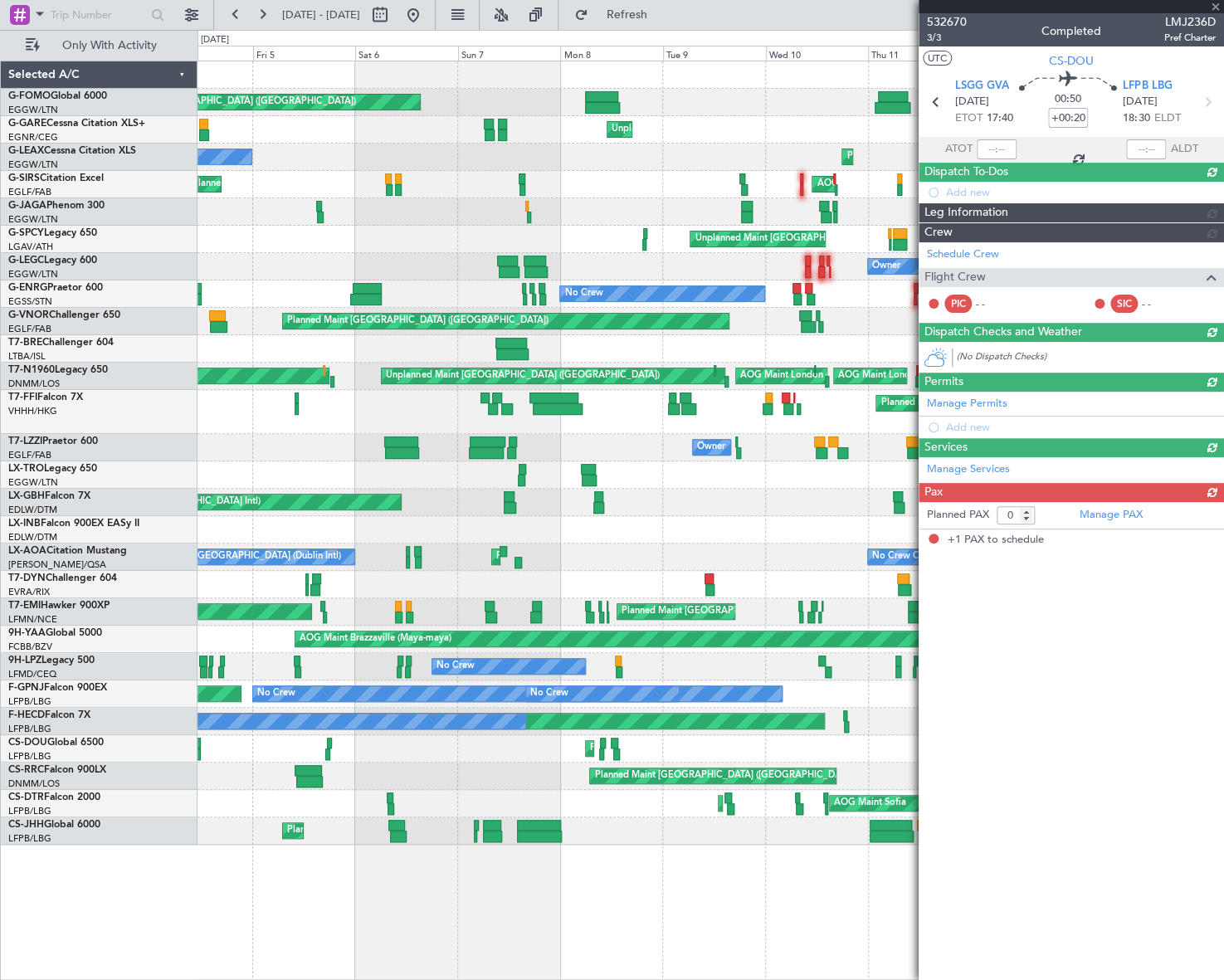
type input "17:27"
type input "18:14"
type input "1"
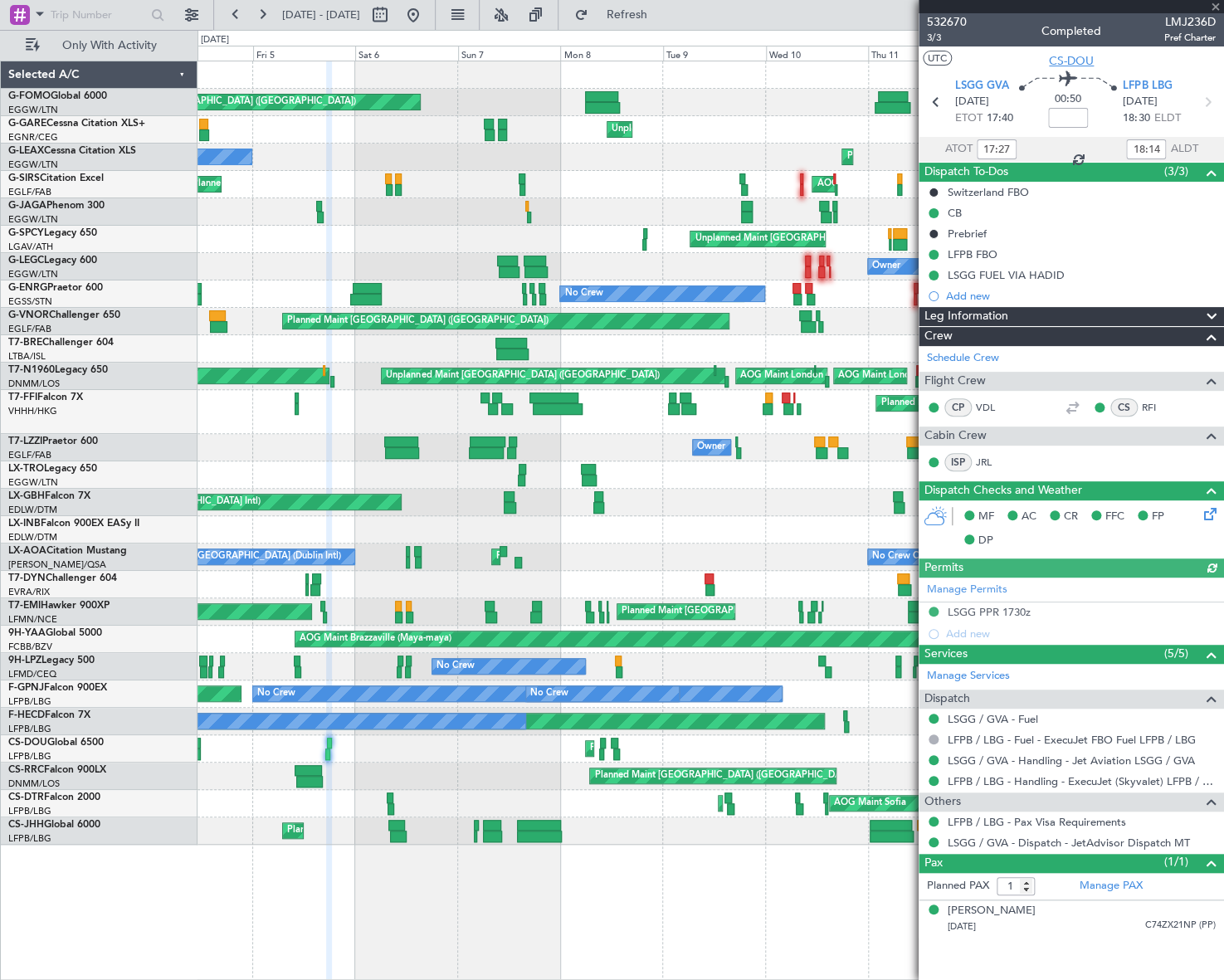
click at [1074, 63] on span "CS-DOU" at bounding box center [1072, 61] width 45 height 18
click at [19, 564] on div "Planned Maint London (Luton) Planned Maint London (Luton) Unplanned Maint Chest…" at bounding box center [612, 505] width 1224 height 950
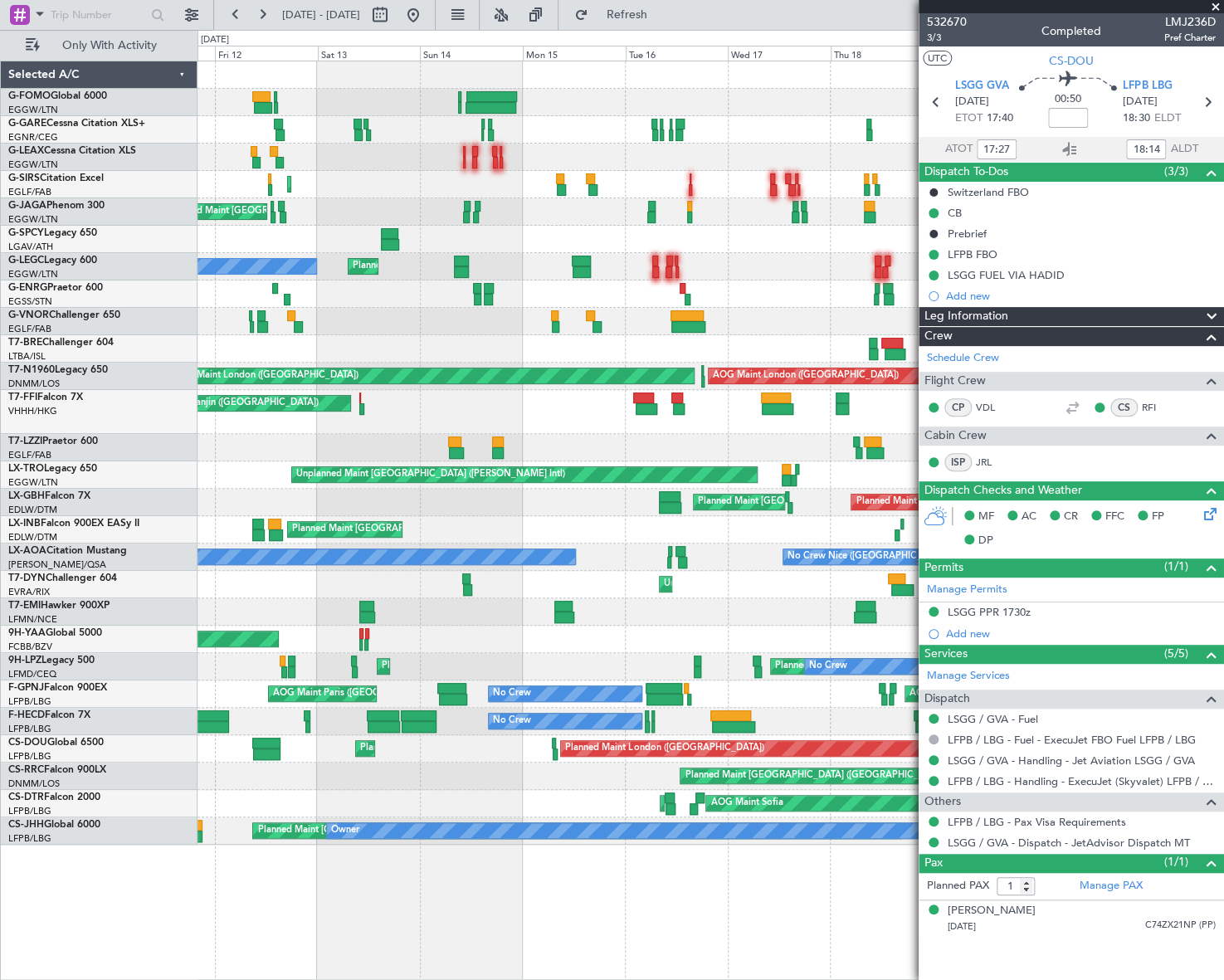
click at [0, 572] on html "04 Sep 2025 - 14 Sep 2025 Refresh Quick Links Only With Activity Planned Maint …" at bounding box center [612, 490] width 1224 height 980
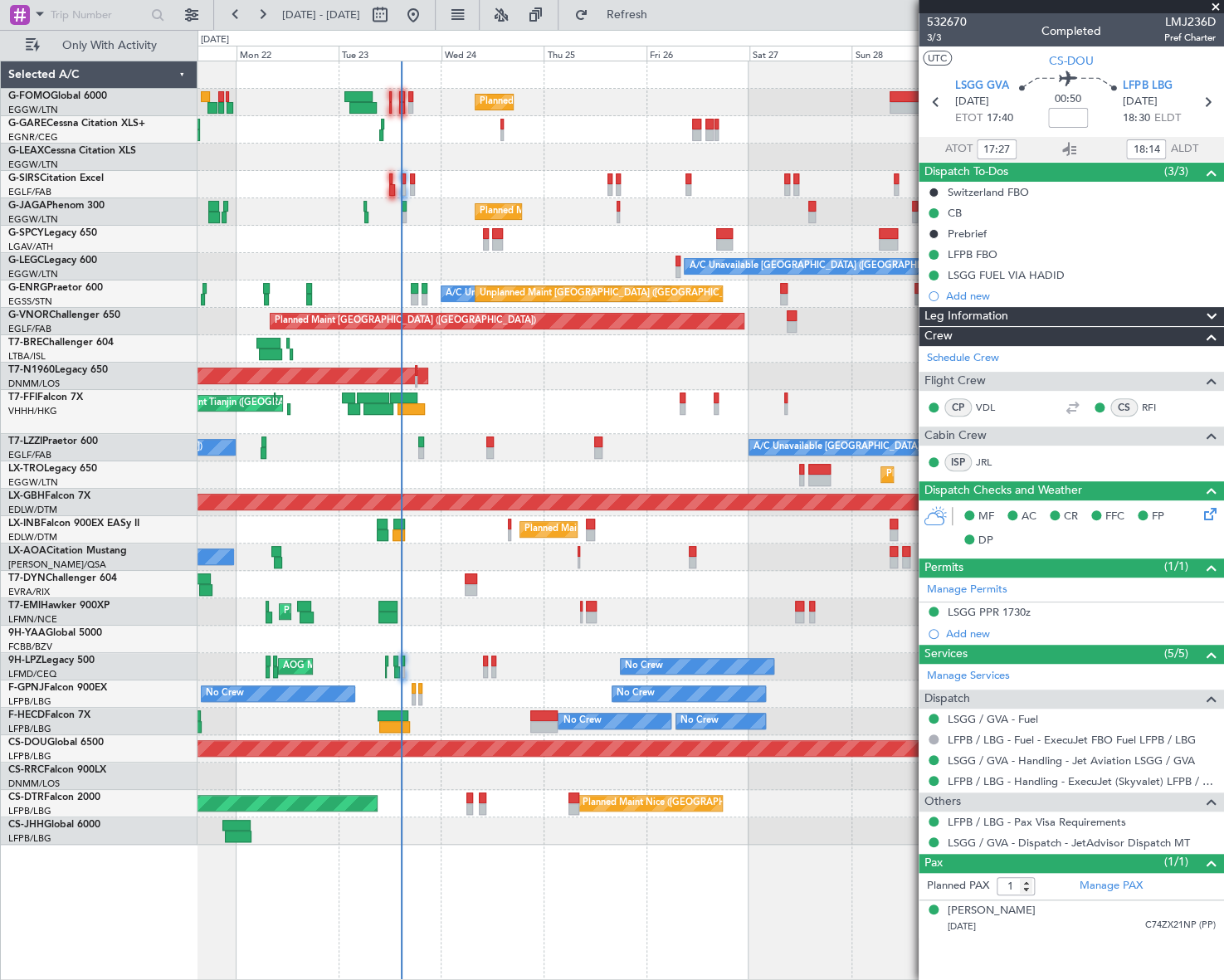
click at [143, 547] on div "Planned Maint London (Luton) Unplanned Maint London (Luton) Planned Maint Londo…" at bounding box center [612, 505] width 1224 height 950
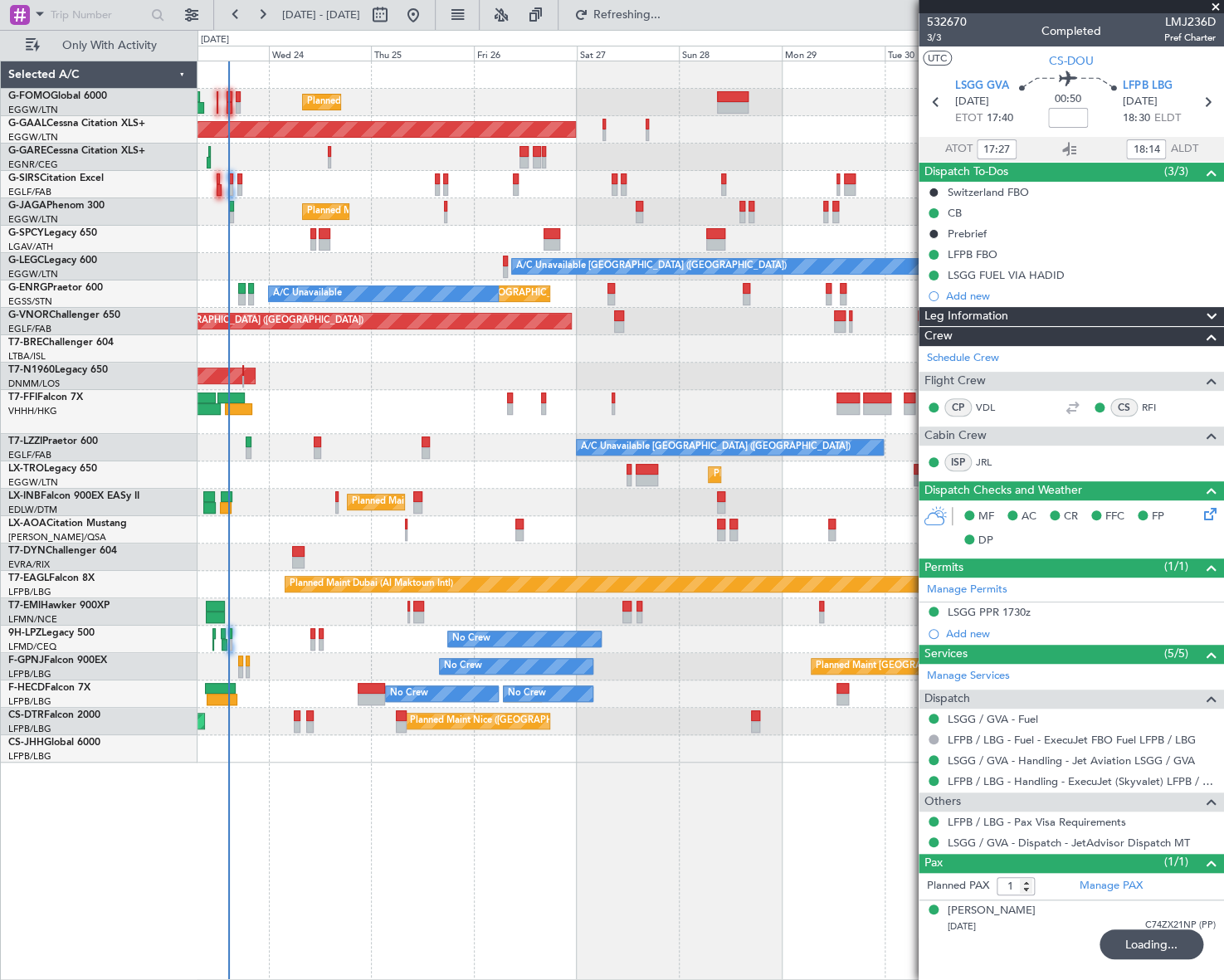
click at [562, 387] on div "AOG Maint London ([GEOGRAPHIC_DATA])" at bounding box center [710, 376] width 1026 height 28
click at [620, 392] on div "Planned Maint London (Luton) Planned Maint Dusseldorf Planned Maint London (Lut…" at bounding box center [710, 412] width 1025 height 701
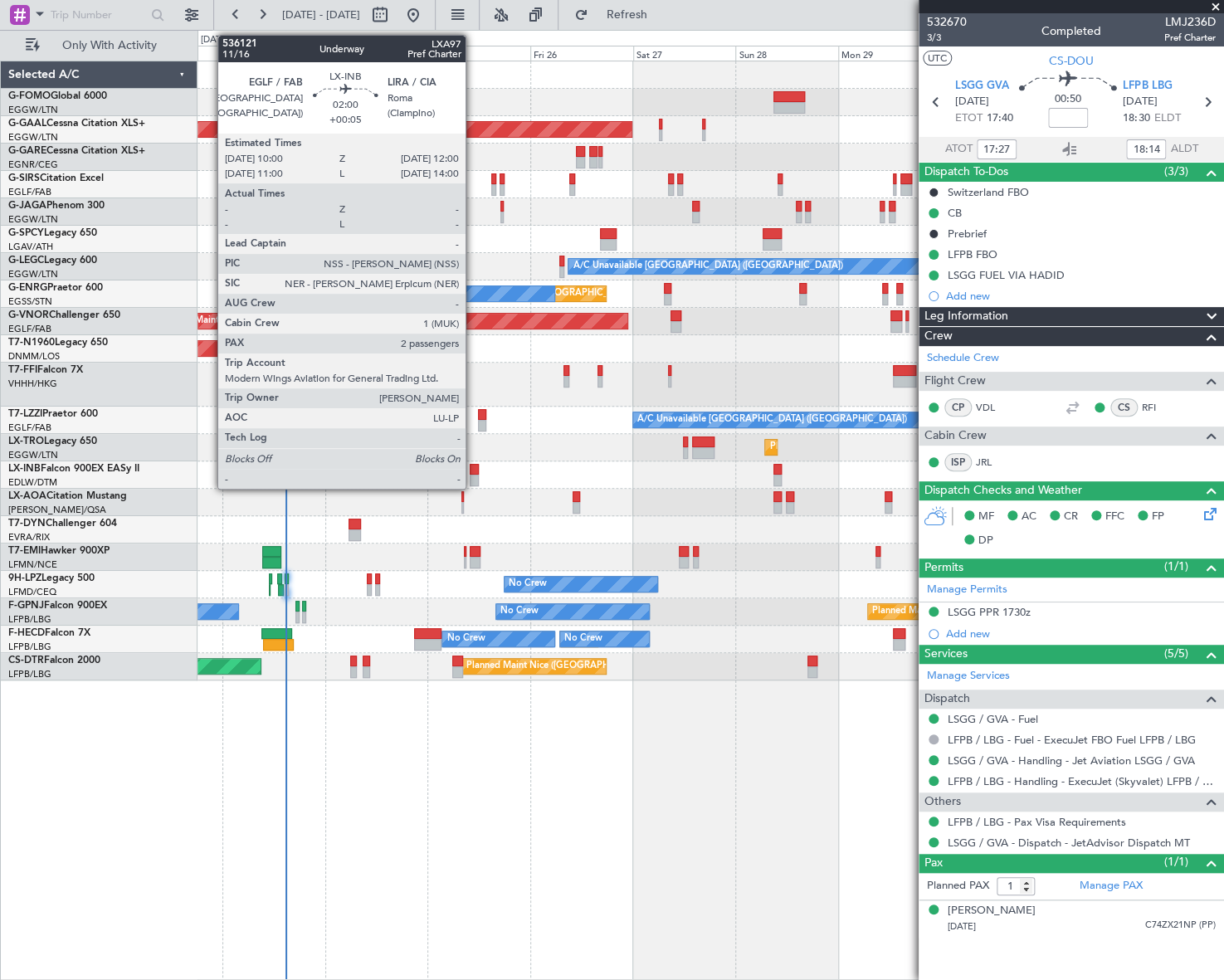
click at [473, 468] on div at bounding box center [474, 470] width 9 height 12
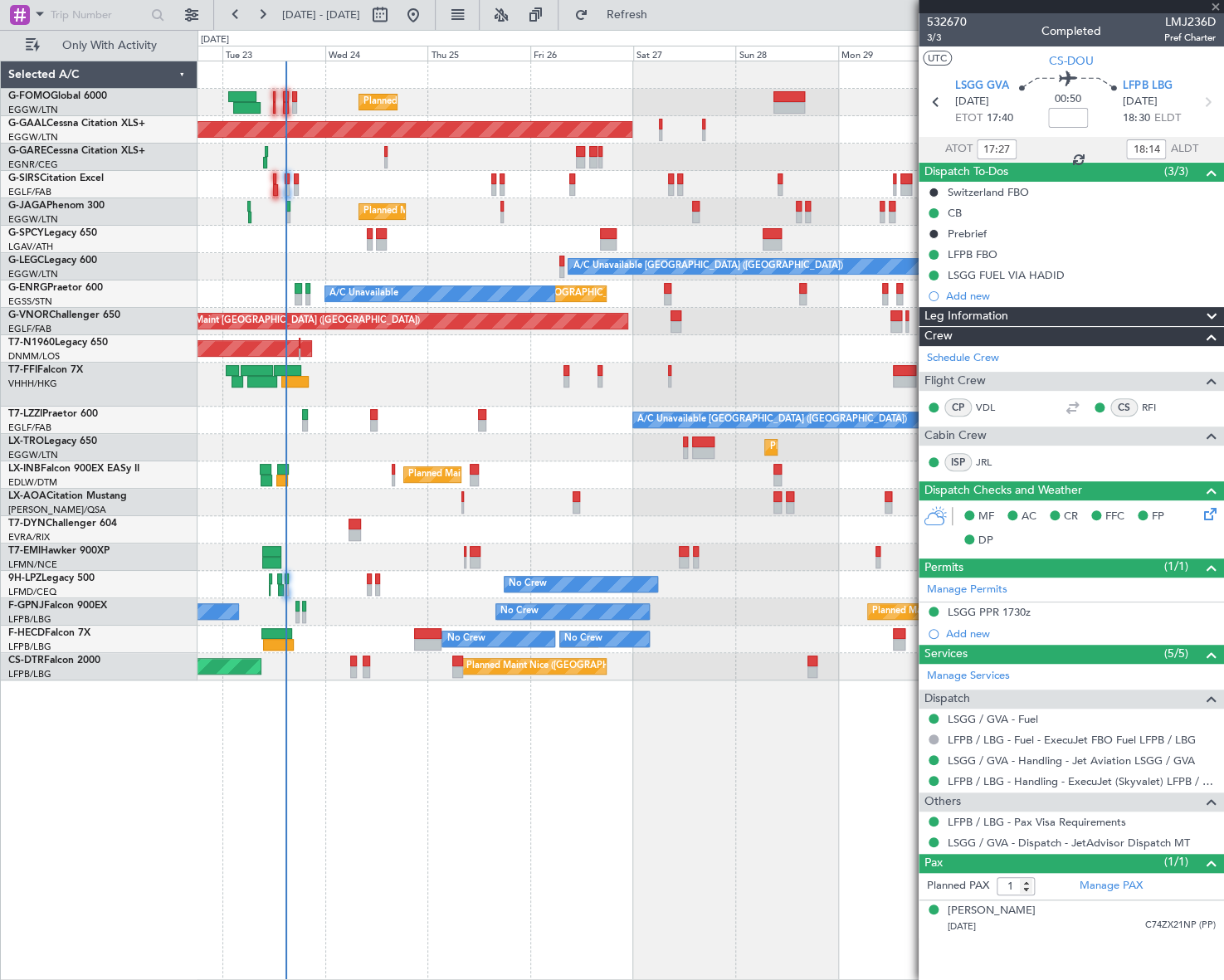
type input "+00:05"
type input "2"
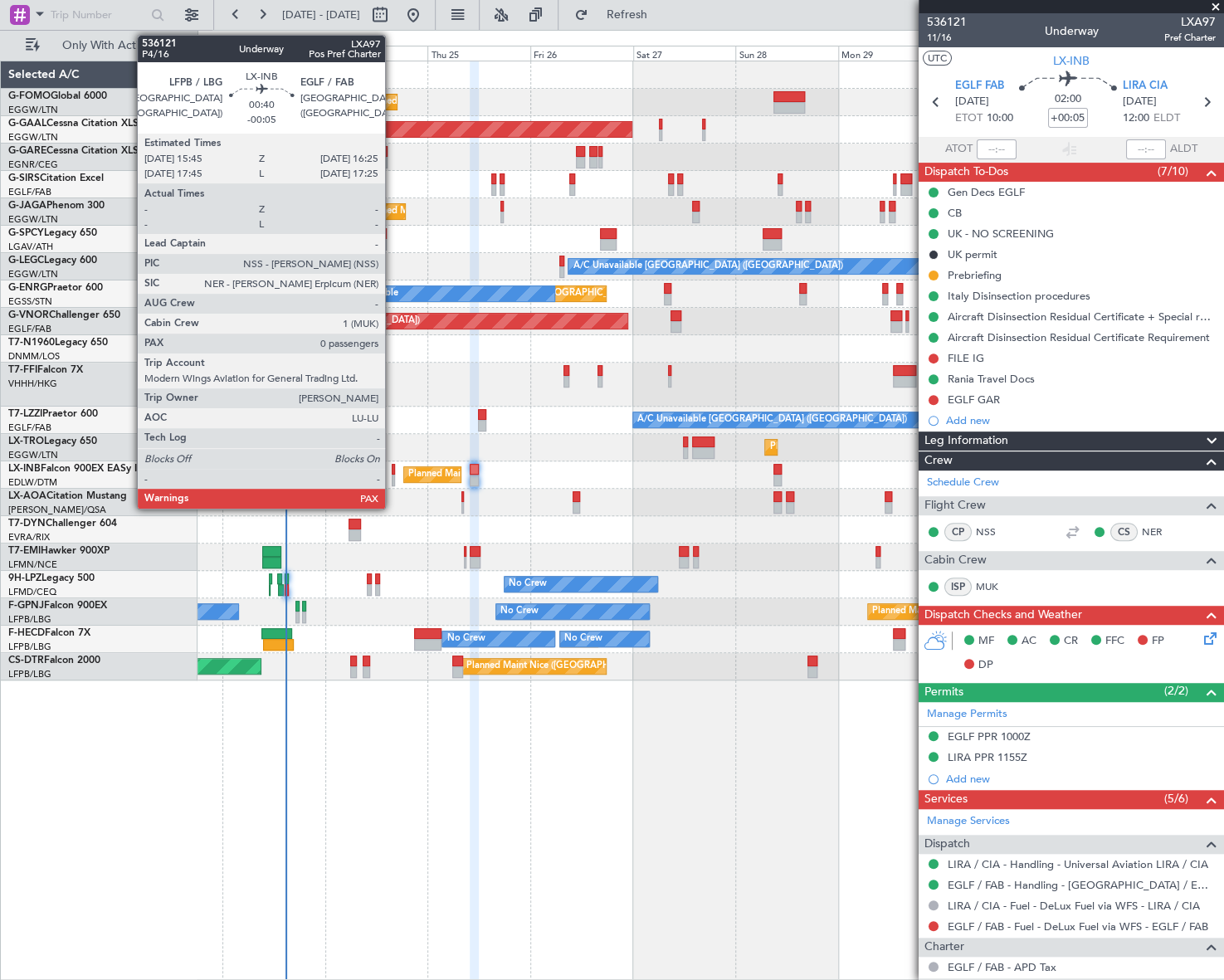
click at [392, 479] on div at bounding box center [393, 481] width 3 height 12
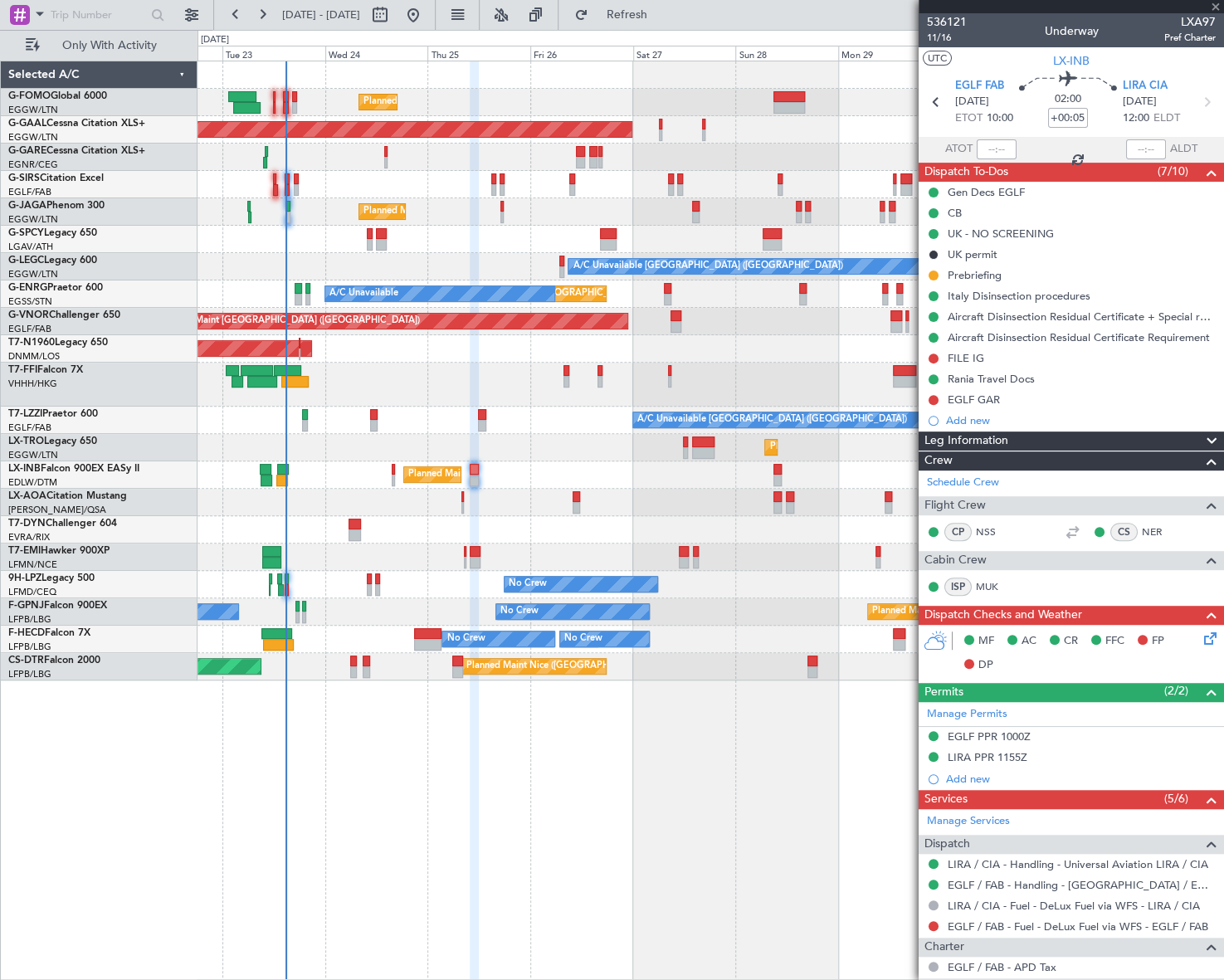
type input "-00:05"
type input "0"
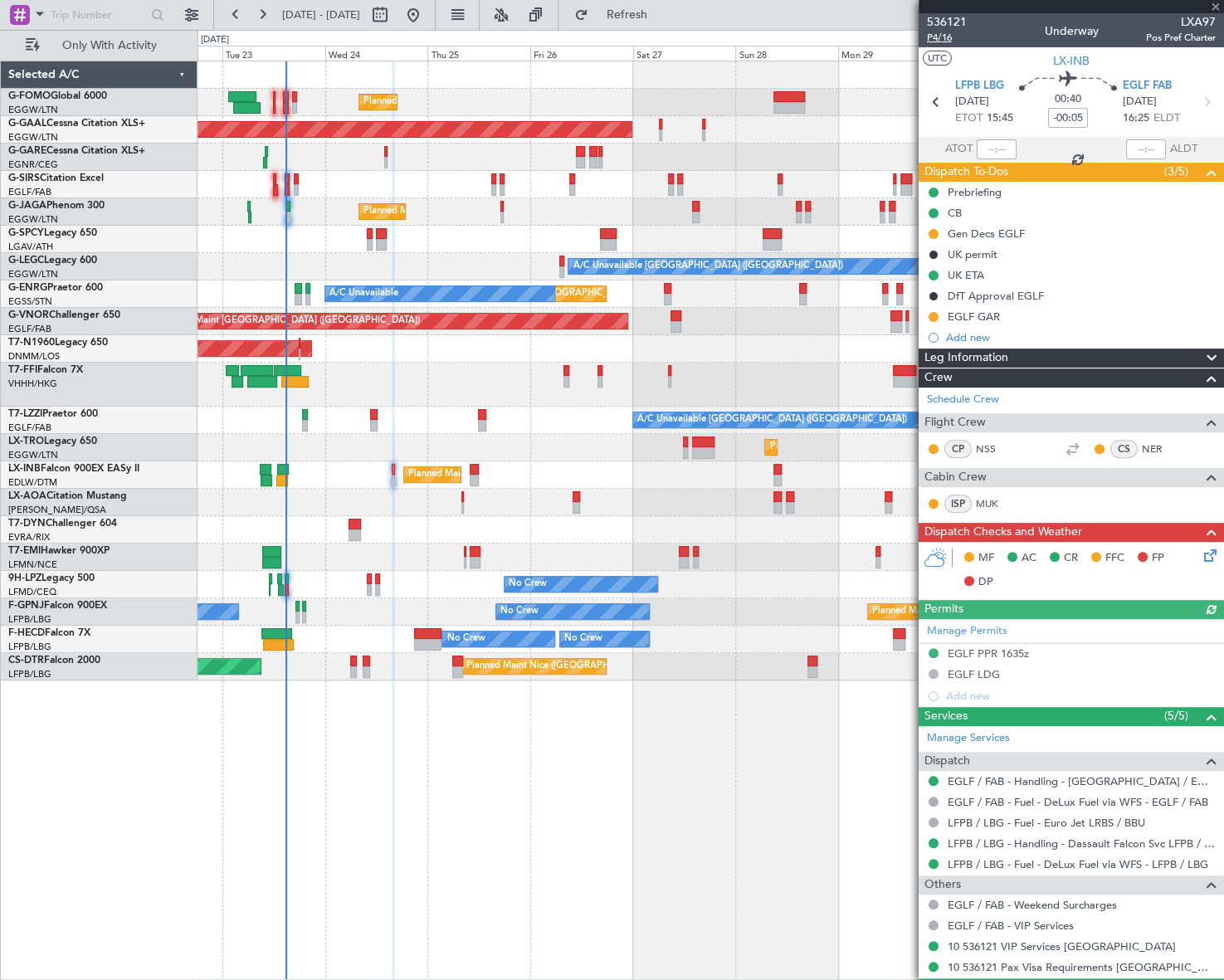
click at [949, 40] on span "P4/16" at bounding box center [947, 38] width 40 height 14
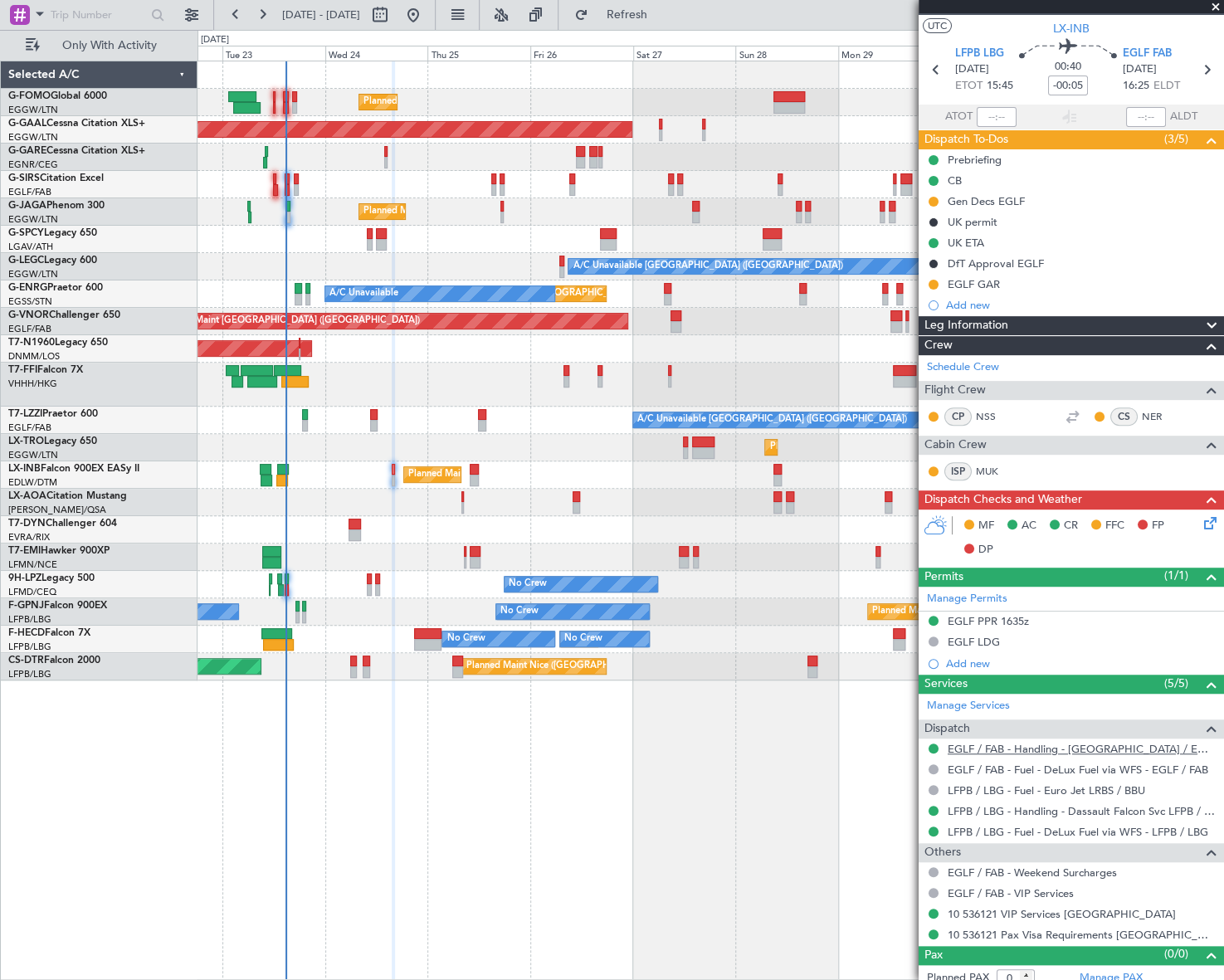
scroll to position [42, 0]
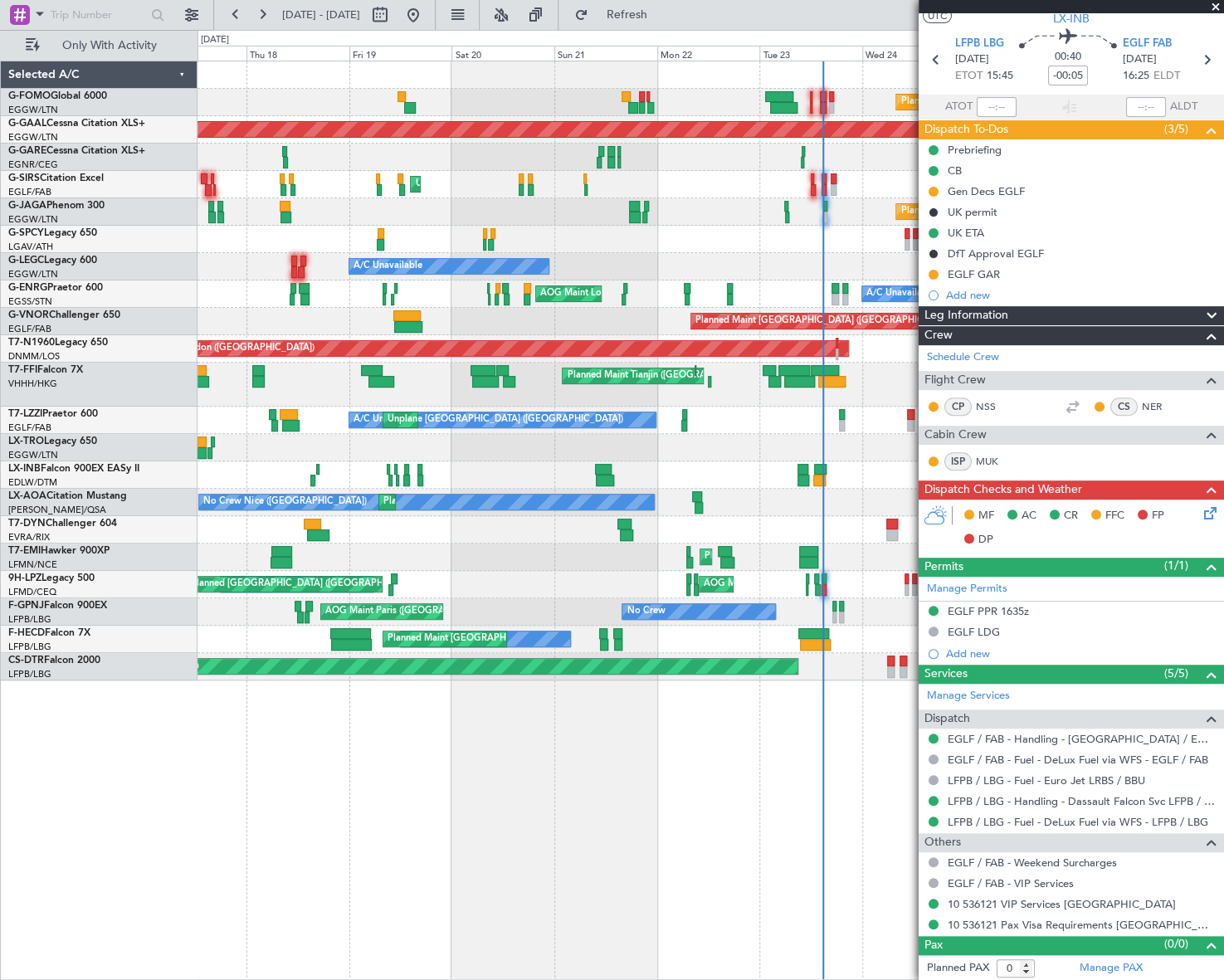
click at [902, 490] on div "Planned Maint London (Luton) Planned Maint Dusseldorf Unplanned Maint London (L…" at bounding box center [710, 371] width 1026 height 619
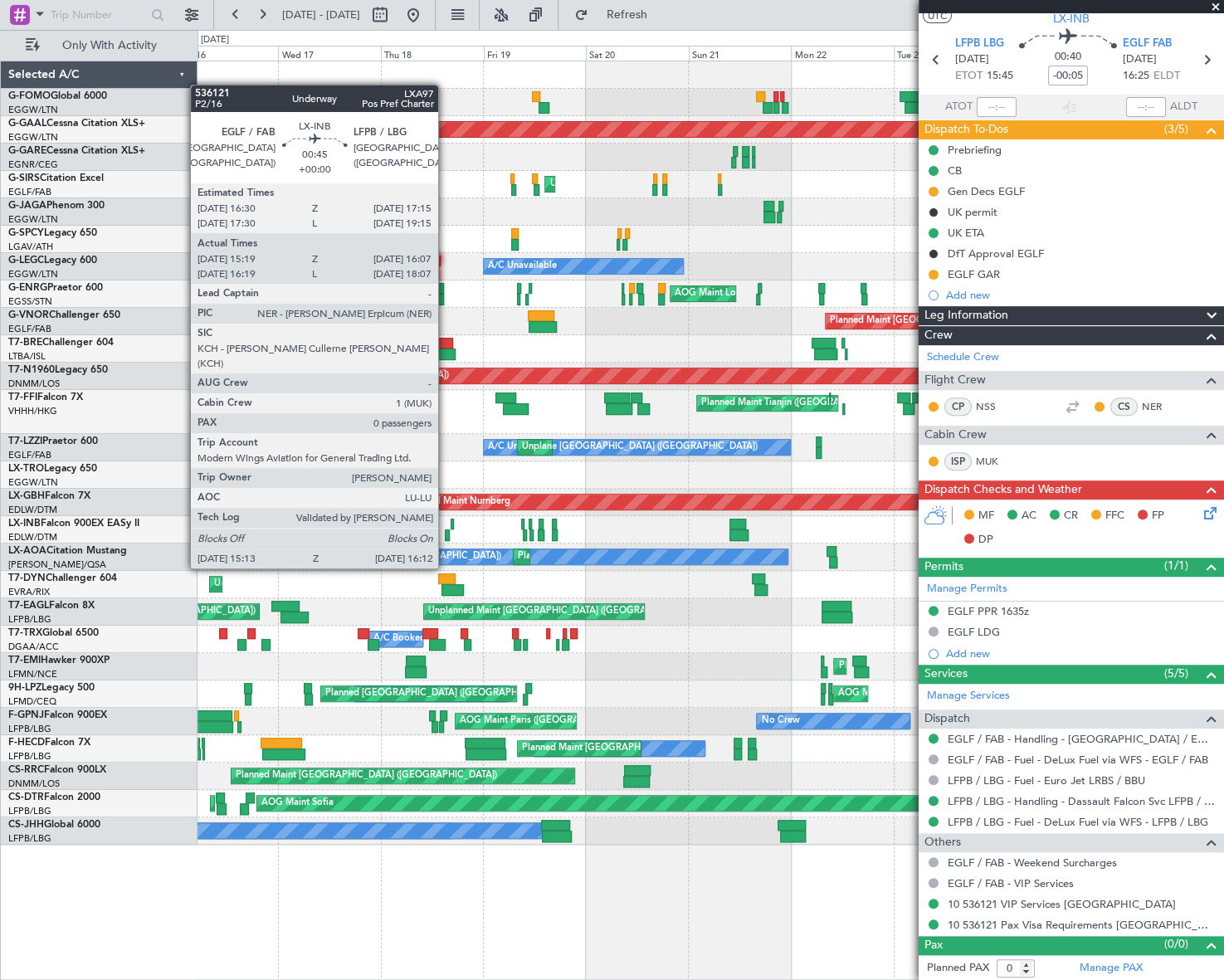
click at [446, 537] on div at bounding box center [447, 535] width 5 height 12
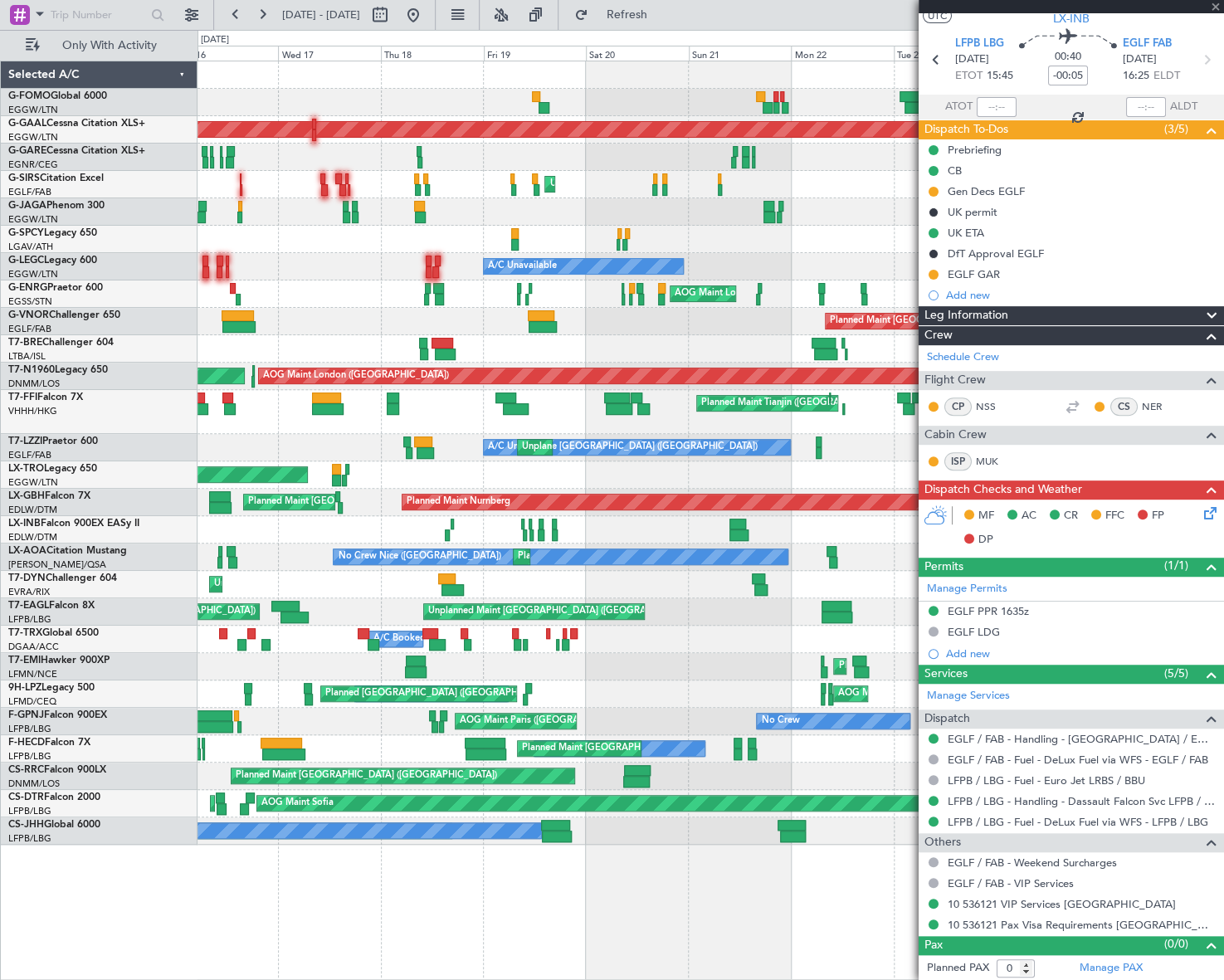
type input "15:19"
type input "16:07"
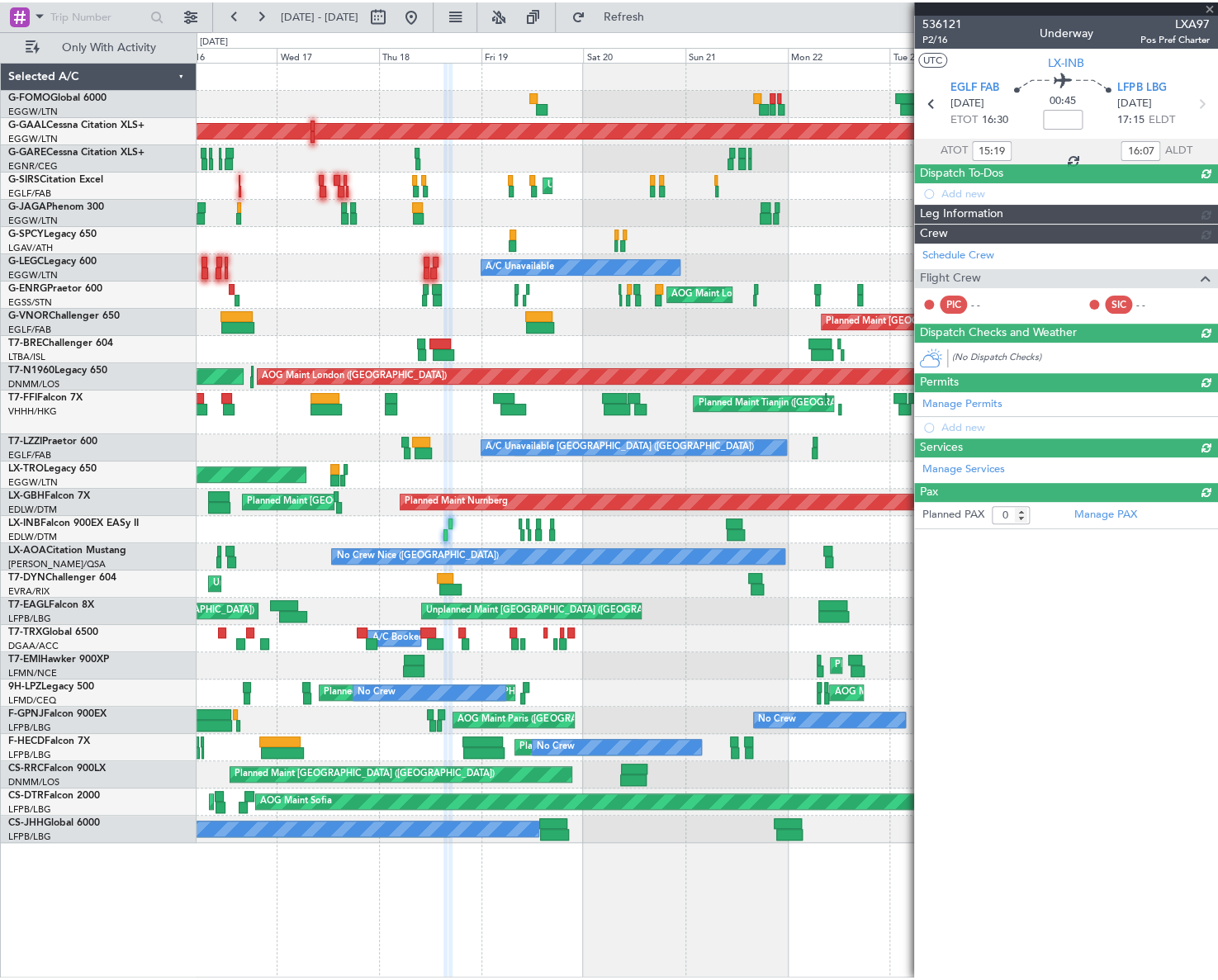
scroll to position [0, 0]
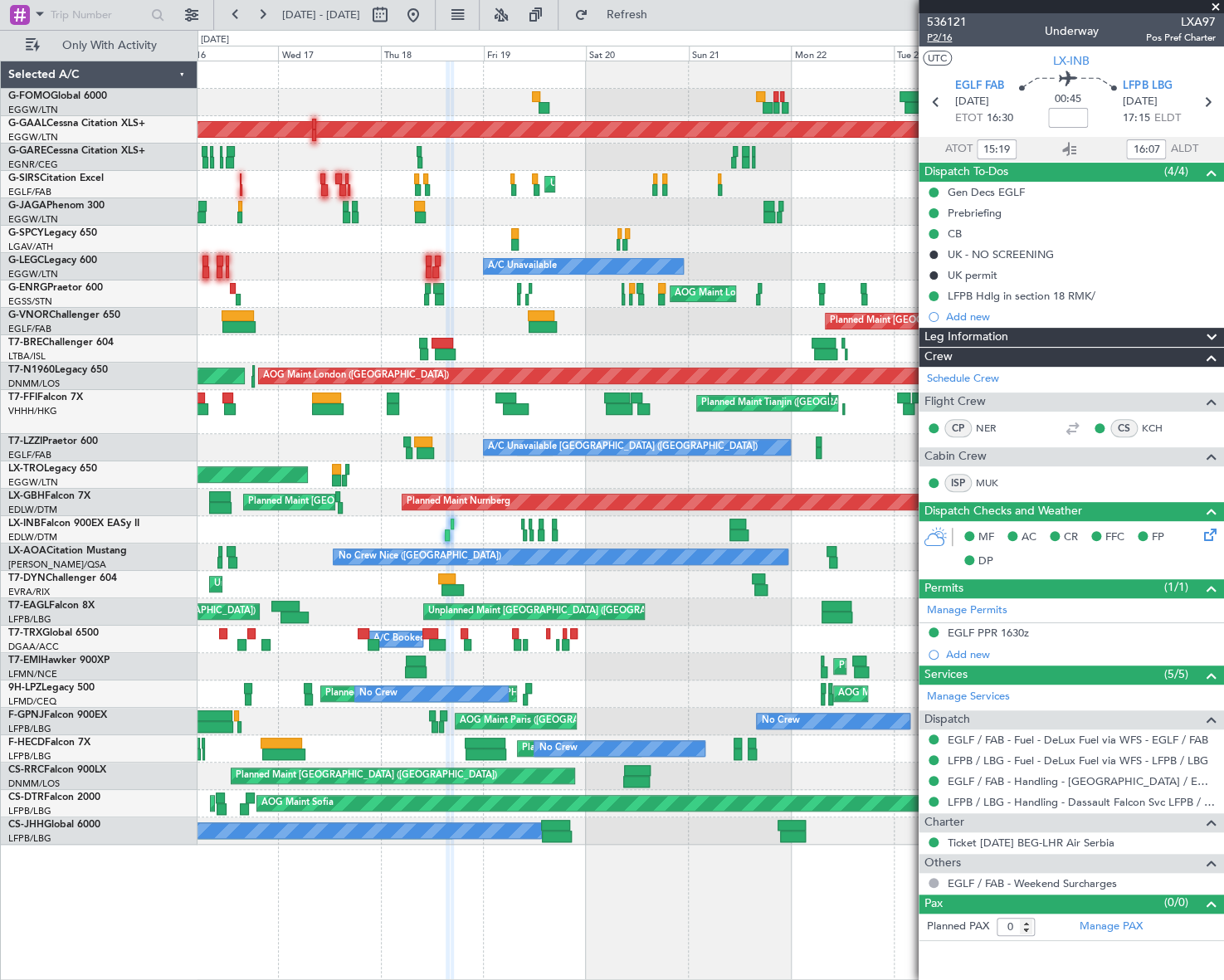
click at [932, 38] on span "P2/16" at bounding box center [947, 38] width 40 height 14
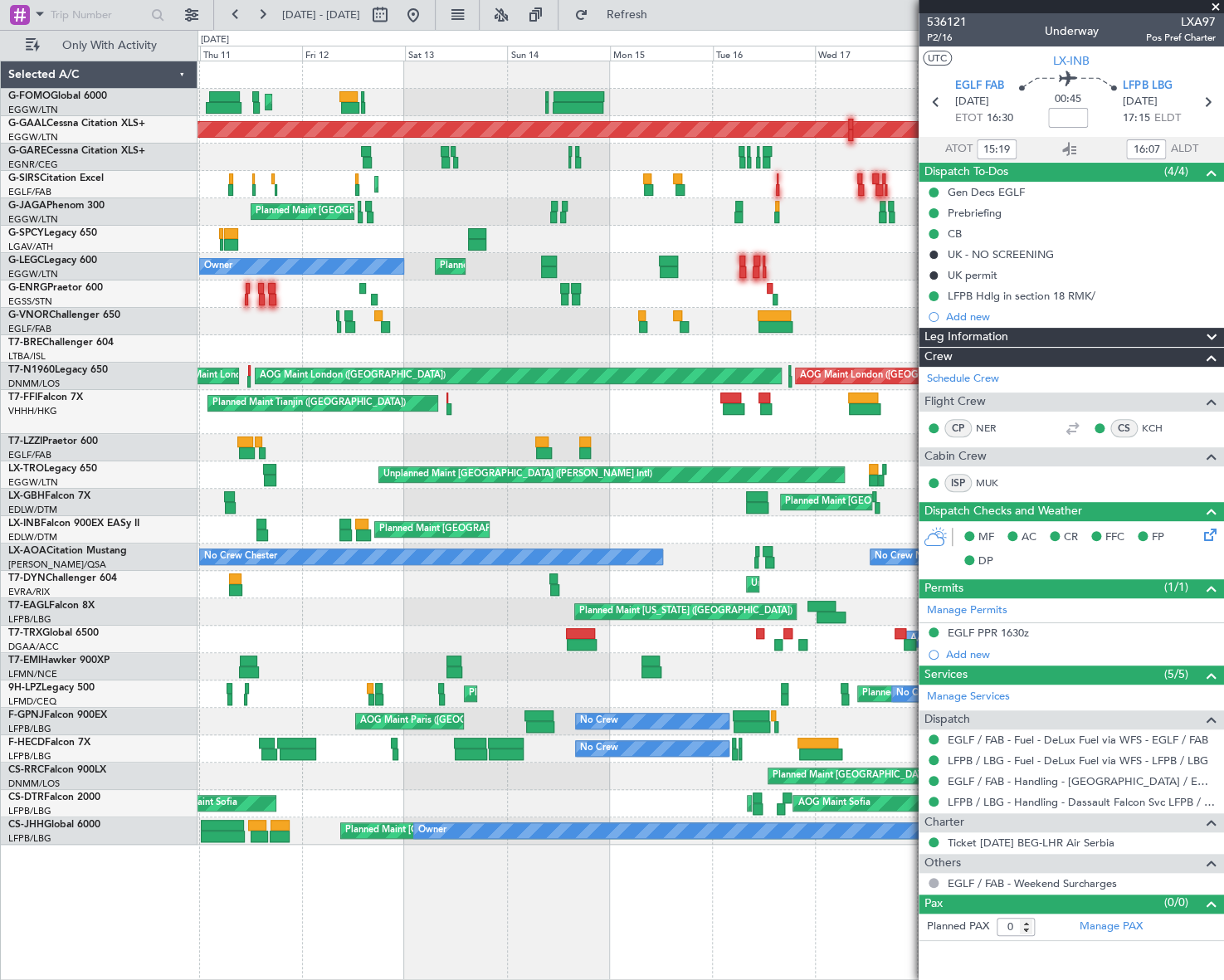
click at [784, 548] on div "Planned Maint London (Luton) Planned Maint Dusseldorf Unplanned Maint Chester U…" at bounding box center [710, 453] width 1025 height 783
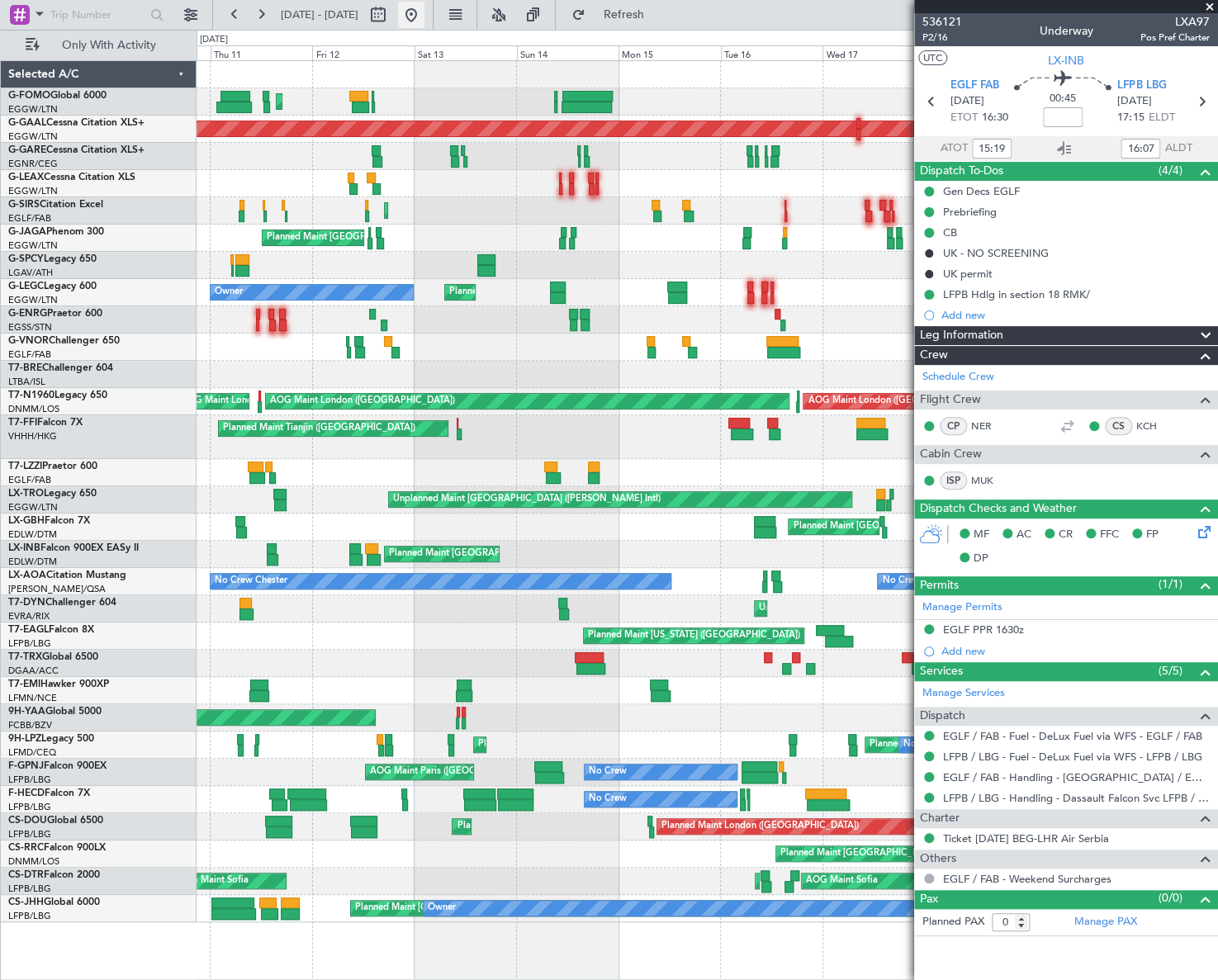
click at [425, 20] on button at bounding box center [411, 15] width 27 height 27
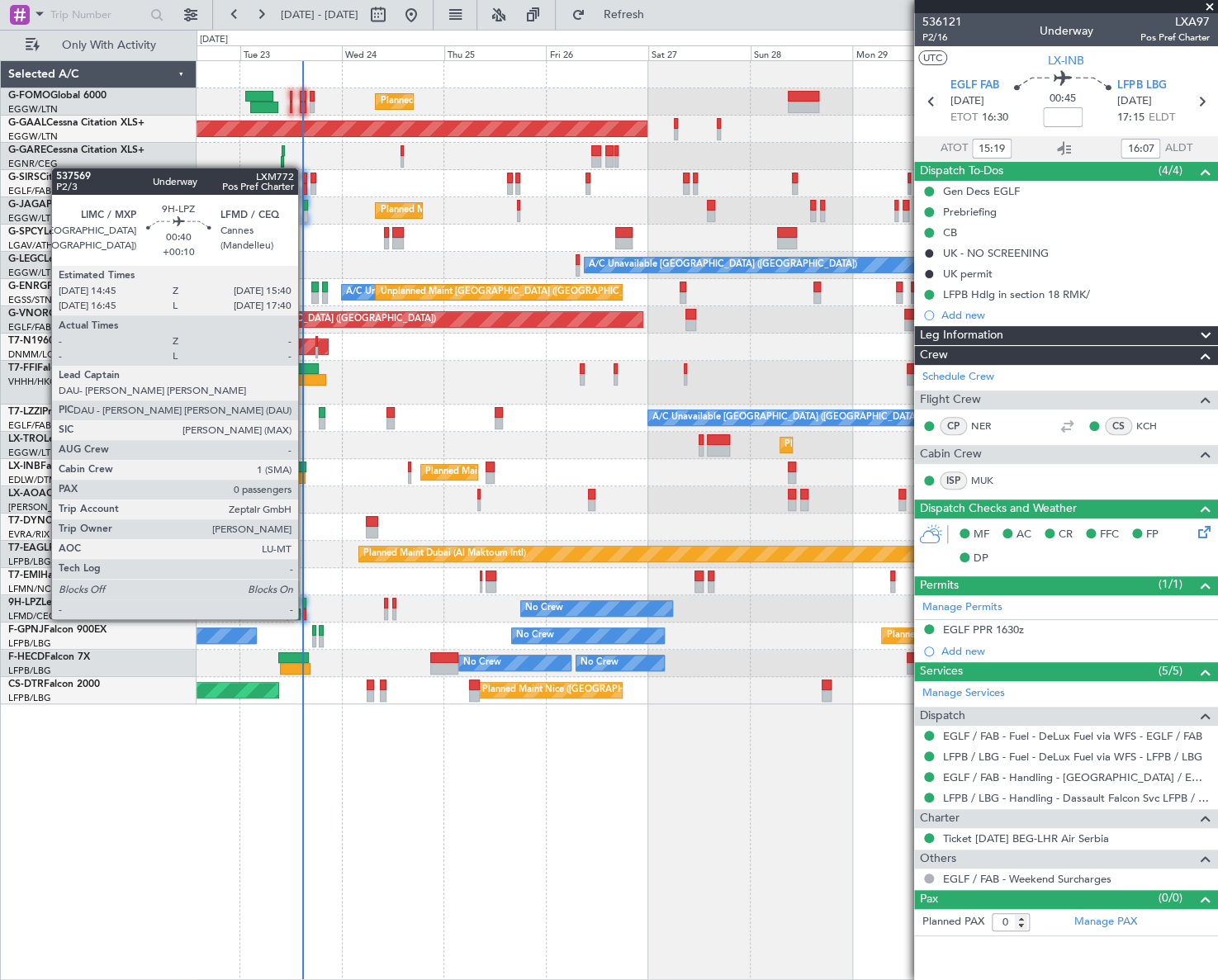
click at [305, 603] on div at bounding box center [303, 604] width 4 height 12
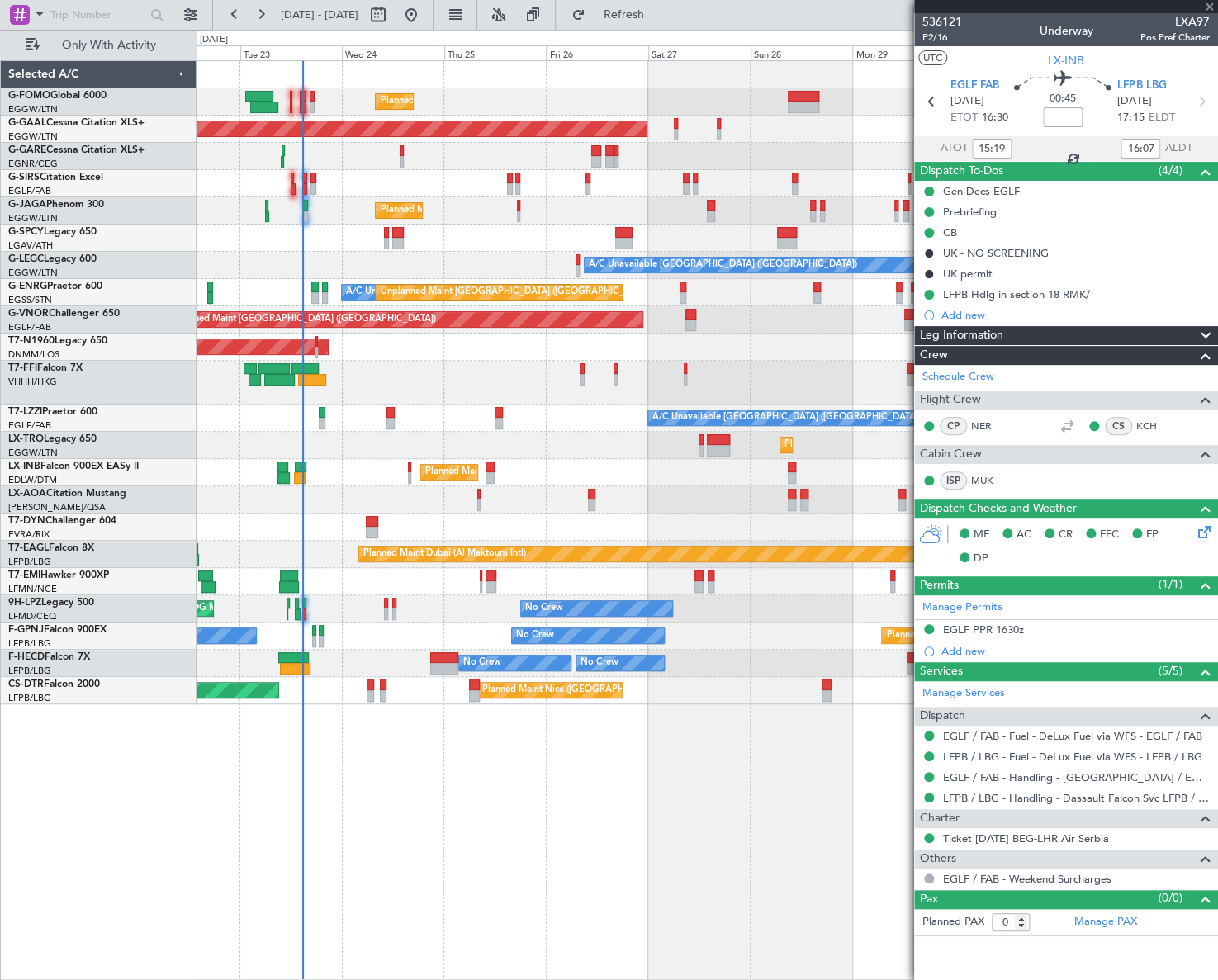
type input "+00:10"
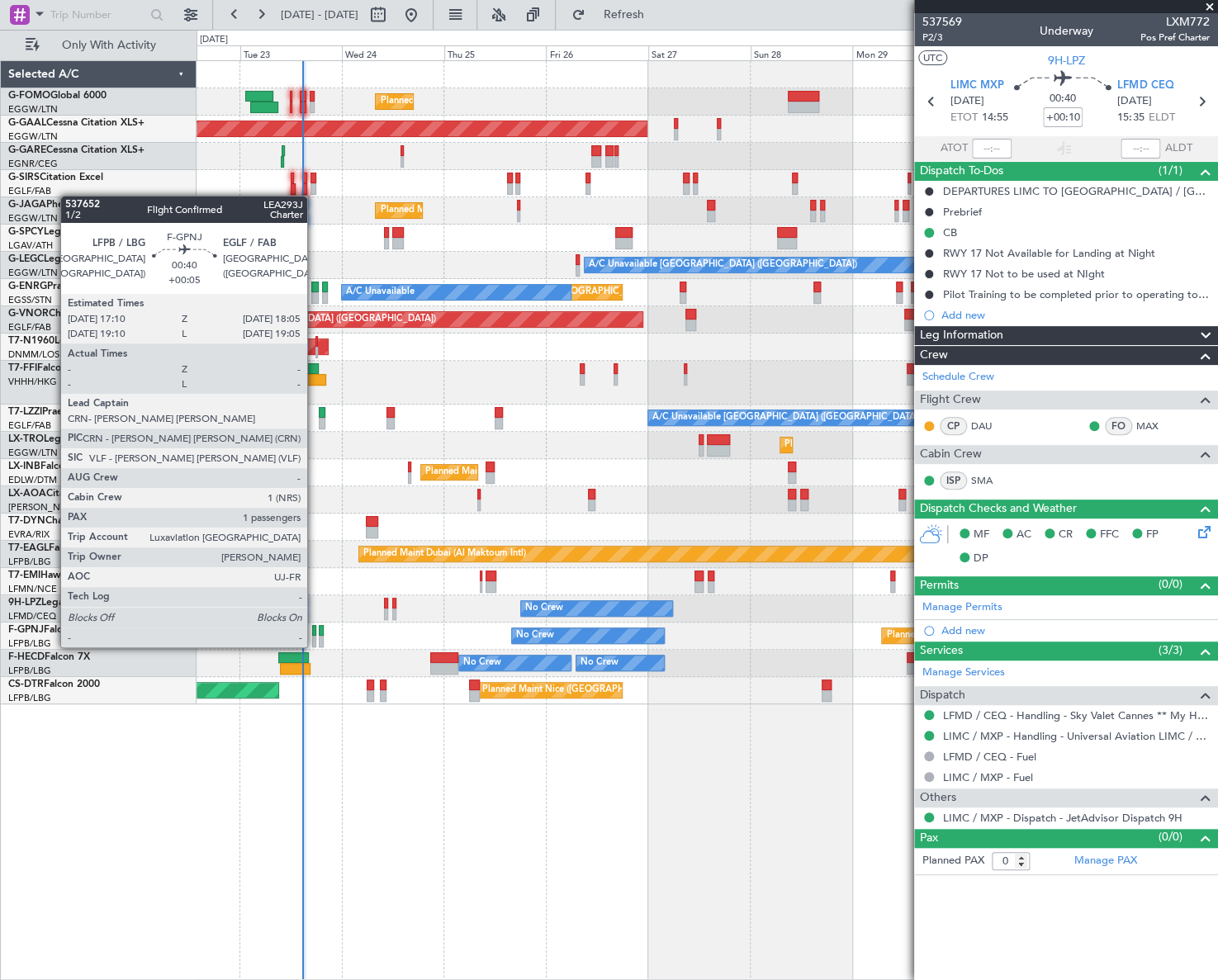
click at [314, 631] on div at bounding box center [313, 631] width 4 height 12
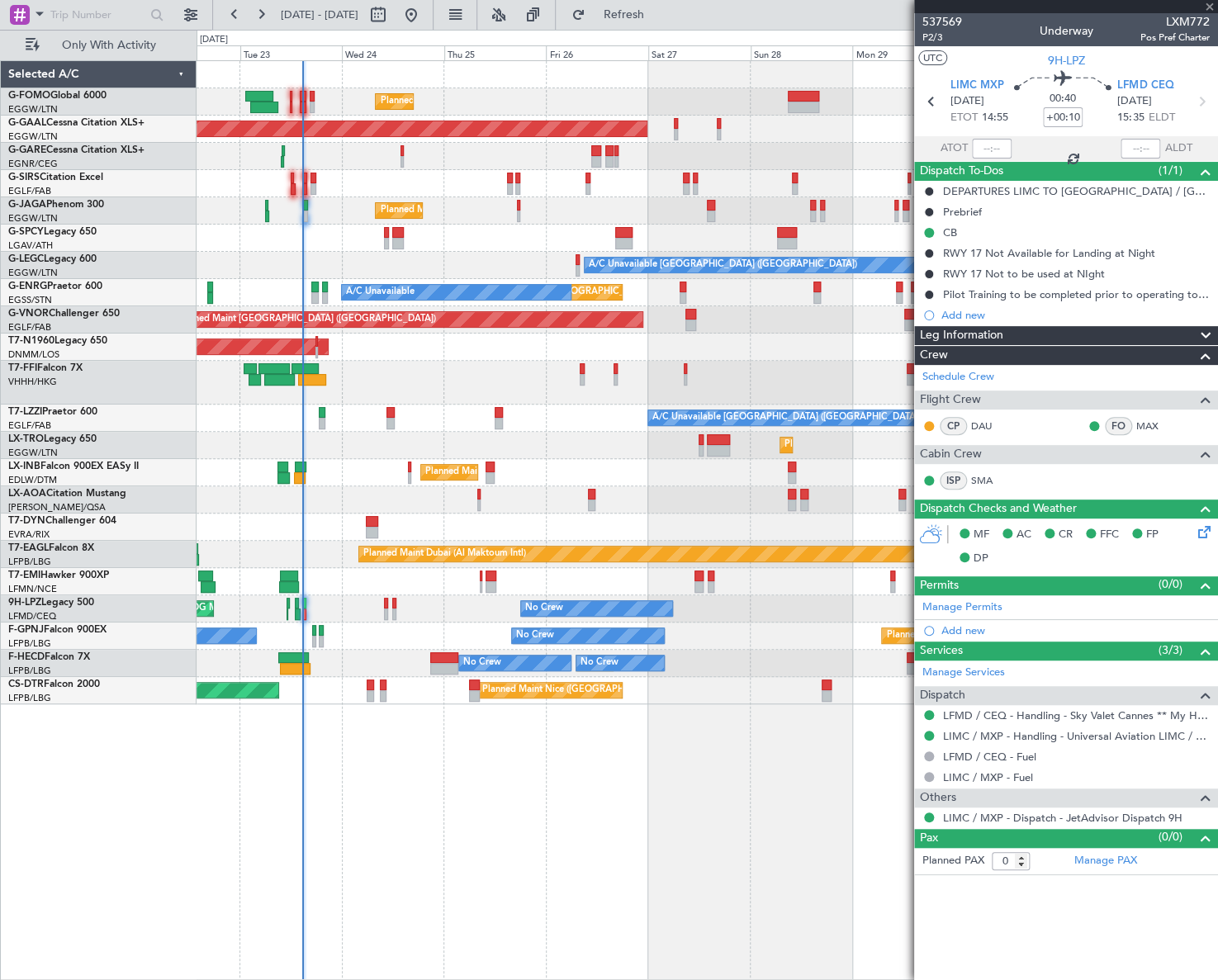
type input "+00:05"
type input "1"
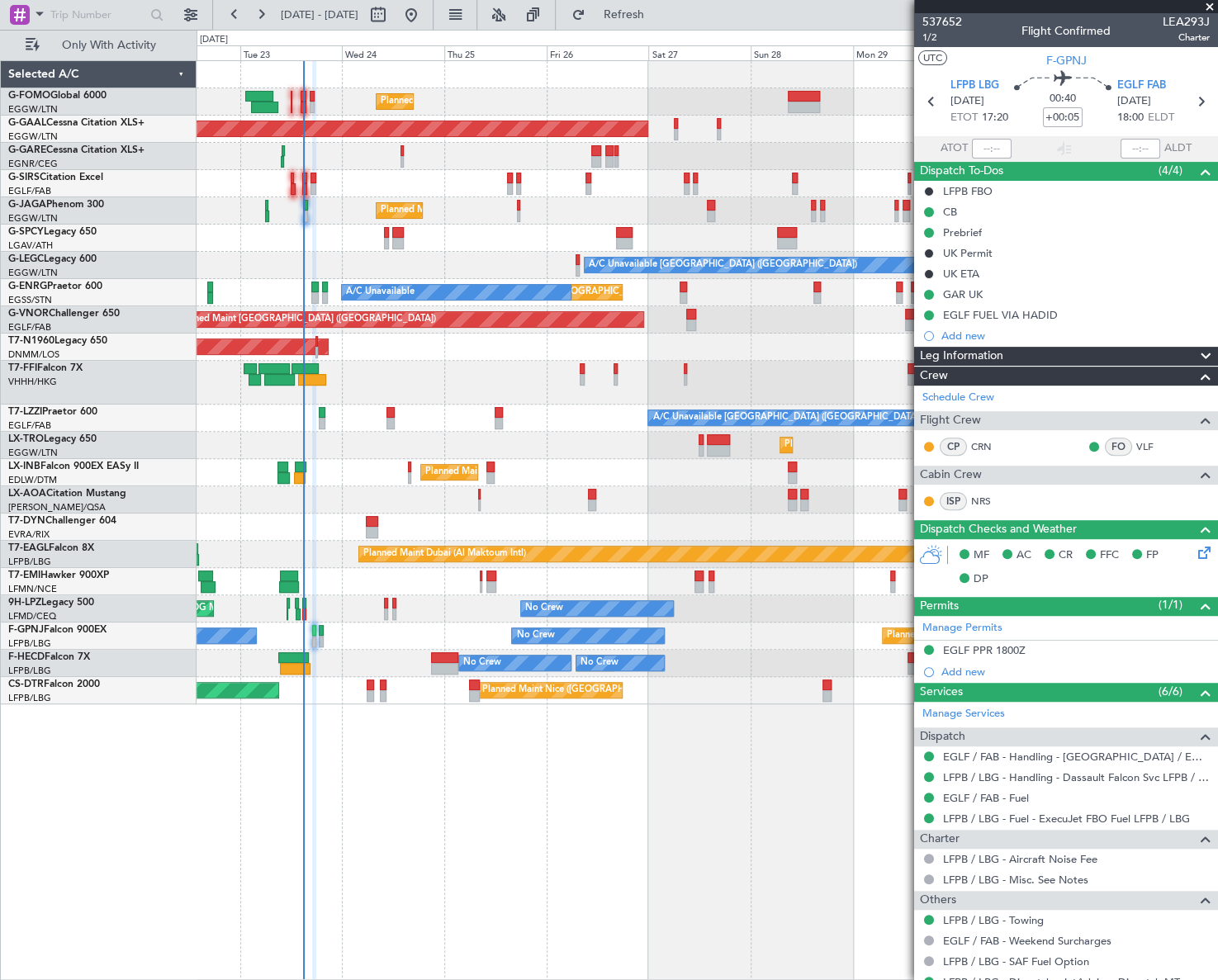
click at [472, 797] on div "Planned Maint London (Luton) Planned Maint Dusseldorf Owner Planned Maint Londo…" at bounding box center [707, 520] width 1021 height 919
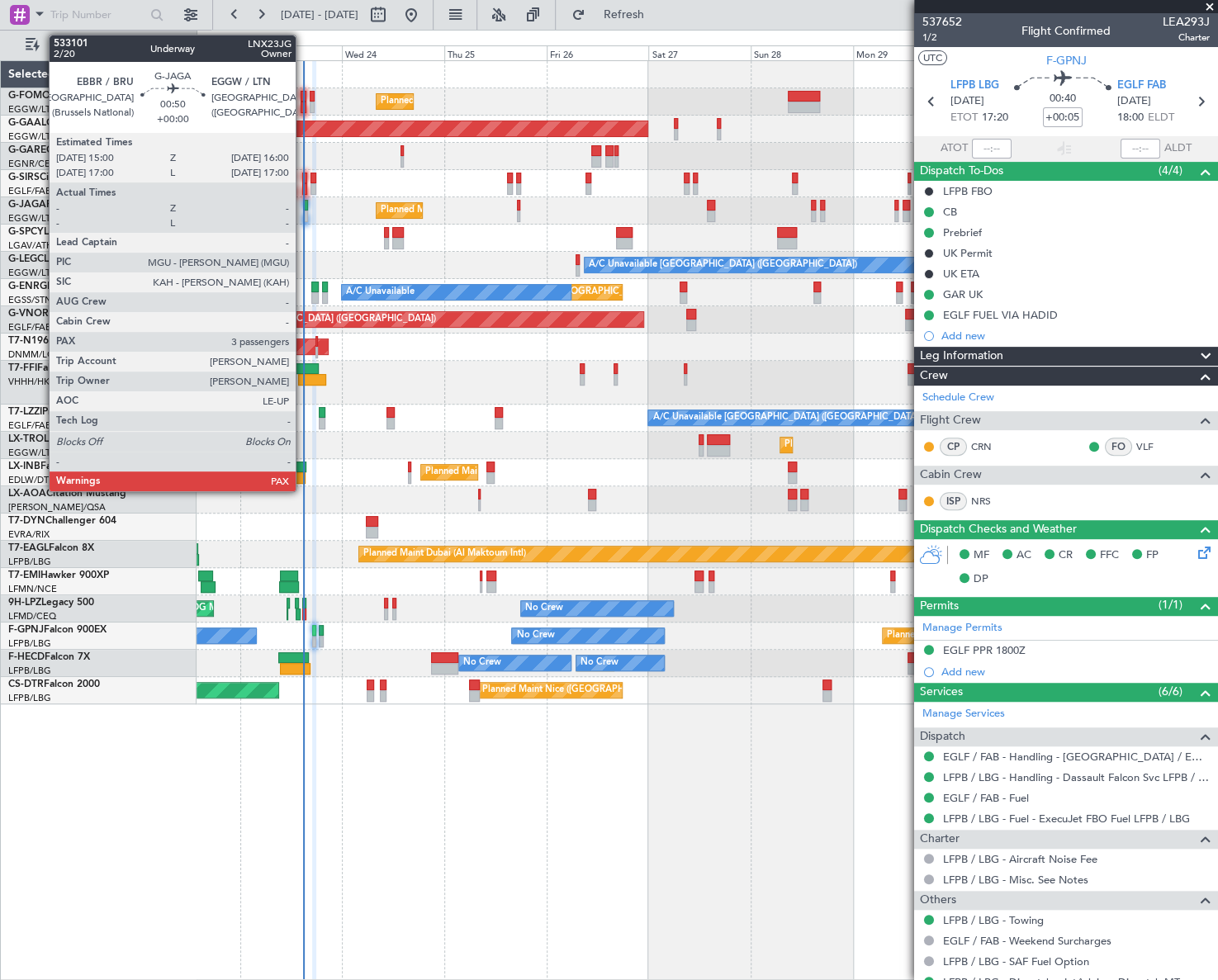
click at [303, 211] on div at bounding box center [305, 216] width 5 height 12
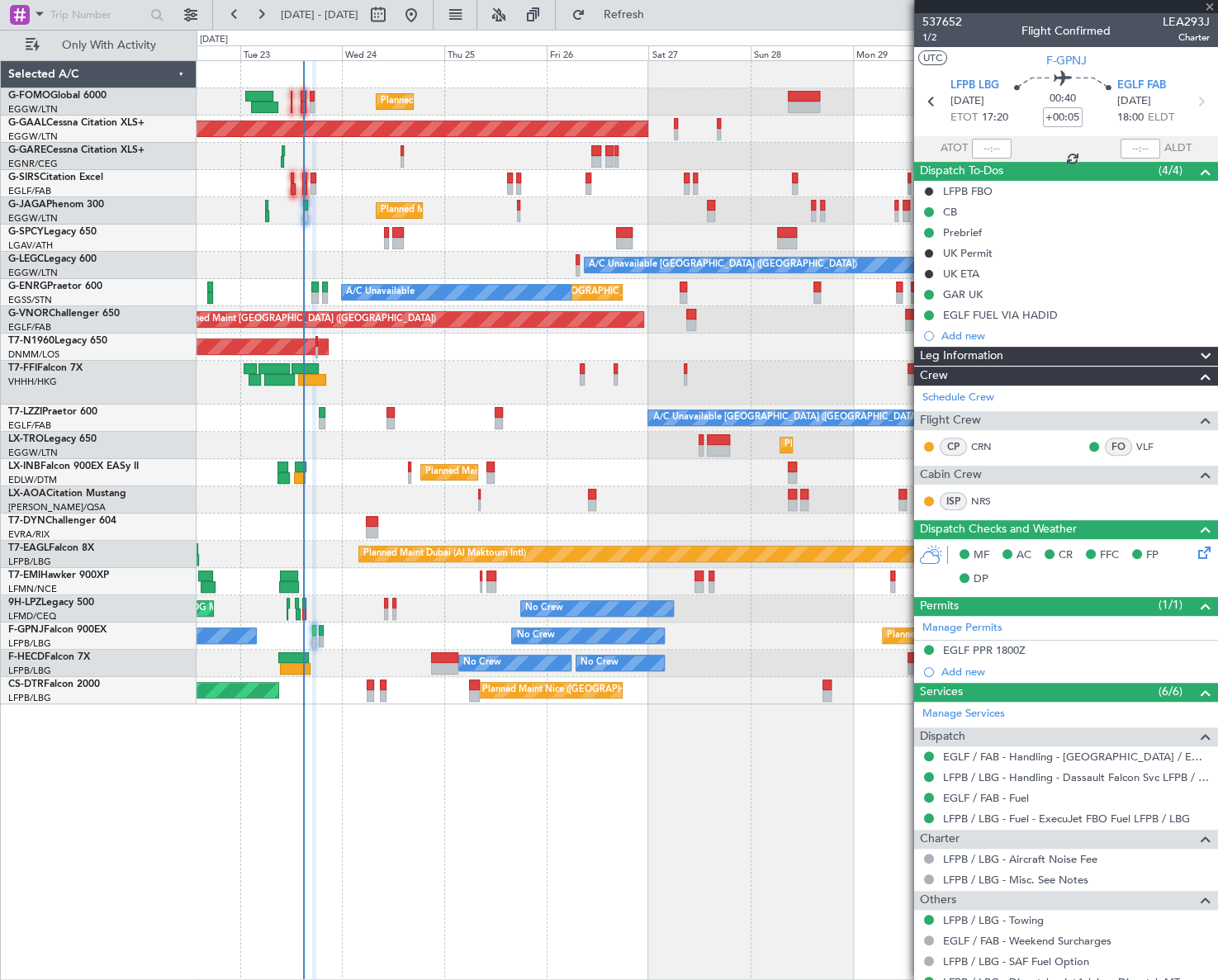
type input "3"
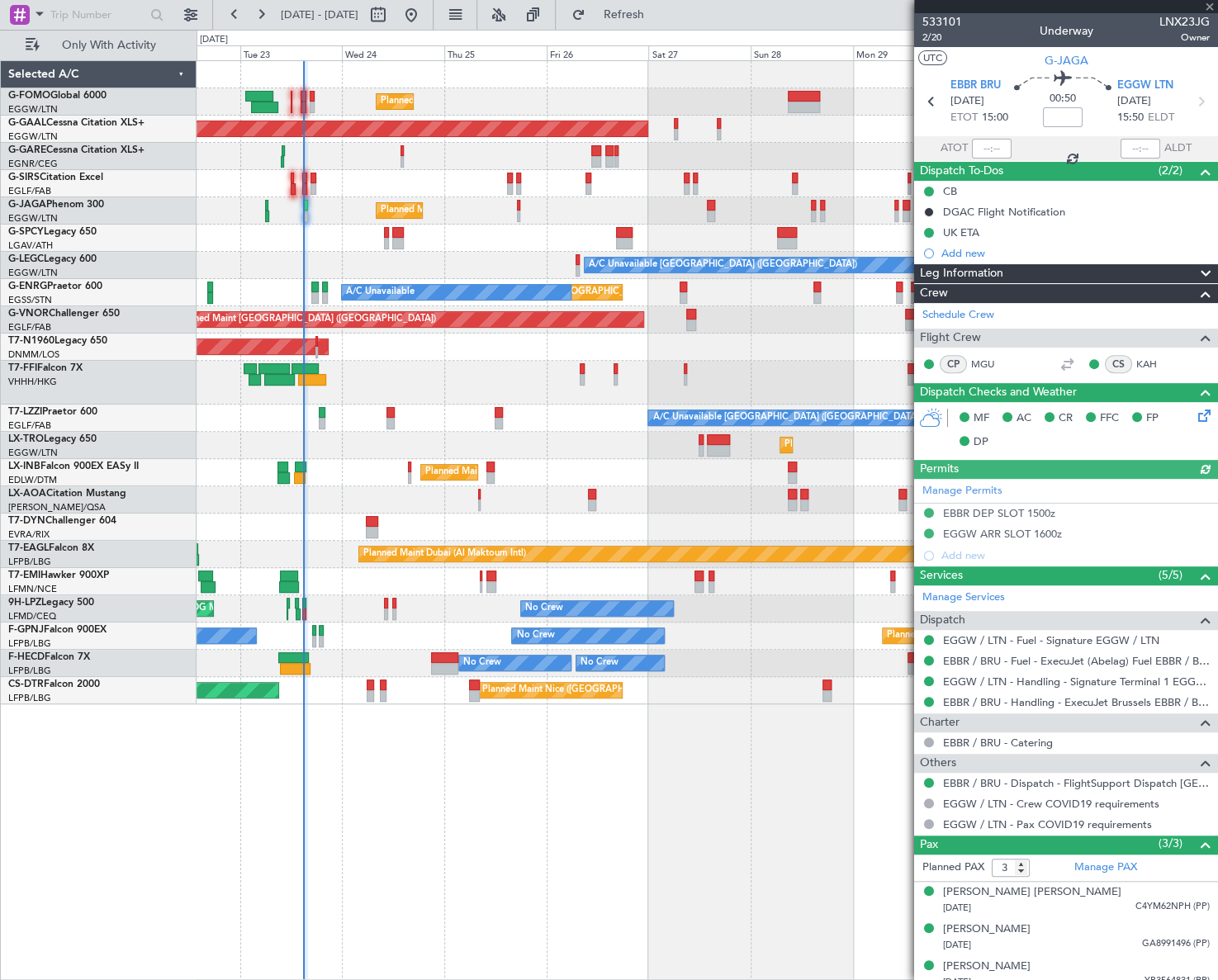
click at [986, 152] on div at bounding box center [992, 148] width 40 height 20
click at [987, 146] on div at bounding box center [992, 148] width 40 height 20
click at [990, 143] on input "text" at bounding box center [992, 148] width 40 height 20
click at [759, 821] on div "Planned Maint London (Luton) Planned Maint Dusseldorf Owner Planned Maint Londo…" at bounding box center [707, 520] width 1021 height 919
type input "14:55"
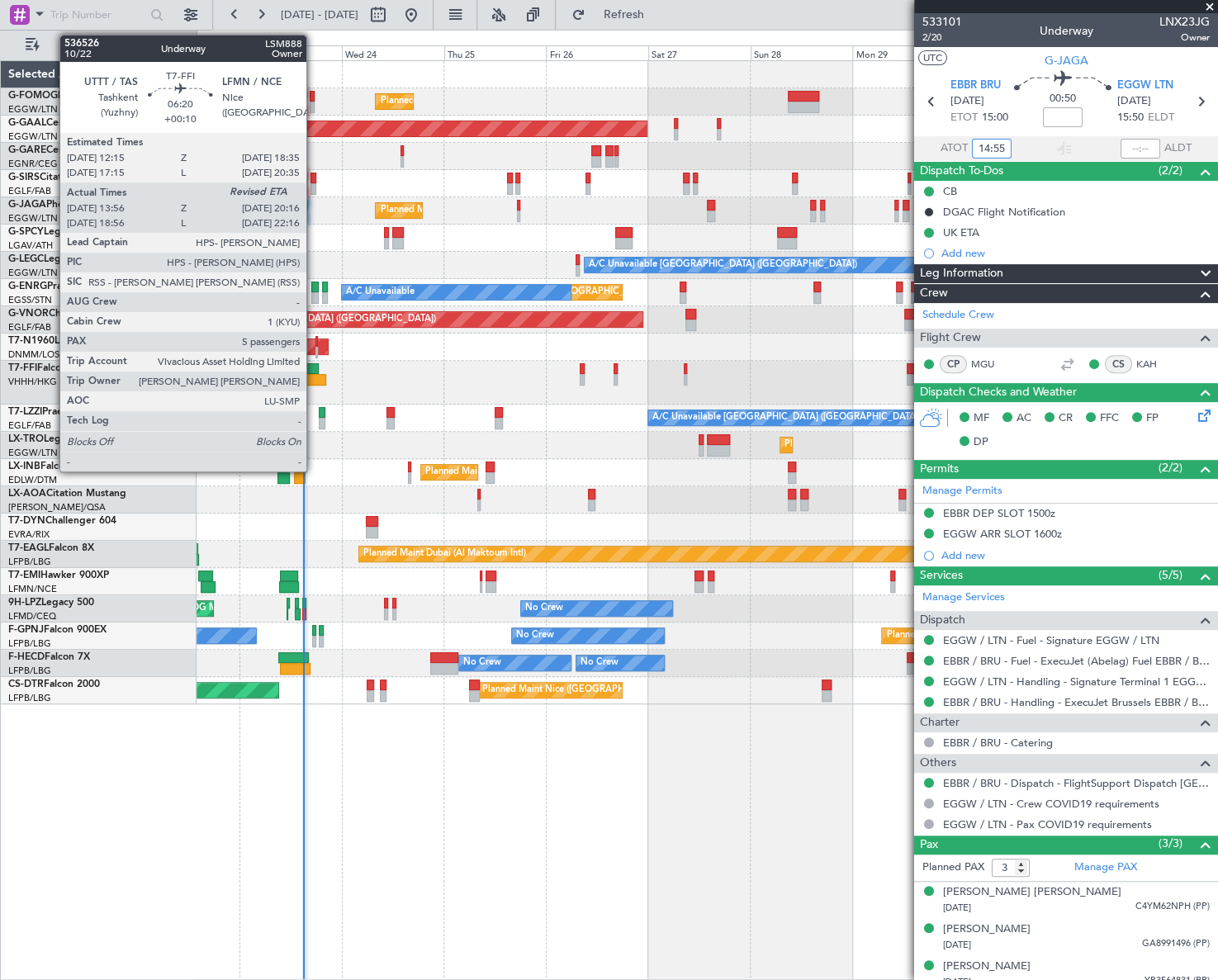
click at [313, 376] on div at bounding box center [311, 380] width 27 height 12
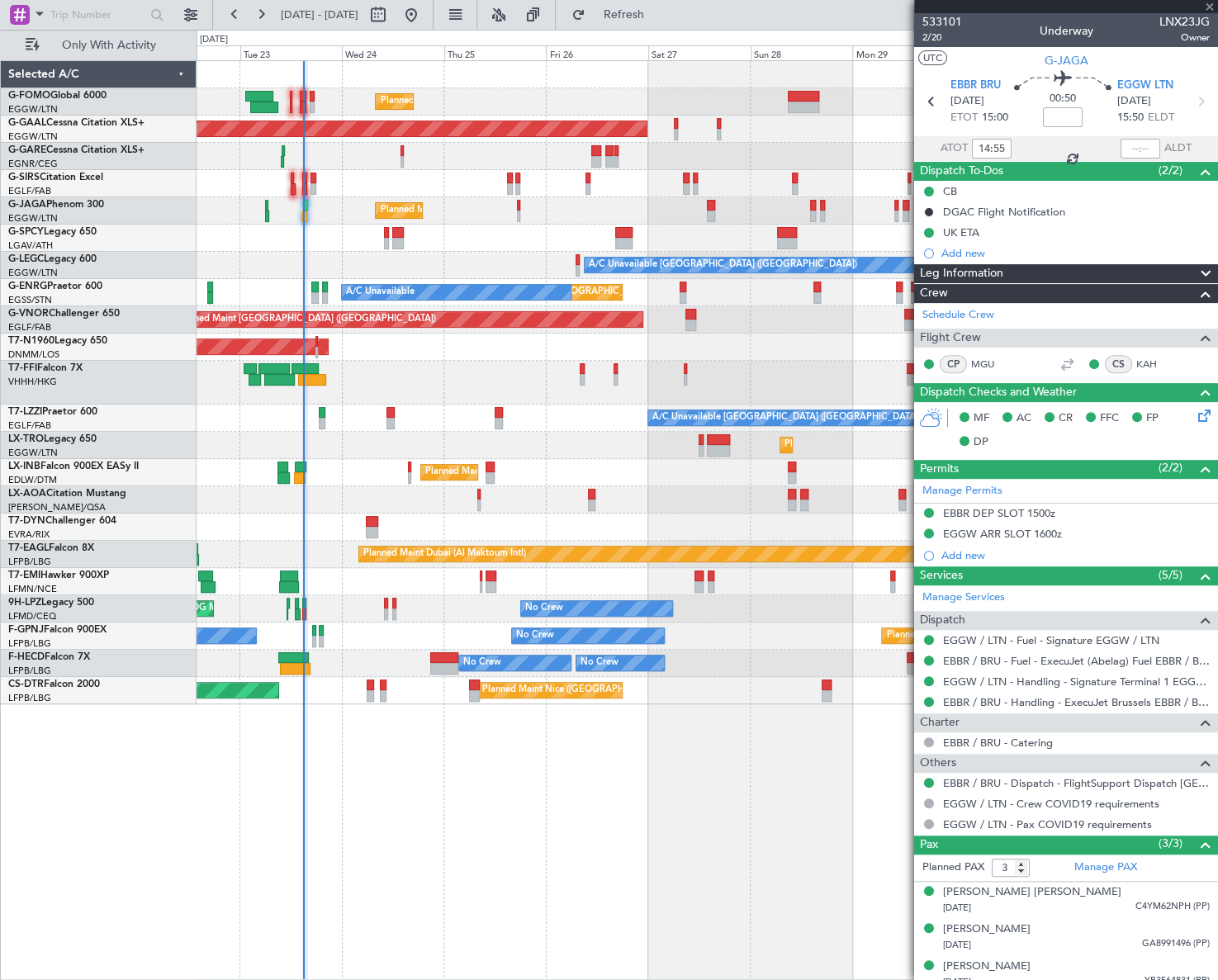
type input "+00:10"
type input "13:56"
type input "5"
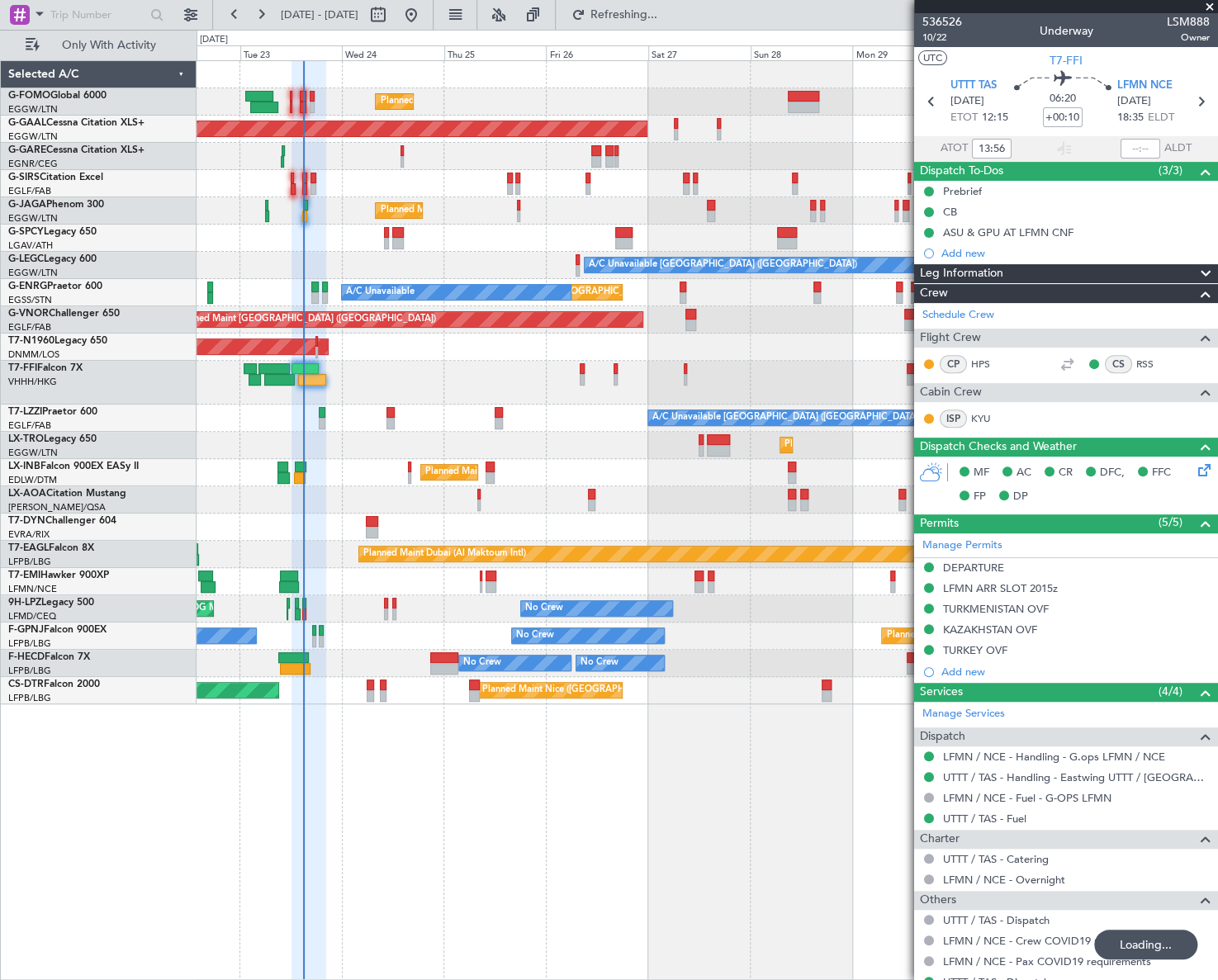
click at [466, 805] on div "Planned Maint London (Luton) Planned Maint Dusseldorf Owner Planned Maint Londo…" at bounding box center [706, 520] width 1021 height 919
click at [501, 873] on div "Planned Maint London (Luton) Planned Maint Dusseldorf Owner Planned Maint Londo…" at bounding box center [707, 520] width 1021 height 919
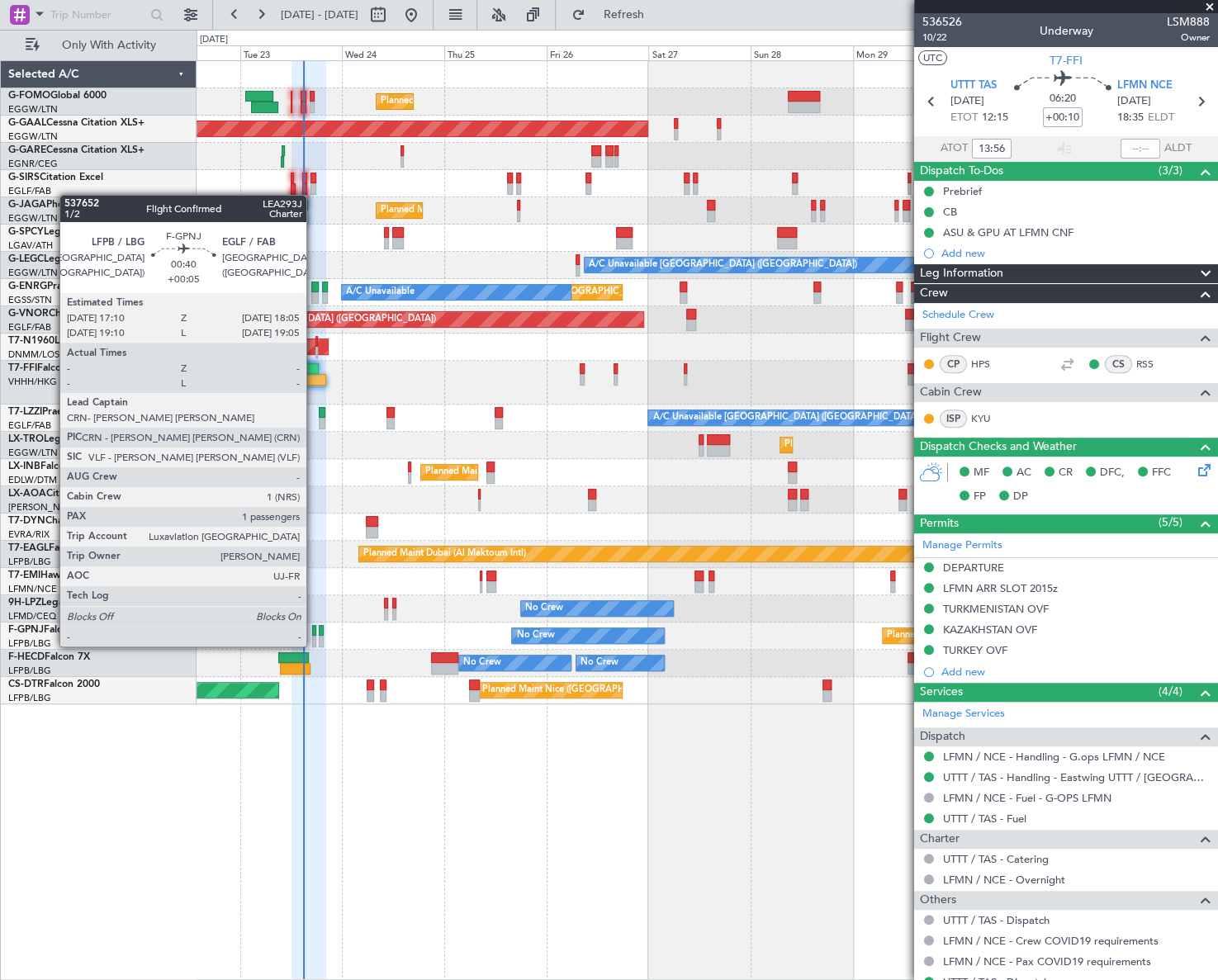
click at [313, 630] on div at bounding box center [313, 631] width 4 height 12
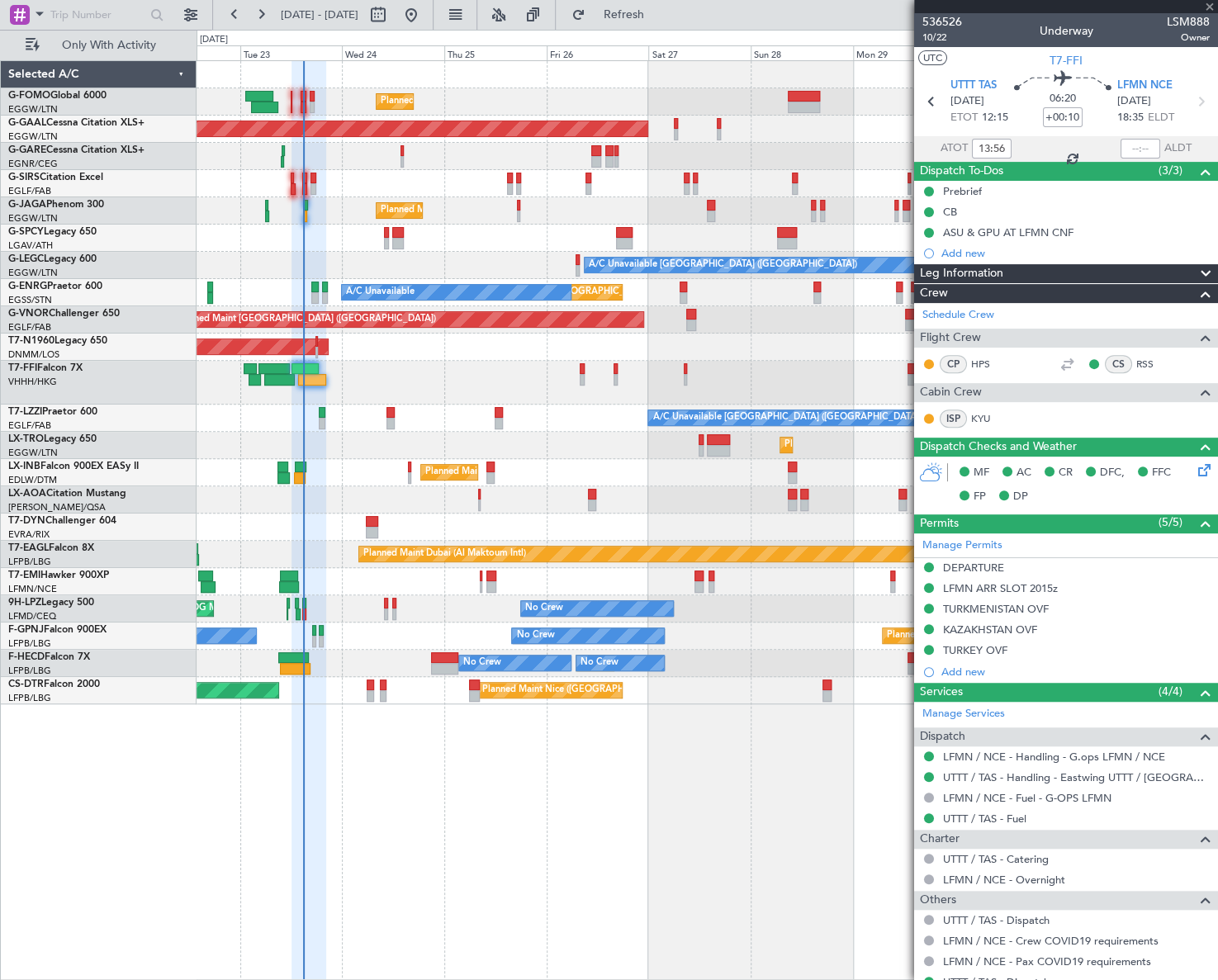
type input "+00:05"
type input "1"
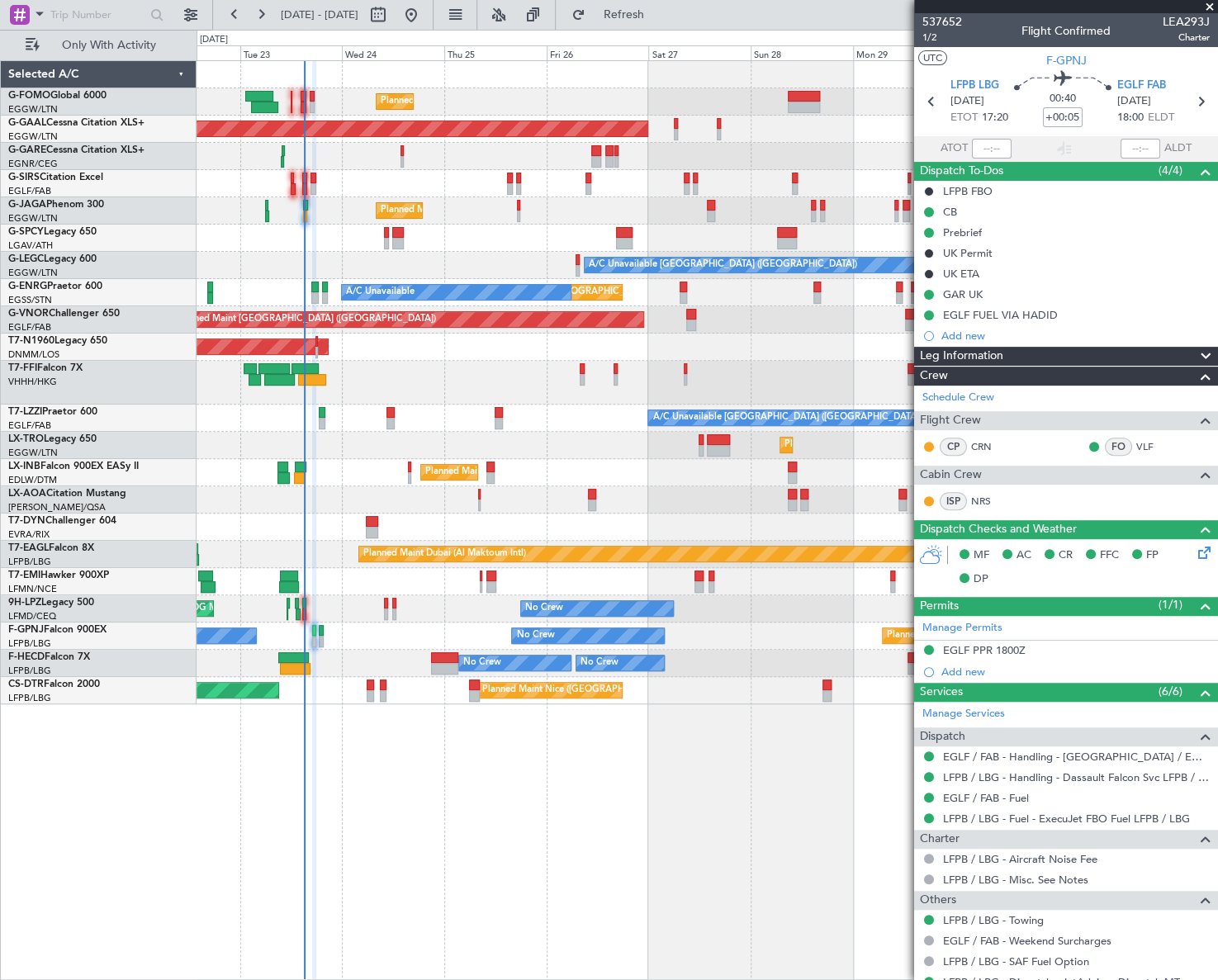
click at [381, 158] on div at bounding box center [706, 156] width 1021 height 27
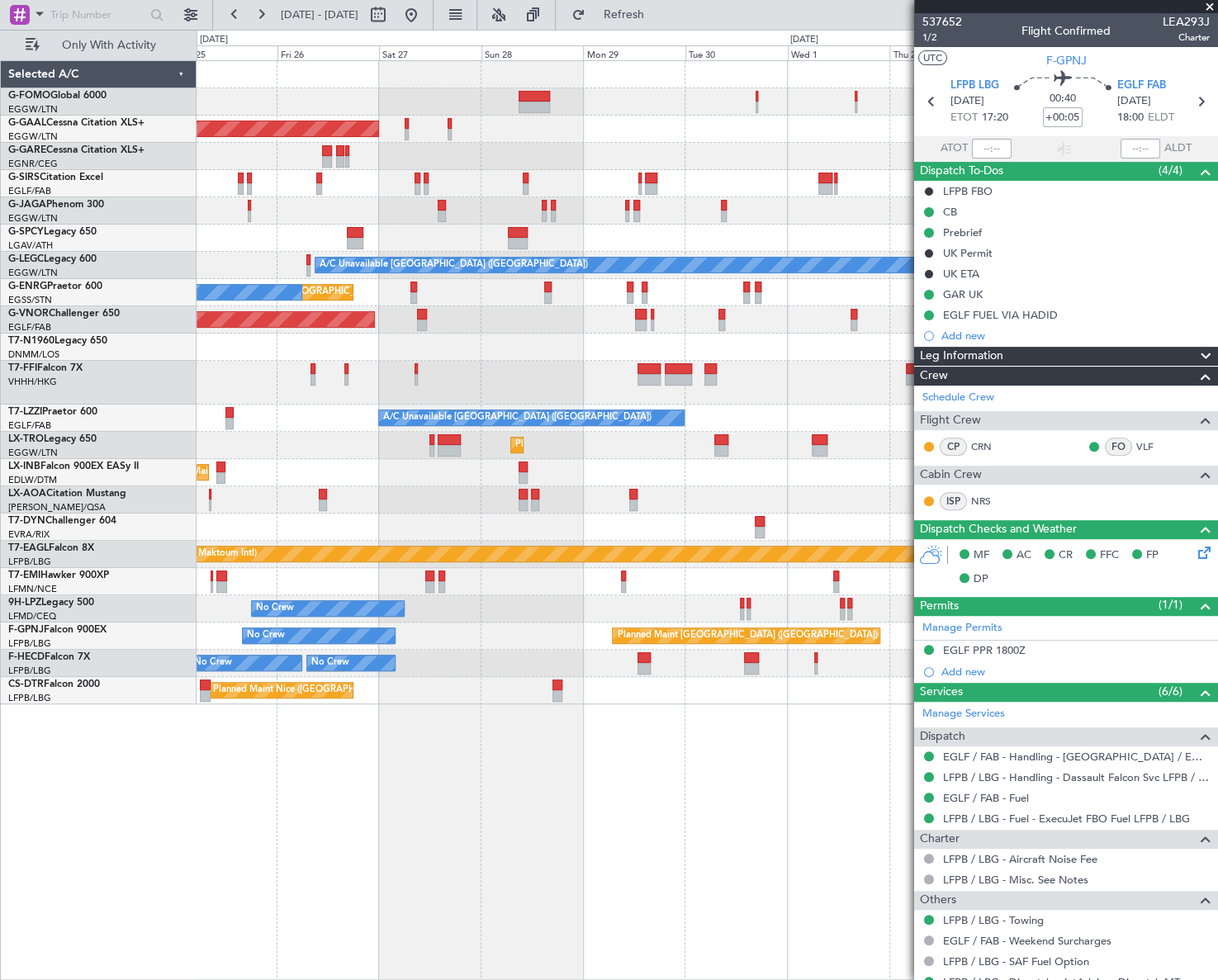
click at [417, 192] on div "Planned Maint London (Luton) Planned Maint Dusseldorf Owner Planned Maint Londo…" at bounding box center [706, 383] width 1020 height 643
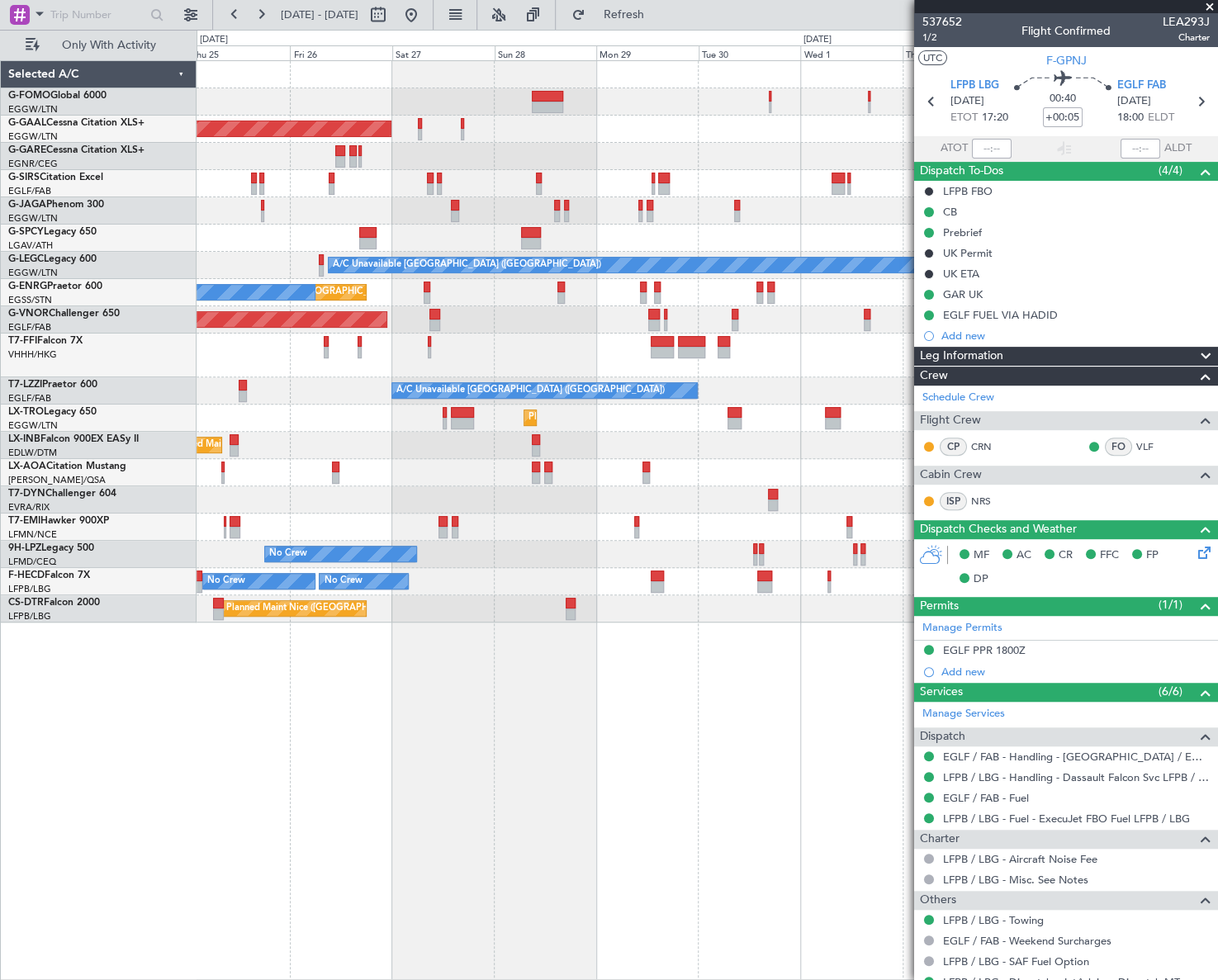
click at [526, 154] on div "Planned Maint London (Luton) Planned Maint Dusseldorf Owner Planned Maint Londo…" at bounding box center [706, 342] width 1020 height 561
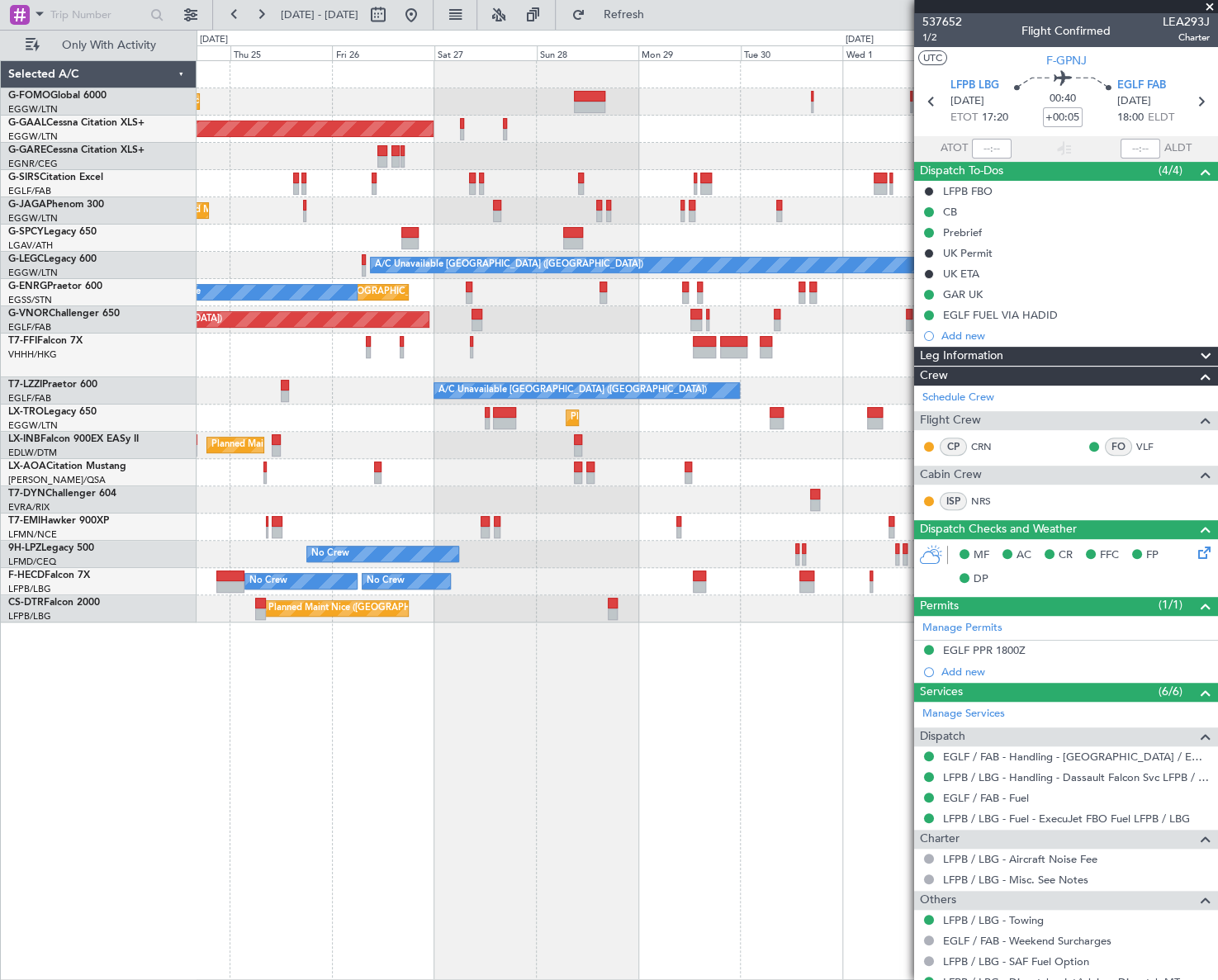
click at [563, 172] on div "Planned Maint London (Luton) Planned Maint Dusseldorf Owner Planned Maint Londo…" at bounding box center [706, 342] width 1020 height 561
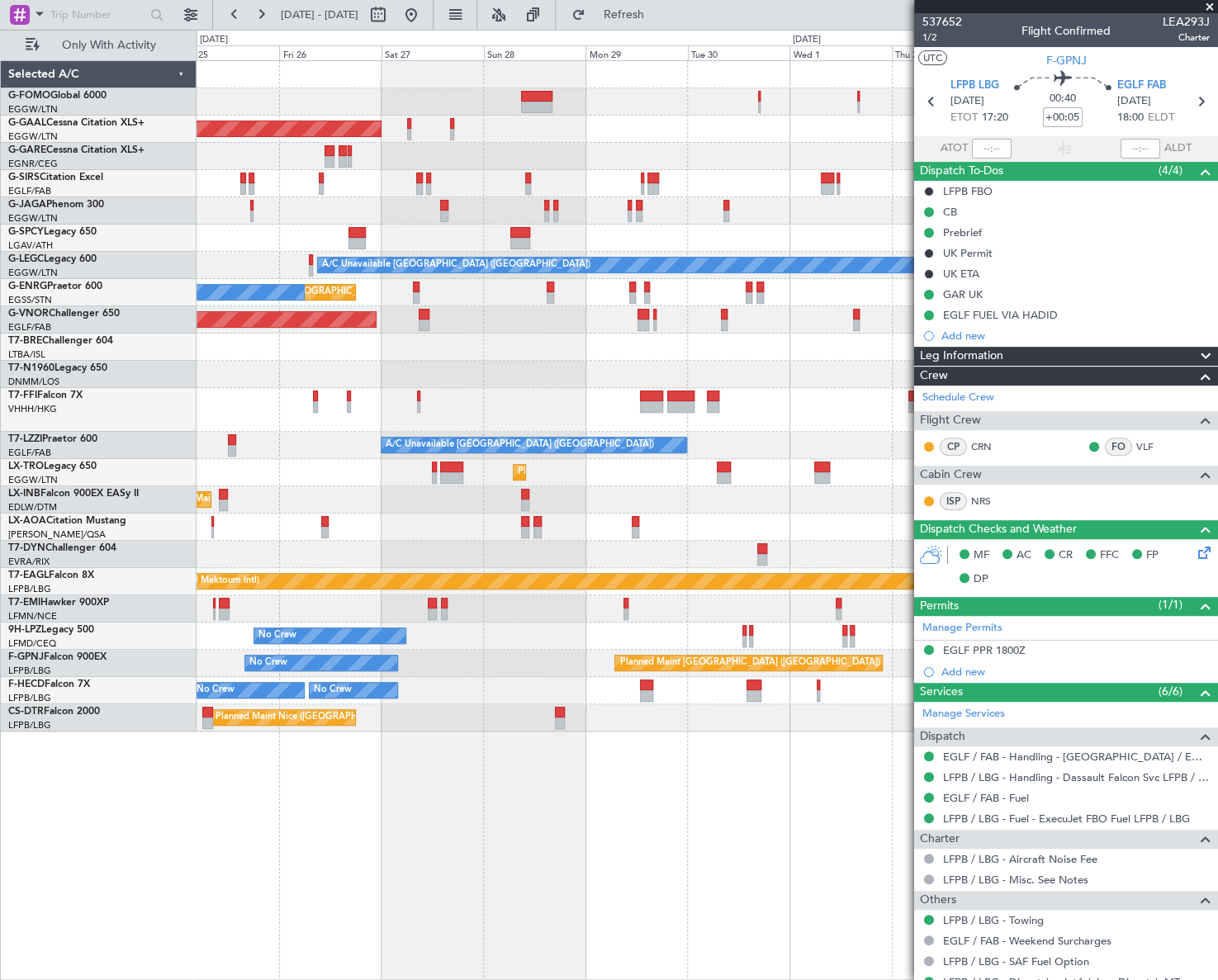
click at [233, 268] on div "Planned Maint London (Luton) Planned Maint Dusseldorf Owner Planned Maint Londo…" at bounding box center [706, 396] width 1020 height 671
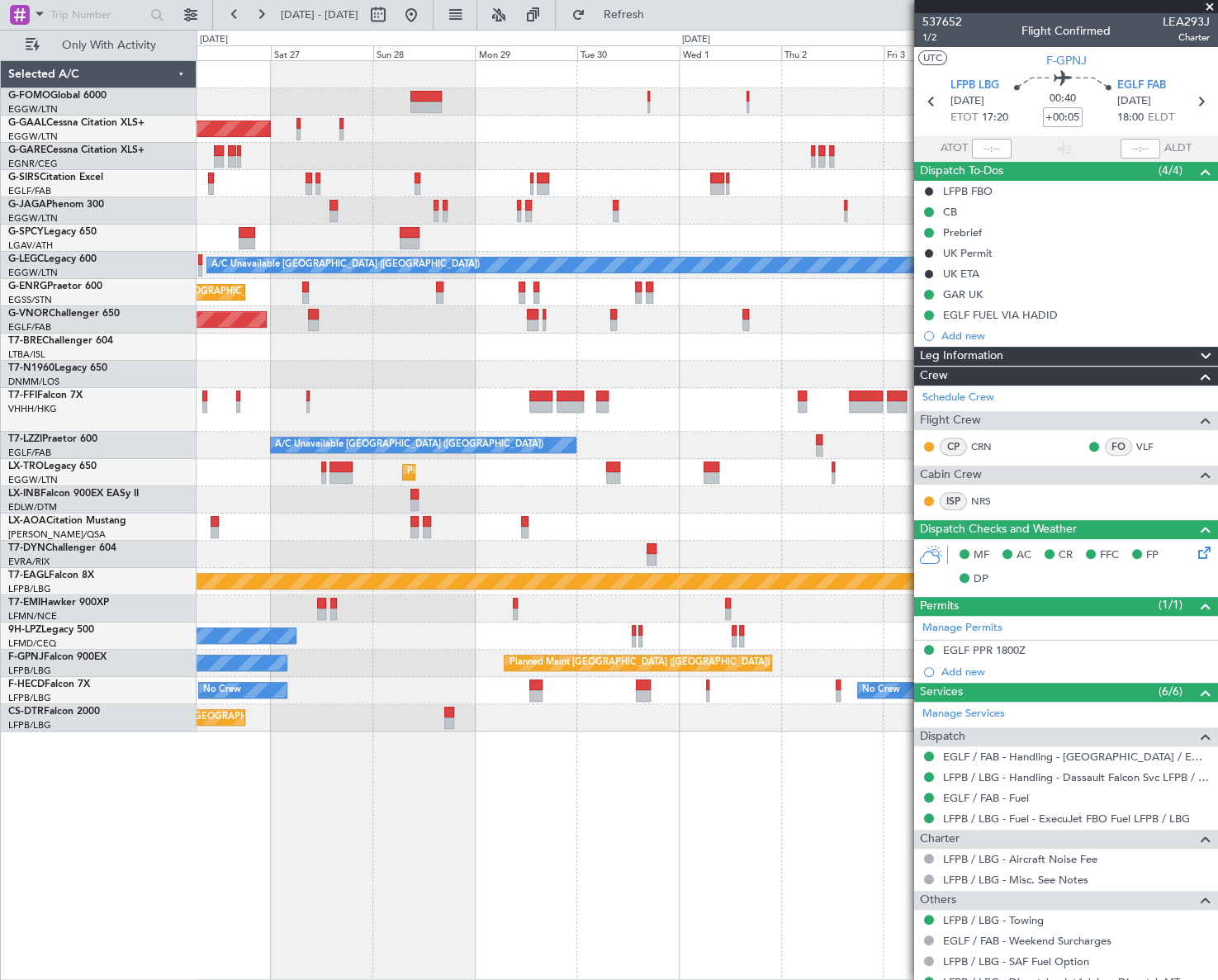
click at [201, 386] on div "Planned Maint London (Luton) Planned Maint Dusseldorf Owner Planned Maint Londo…" at bounding box center [706, 396] width 1020 height 671
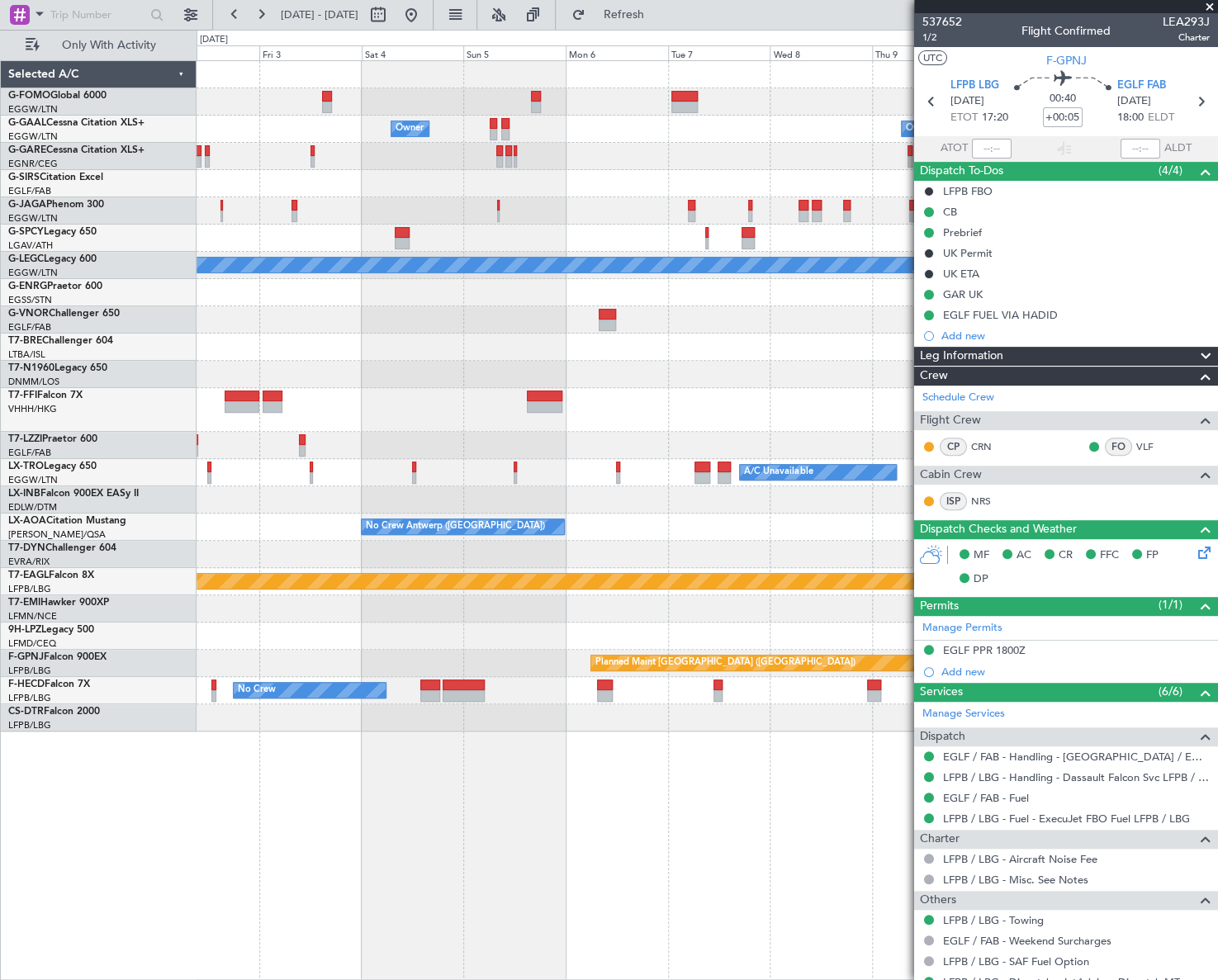
click at [173, 429] on div "Owner Owner Owner A/C Unavailable London (Luton) Planned Maint Geneva (Cointrin…" at bounding box center [609, 505] width 1218 height 950
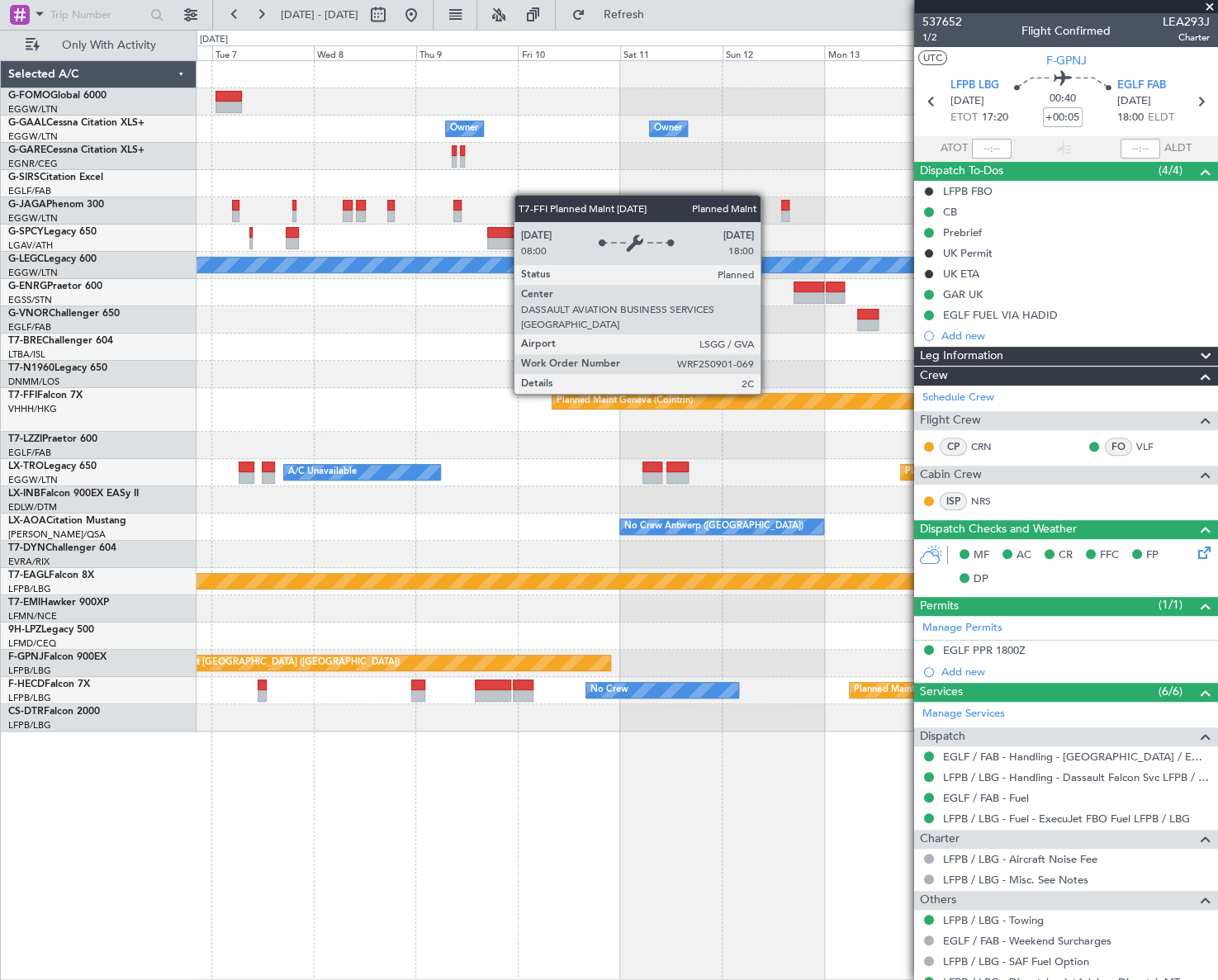
click at [255, 430] on div "Planned Maint Geneva (Cointrin)" at bounding box center [706, 410] width 1020 height 44
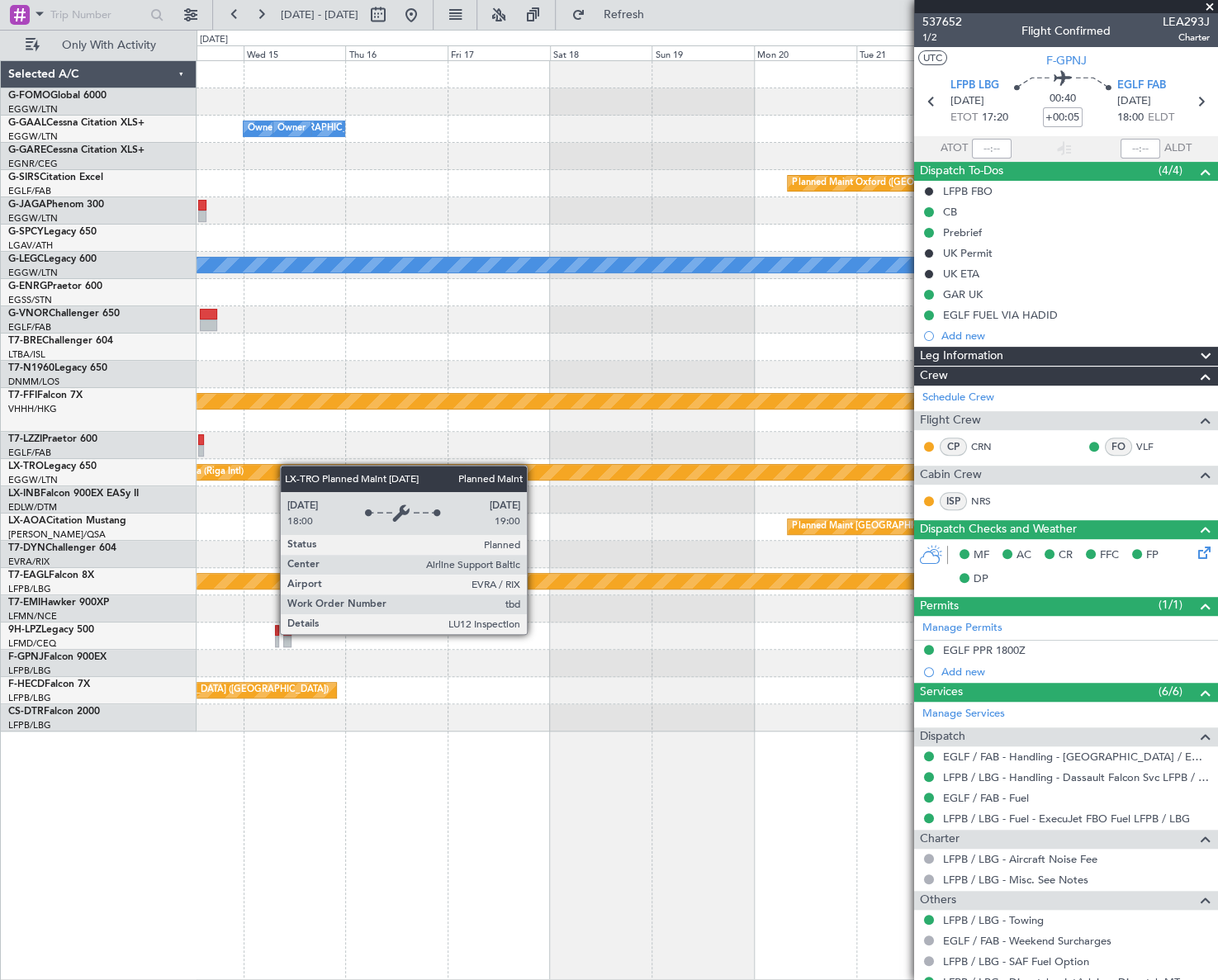
click at [102, 503] on div "Owner London (Luton) Owner Owner Planned Maint Oxford (Kidlington) A/C Unavaila…" at bounding box center [609, 505] width 1218 height 950
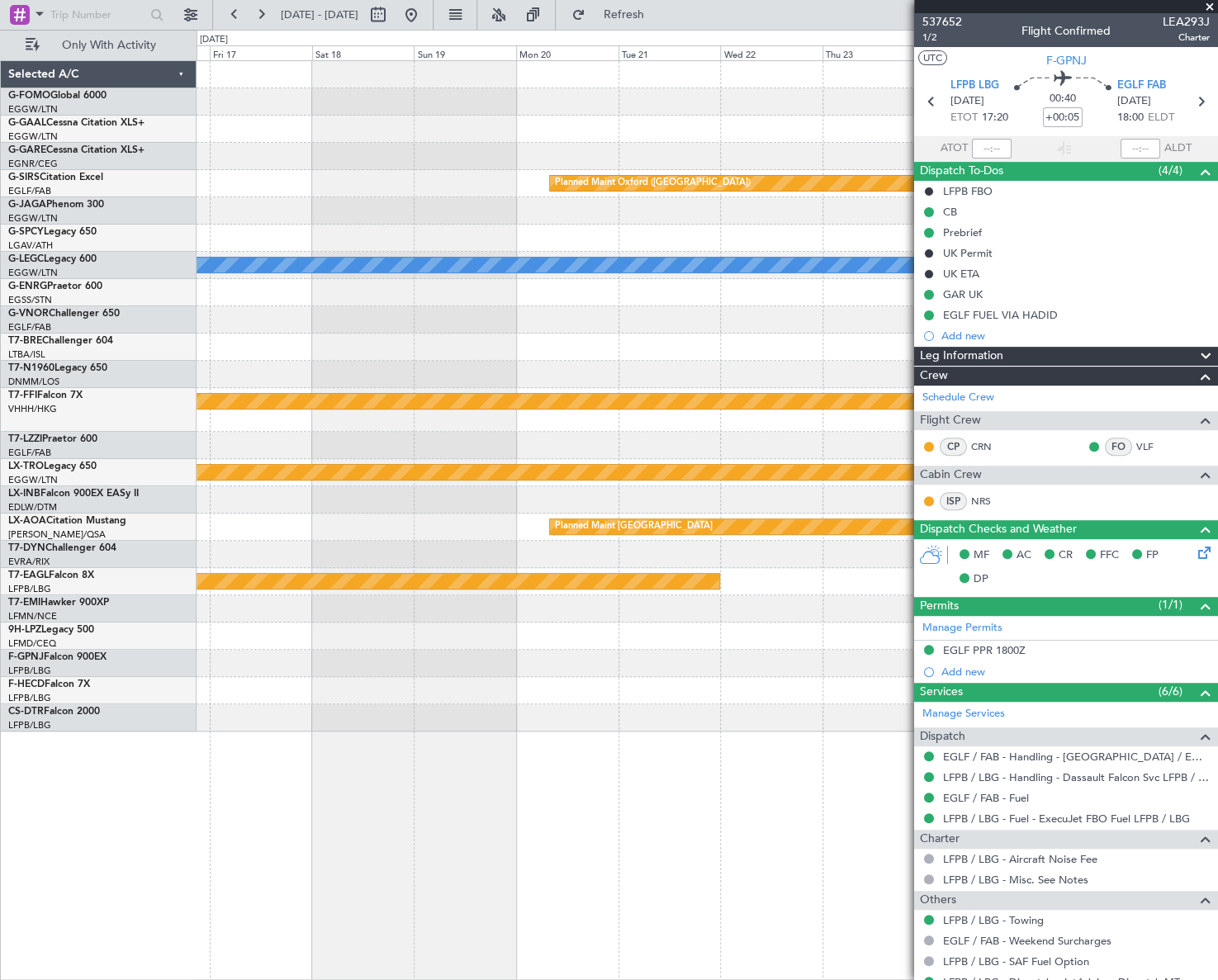
click at [315, 453] on div "Owner Owner London (Luton) Owner Planned Maint Oxford (Kidlington) A/C Unavaila…" at bounding box center [706, 396] width 1021 height 671
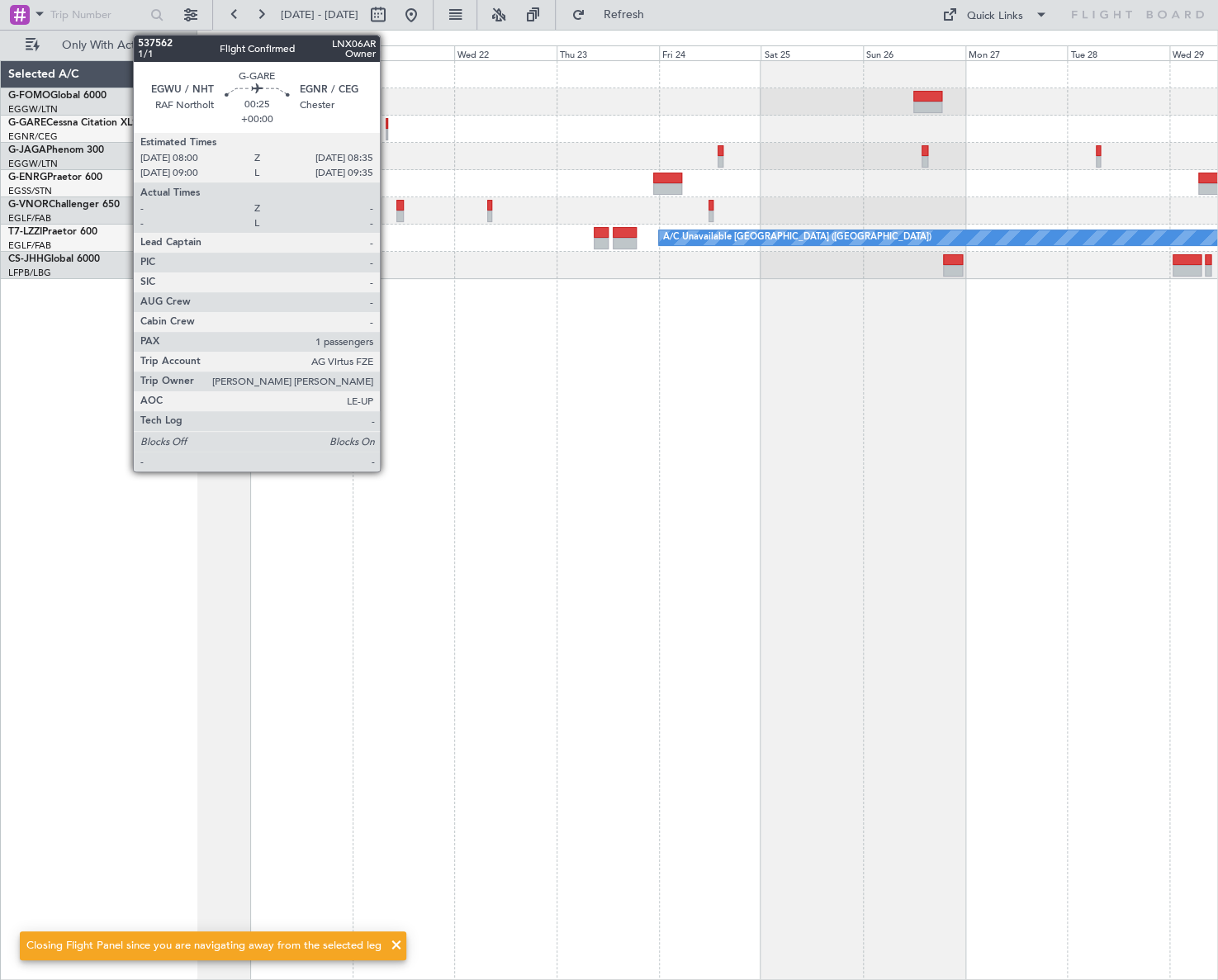
click at [387, 127] on div at bounding box center [387, 124] width 3 height 12
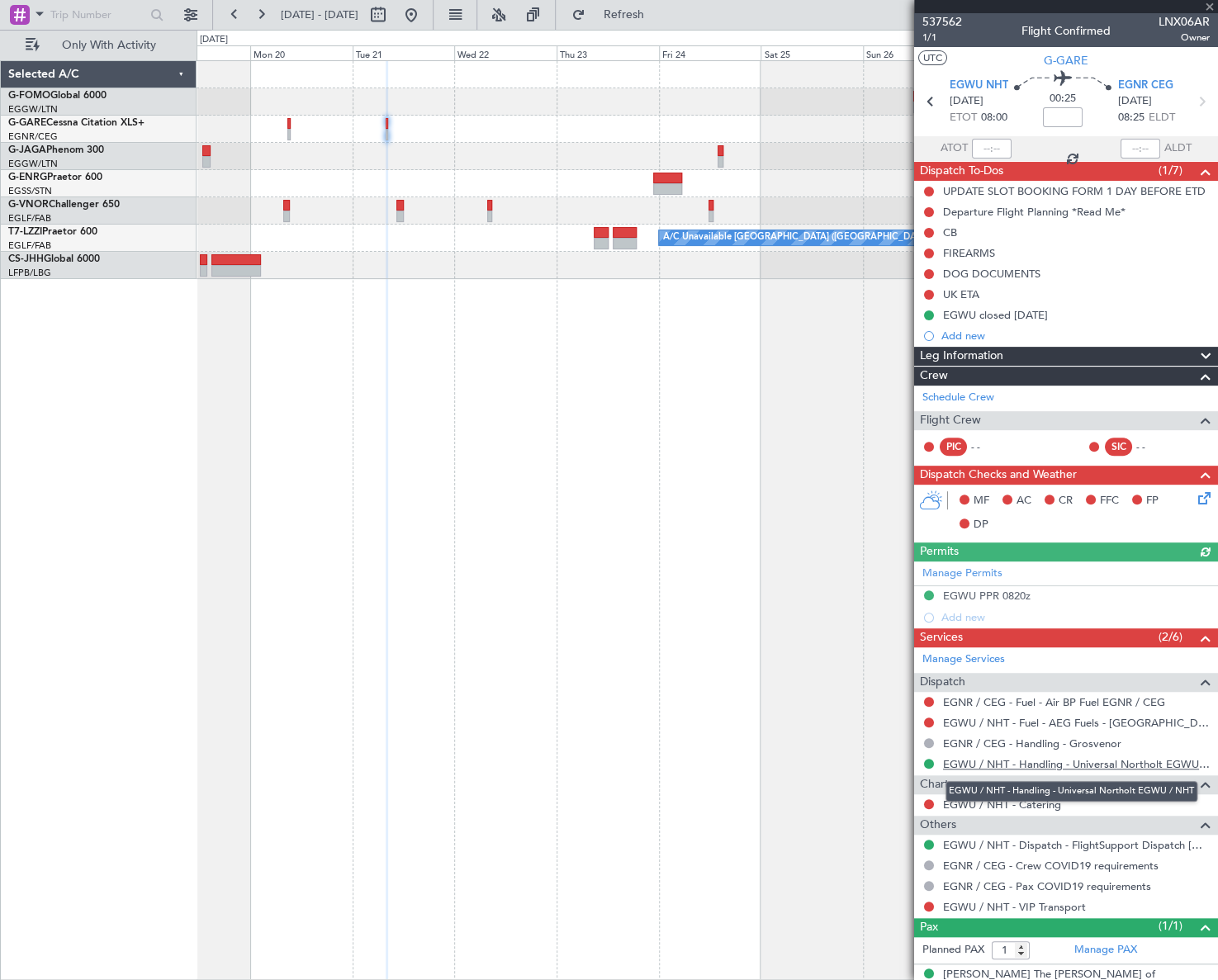
click at [1007, 767] on link "EGWU / NHT - Handling - Universal Northolt EGWU / NHT" at bounding box center [1076, 764] width 267 height 14
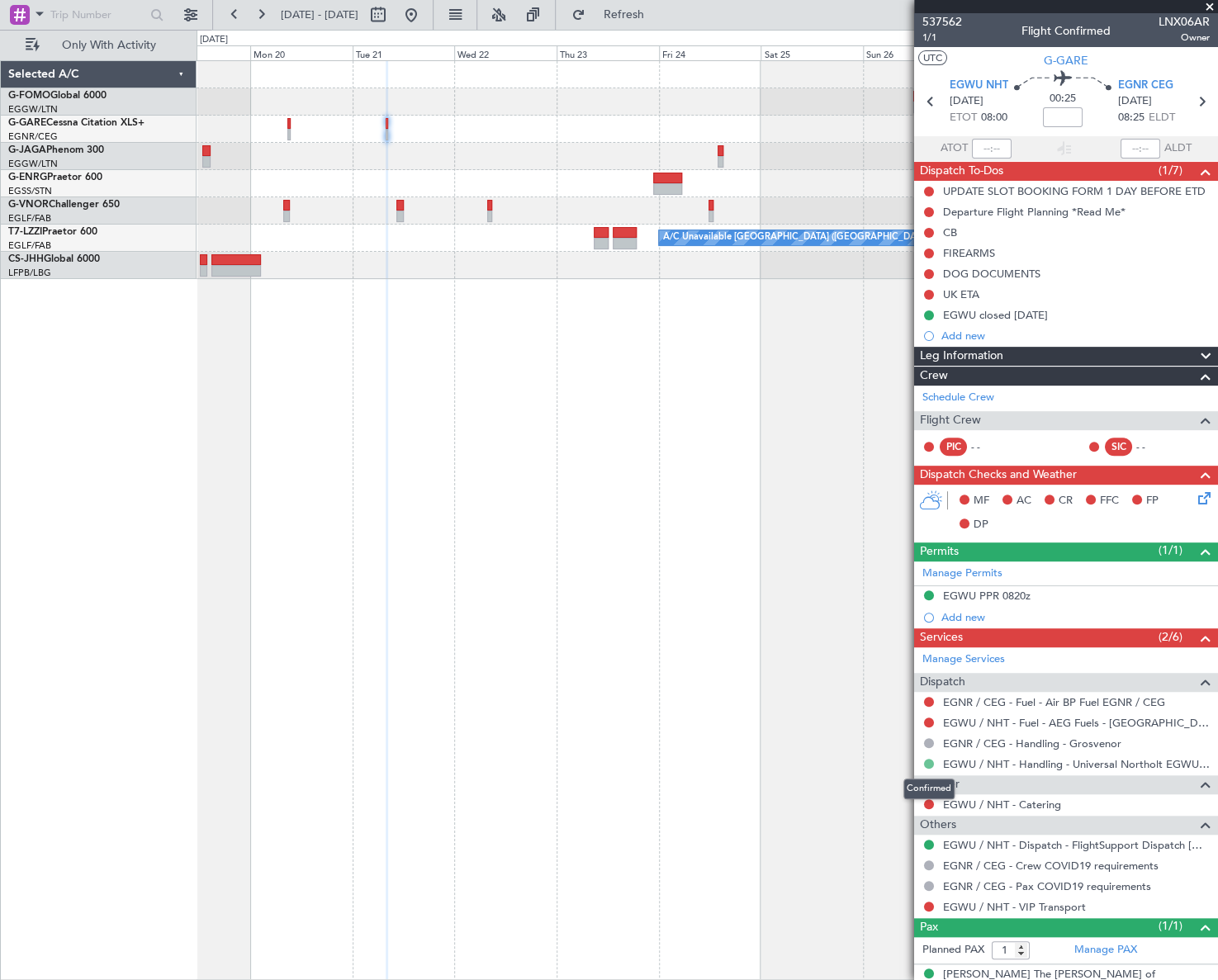
click at [926, 762] on button at bounding box center [929, 764] width 10 height 10
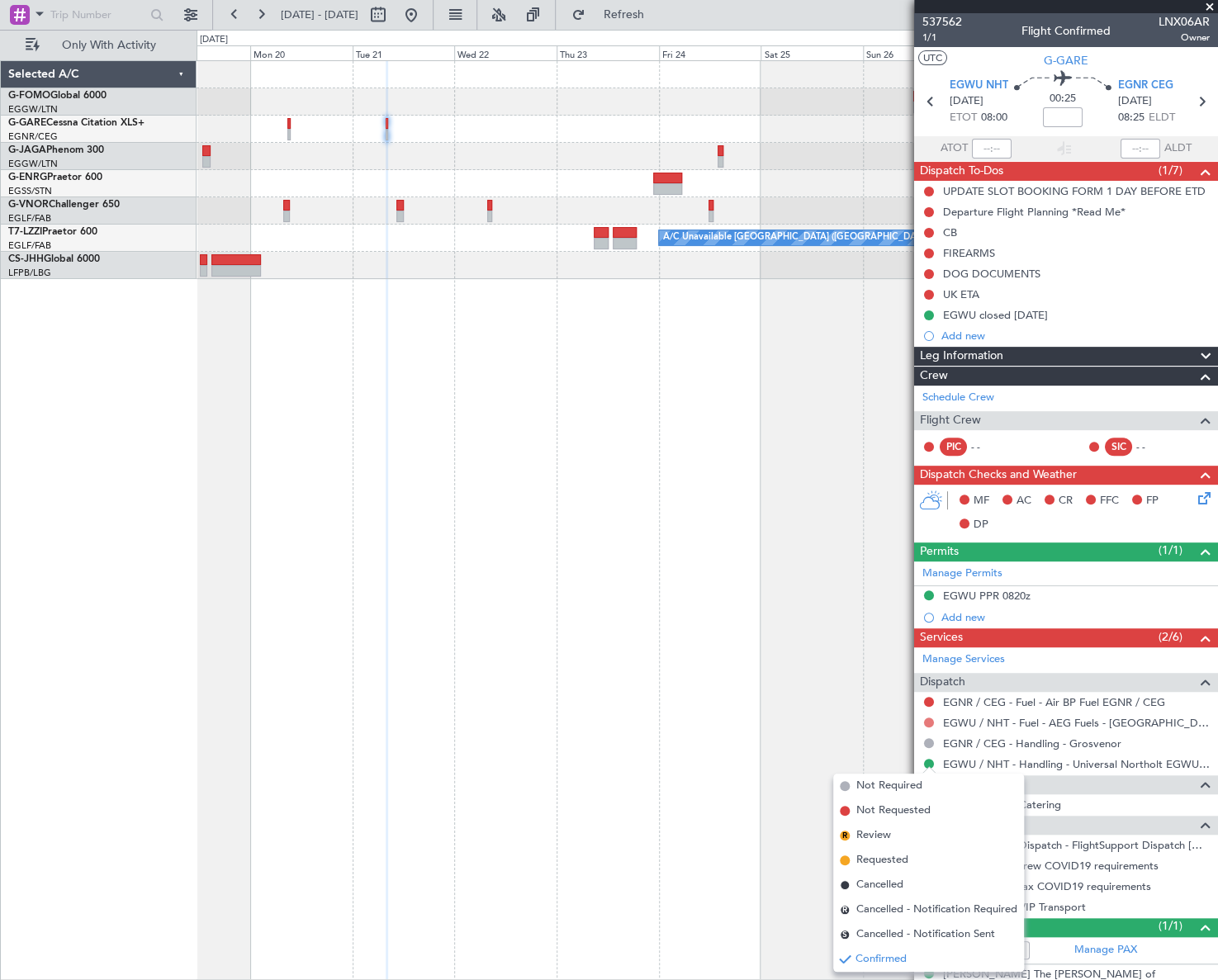
click at [932, 717] on button at bounding box center [929, 722] width 10 height 10
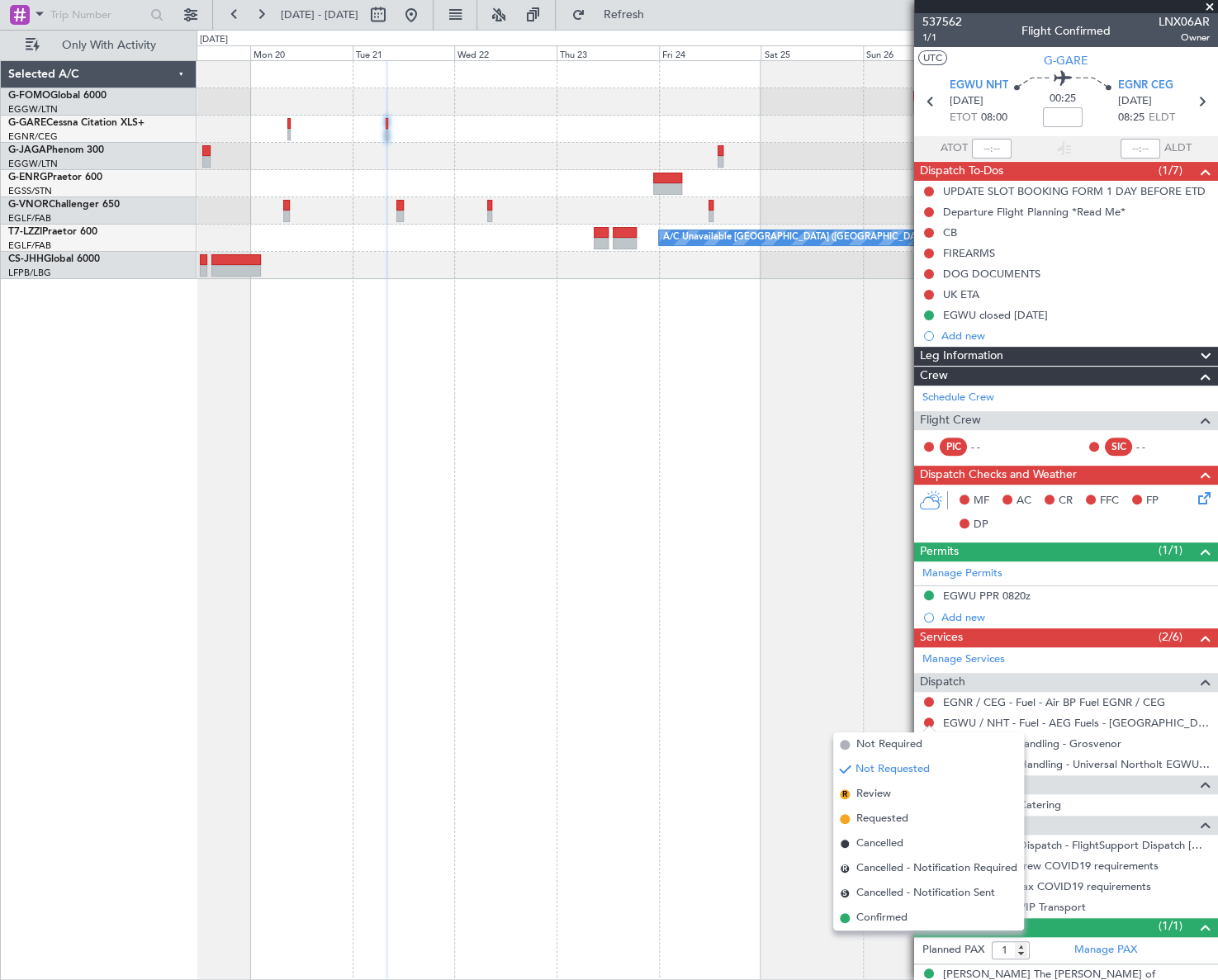
click at [875, 679] on div "A/C Unavailable [GEOGRAPHIC_DATA] ([GEOGRAPHIC_DATA])" at bounding box center [707, 520] width 1021 height 919
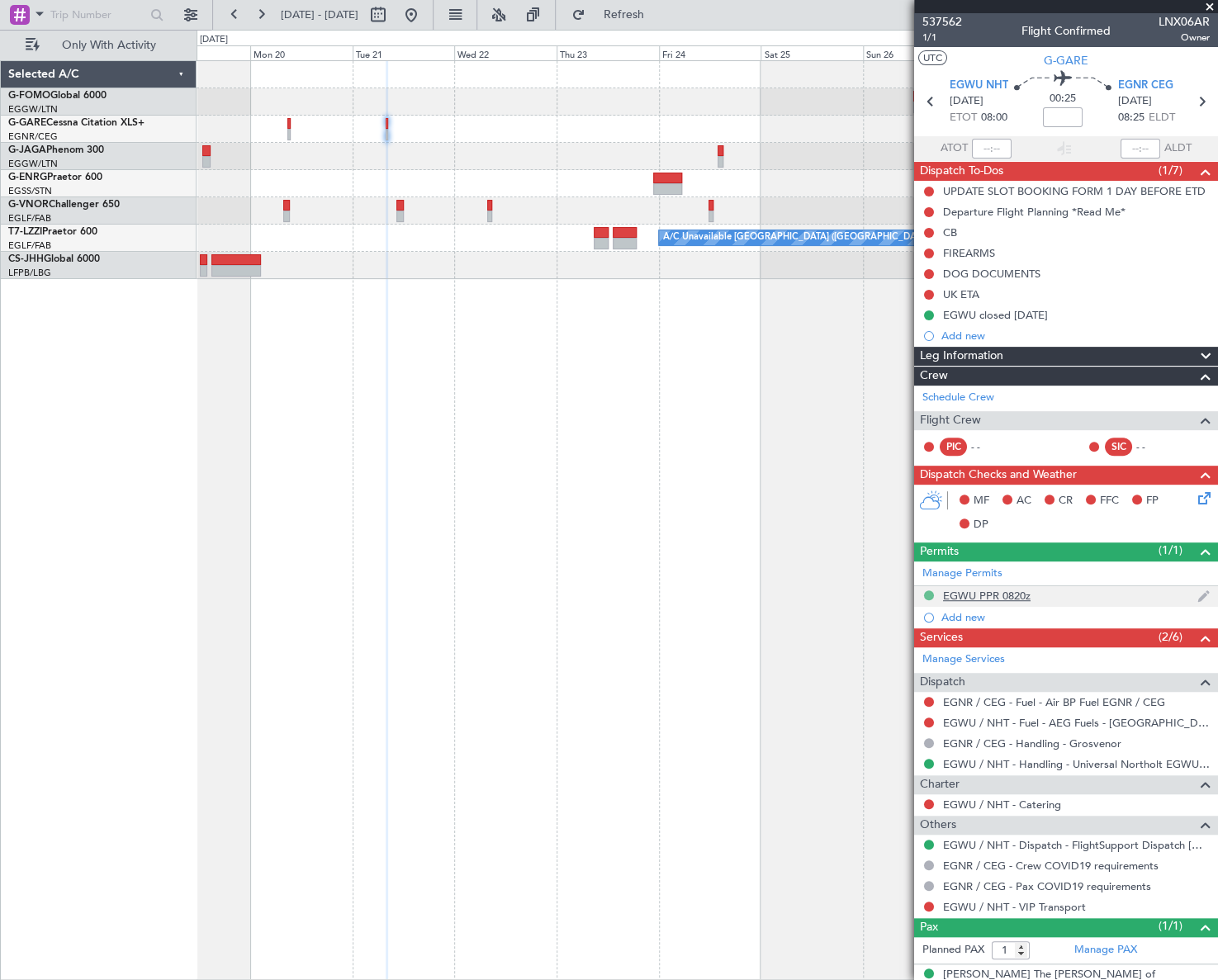
click at [924, 593] on button at bounding box center [929, 595] width 10 height 10
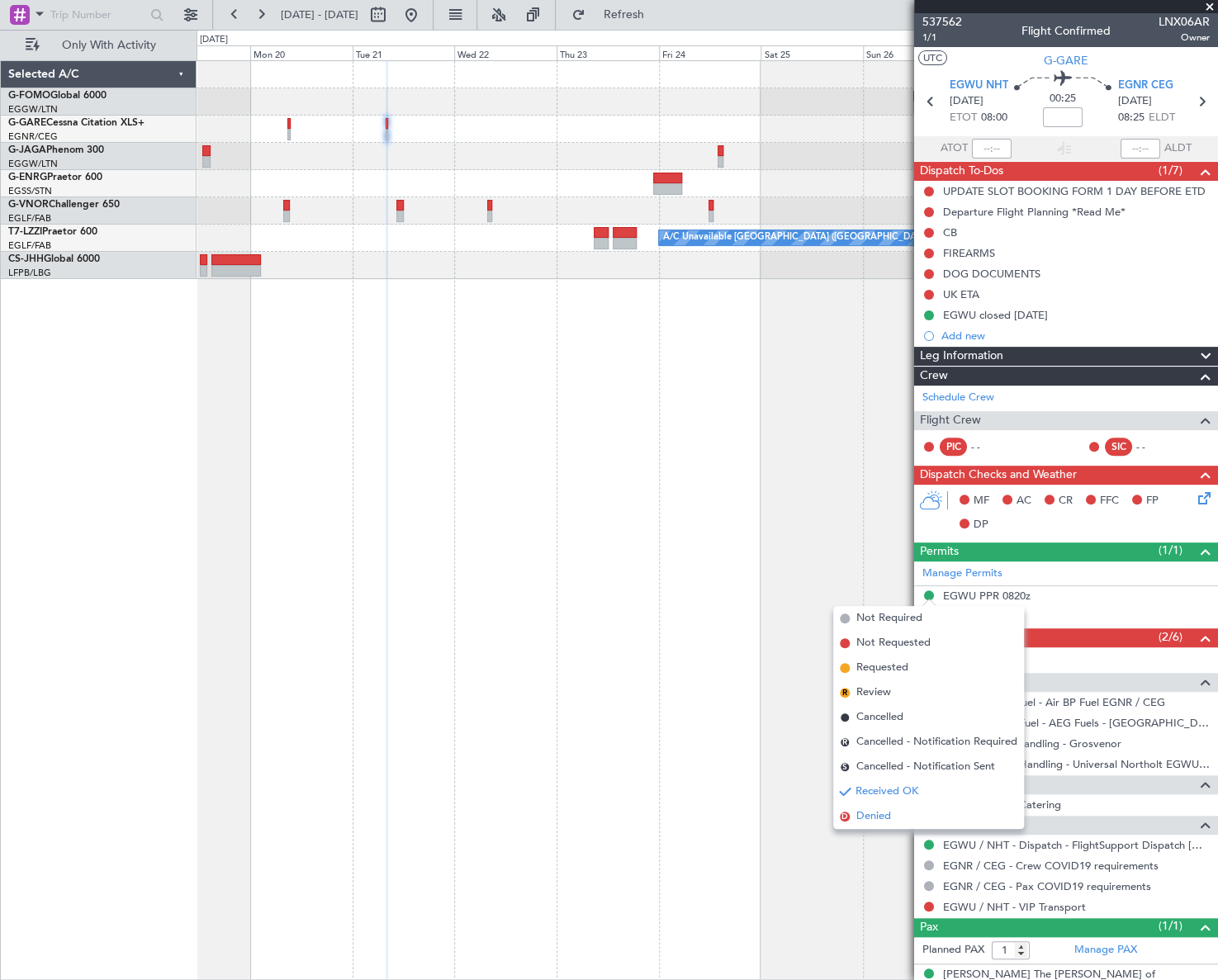
click at [875, 815] on span "Denied" at bounding box center [874, 817] width 35 height 17
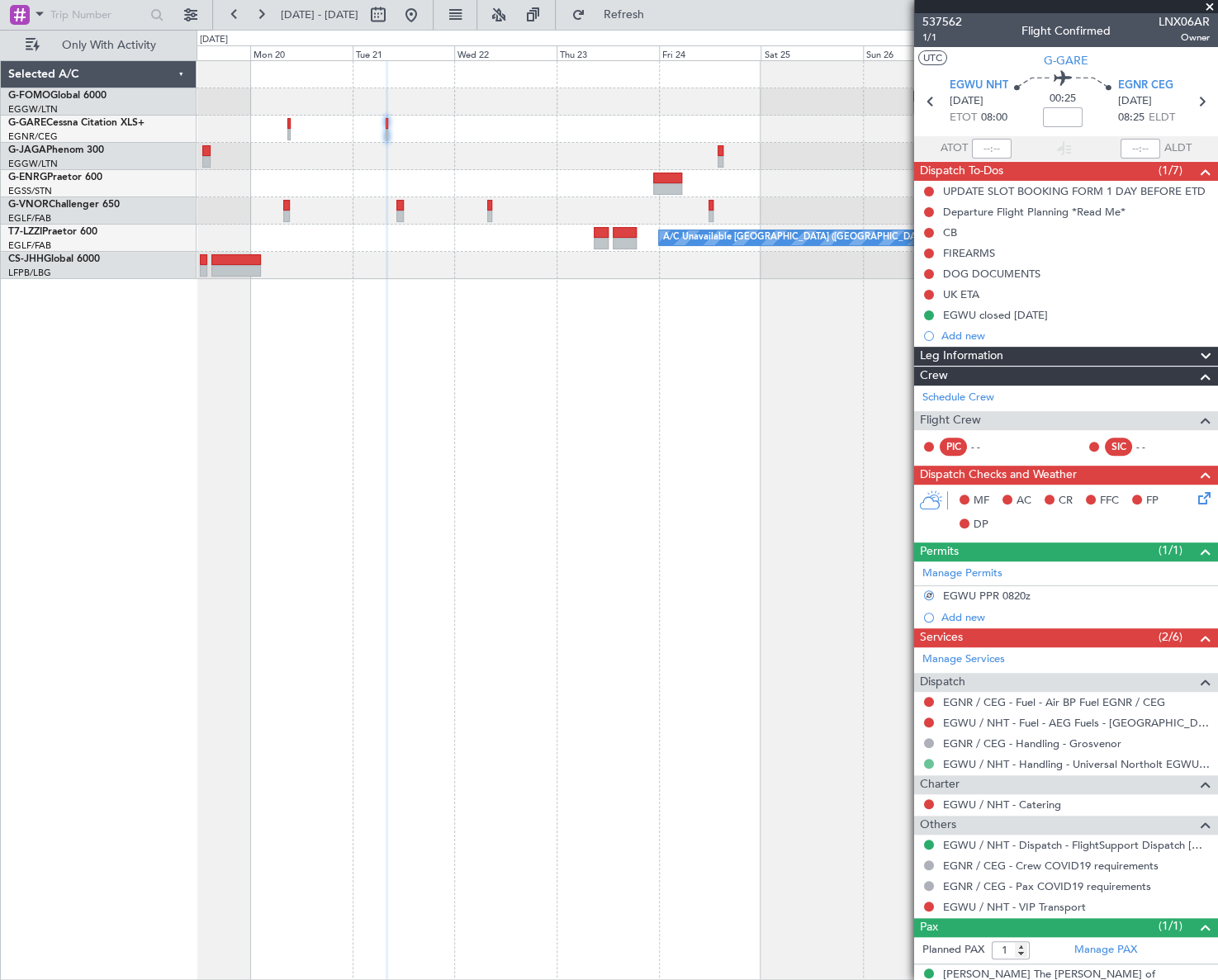
click at [930, 761] on button at bounding box center [929, 764] width 10 height 10
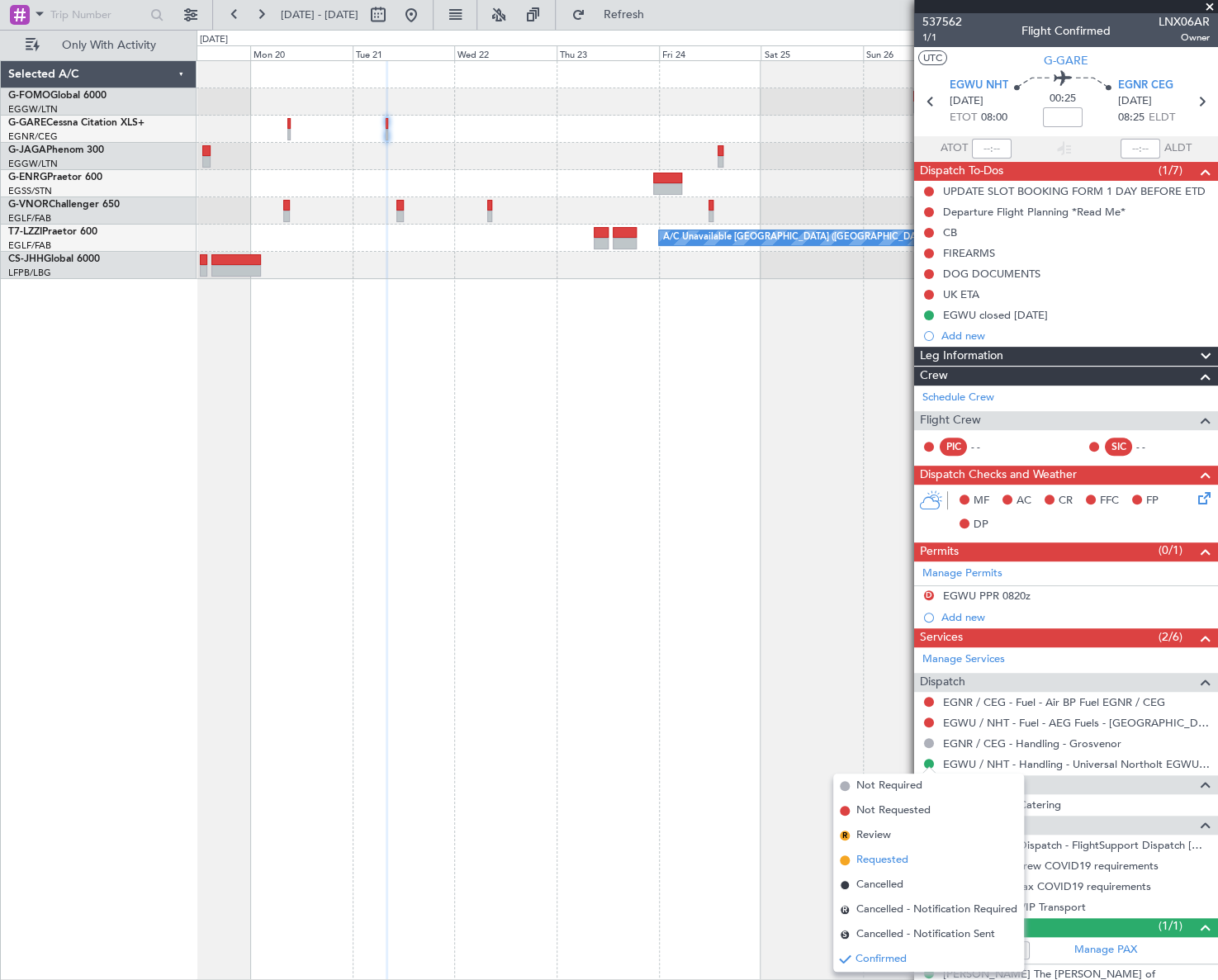
click at [883, 860] on span "Requested" at bounding box center [882, 861] width 52 height 17
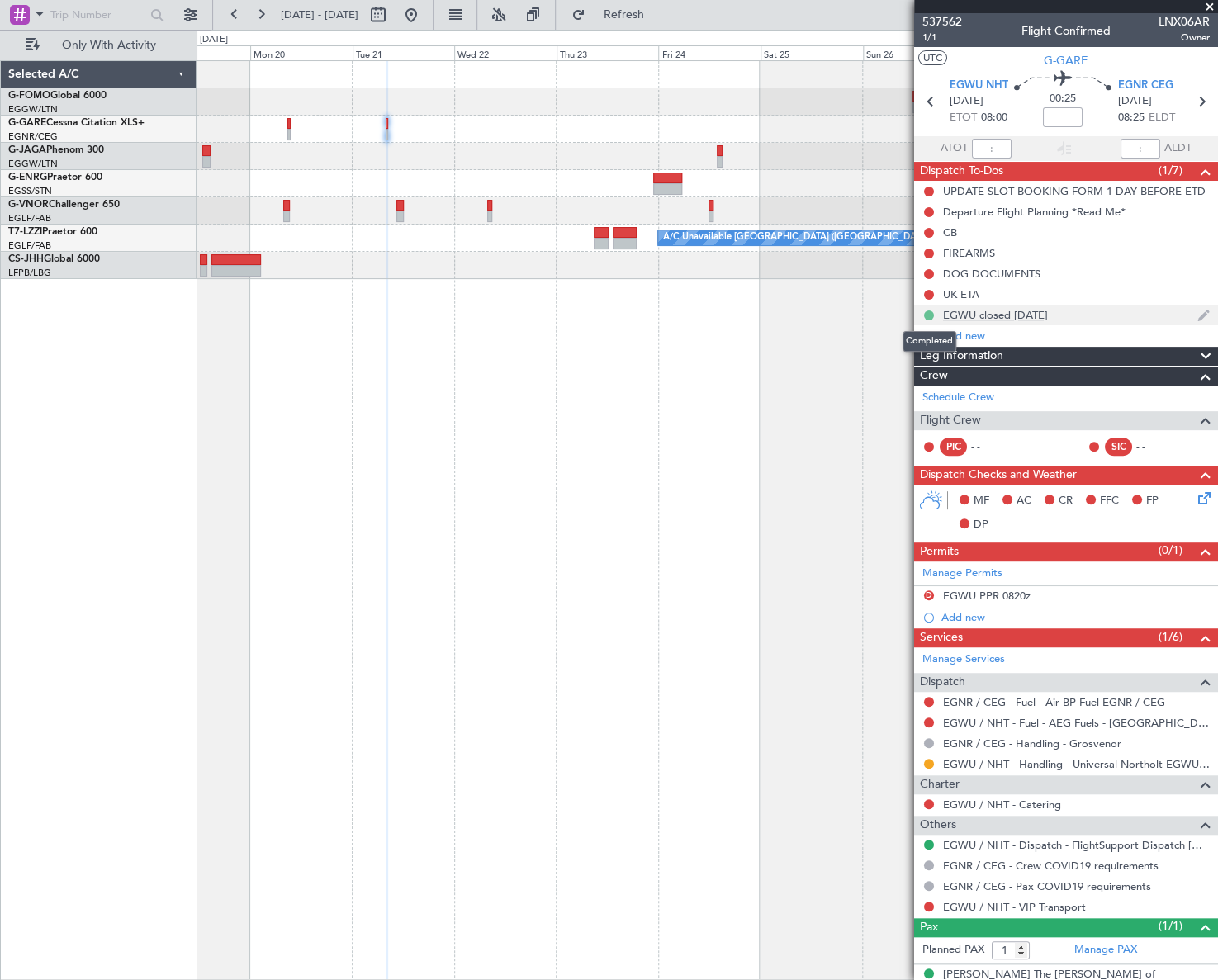
click at [927, 313] on button at bounding box center [929, 315] width 10 height 10
click at [728, 356] on div "A/C Unavailable [GEOGRAPHIC_DATA] ([GEOGRAPHIC_DATA])" at bounding box center [706, 520] width 1021 height 919
click at [755, 298] on div "A/C Unavailable [GEOGRAPHIC_DATA] ([GEOGRAPHIC_DATA])" at bounding box center [706, 520] width 1021 height 919
click at [388, 490] on div "A/C Unavailable [GEOGRAPHIC_DATA] ([GEOGRAPHIC_DATA])" at bounding box center [706, 520] width 1021 height 919
drag, startPoint x: 461, startPoint y: 16, endPoint x: 459, endPoint y: 25, distance: 9.2
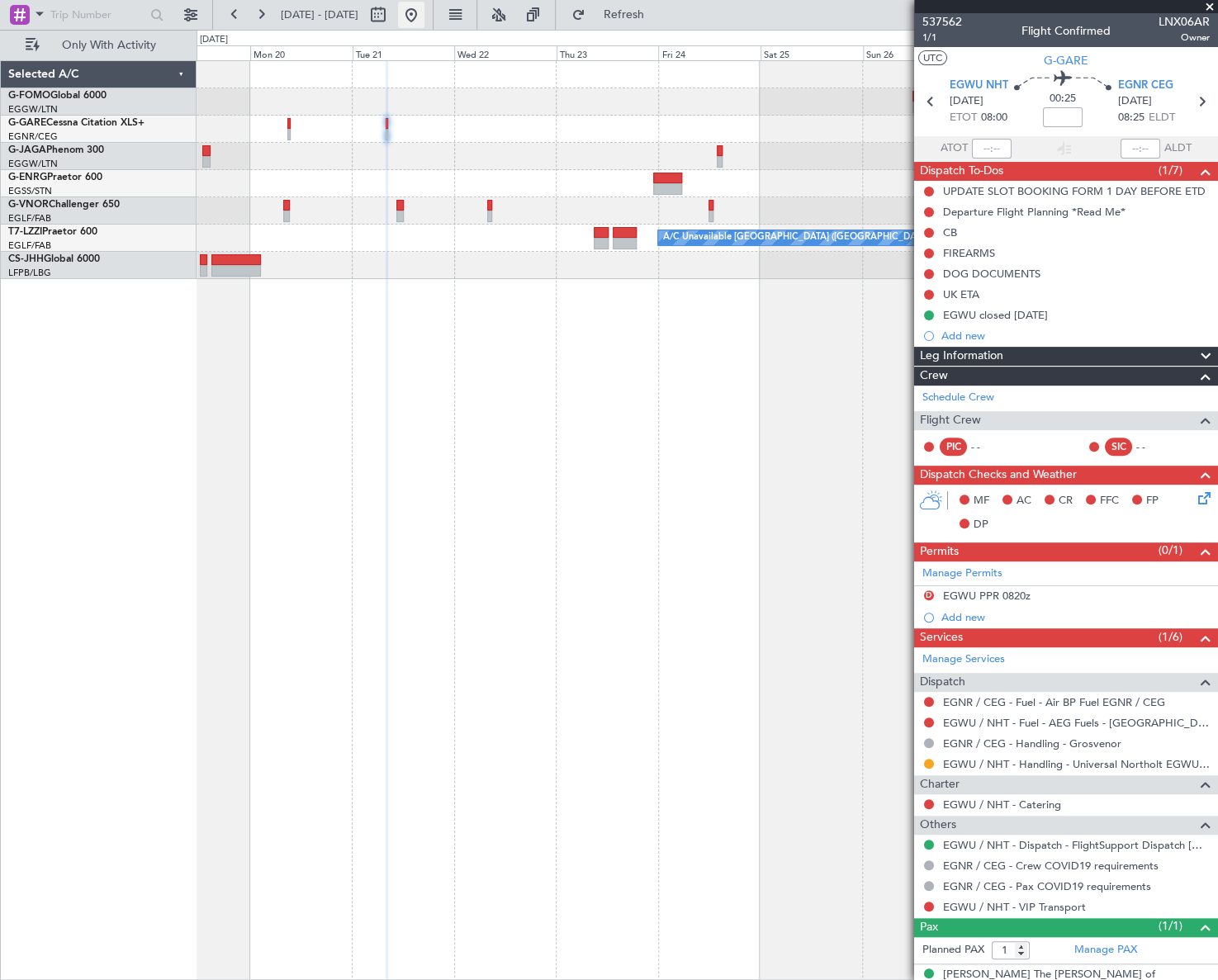
click at [425, 16] on button at bounding box center [411, 15] width 27 height 27
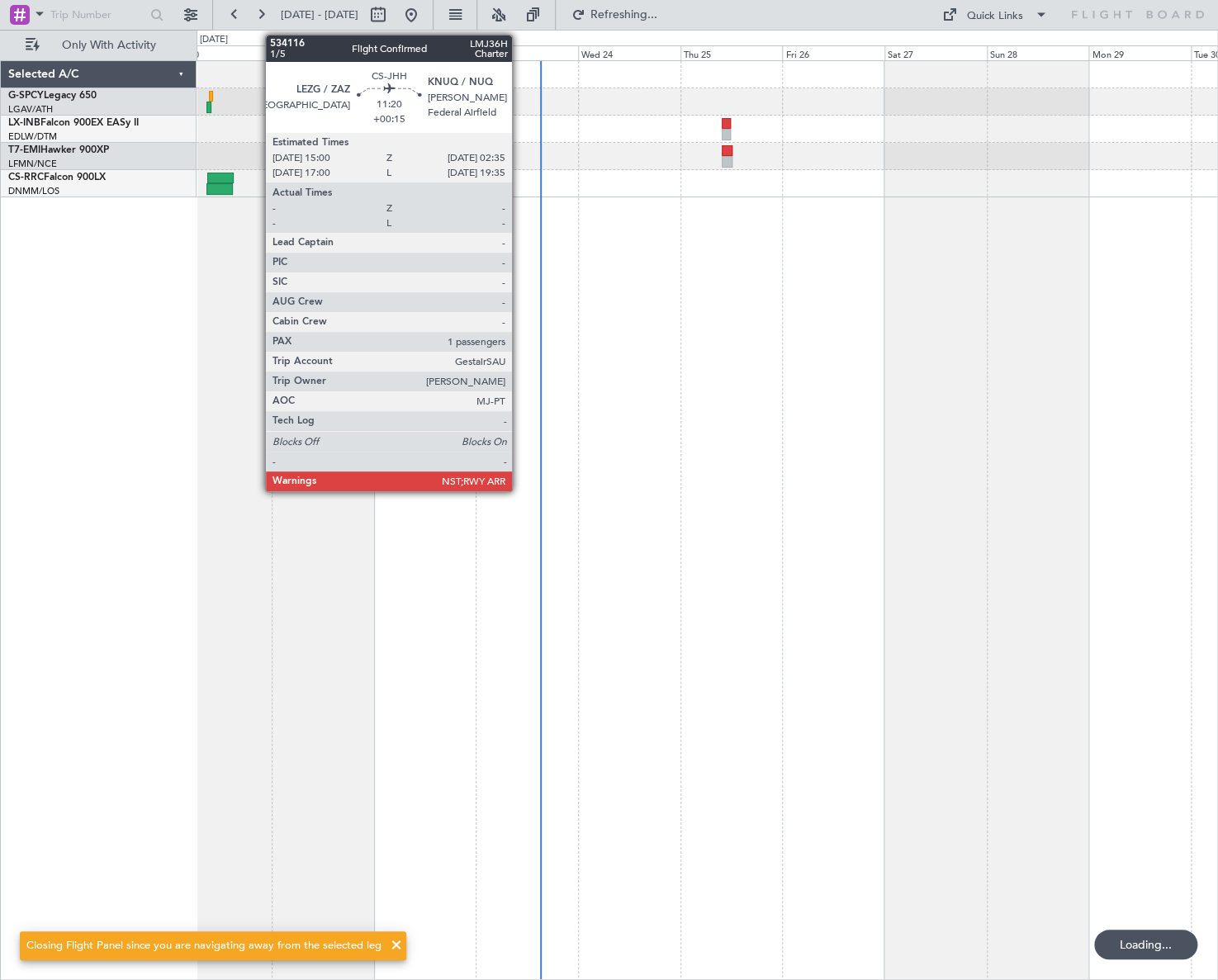
click at [519, 745] on div at bounding box center [707, 520] width 1021 height 919
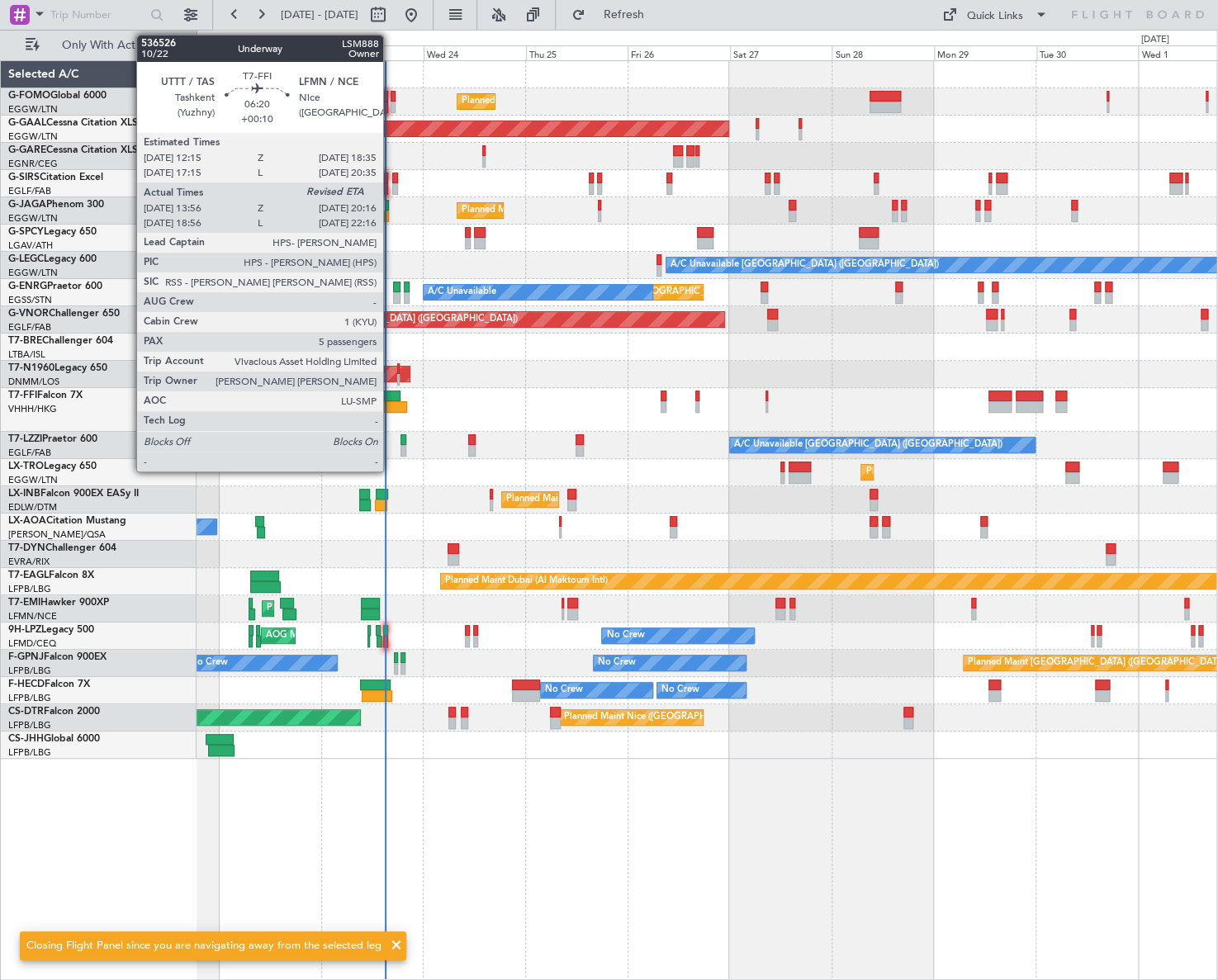
click at [395, 396] on div at bounding box center [386, 396] width 27 height 12
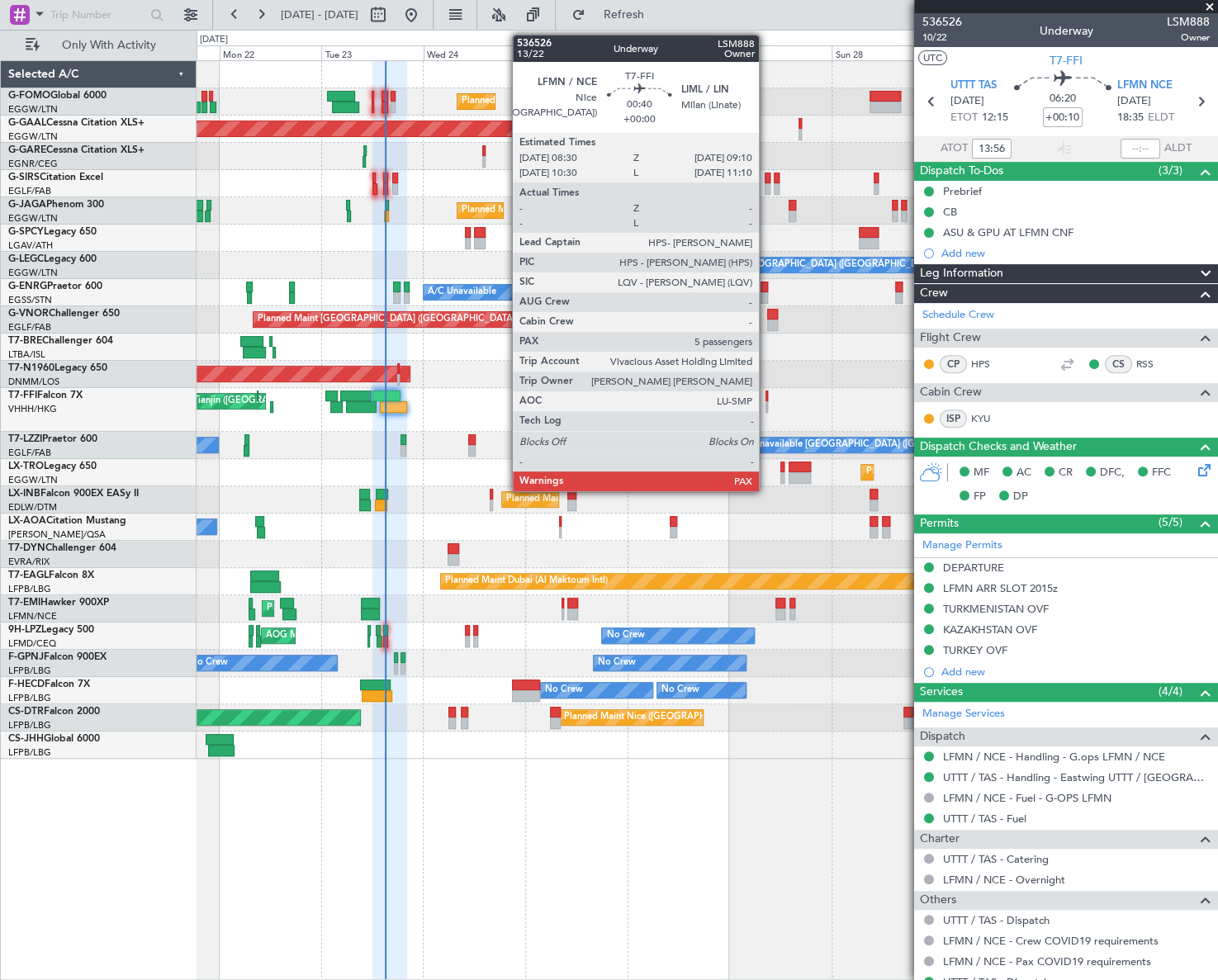
click at [766, 402] on div at bounding box center [767, 407] width 3 height 12
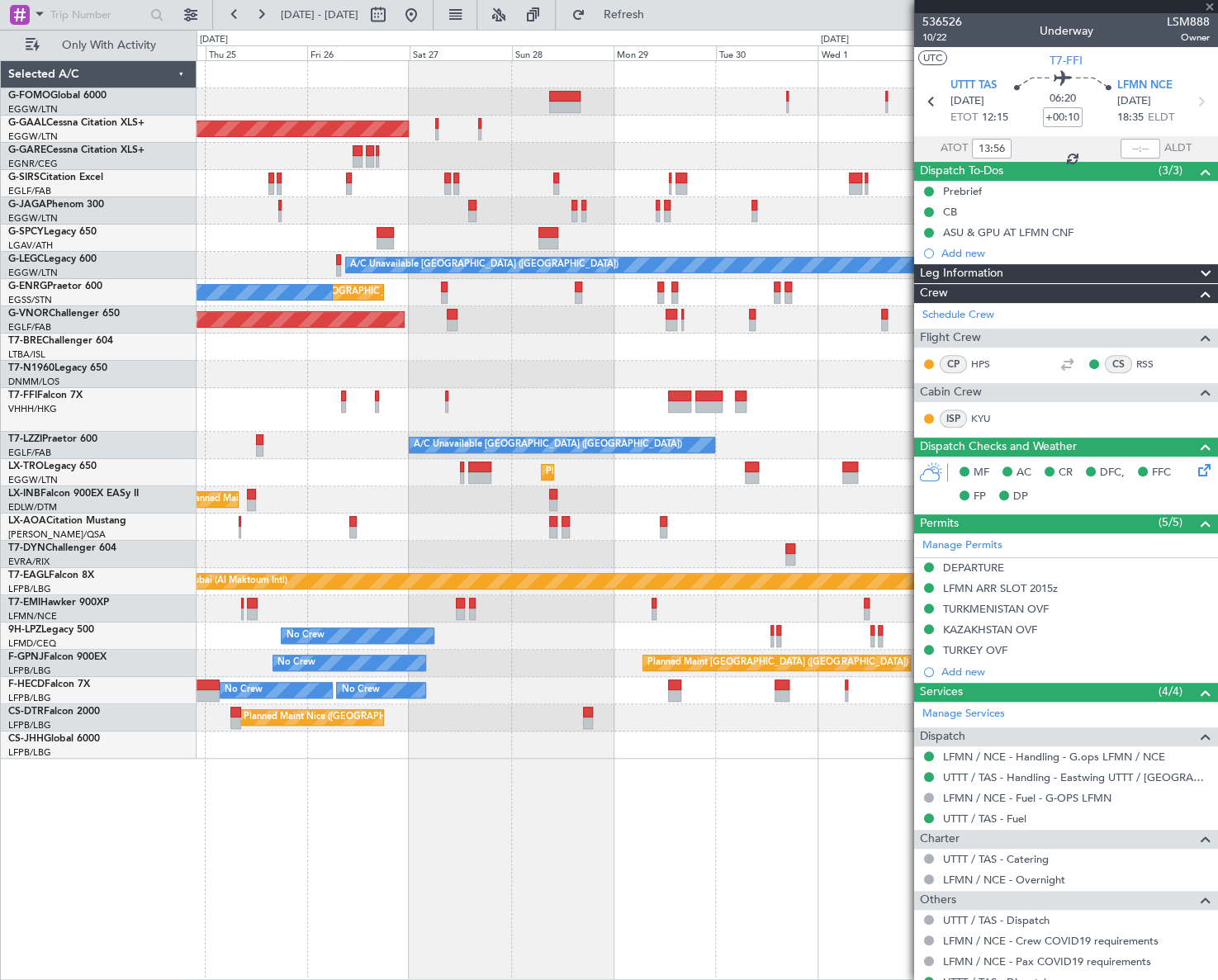
click at [471, 426] on div "Planned Maint Tianjin ([GEOGRAPHIC_DATA])" at bounding box center [706, 410] width 1020 height 44
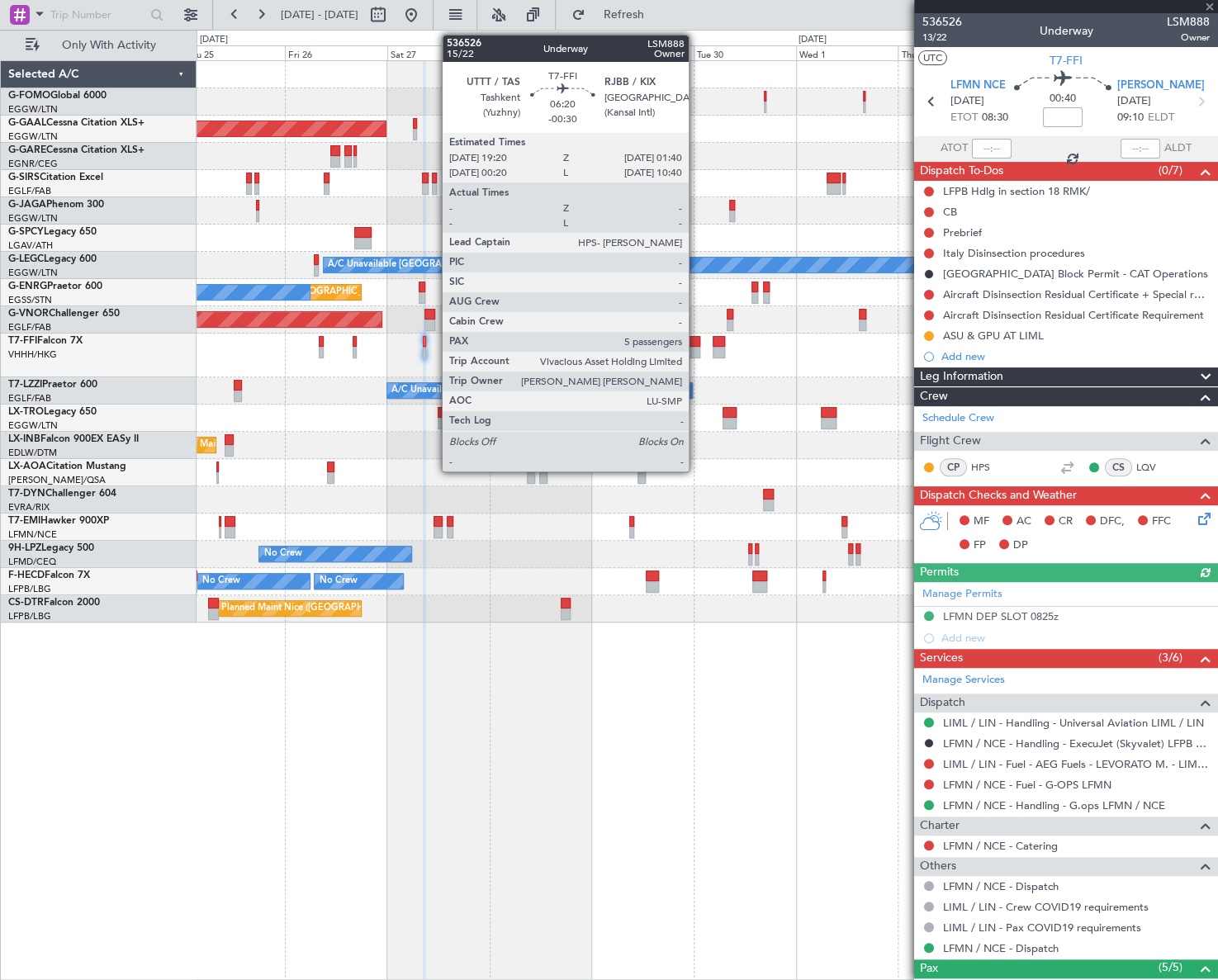
click at [696, 345] on div at bounding box center [686, 342] width 27 height 12
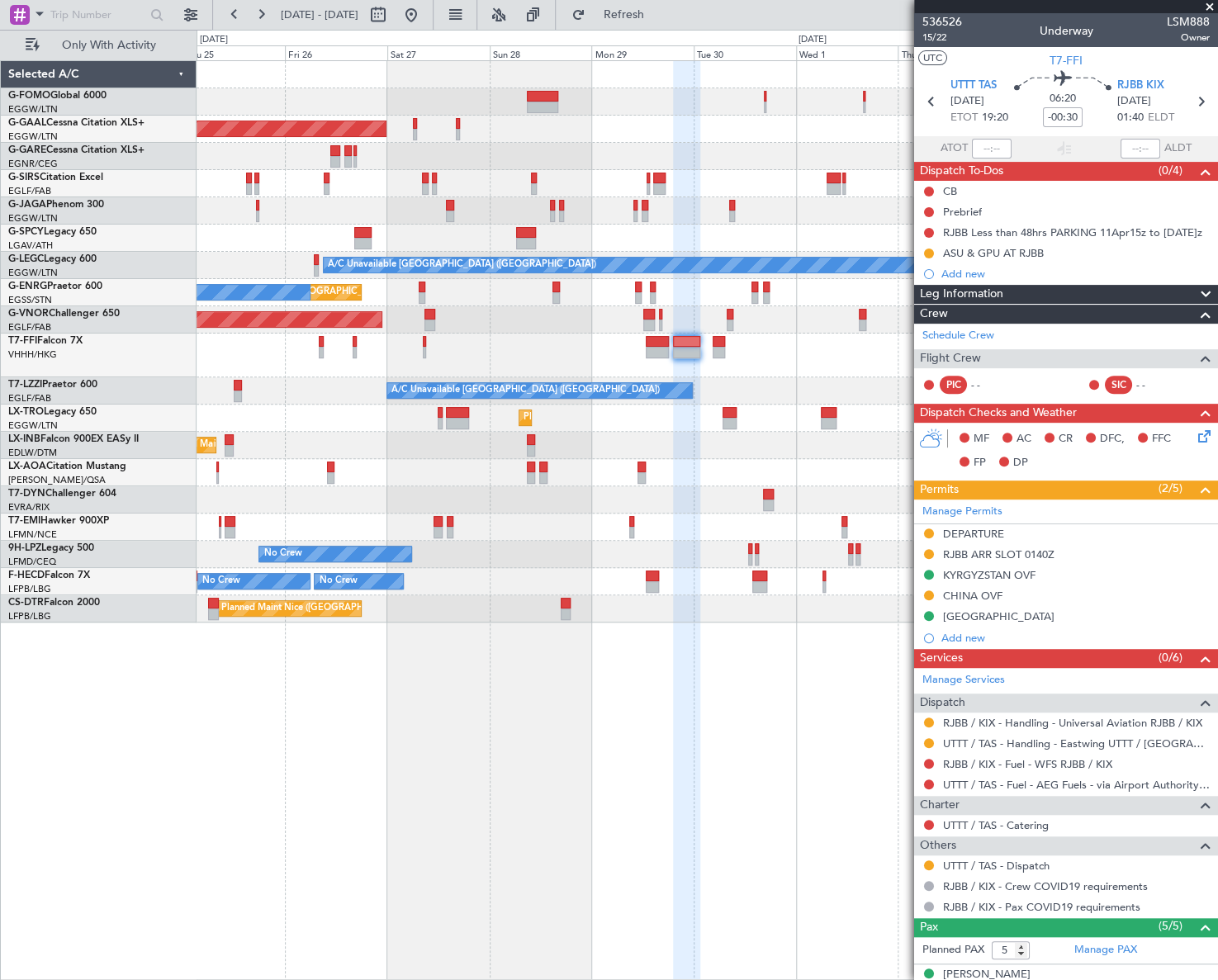
click at [1181, 821] on fb-app "25 Sep 2025 - 05 Oct 2025 Refresh Quick Links Only With Activity Planned Maint …" at bounding box center [609, 496] width 1218 height 968
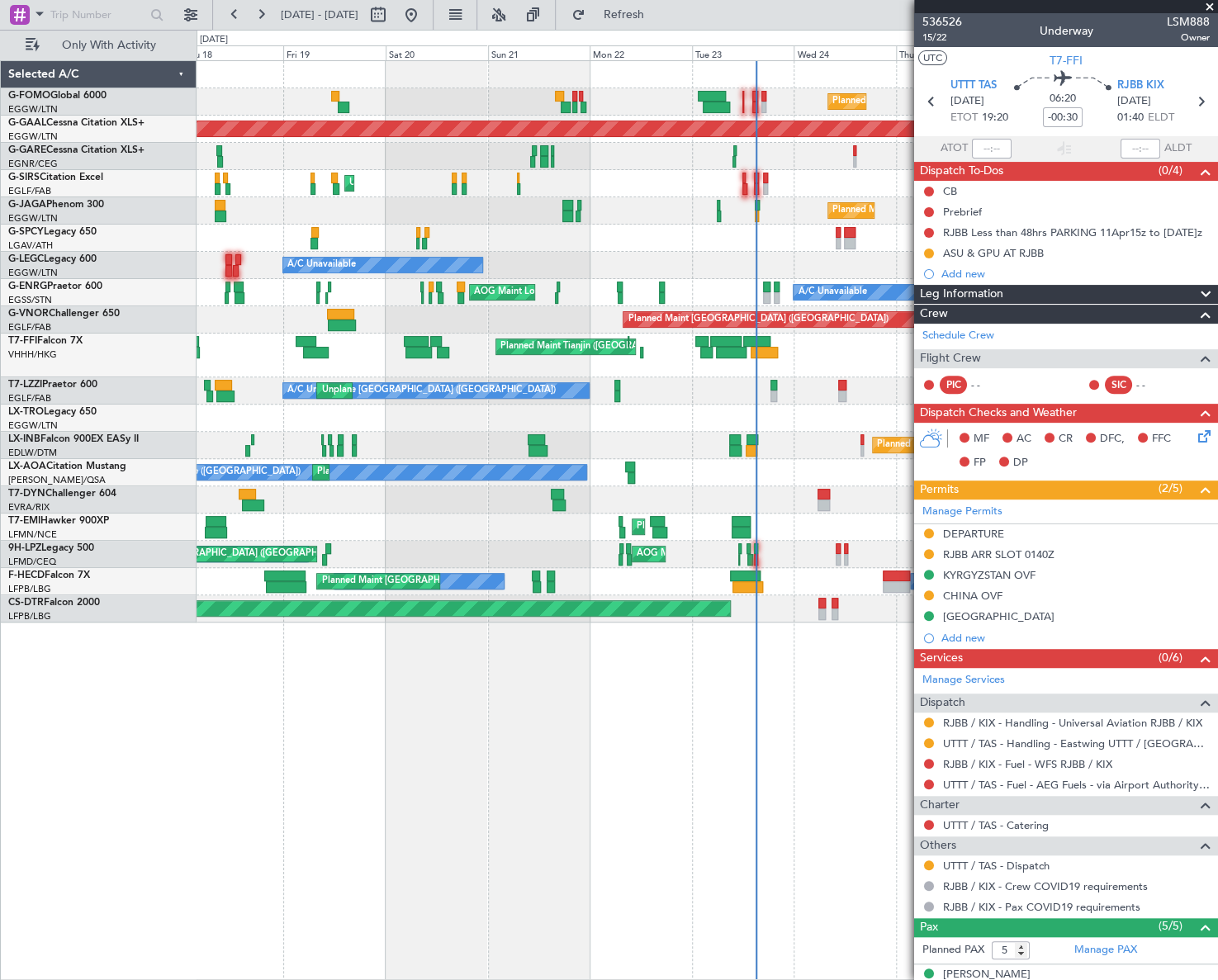
click at [8, 827] on div "Planned Maint London (Luton) Planned Maint Dusseldorf Unplanned Maint London (L…" at bounding box center [609, 505] width 1218 height 950
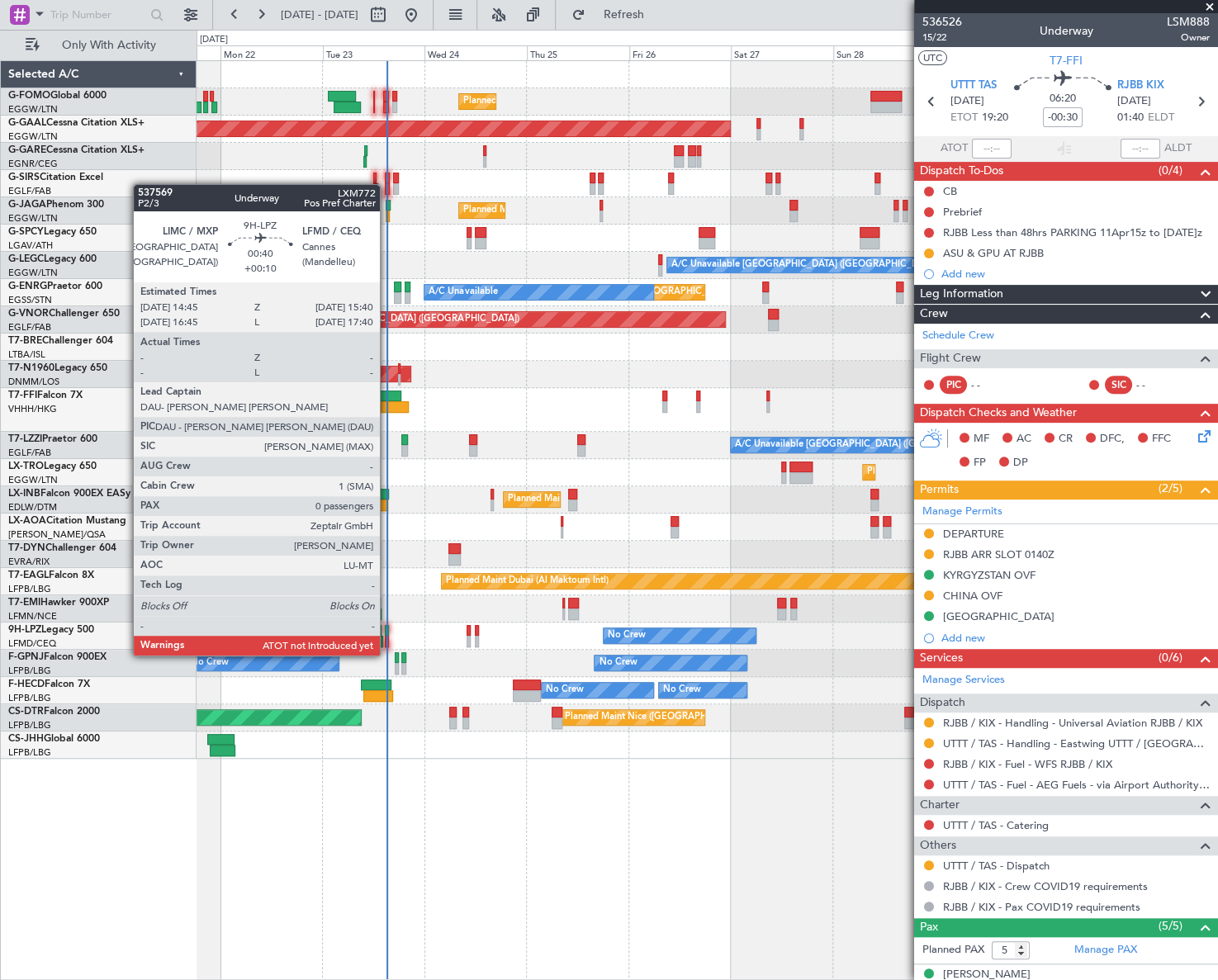
click at [387, 639] on div at bounding box center [386, 642] width 4 height 12
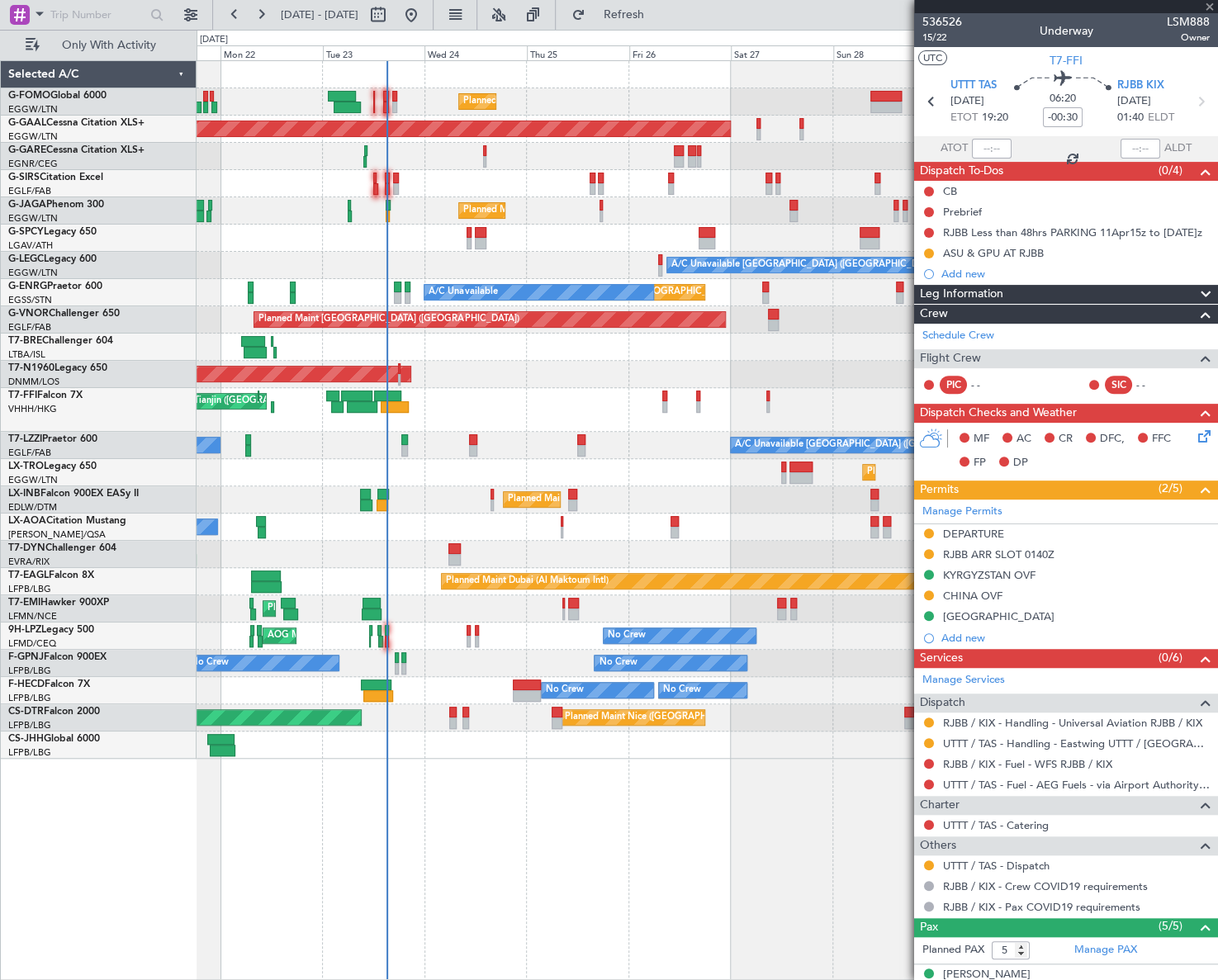
type input "+00:10"
type input "0"
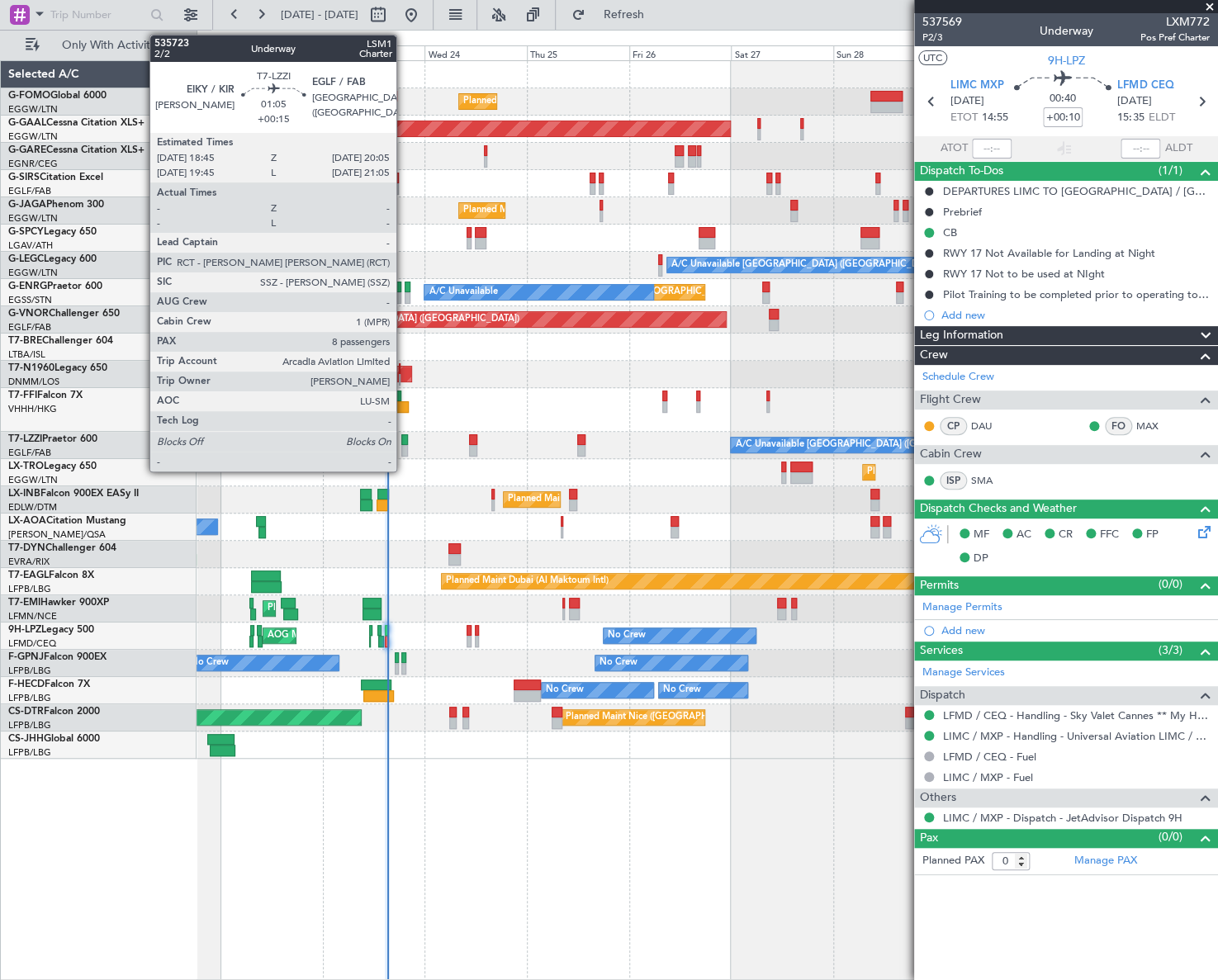
click at [404, 442] on div at bounding box center [404, 440] width 6 height 12
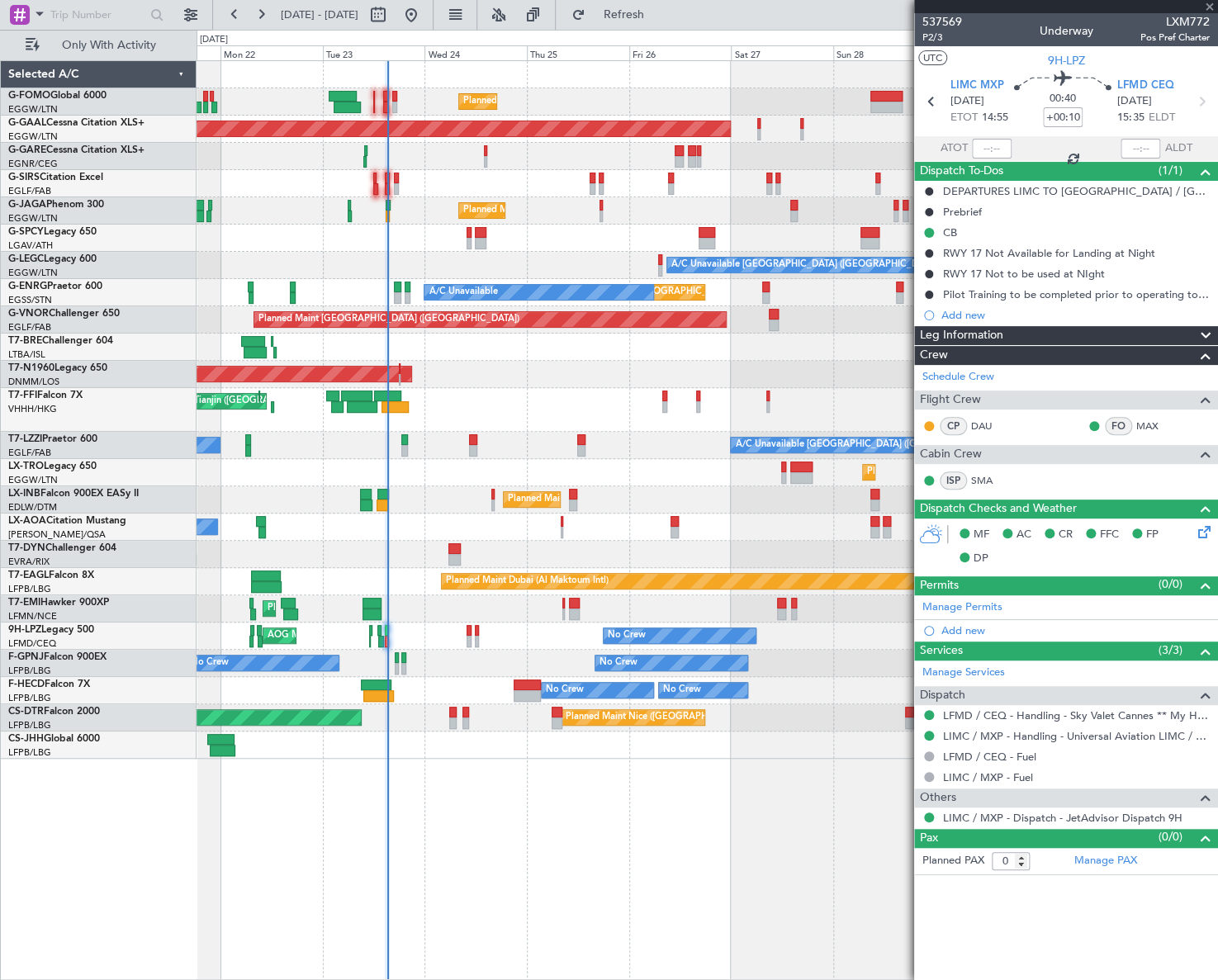
type input "+00:15"
type input "8"
